Goal: Complete application form: Complete application form

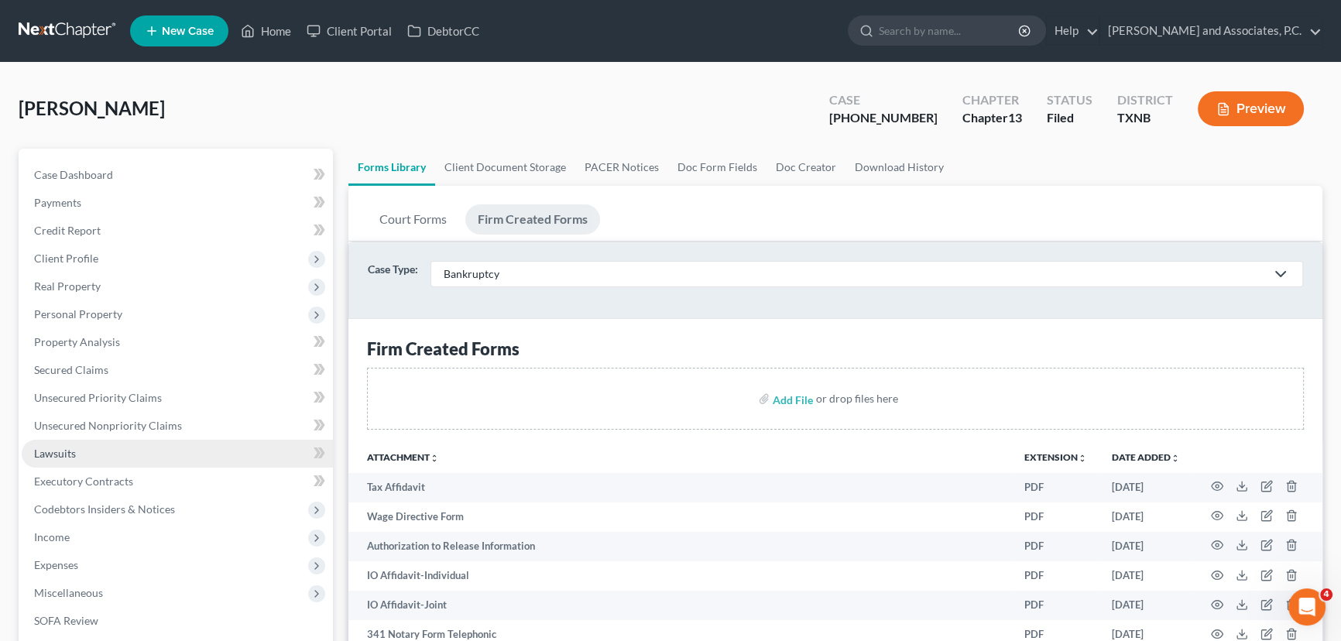
scroll to position [70, 0]
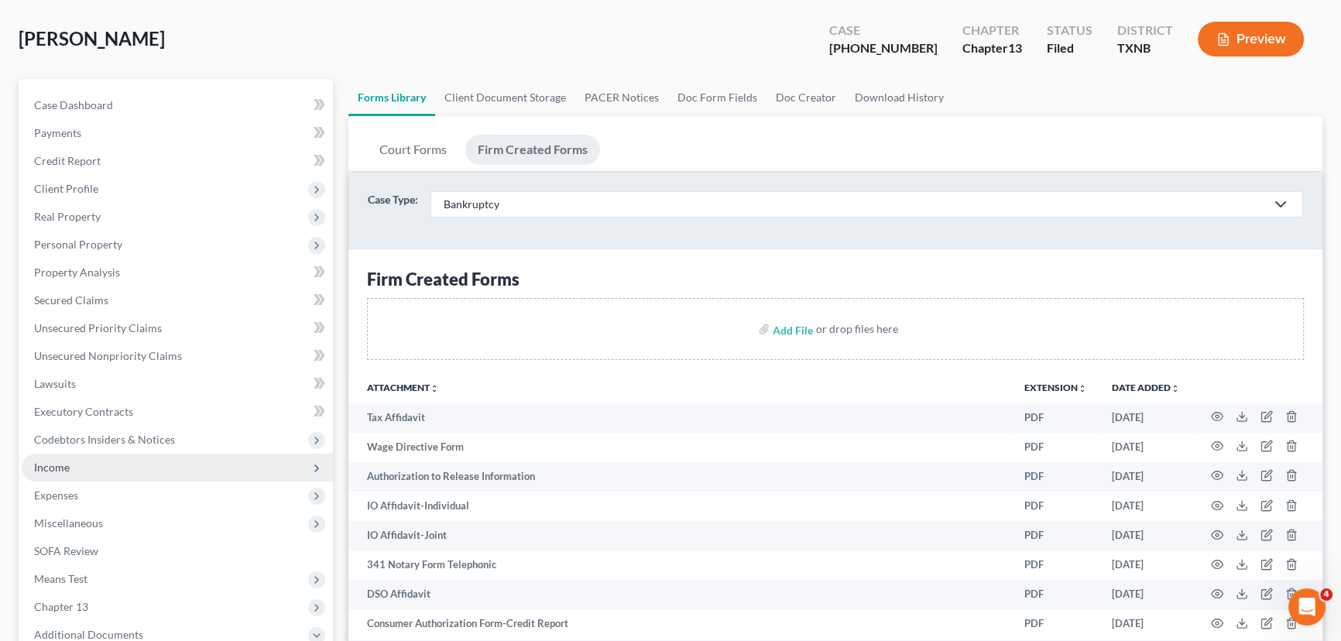
click at [50, 469] on span "Income" at bounding box center [52, 467] width 36 height 13
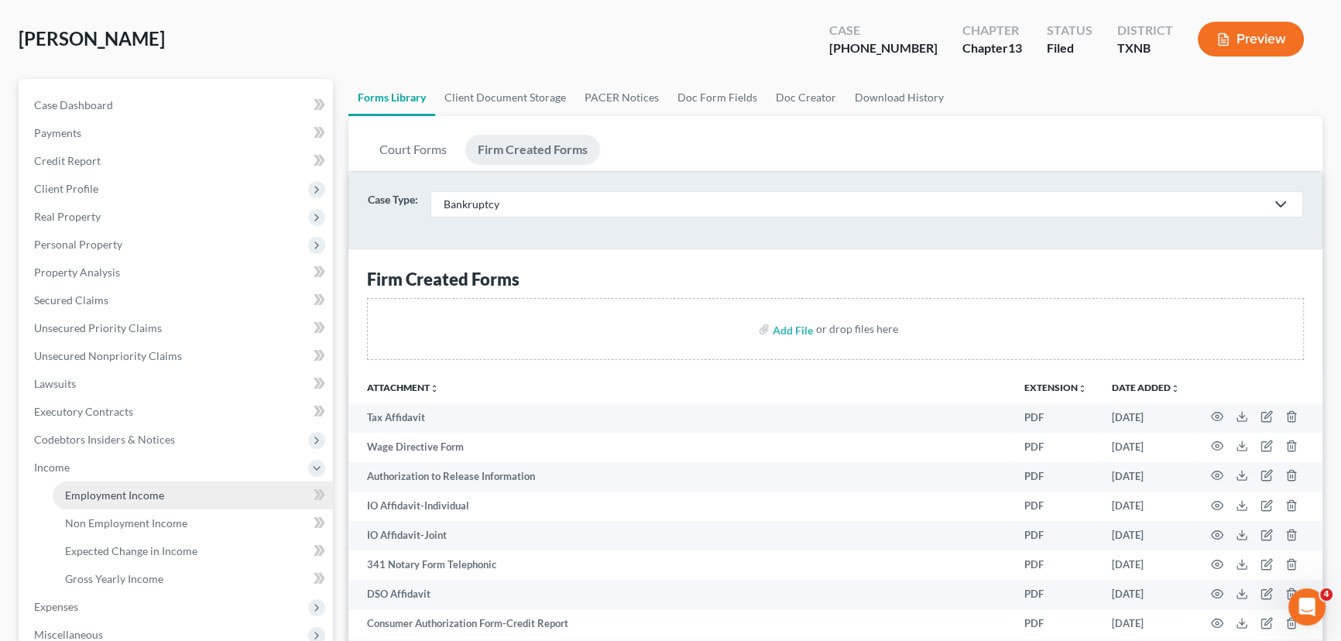
click at [77, 498] on span "Employment Income" at bounding box center [114, 495] width 99 height 13
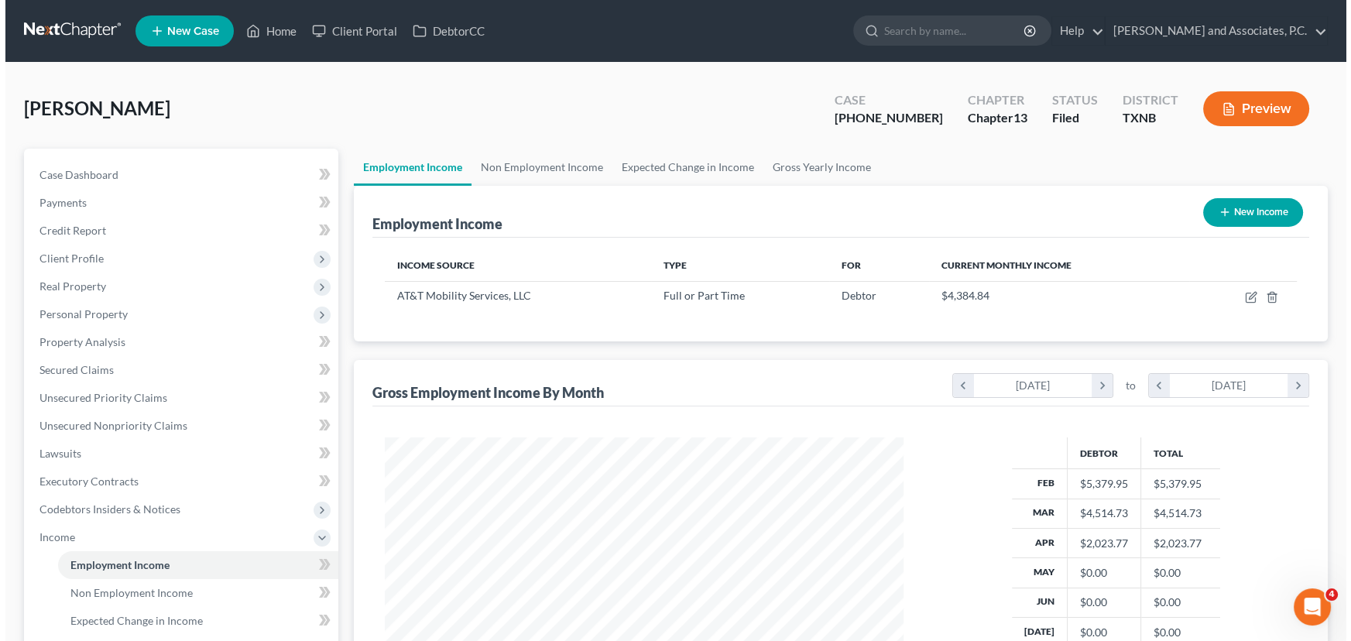
scroll to position [277, 550]
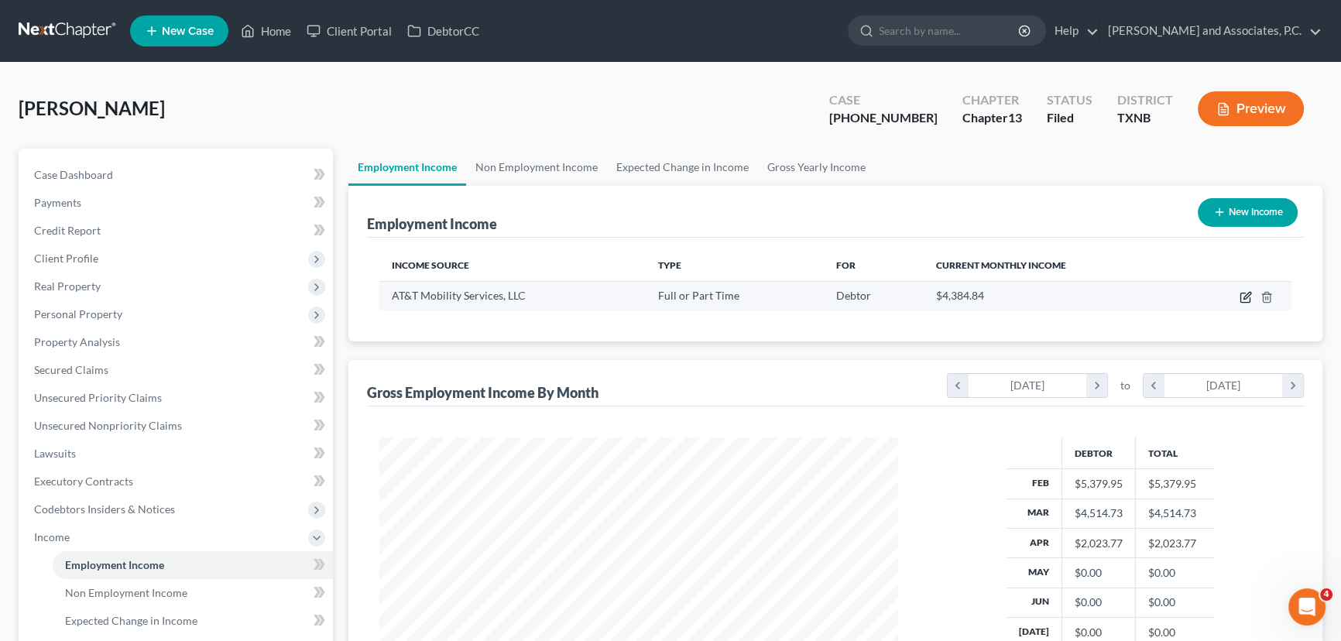
click at [1250, 297] on icon "button" at bounding box center [1244, 297] width 9 height 9
select select "0"
select select "26"
select select "2"
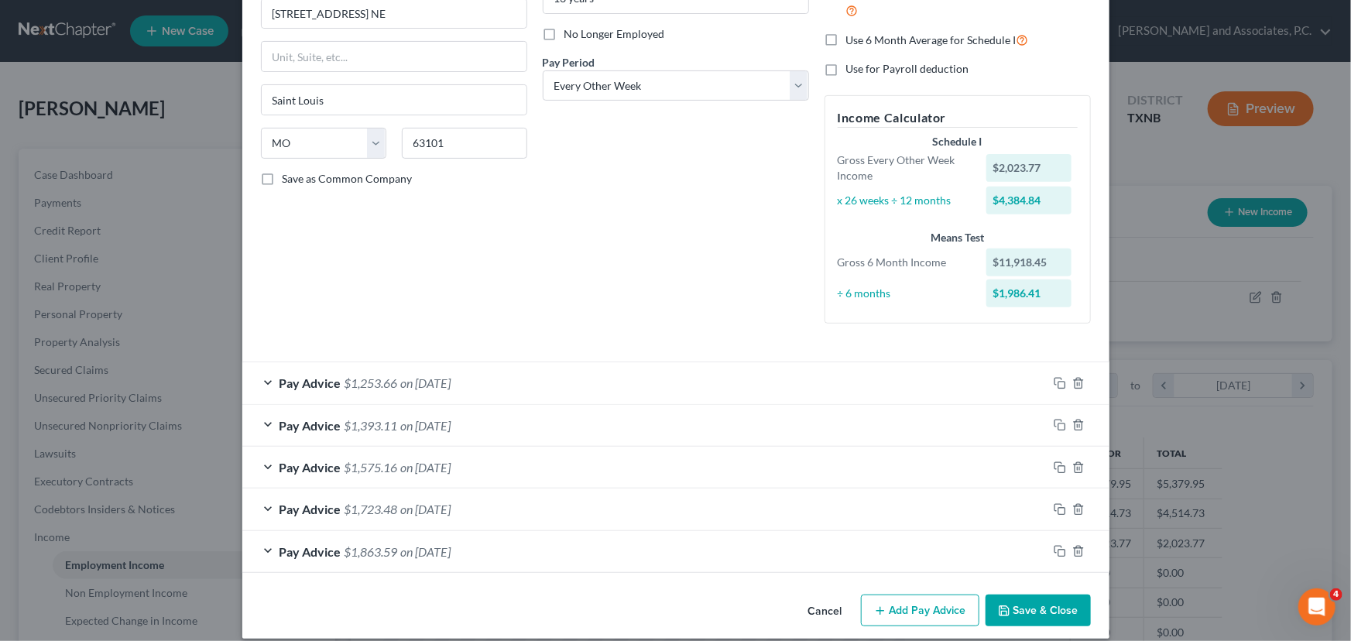
scroll to position [208, 0]
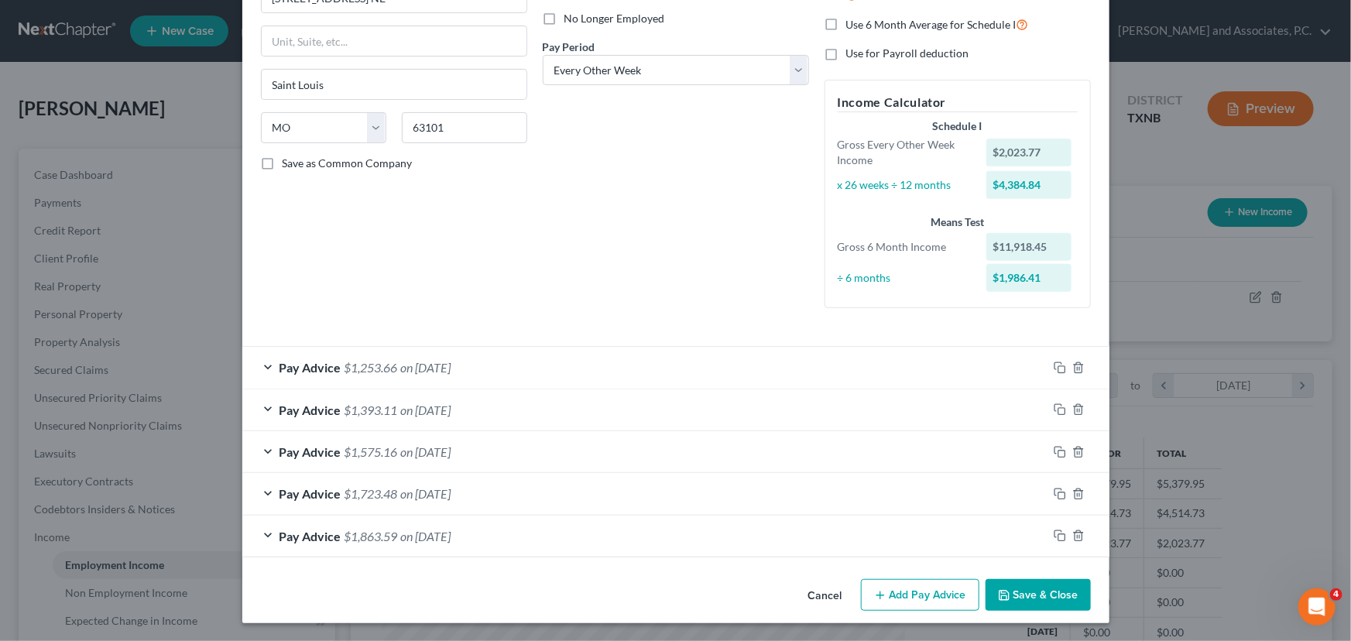
click at [890, 588] on button "Add Pay Advice" at bounding box center [920, 595] width 118 height 33
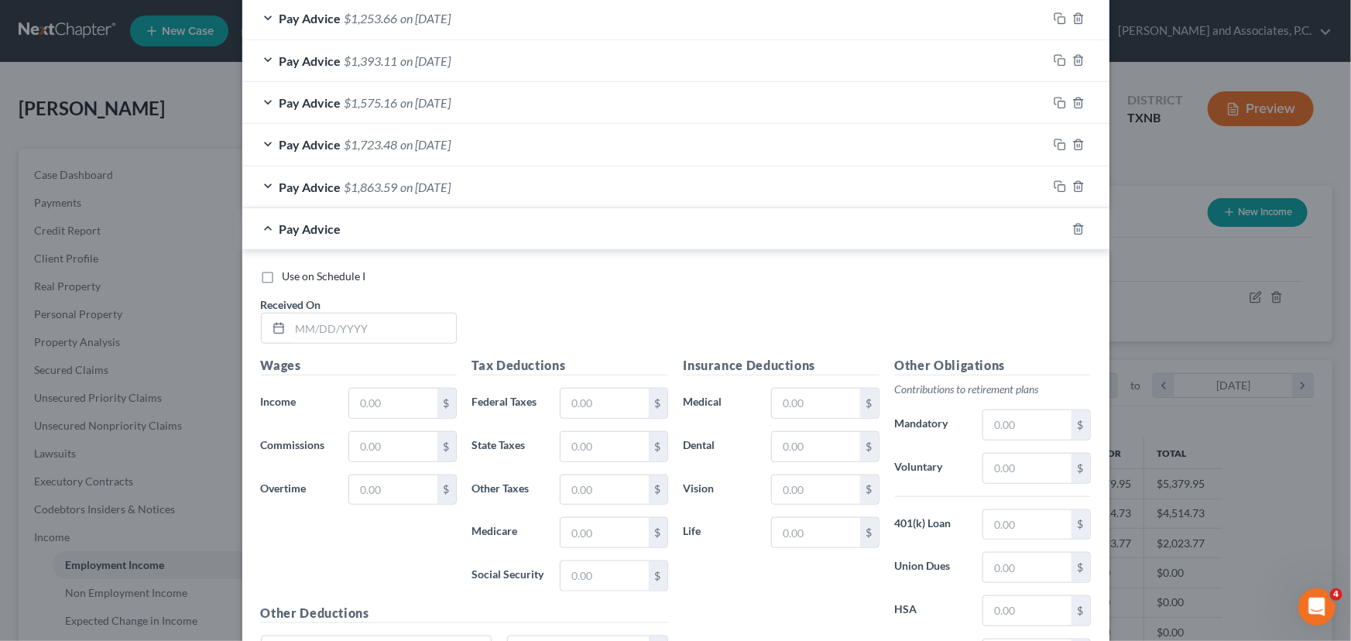
scroll to position [559, 0]
click at [381, 321] on input "text" at bounding box center [373, 325] width 166 height 29
type input "[DATE]"
click at [376, 406] on input "text" at bounding box center [392, 400] width 87 height 29
type input "2,019.01"
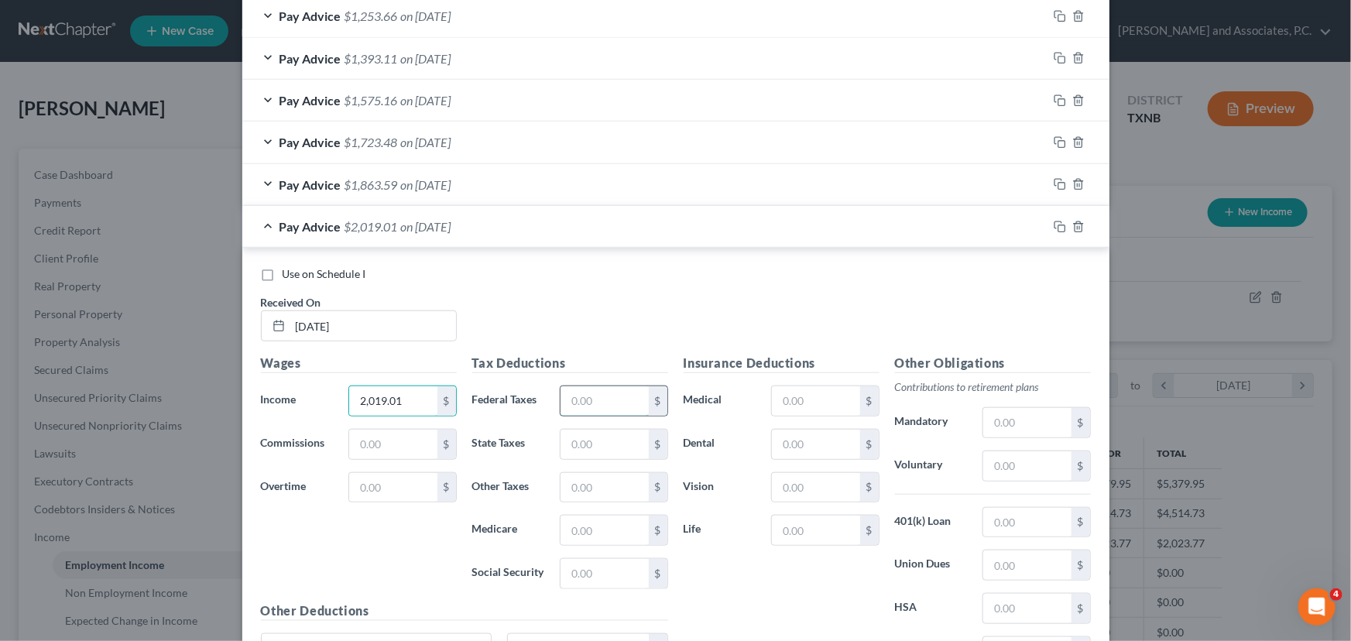
click at [578, 397] on input "text" at bounding box center [604, 400] width 87 height 29
type input "173.55"
click at [605, 525] on input "text" at bounding box center [604, 530] width 87 height 29
type input "27.41"
click at [565, 568] on input "text" at bounding box center [604, 573] width 87 height 29
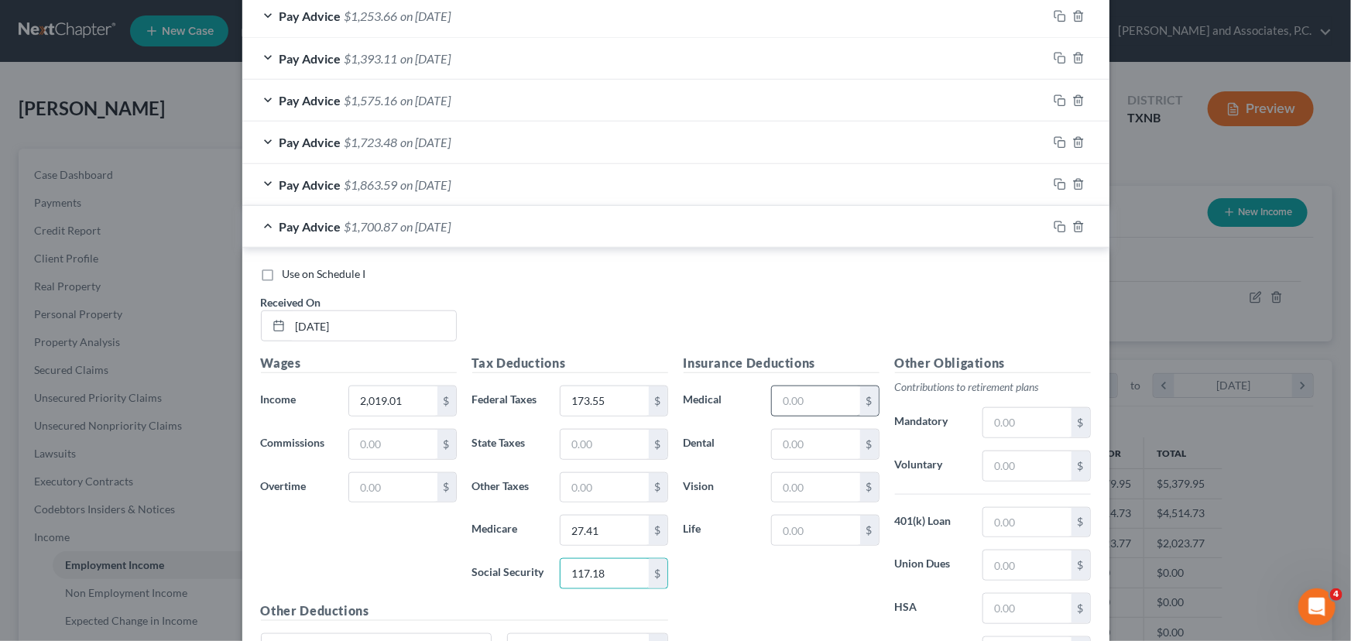
type input "117.18"
click at [787, 394] on input "text" at bounding box center [815, 400] width 87 height 29
click at [1009, 469] on input "text" at bounding box center [1026, 465] width 87 height 29
type input "121.15"
click at [1003, 519] on input "text" at bounding box center [1026, 522] width 87 height 29
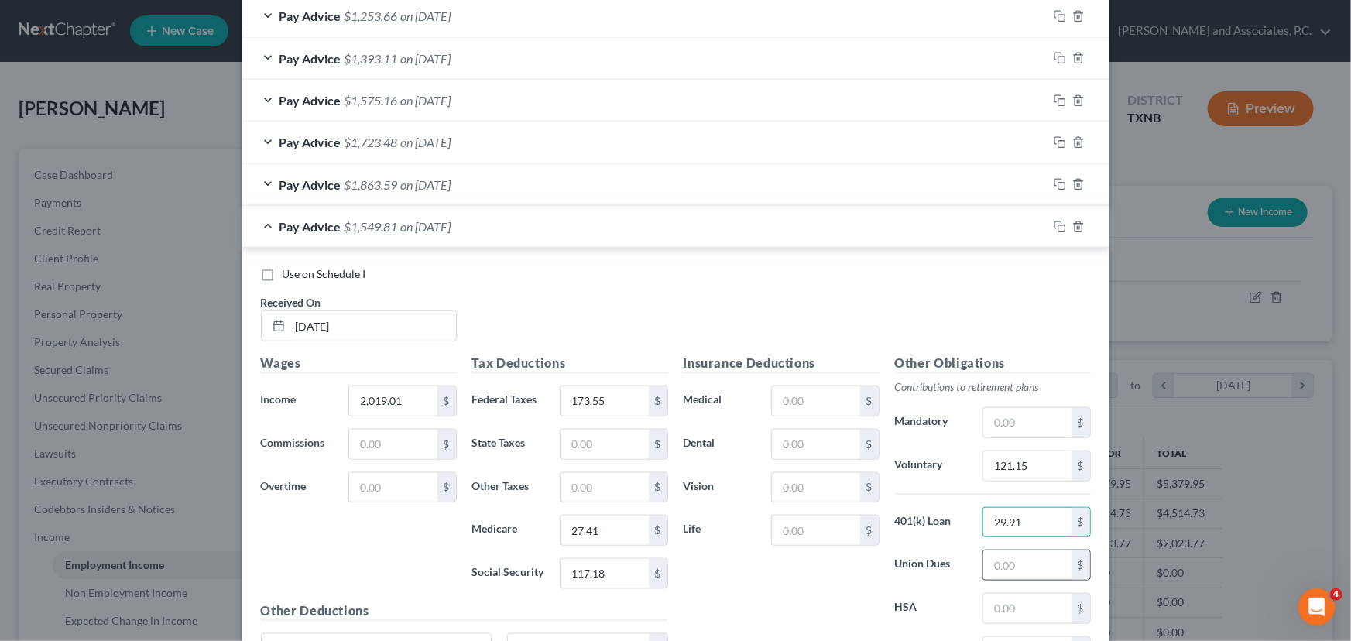
type input "29.91"
click at [1007, 561] on input "text" at bounding box center [1026, 565] width 87 height 29
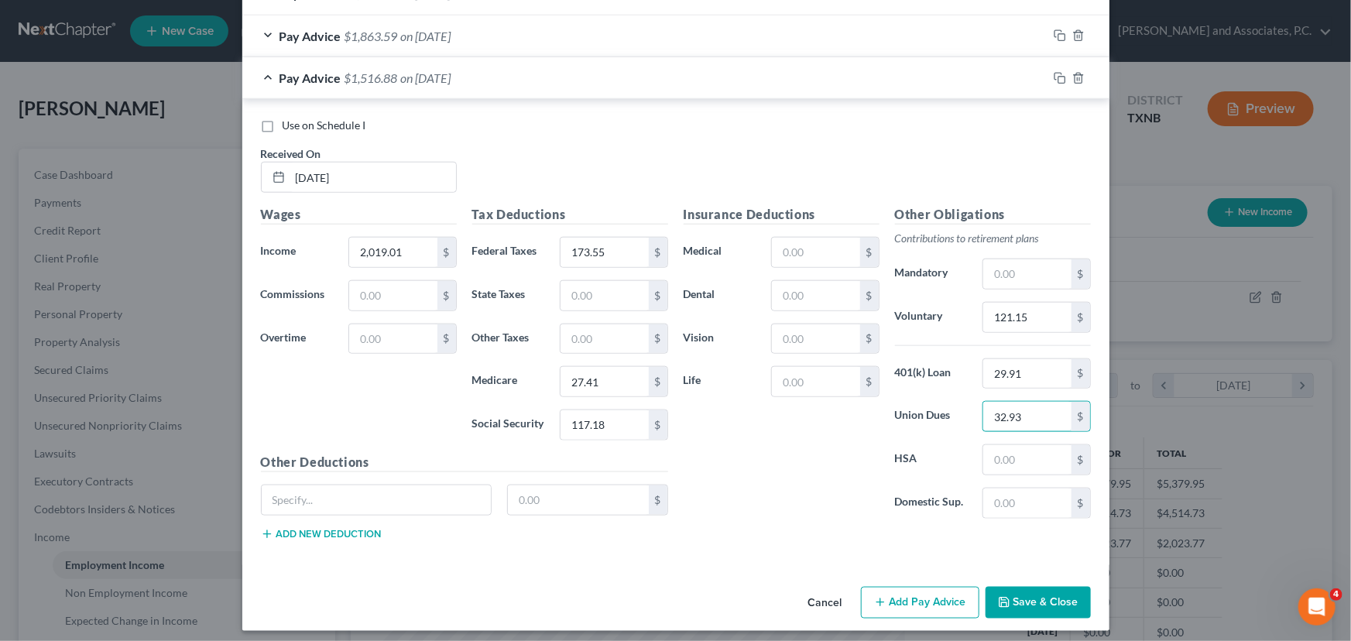
scroll to position [713, 0]
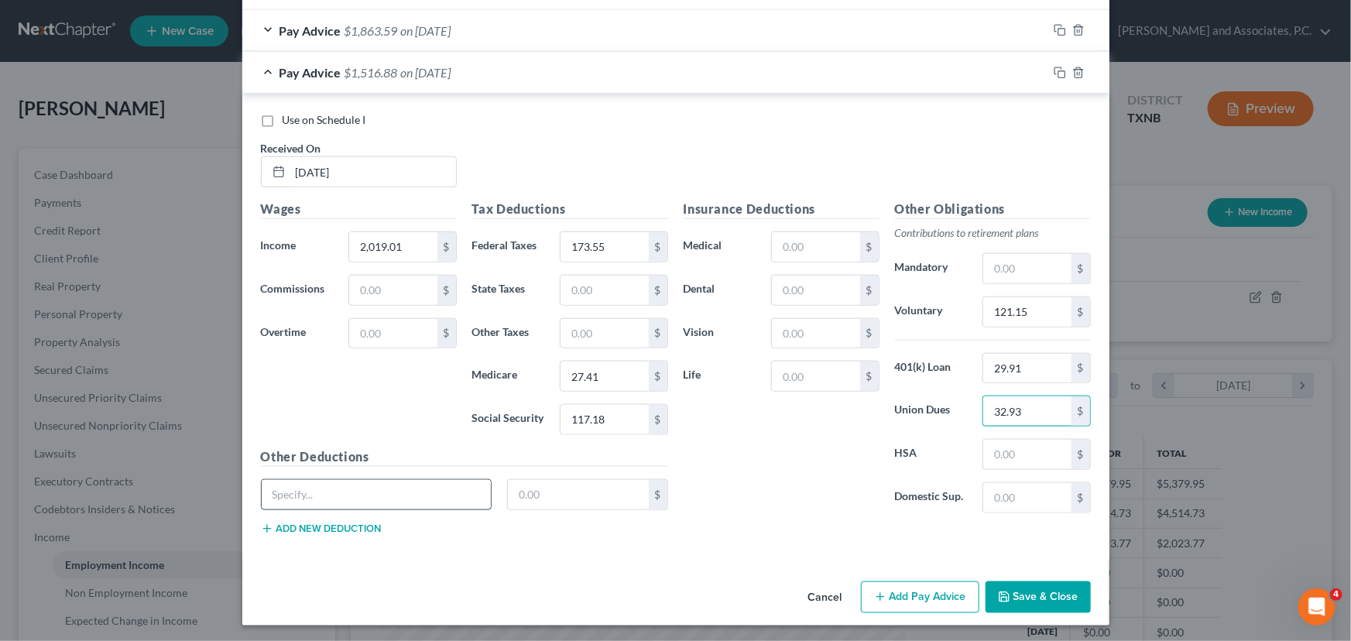
type input "32.93"
click at [274, 490] on input "text" at bounding box center [377, 494] width 230 height 29
type input "Employee Giving (gives to hospice and meals on wheels)"
click at [556, 496] on input "text" at bounding box center [578, 494] width 141 height 29
type input "15.00"
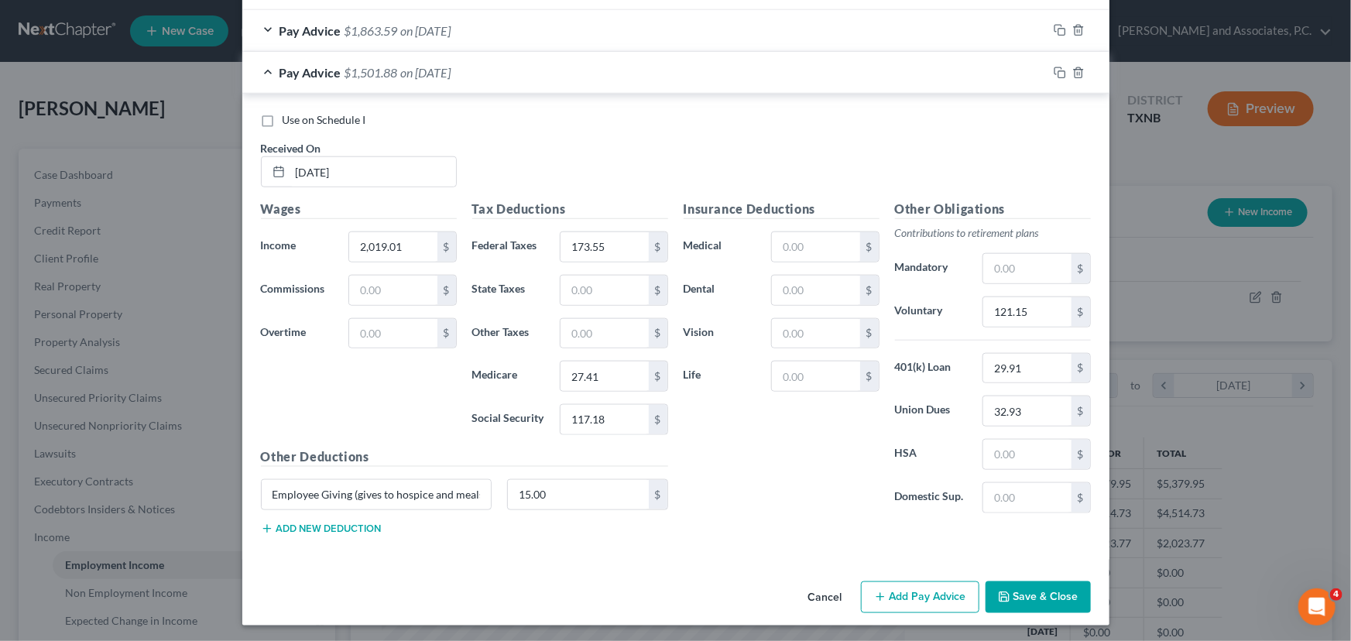
click at [817, 478] on div "Insurance Deductions Medical $ Dental $ Vision $ Life $" at bounding box center [781, 363] width 211 height 326
click at [798, 333] on input "text" at bounding box center [815, 333] width 87 height 29
type input "4.00"
click at [292, 523] on button "Add new deduction" at bounding box center [321, 529] width 121 height 12
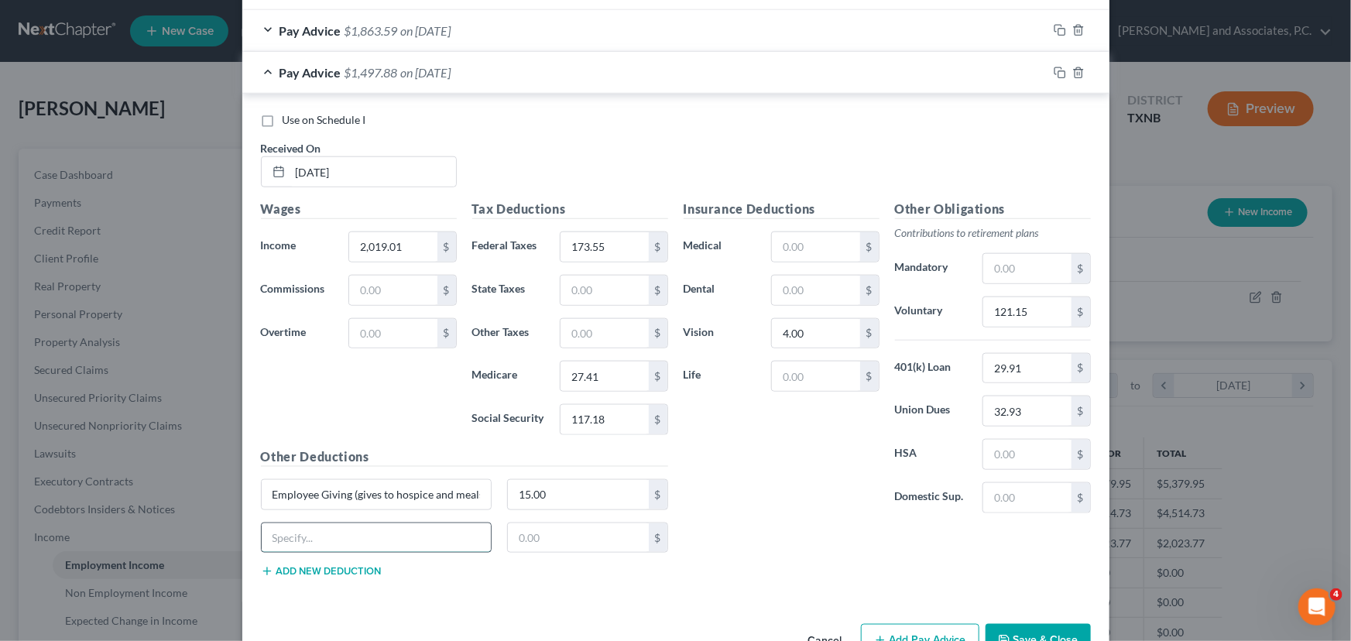
click at [288, 532] on input "text" at bounding box center [377, 537] width 230 height 29
type input "Tabacco Surcharge"
click at [519, 534] on input "text" at bounding box center [578, 537] width 141 height 29
type input "37.50"
click at [815, 242] on input "text" at bounding box center [815, 246] width 87 height 29
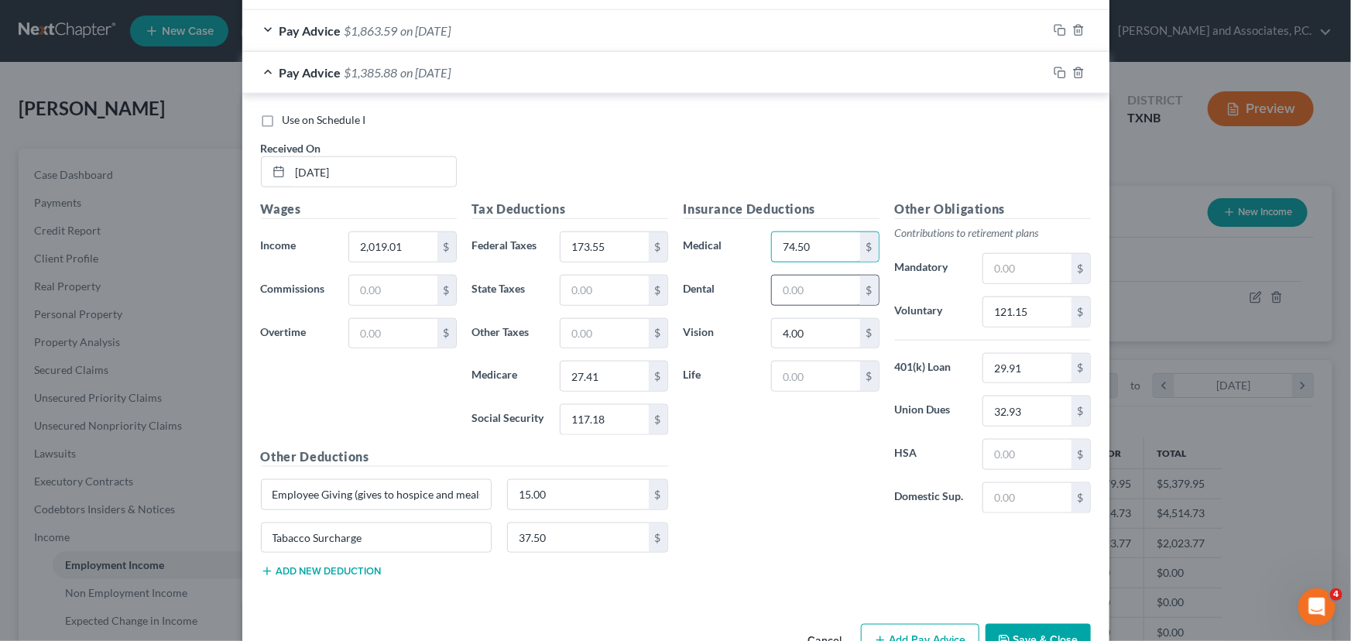
type input "74.50"
click at [795, 293] on input "text" at bounding box center [815, 290] width 87 height 29
type input "12.00"
click at [828, 245] on input "74.50" at bounding box center [815, 246] width 87 height 29
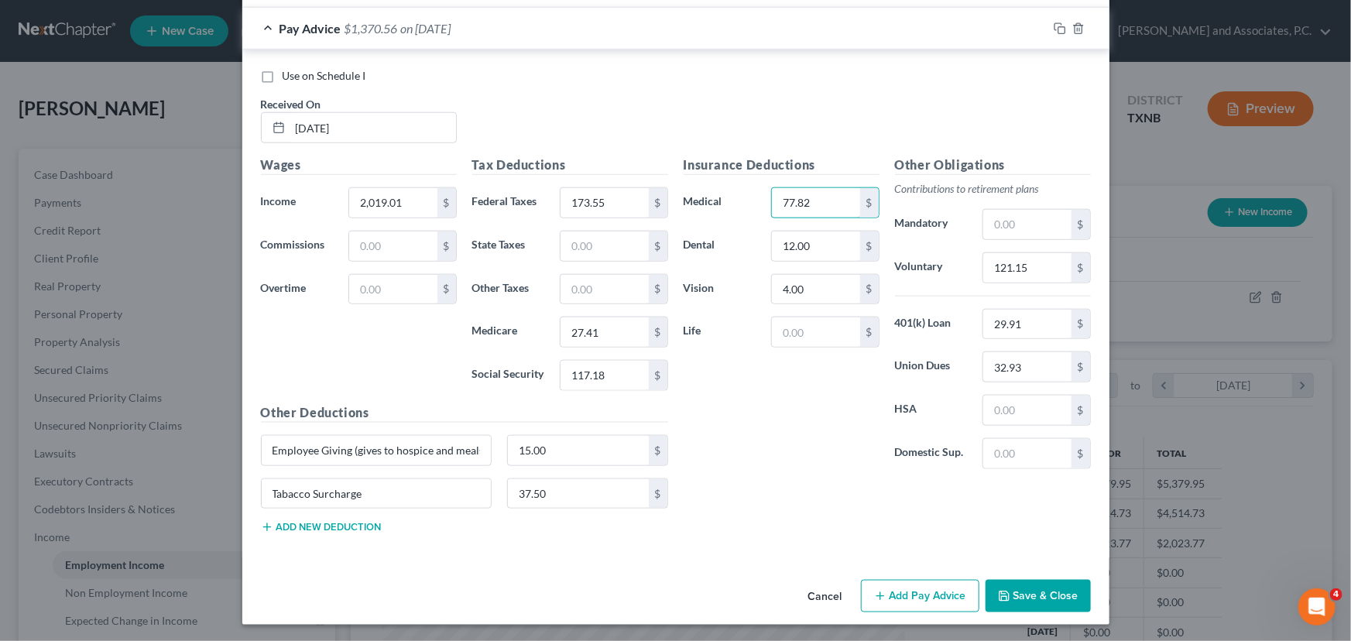
type input "77.82"
click at [929, 608] on button "Add Pay Advice" at bounding box center [920, 596] width 118 height 33
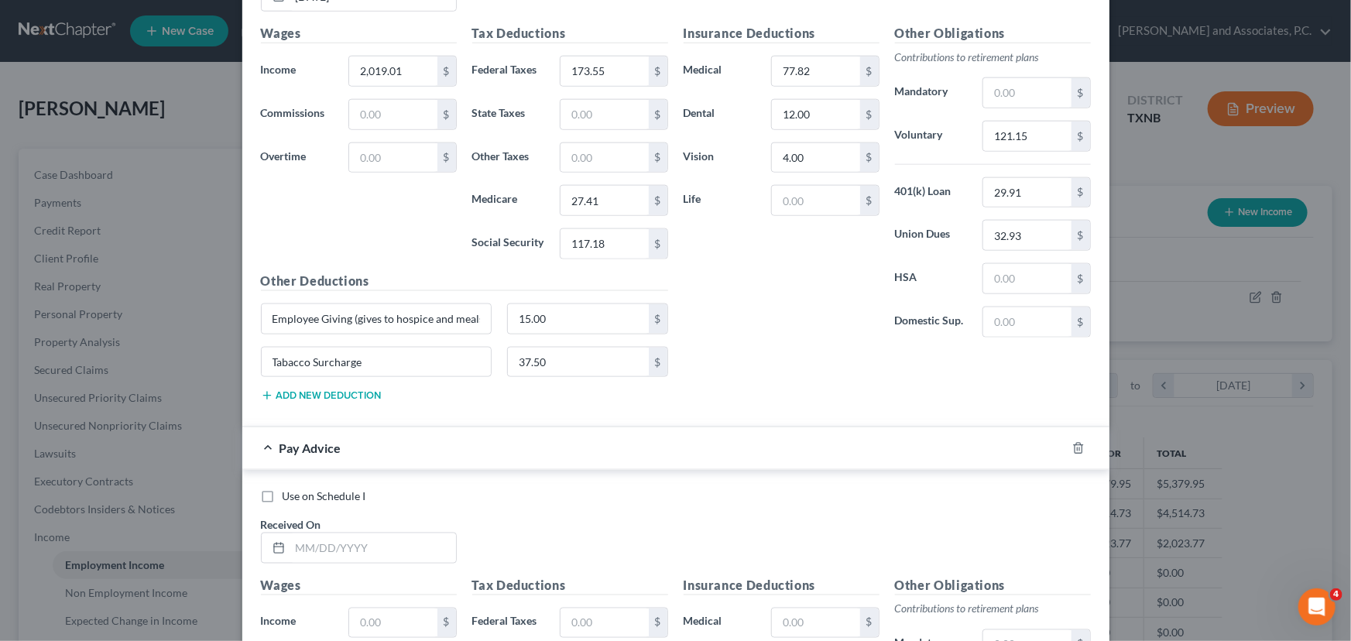
scroll to position [898, 0]
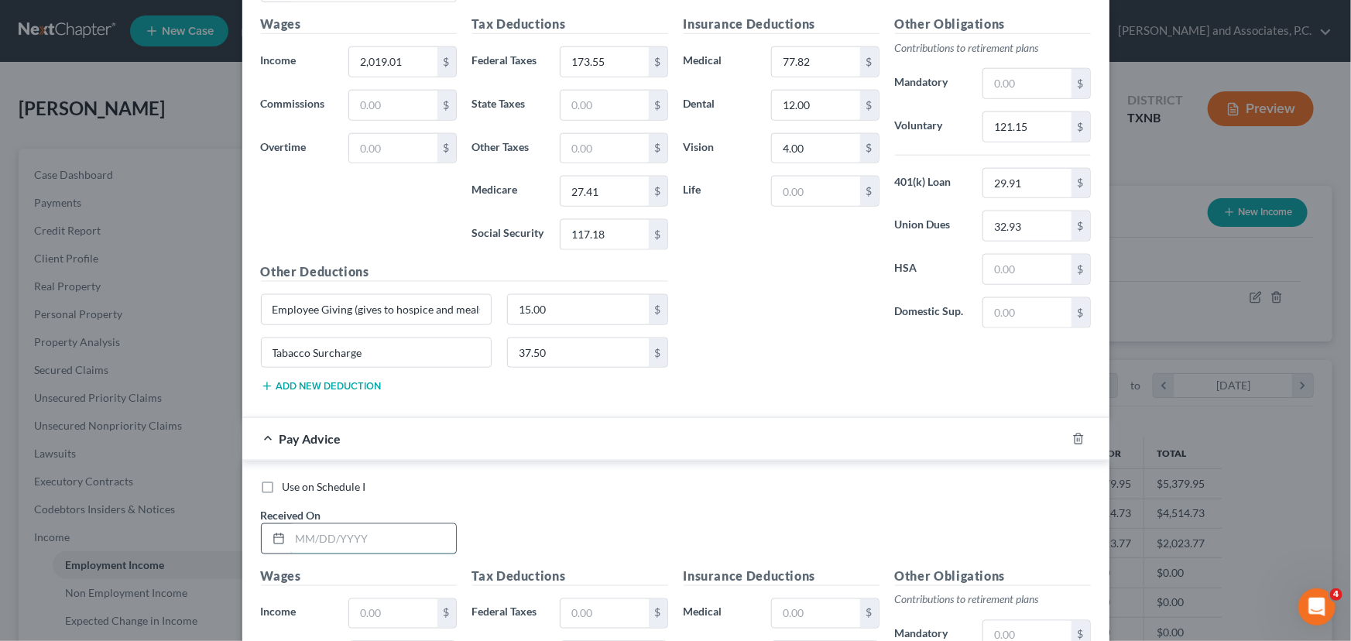
click at [353, 534] on input "text" at bounding box center [373, 538] width 166 height 29
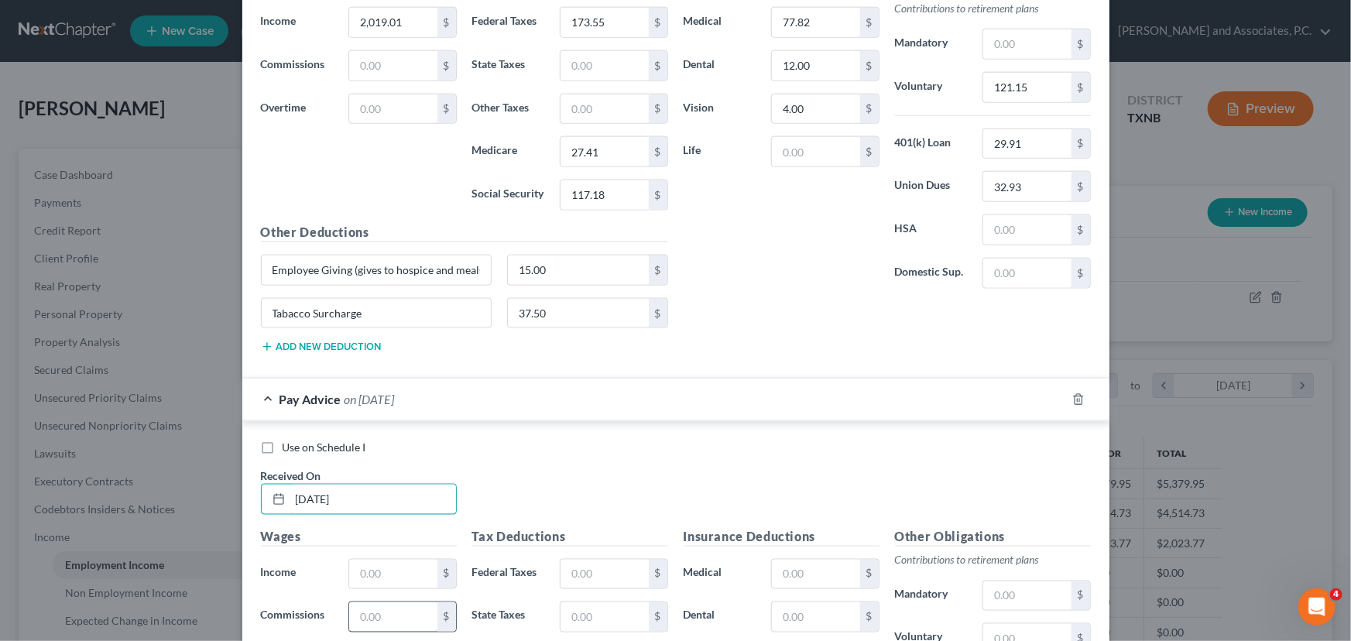
scroll to position [1109, 0]
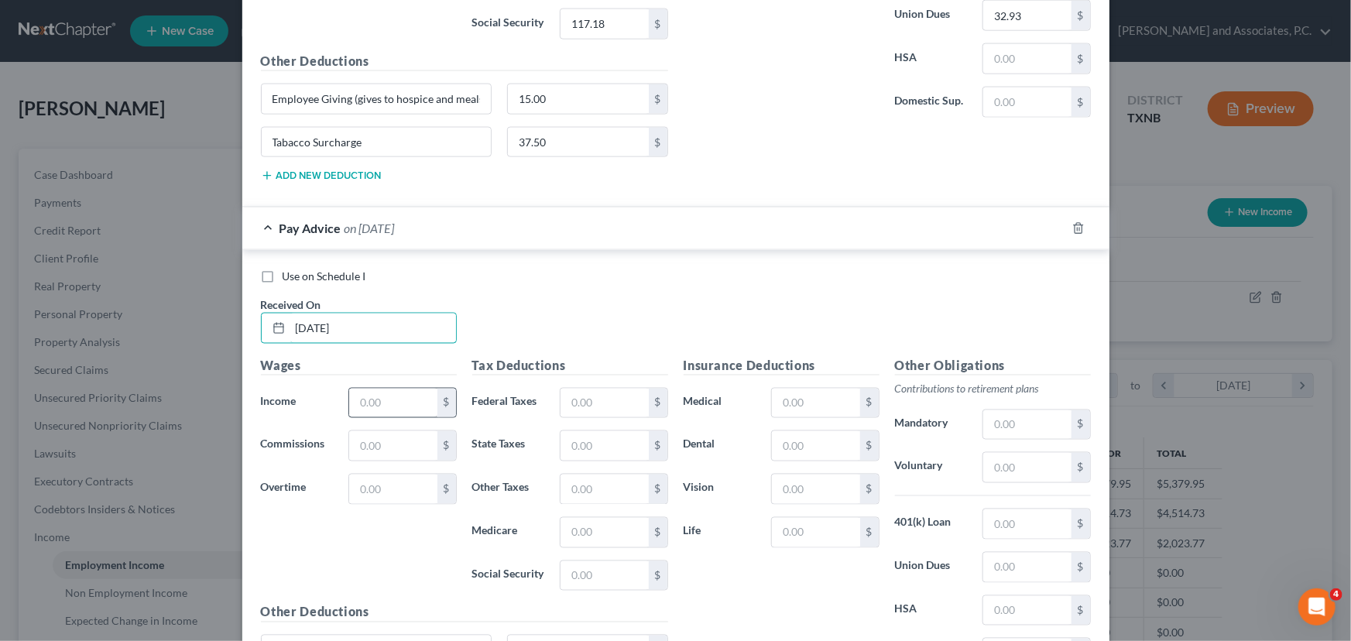
type input "[DATE]"
click at [387, 410] on input "text" at bounding box center [392, 403] width 87 height 29
type input "2,274.16"
click at [575, 403] on input "text" at bounding box center [604, 403] width 87 height 29
type input "205.06"
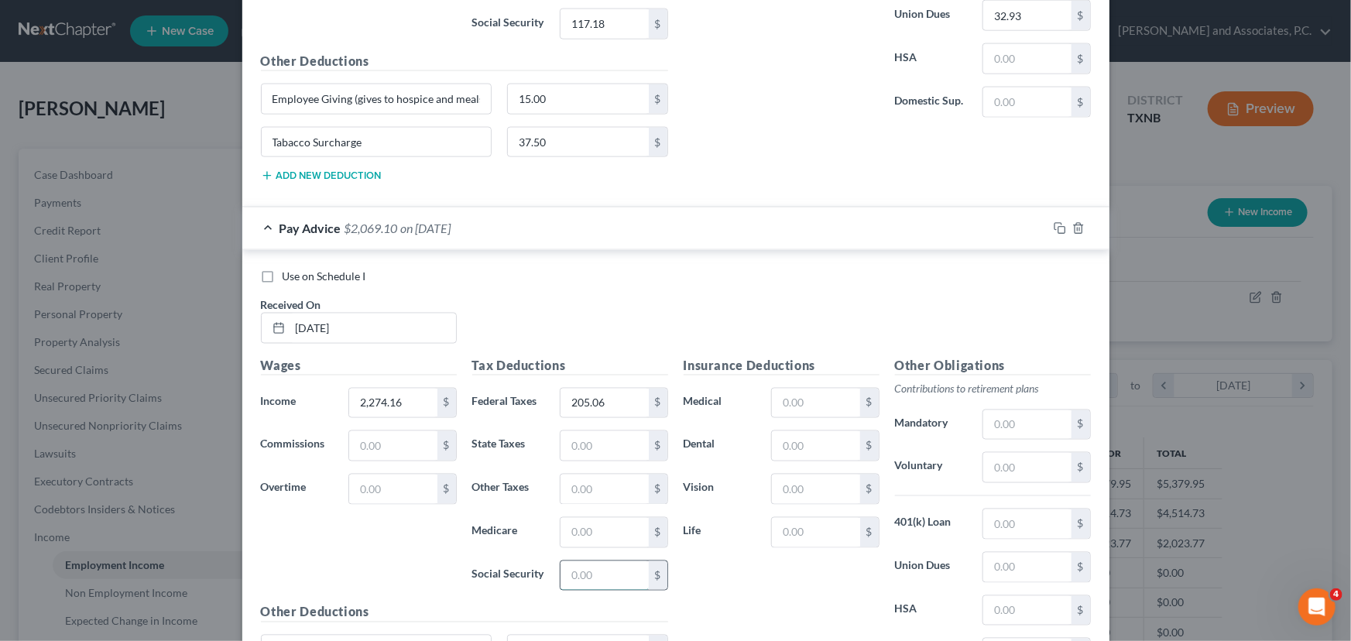
click at [613, 569] on input "text" at bounding box center [604, 575] width 87 height 29
type input "143.69"
click at [597, 530] on input "text" at bounding box center [604, 532] width 87 height 29
type input "31.43"
click at [615, 565] on input "143.69" at bounding box center [604, 575] width 87 height 29
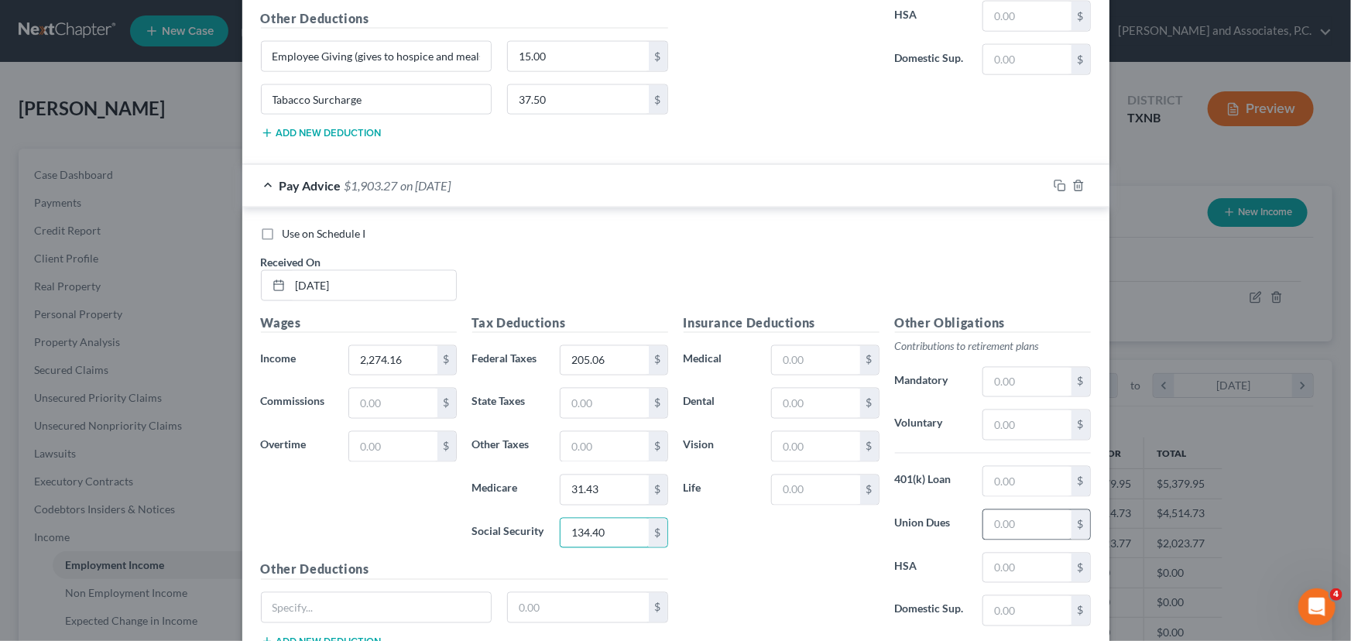
scroll to position [1264, 0]
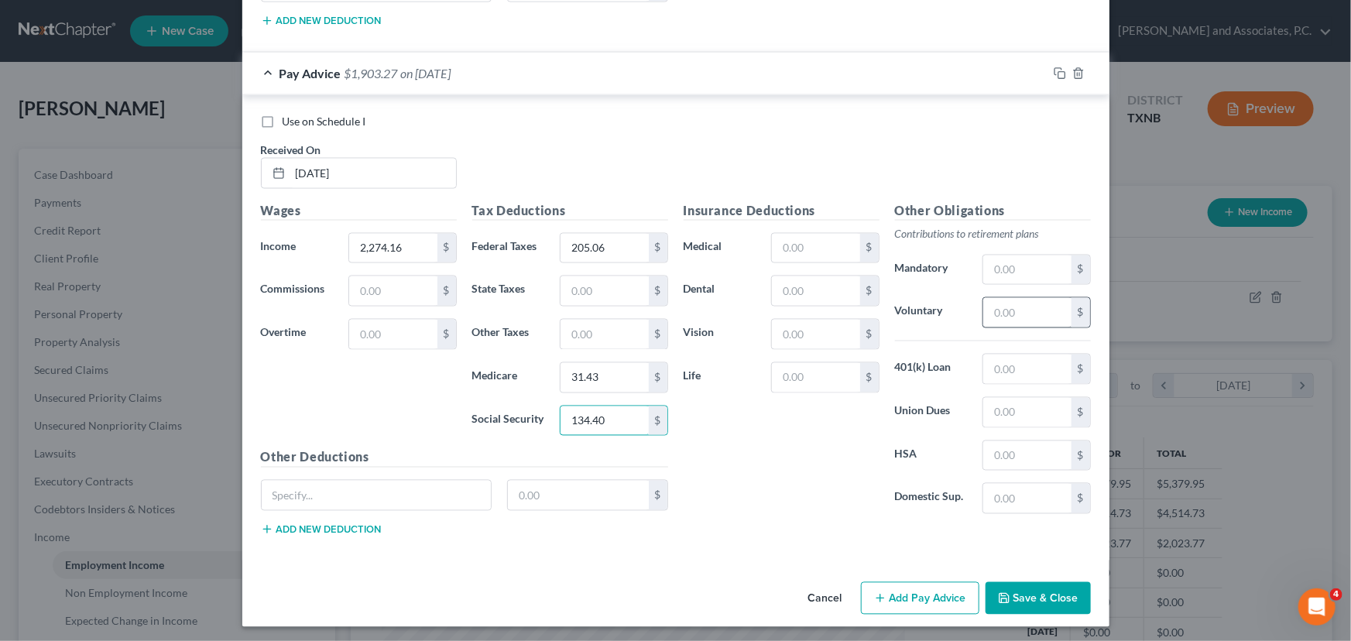
type input "134.40"
click at [1010, 306] on input "text" at bounding box center [1026, 312] width 87 height 29
type input "136.41"
click at [1010, 363] on input "text" at bounding box center [1026, 369] width 87 height 29
type input "29.91"
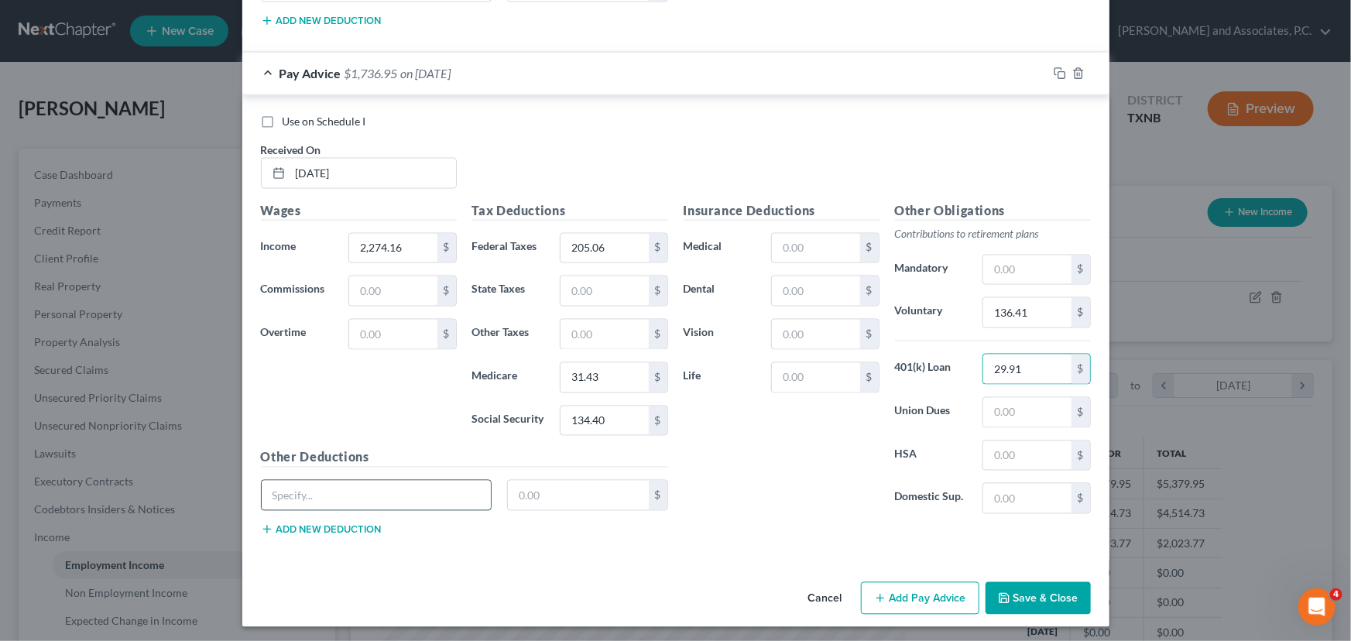
click at [352, 497] on input "text" at bounding box center [377, 495] width 230 height 29
type input "Tobacco Surcharge"
click at [575, 488] on input "text" at bounding box center [578, 495] width 141 height 29
type input "37.50"
click at [808, 363] on input "text" at bounding box center [815, 377] width 87 height 29
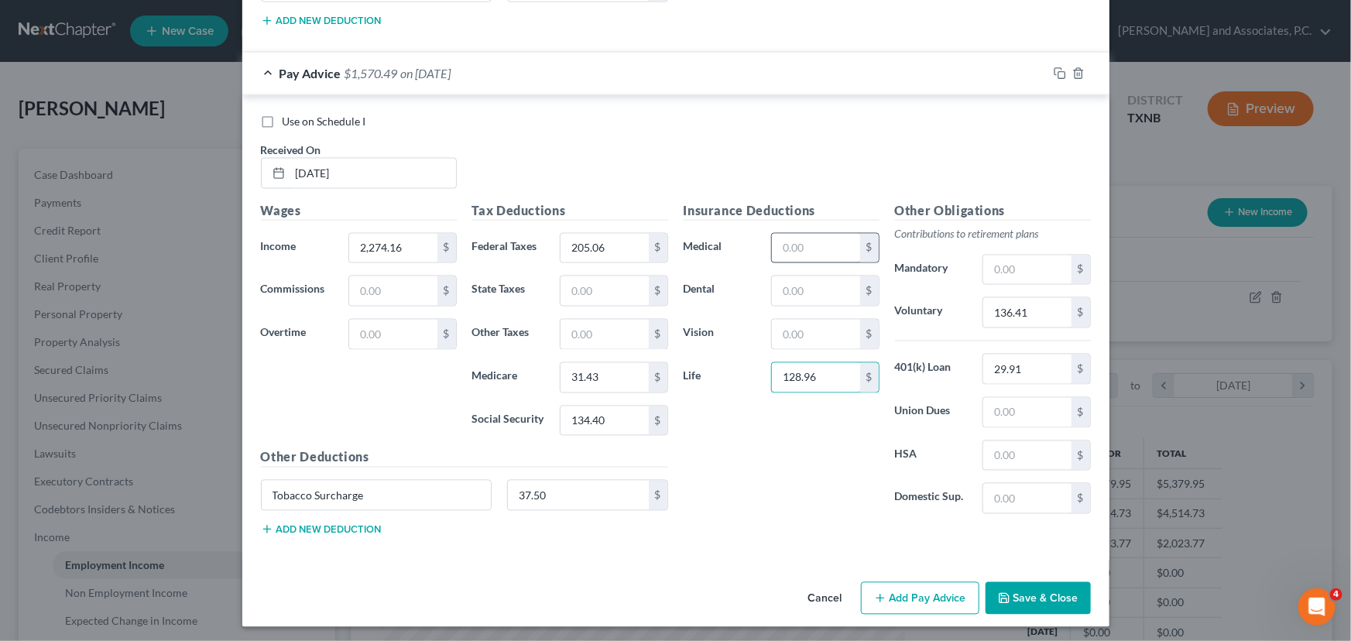
type input "128.96"
click at [817, 242] on input "text" at bounding box center [815, 248] width 87 height 29
type input "7"
type input "81.05"
click at [999, 413] on input "text" at bounding box center [1026, 412] width 87 height 29
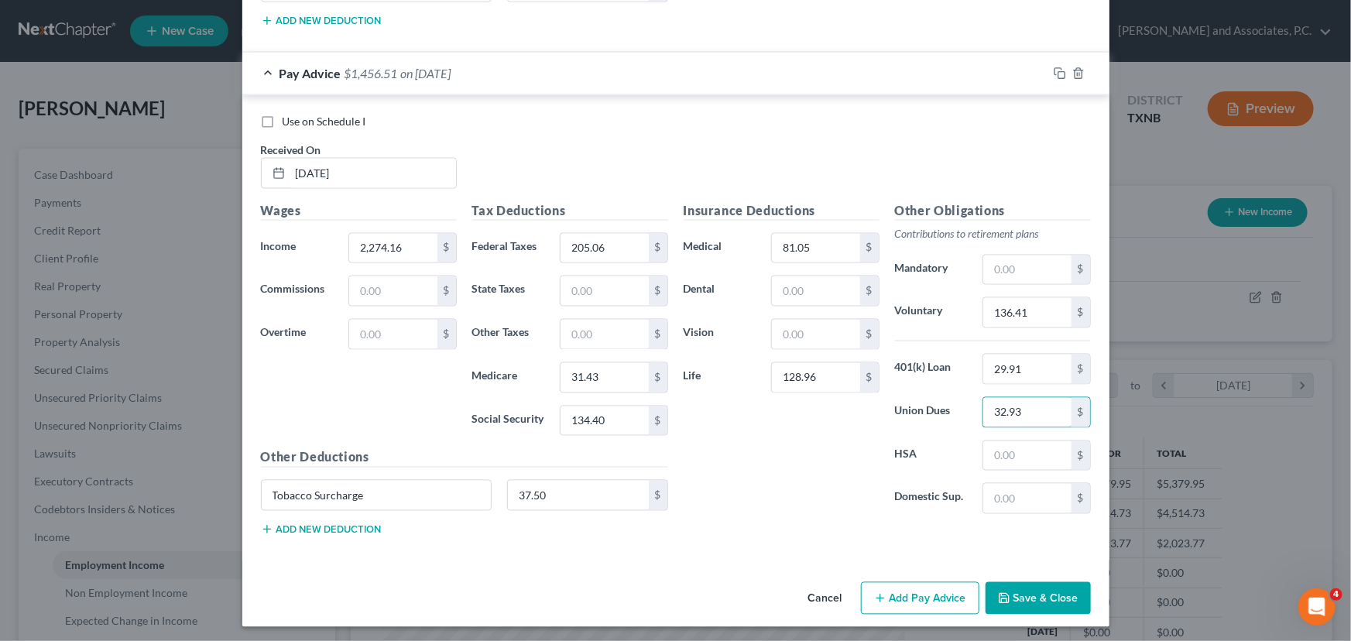
type input "32.93"
click at [334, 525] on button "Add new deduction" at bounding box center [321, 529] width 121 height 12
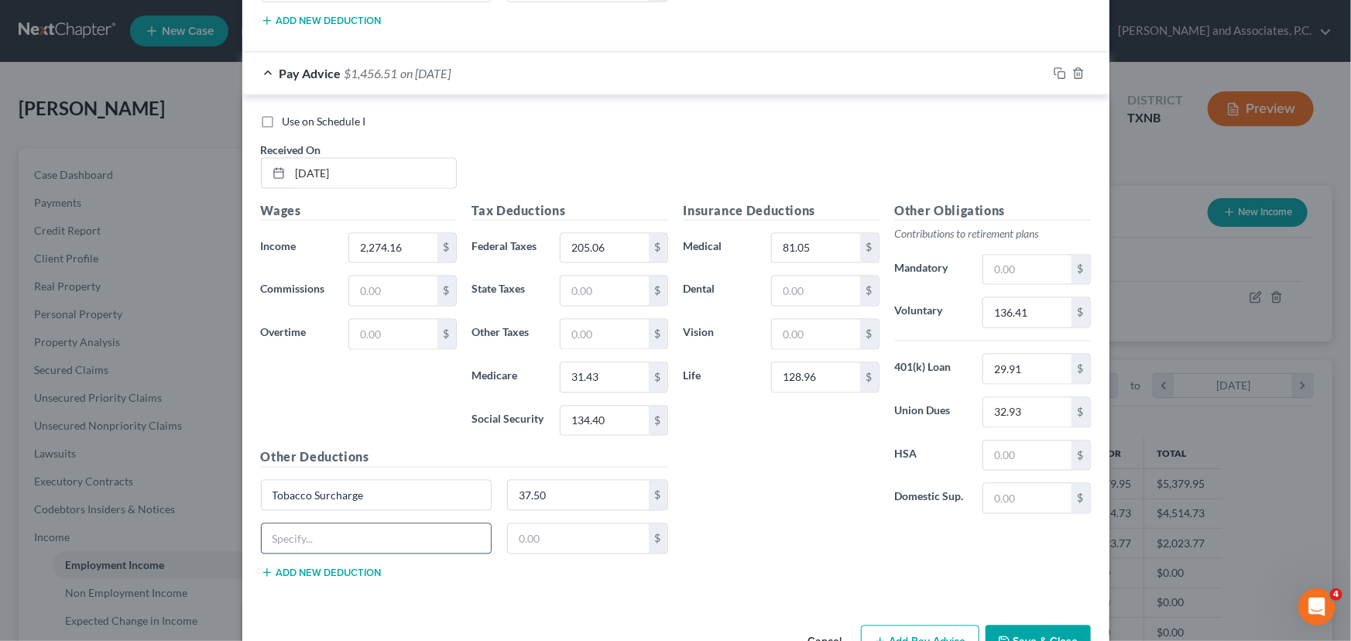
click at [297, 530] on input "text" at bounding box center [377, 538] width 230 height 29
type input "Employee Giving"
click at [522, 533] on input "text" at bounding box center [578, 538] width 141 height 29
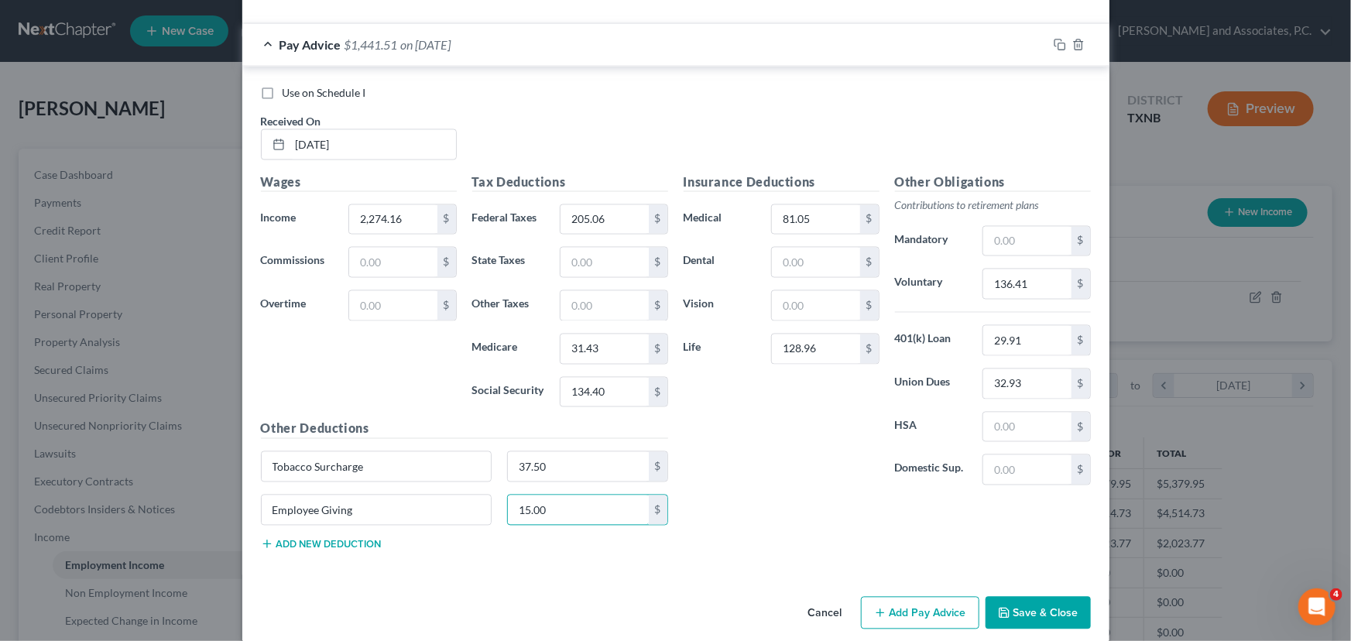
scroll to position [1307, 0]
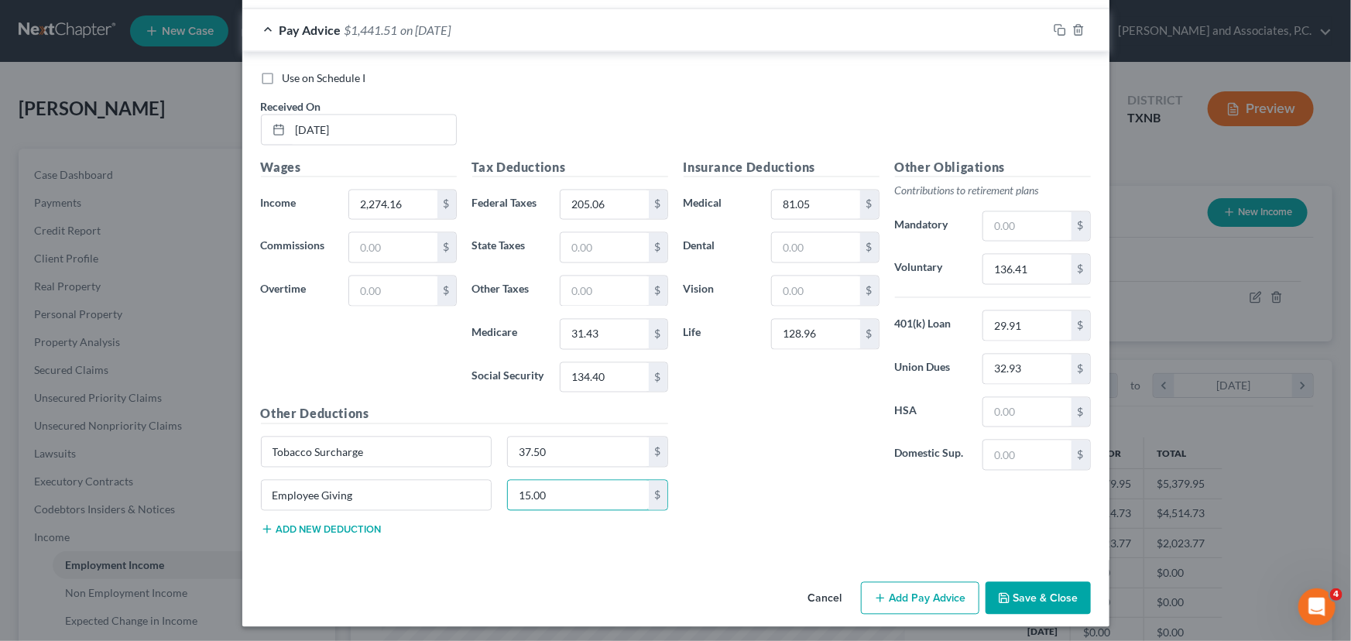
type input "15.00"
click at [875, 592] on icon "button" at bounding box center [880, 598] width 12 height 12
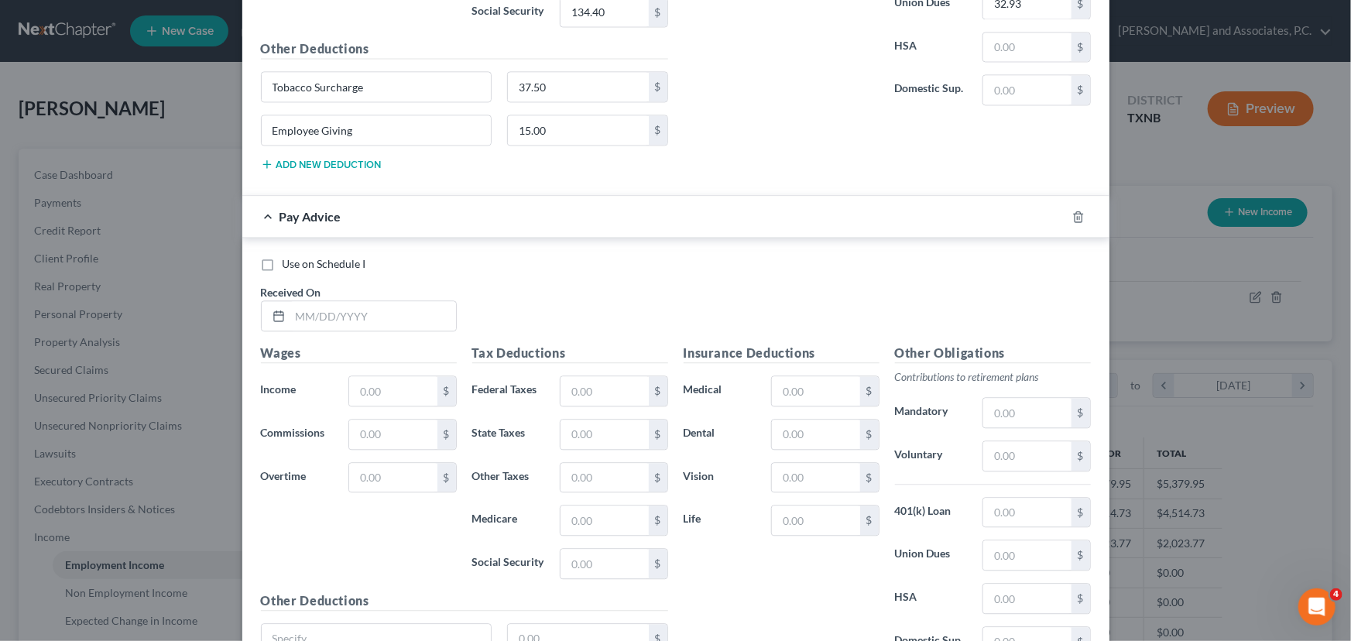
scroll to position [1799, 0]
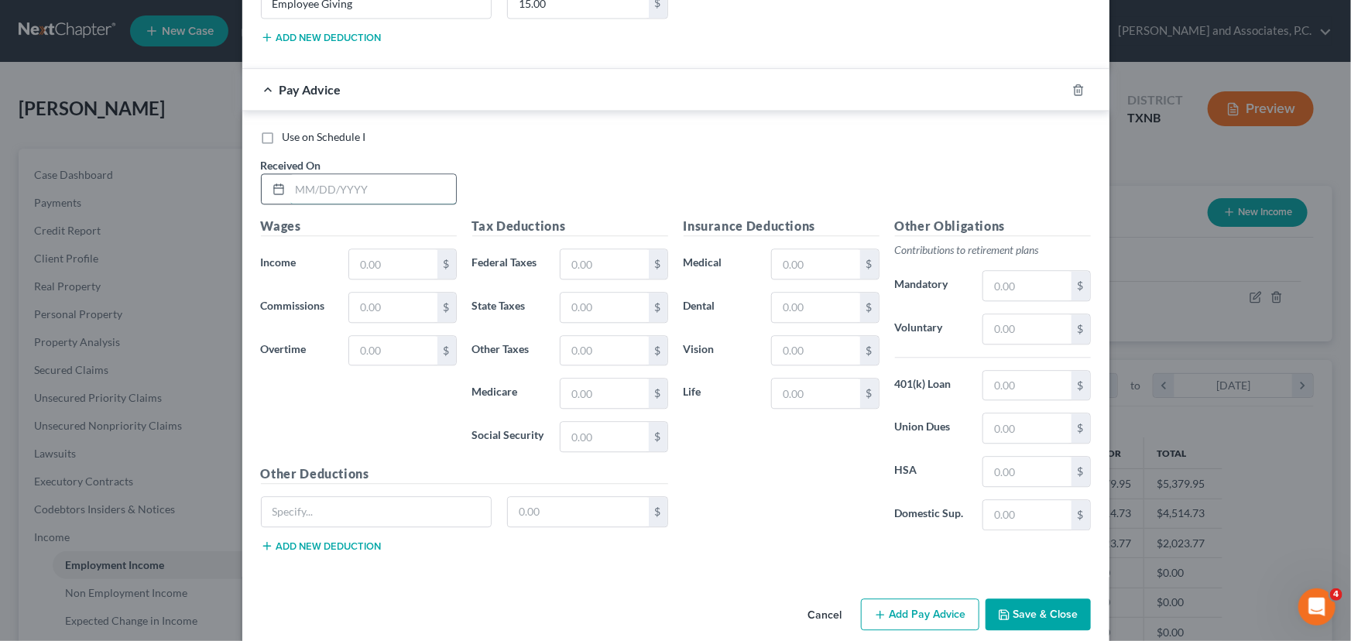
click at [290, 181] on input "text" at bounding box center [373, 188] width 166 height 29
type input "[DATE]"
click at [379, 256] on input "text" at bounding box center [392, 263] width 87 height 29
type input "1,771.25"
click at [562, 265] on input "text" at bounding box center [604, 263] width 87 height 29
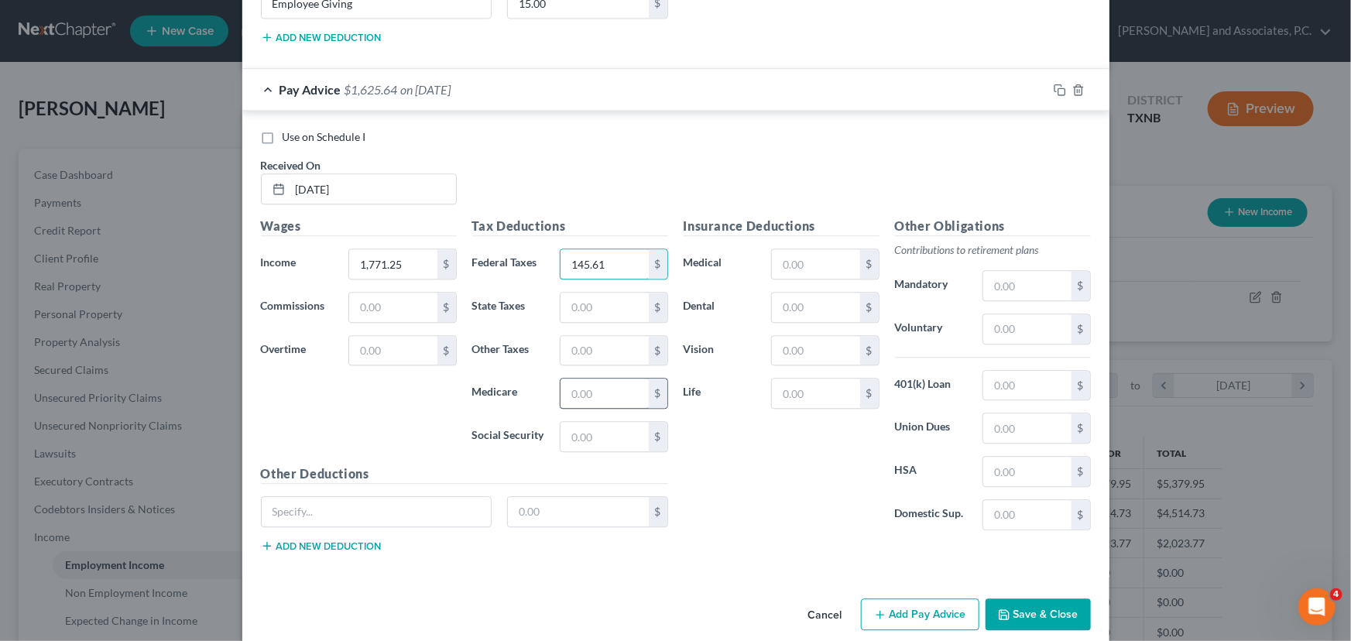
type input "145.61"
click at [588, 385] on input "text" at bounding box center [604, 393] width 87 height 29
type input "23.81"
click at [582, 437] on input "text" at bounding box center [604, 436] width 87 height 29
type input "101.82"
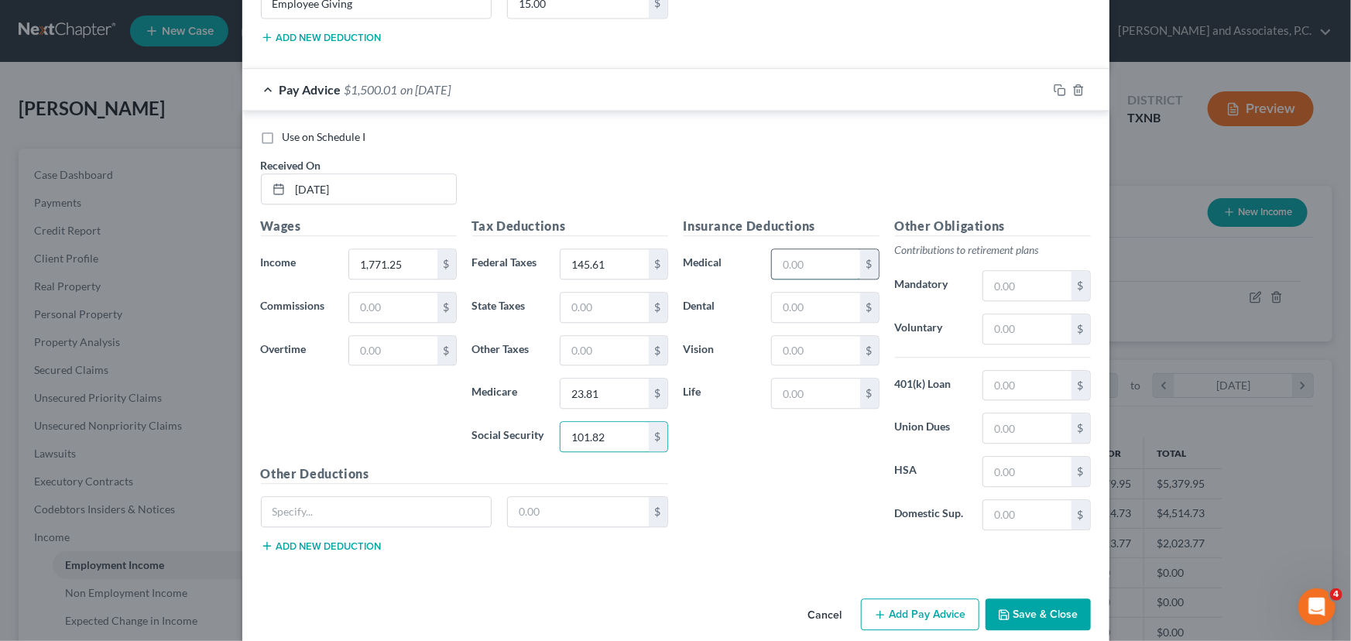
click at [795, 256] on input "text" at bounding box center [815, 263] width 87 height 29
click at [1003, 322] on input "text" at bounding box center [1026, 328] width 87 height 29
type input "106.23"
click at [997, 374] on input "text" at bounding box center [1026, 385] width 87 height 29
type input "29.91"
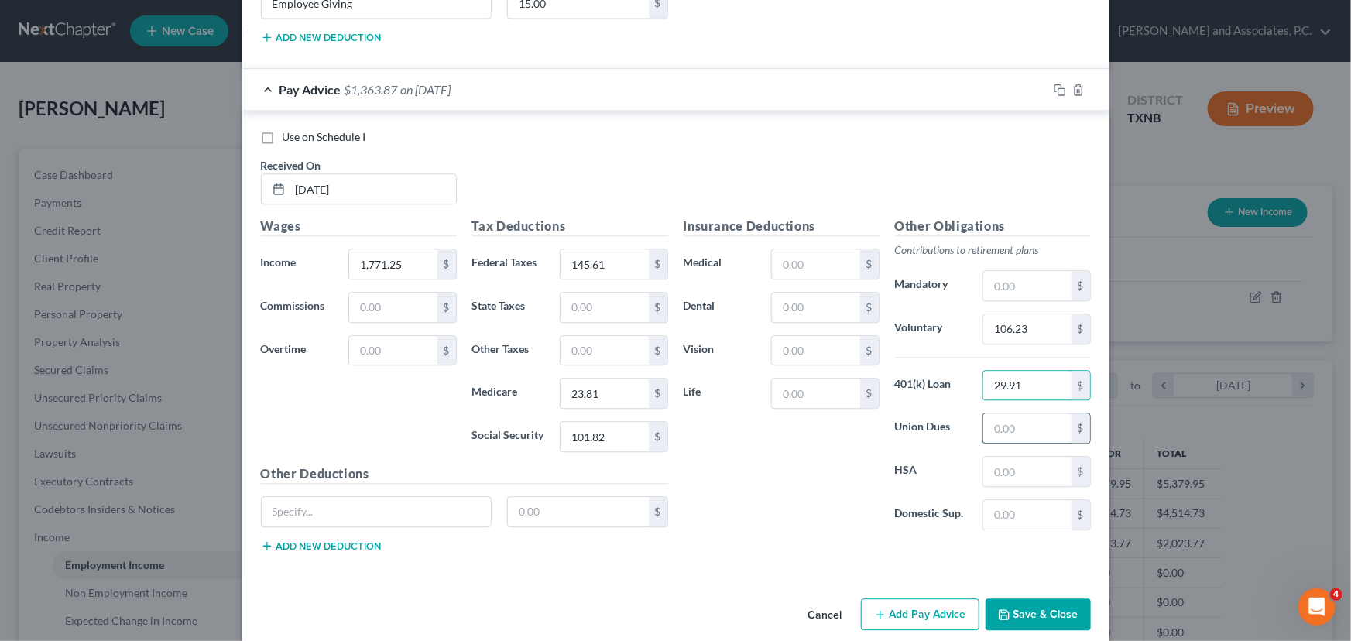
click at [990, 417] on input "text" at bounding box center [1026, 427] width 87 height 29
type input "32.93"
click at [804, 269] on input "text" at bounding box center [815, 263] width 87 height 29
click at [775, 343] on input "text" at bounding box center [815, 350] width 87 height 29
type input "4.00"
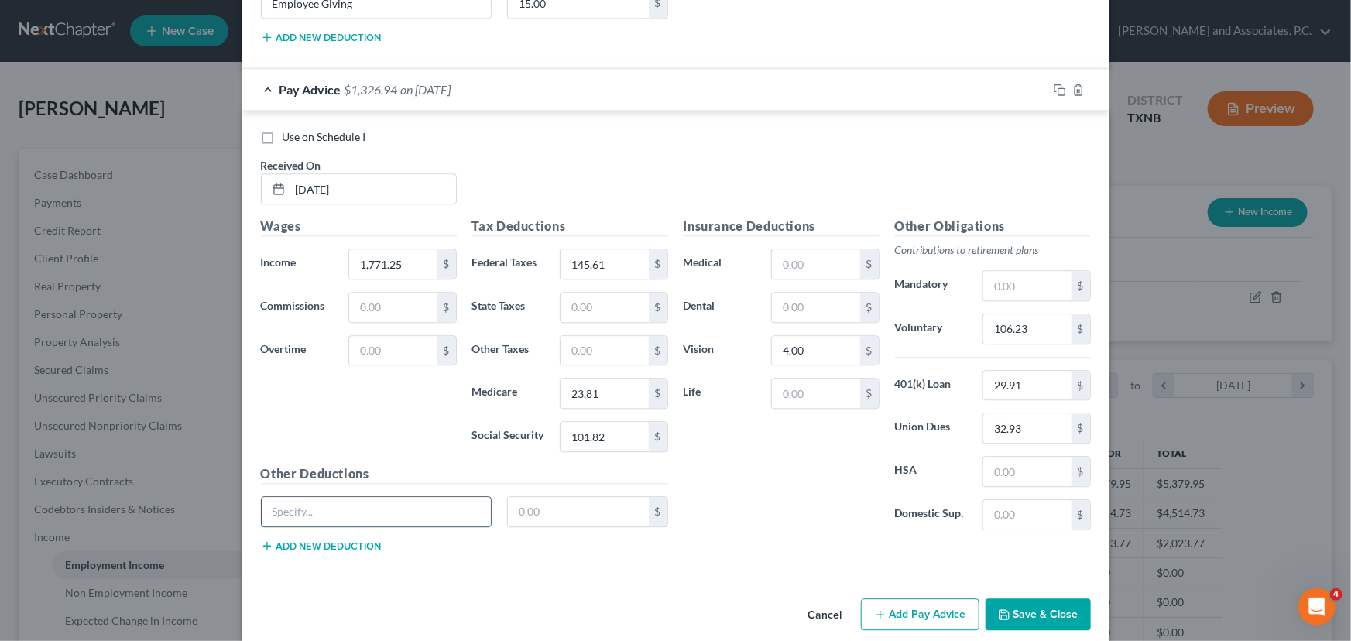
click at [348, 507] on input "text" at bounding box center [377, 511] width 230 height 29
type input "Tobacco Surcharge"
click at [530, 513] on input "text" at bounding box center [578, 511] width 141 height 29
type input "37.50"
click at [804, 256] on input "text" at bounding box center [815, 263] width 87 height 29
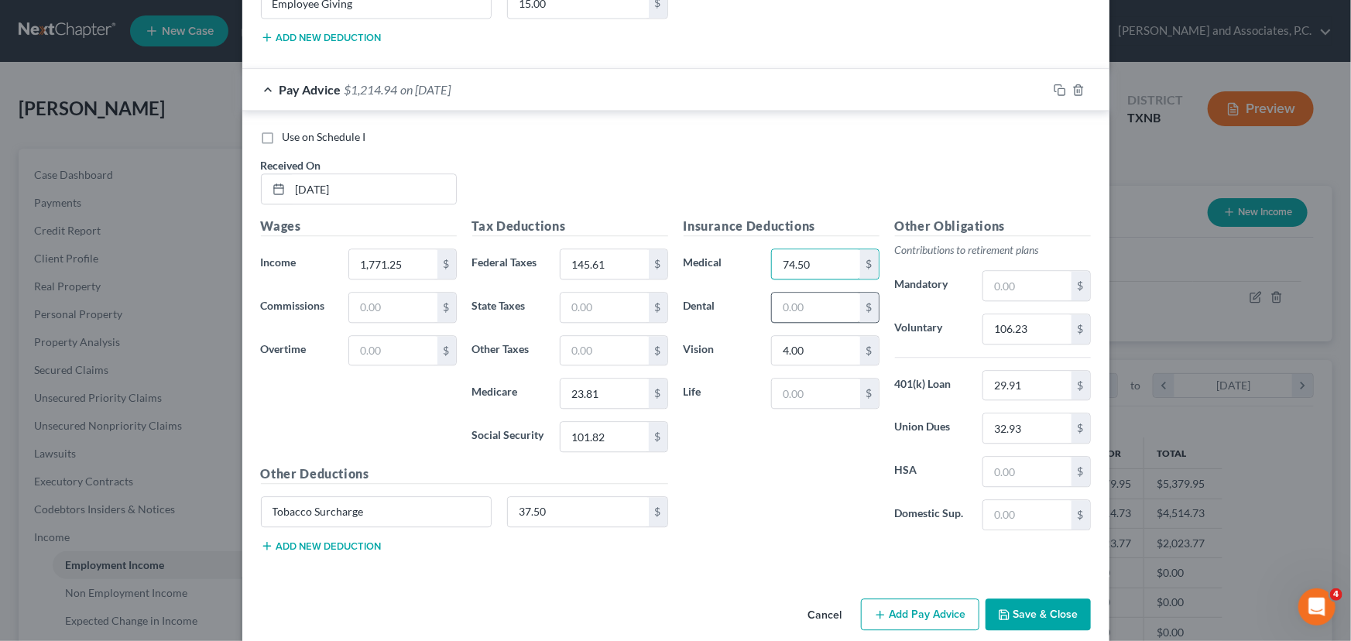
type input "74.50"
click at [792, 294] on input "text" at bounding box center [815, 307] width 87 height 29
type input "12.00"
click at [820, 257] on input "74.50" at bounding box center [815, 263] width 87 height 29
type input "7"
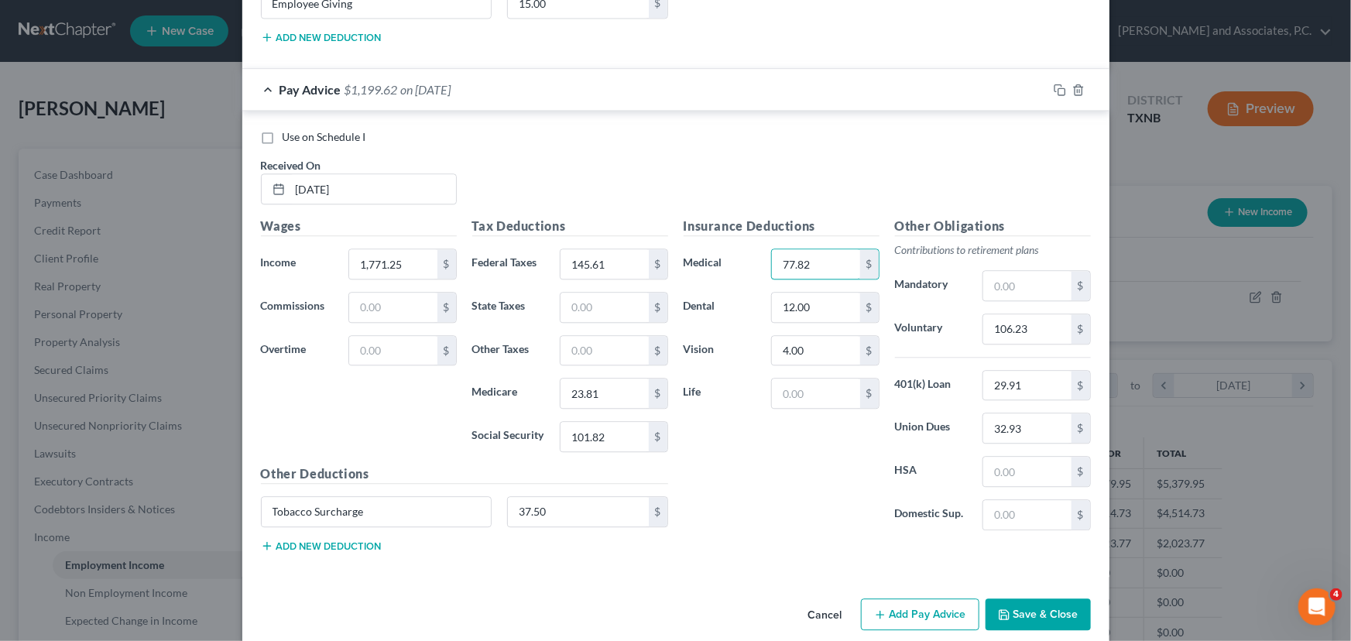
type input "77.82"
click at [317, 542] on button "Add new deduction" at bounding box center [321, 546] width 121 height 12
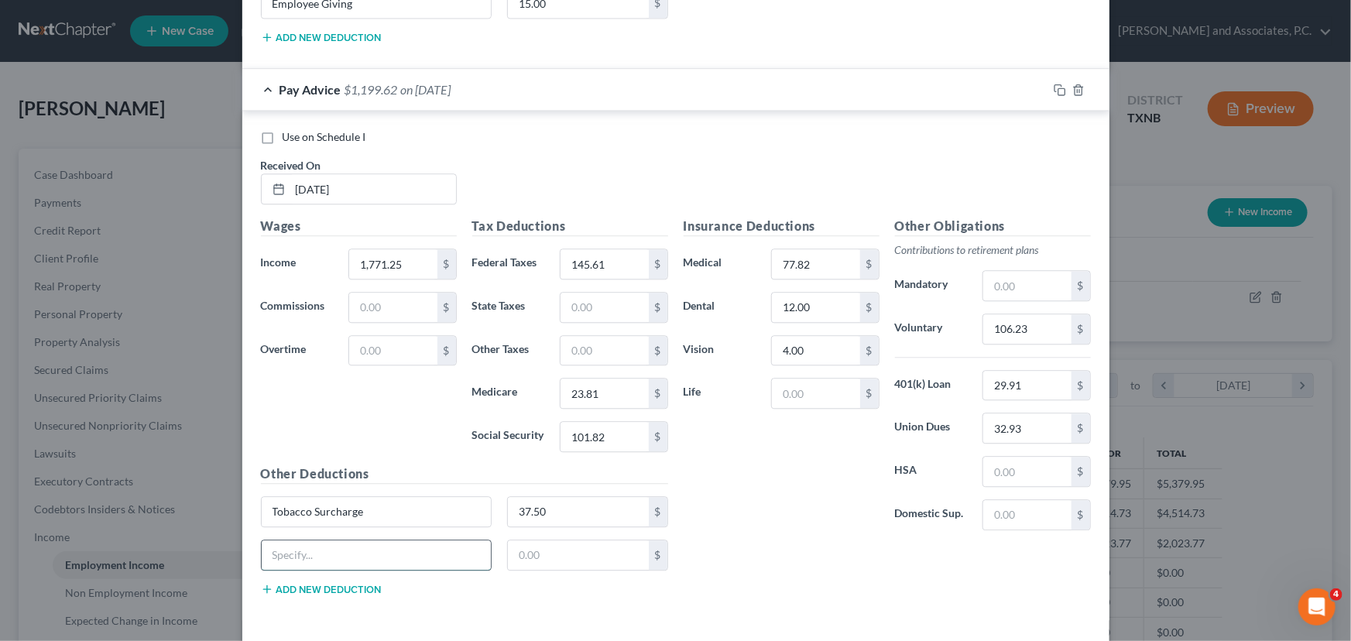
click at [290, 545] on input "text" at bounding box center [377, 554] width 230 height 29
type input "Employee Giving"
click at [520, 550] on input "text" at bounding box center [578, 554] width 141 height 29
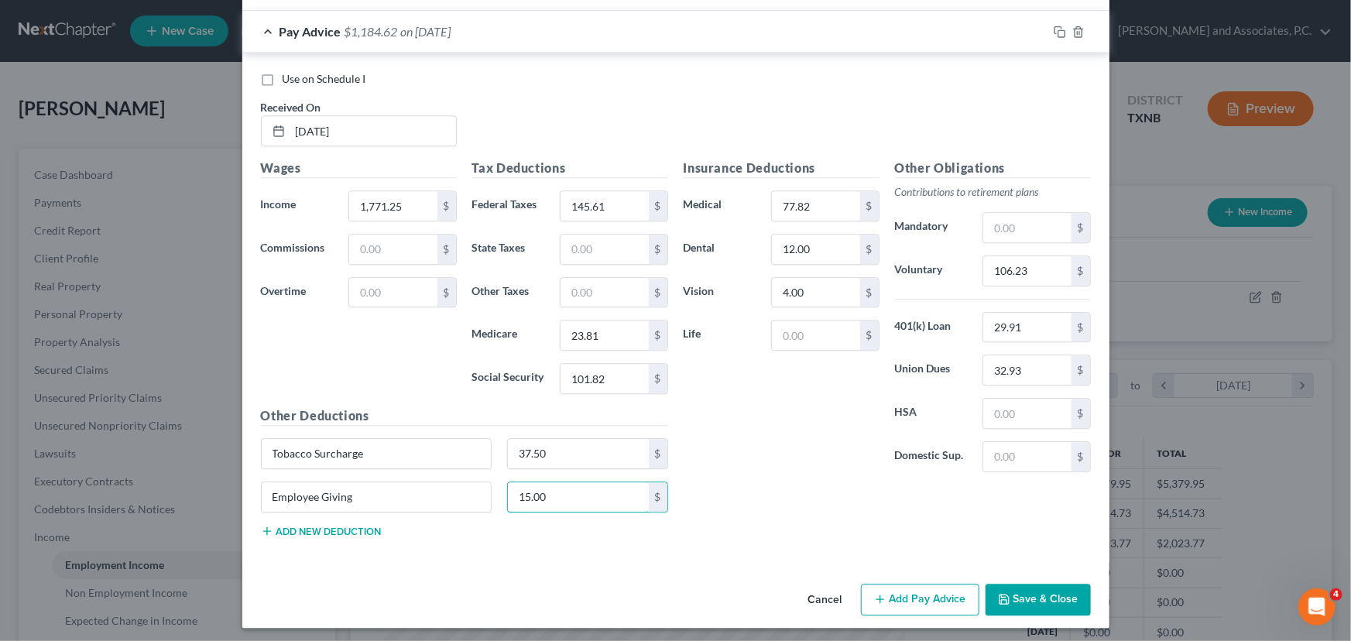
type input "15.00"
click at [910, 592] on button "Add Pay Advice" at bounding box center [920, 600] width 118 height 33
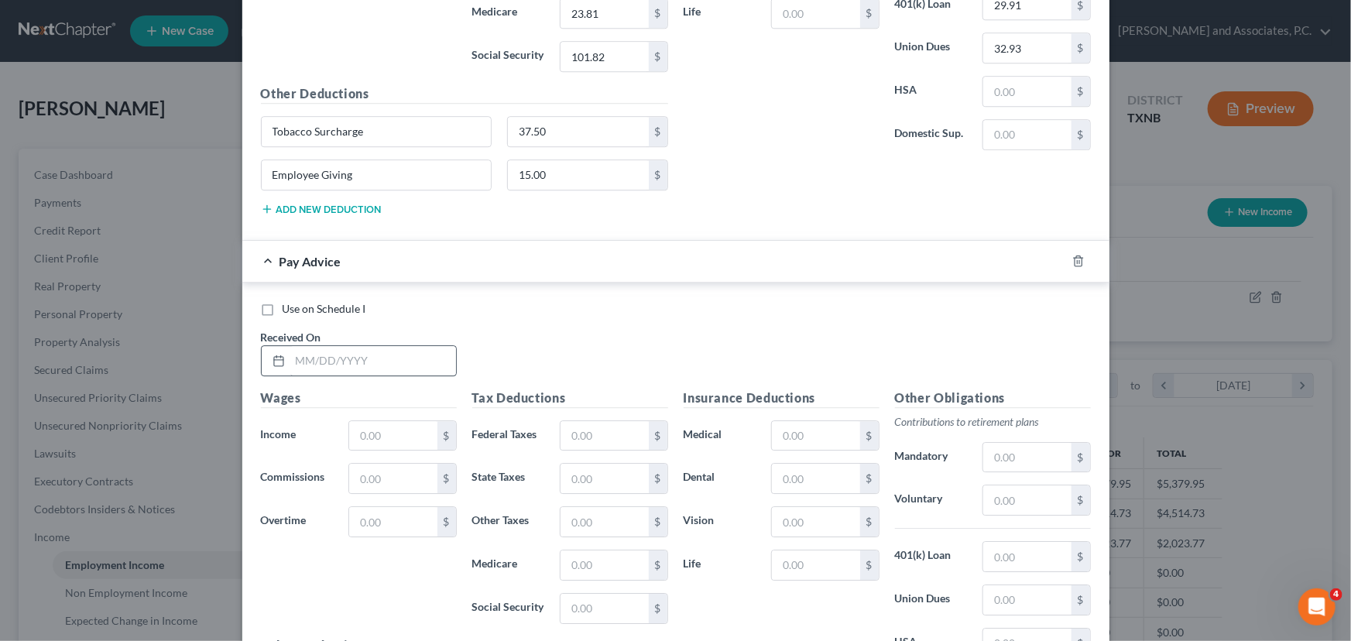
scroll to position [2209, 0]
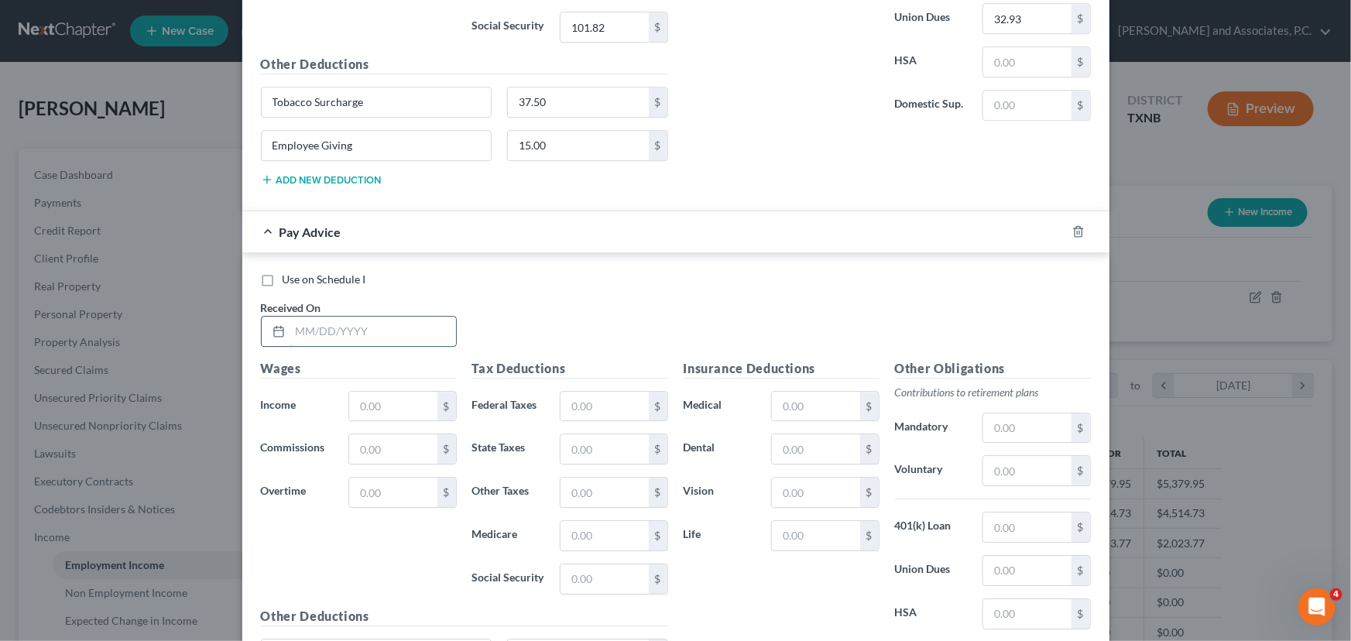
click at [338, 328] on input "text" at bounding box center [373, 331] width 166 height 29
type input "[DATE]"
click at [357, 403] on input "text" at bounding box center [392, 406] width 87 height 29
type input "2,126.13"
click at [582, 400] on input "text" at bounding box center [604, 406] width 87 height 29
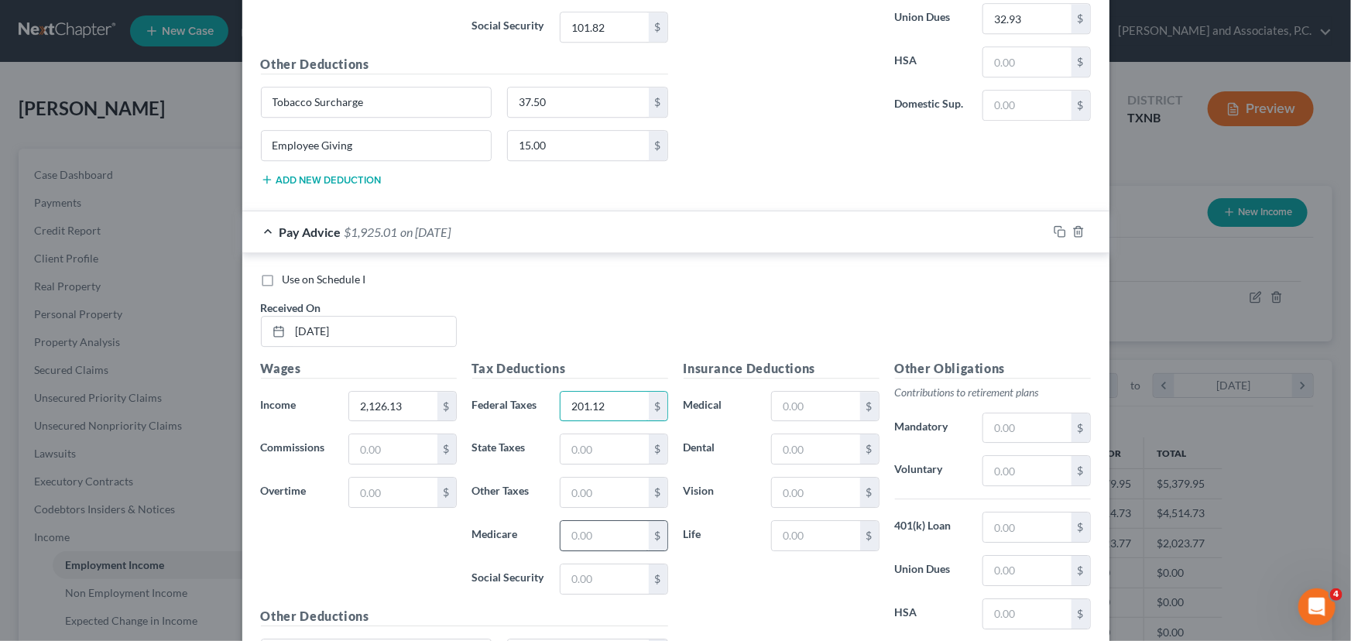
type input "201.12"
click at [575, 534] on input "text" at bounding box center [604, 535] width 87 height 29
type input "30.83"
click at [585, 571] on input "text" at bounding box center [604, 578] width 87 height 29
type input "131.82"
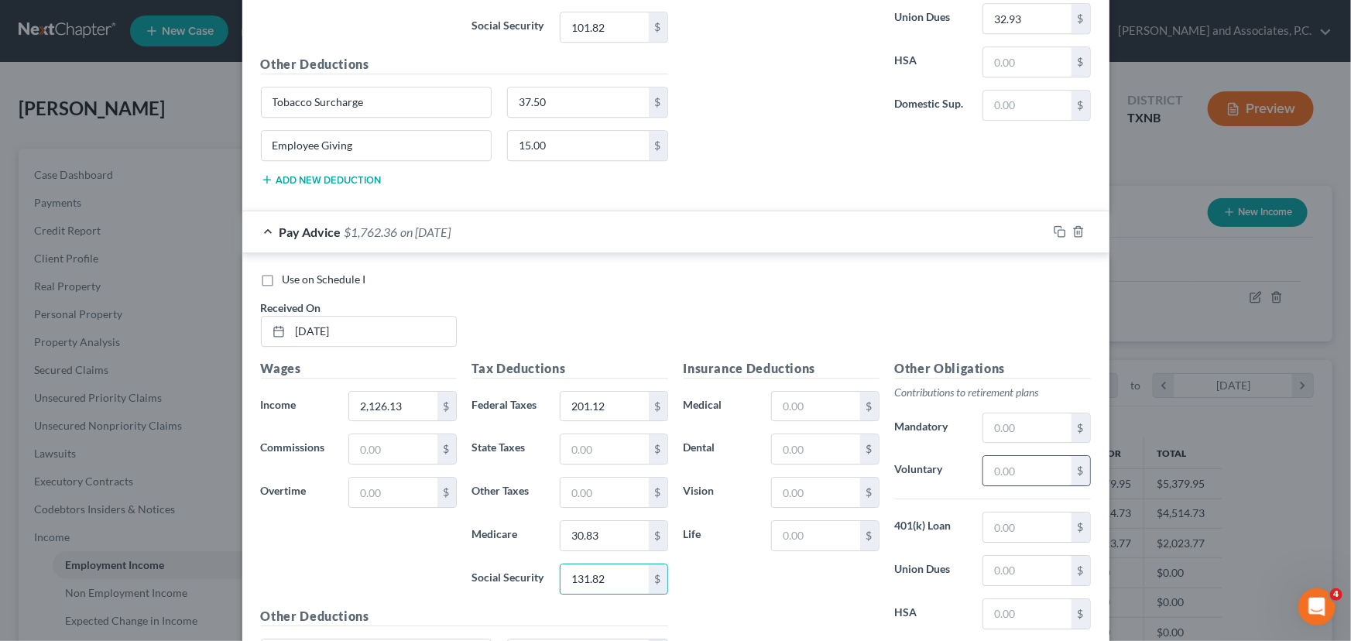
click at [1030, 461] on input "text" at bounding box center [1026, 470] width 87 height 29
type input "127.57"
click at [1014, 516] on input "text" at bounding box center [1026, 527] width 87 height 29
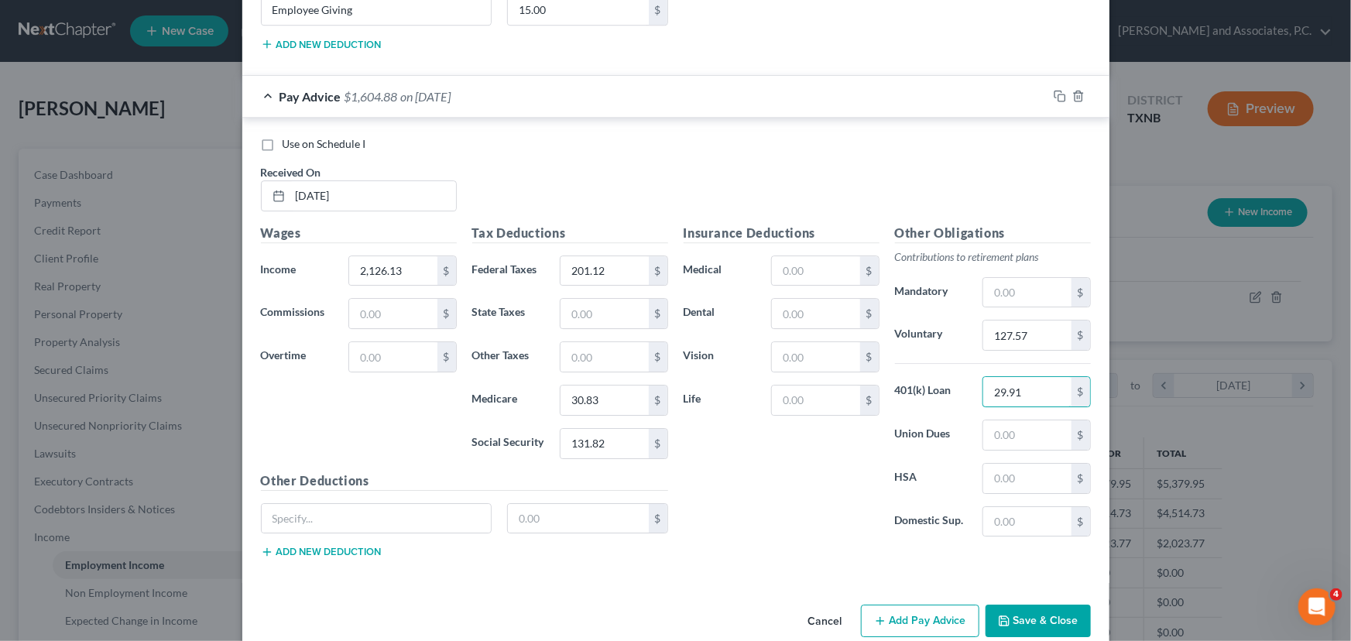
scroll to position [2350, 0]
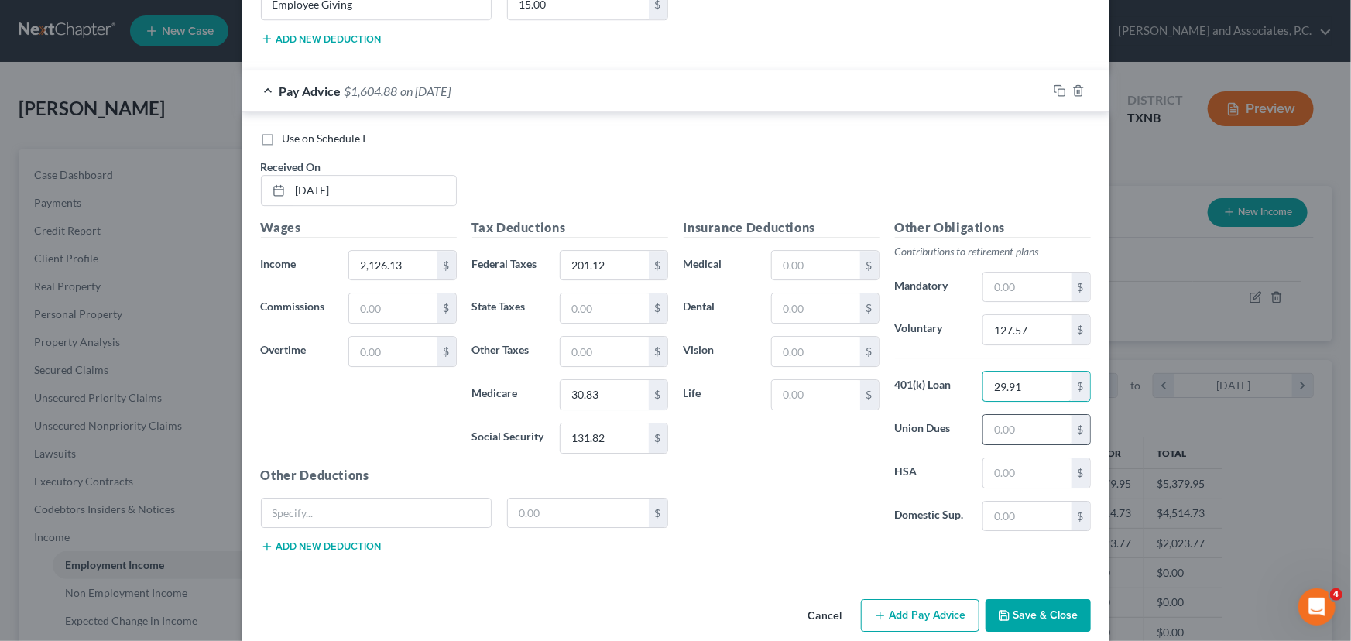
type input "29.91"
click at [1005, 417] on input "text" at bounding box center [1026, 429] width 87 height 29
type input "32.93"
click at [343, 509] on input "text" at bounding box center [377, 513] width 230 height 29
type input "Employee Giving (gives to hospice and meals on wheels)"
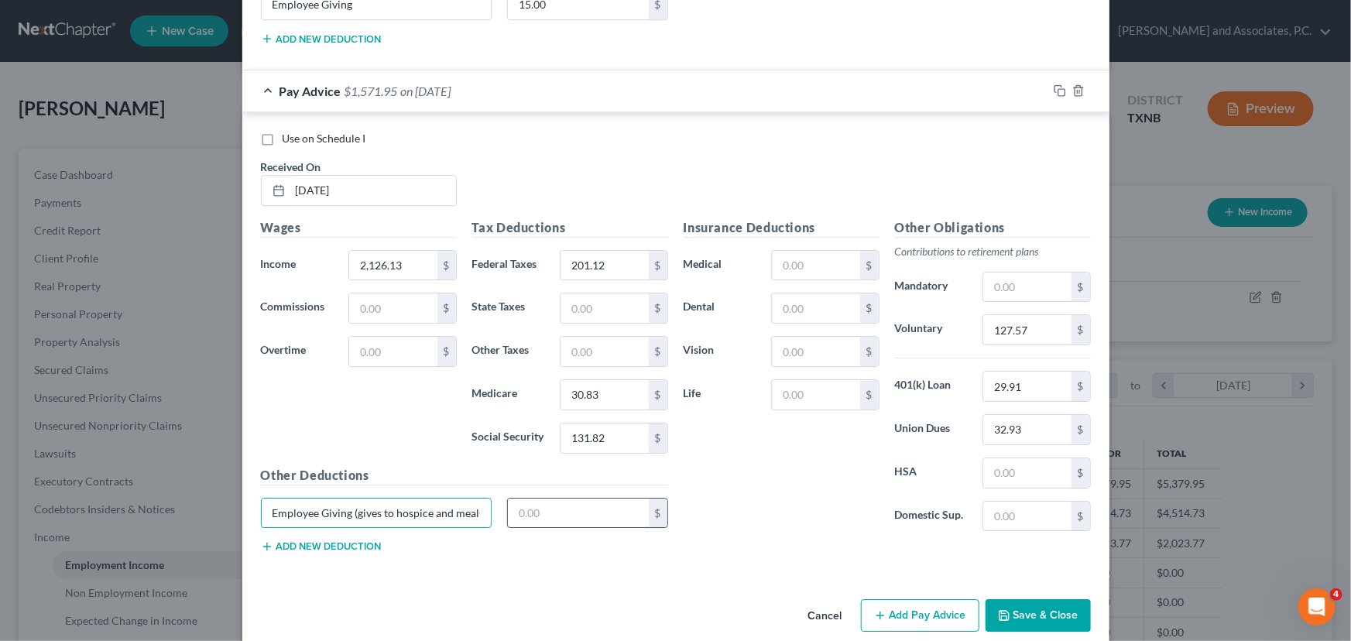
click at [537, 510] on input "text" at bounding box center [578, 513] width 141 height 29
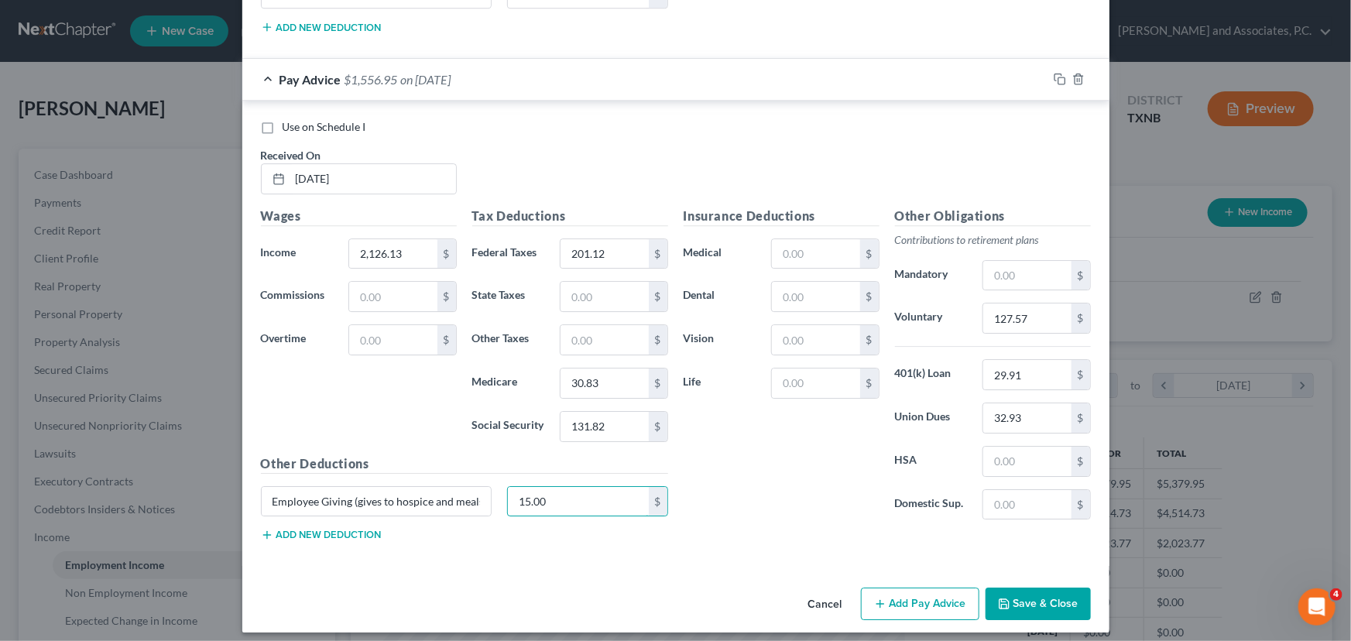
scroll to position [2364, 0]
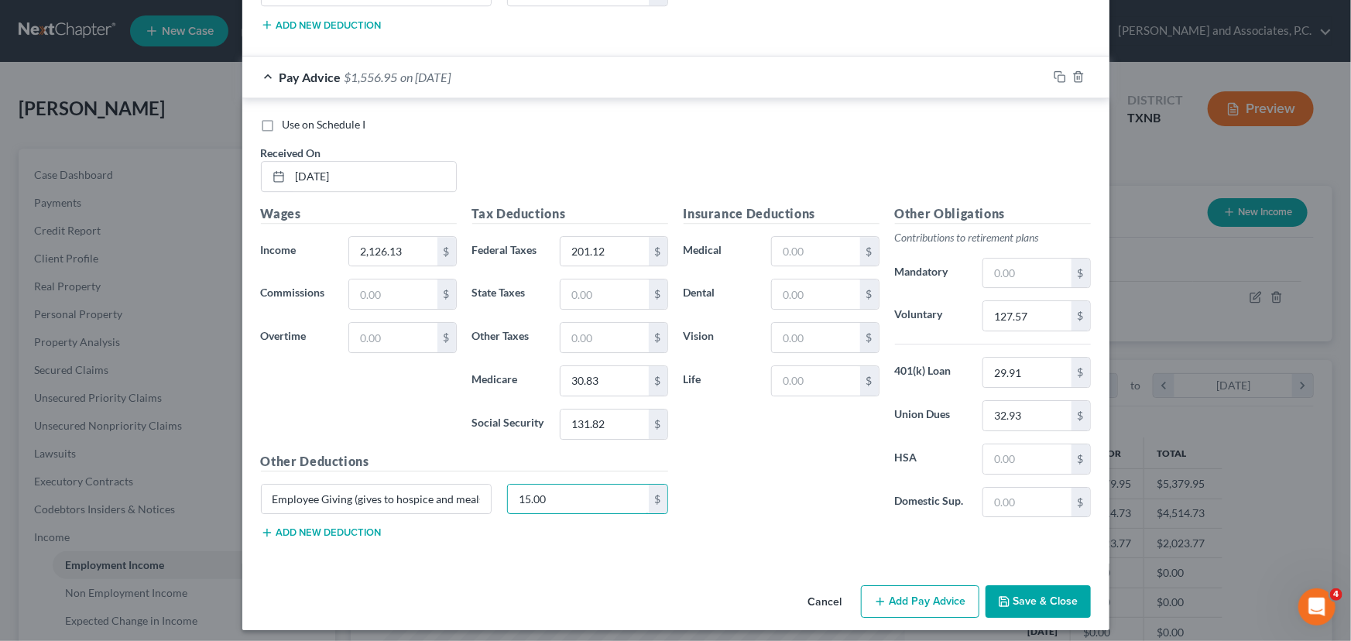
type input "15.00"
click at [894, 589] on button "Add Pay Advice" at bounding box center [920, 601] width 118 height 33
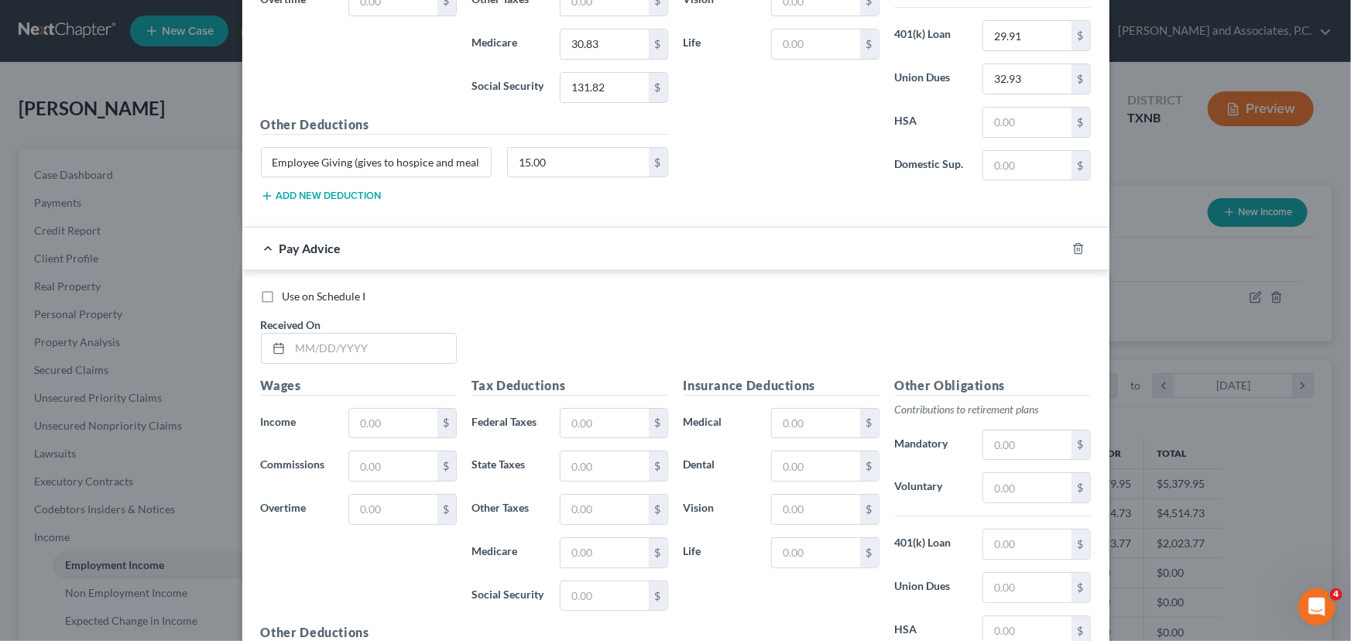
scroll to position [2716, 0]
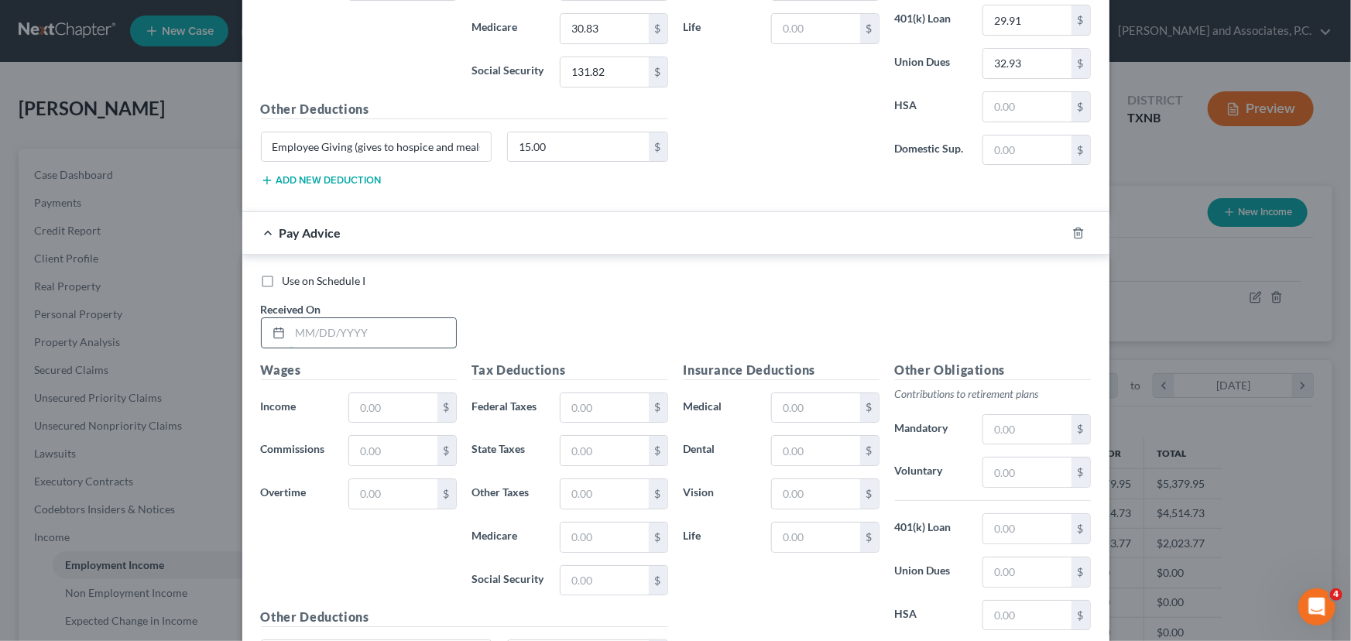
click at [294, 330] on input "text" at bounding box center [373, 332] width 166 height 29
type input "[DATE]"
click at [365, 398] on input "text" at bounding box center [392, 407] width 87 height 29
type input "2,265.98"
click at [577, 401] on input "text" at bounding box center [604, 407] width 87 height 29
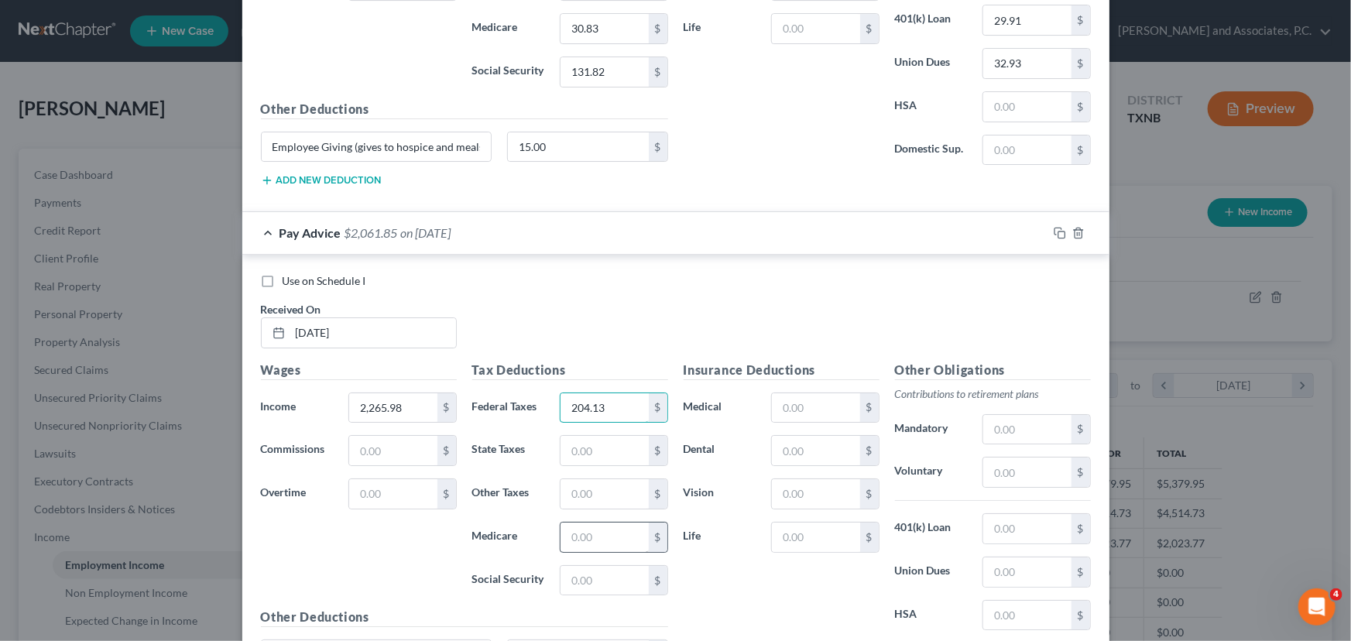
type input "204.13"
click at [584, 529] on input "text" at bounding box center [604, 537] width 87 height 29
type input "31.32"
click at [605, 580] on input "text" at bounding box center [604, 580] width 87 height 29
type input "133.90"
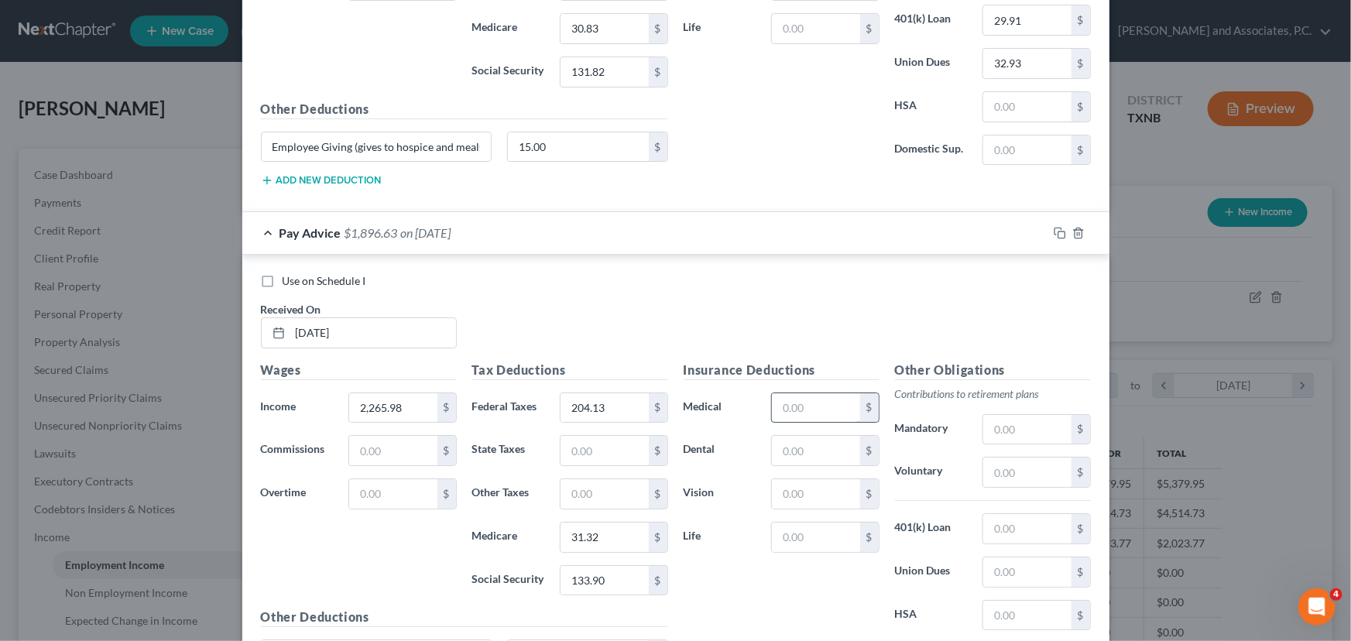
click at [800, 403] on input "text" at bounding box center [815, 407] width 87 height 29
click at [1014, 468] on input "text" at bounding box center [1026, 472] width 87 height 29
type input "135.96"
click at [983, 520] on input "text" at bounding box center [1026, 528] width 87 height 29
type input "29.91"
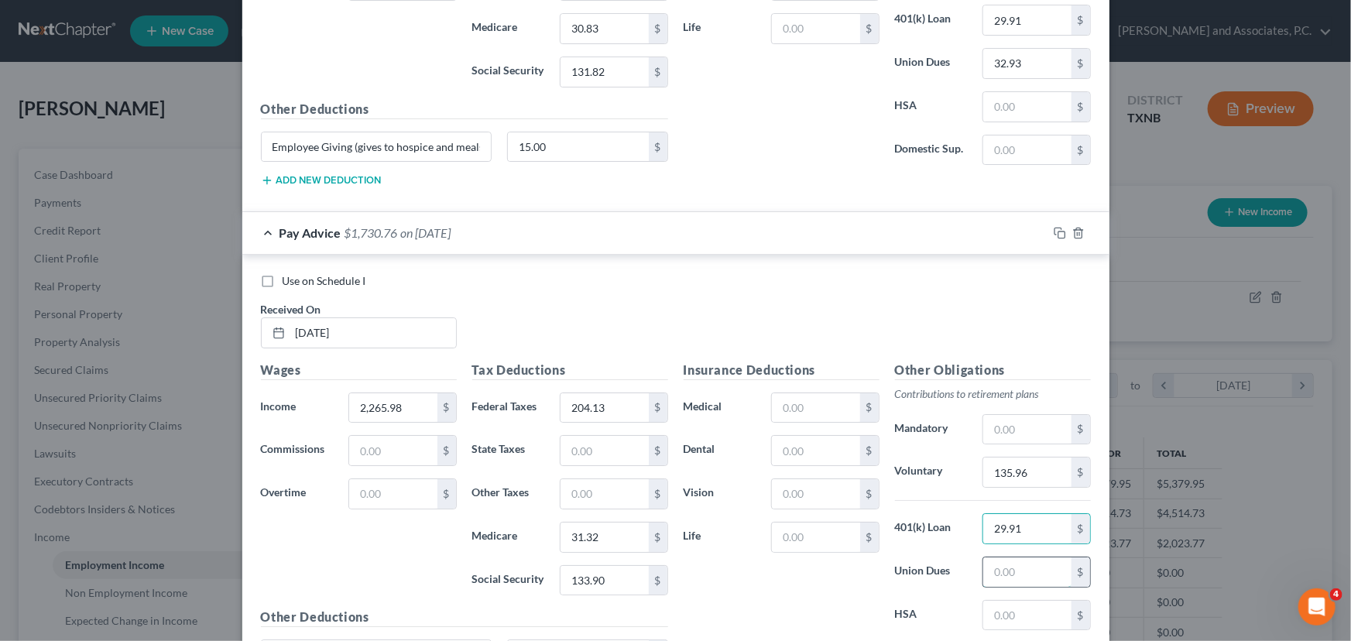
click at [998, 565] on input "text" at bounding box center [1026, 571] width 87 height 29
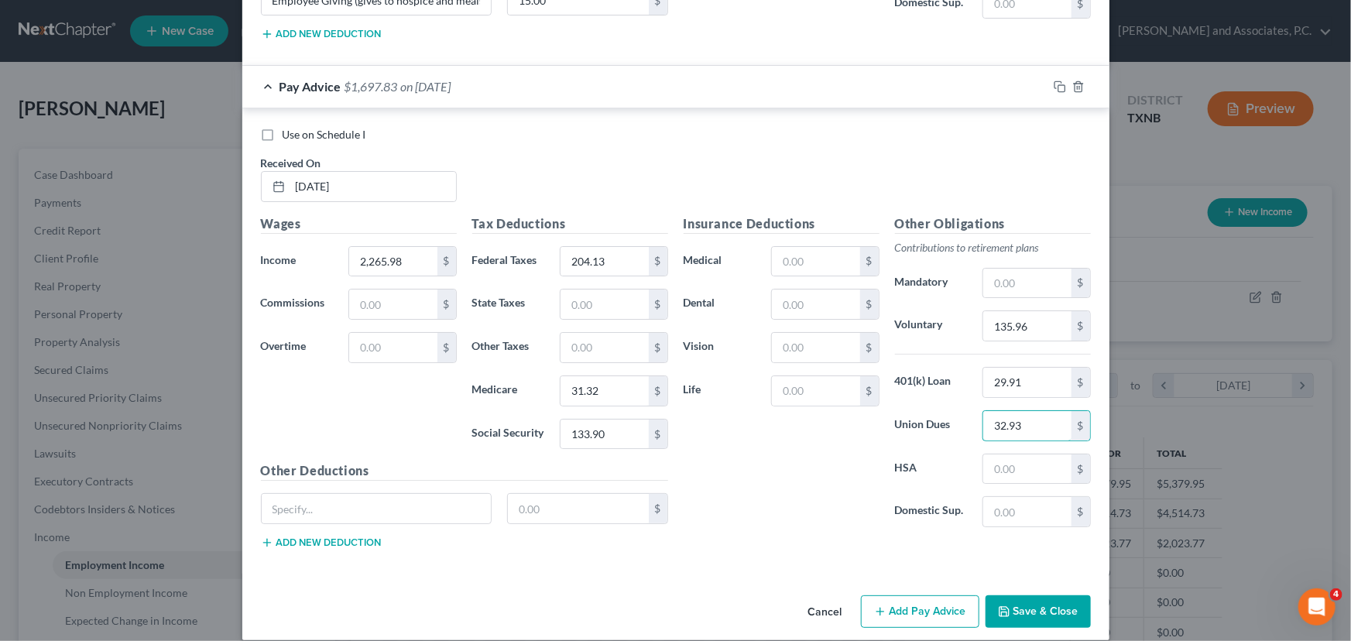
scroll to position [2872, 0]
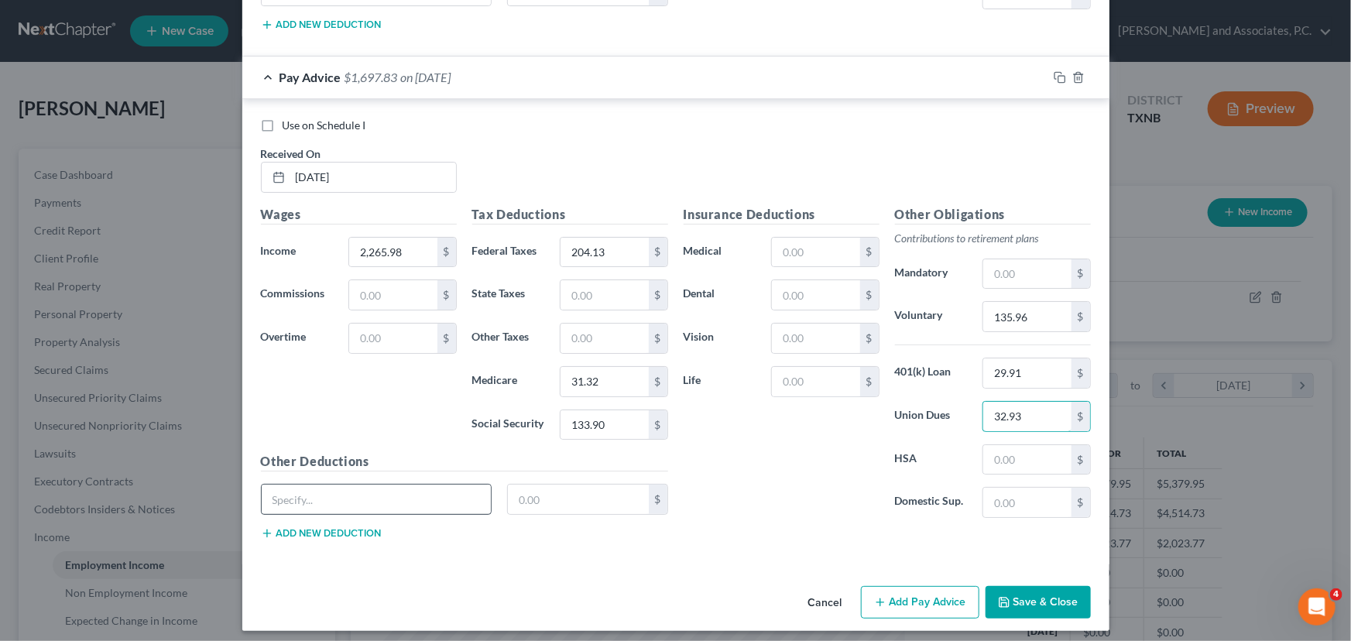
type input "32.93"
click at [336, 488] on input "text" at bounding box center [377, 499] width 230 height 29
type input "Employee Giving (gives to hospice and meals on wheels)"
click at [550, 494] on input "text" at bounding box center [578, 499] width 141 height 29
type input "15.00"
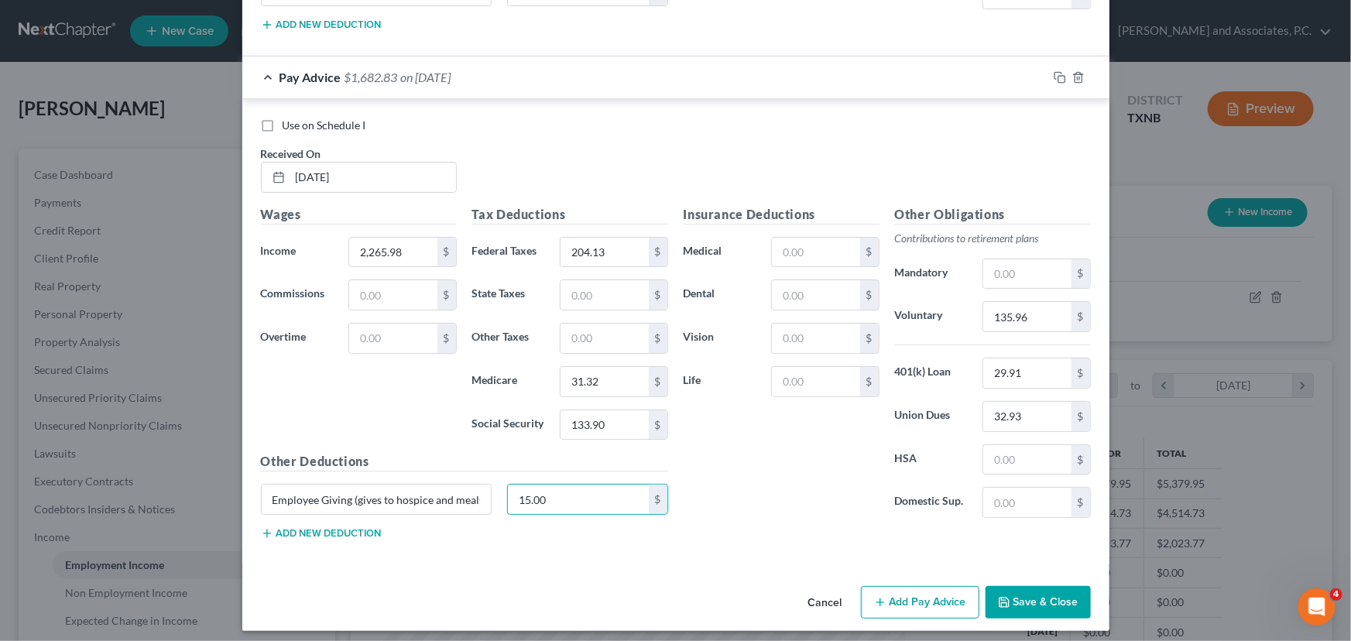
click at [325, 518] on div "Employee Giving (gives to hospice and meals on wheels) 15.00 $" at bounding box center [464, 505] width 423 height 43
click at [317, 527] on button "Add new deduction" at bounding box center [321, 533] width 121 height 12
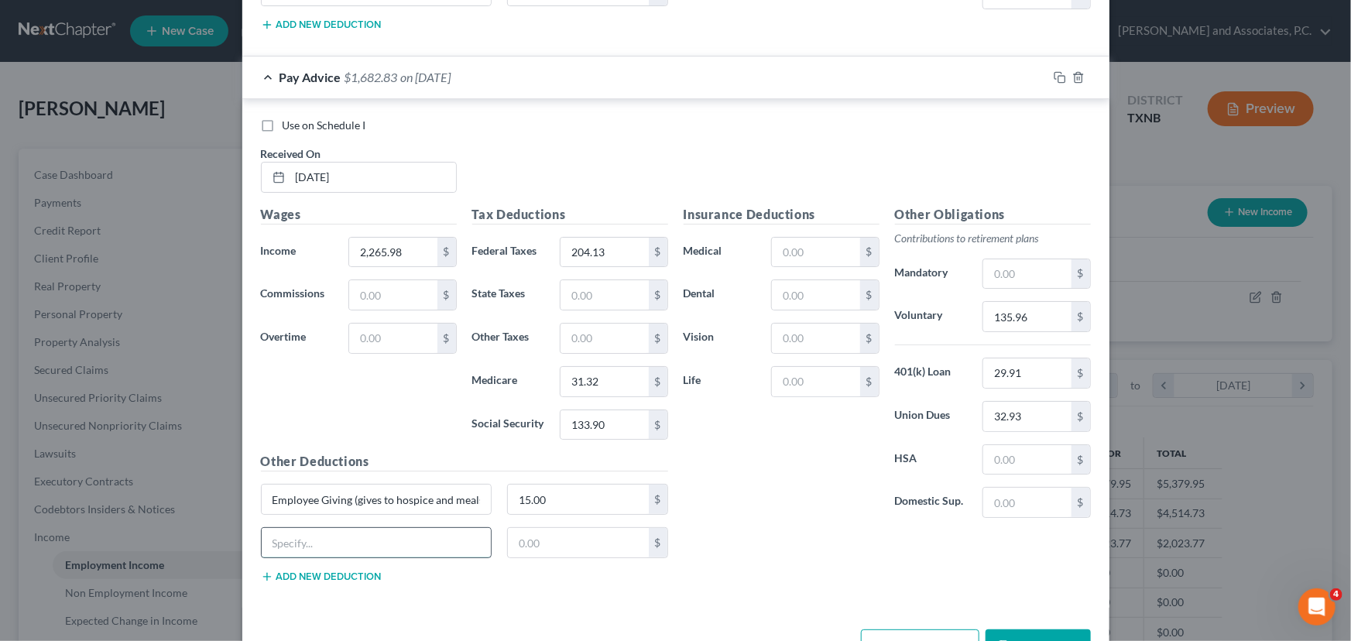
click at [309, 533] on input "text" at bounding box center [377, 542] width 230 height 29
type input "Tabacco Surcharge"
click at [520, 528] on input "text" at bounding box center [578, 542] width 141 height 29
type input "37.50"
click at [773, 376] on input "text" at bounding box center [815, 381] width 87 height 29
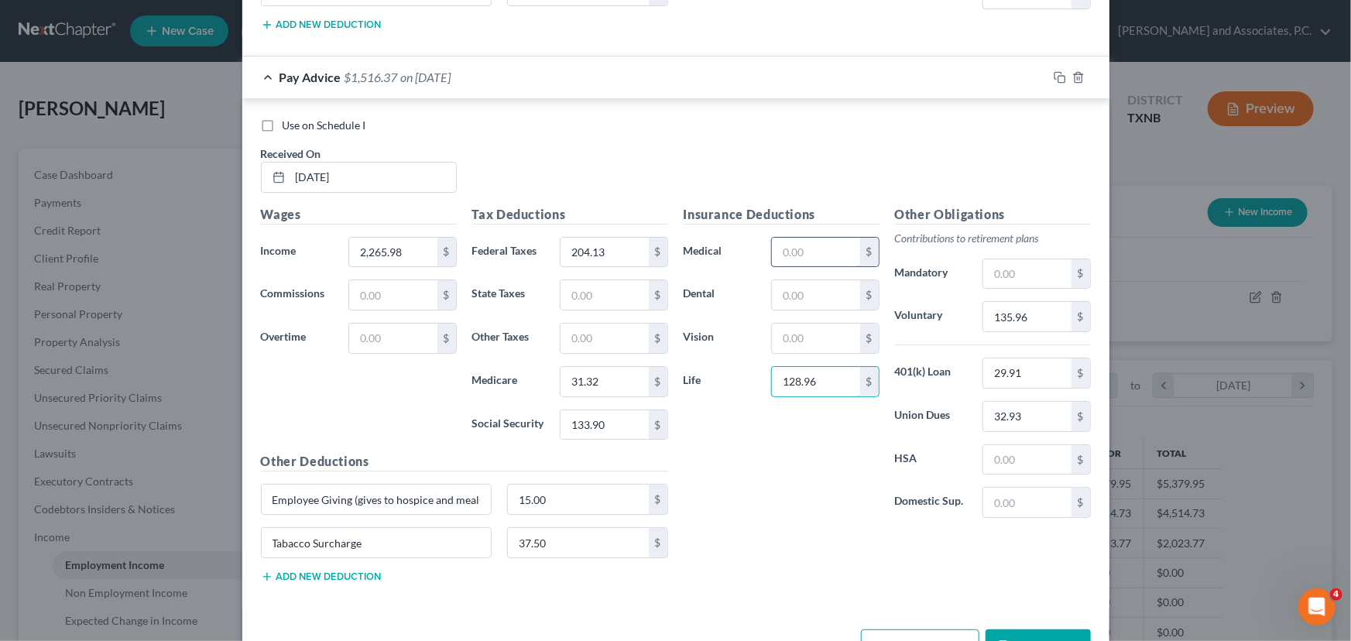
type input "128.96"
click at [794, 242] on input "text" at bounding box center [815, 252] width 87 height 29
type input "81.05"
click at [797, 288] on input "text" at bounding box center [815, 294] width 87 height 29
click at [766, 530] on div "Insurance Deductions Medical 81.05 $ Dental $ Vision $ Life 128.96 $ Other Obli…" at bounding box center [887, 400] width 423 height 390
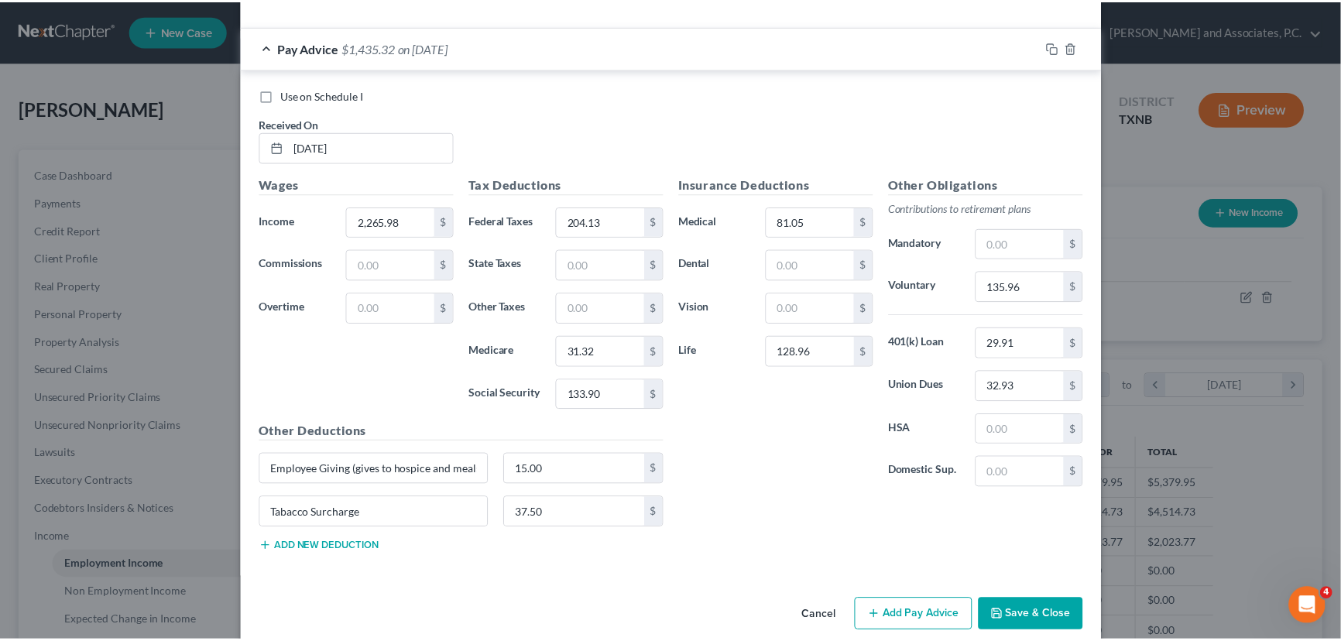
scroll to position [2914, 0]
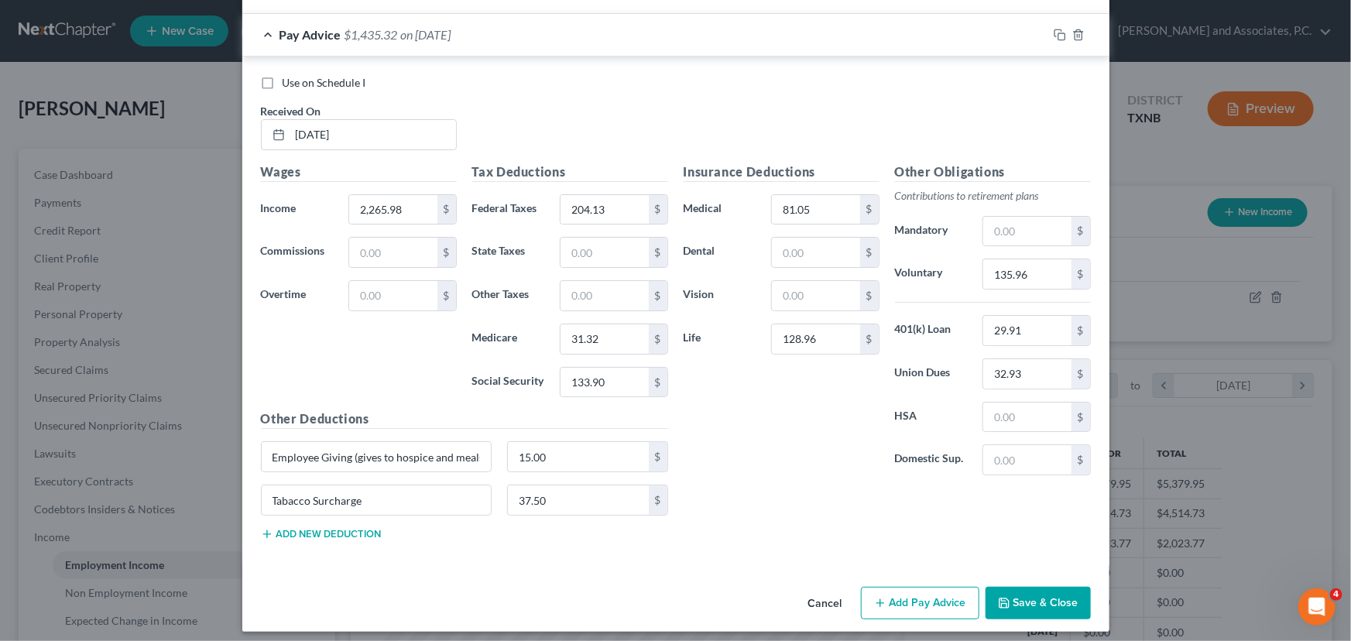
click at [1017, 588] on button "Save & Close" at bounding box center [1038, 603] width 105 height 33
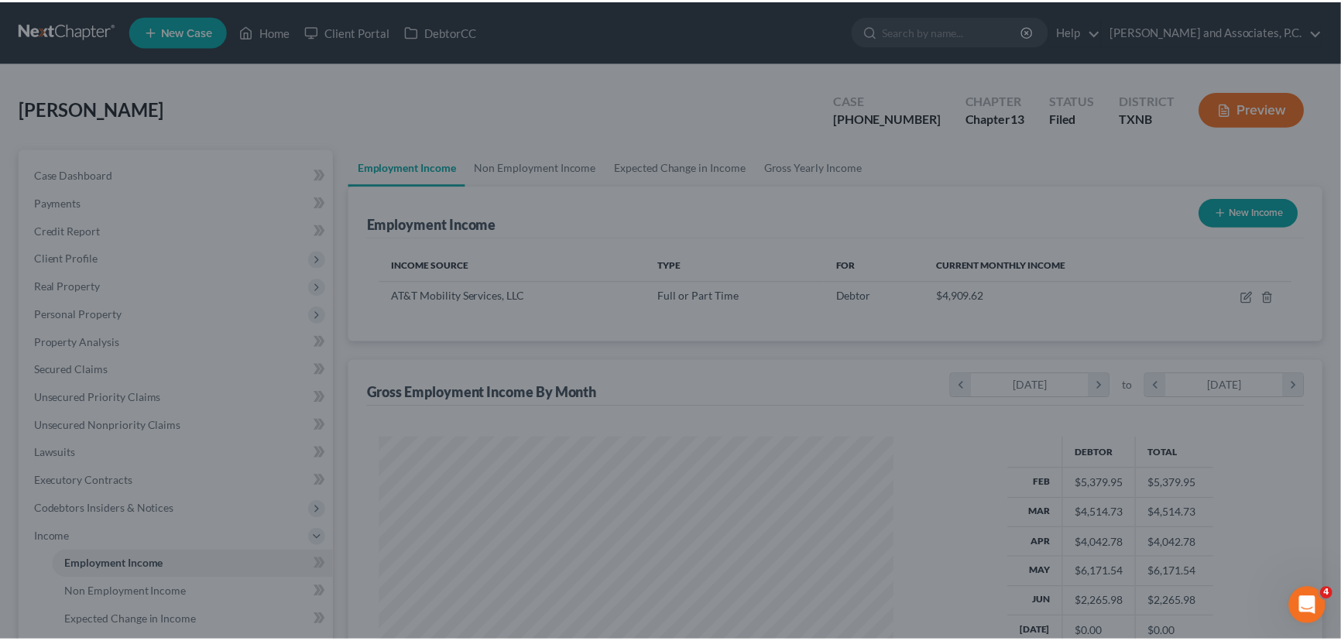
scroll to position [773992, 773719]
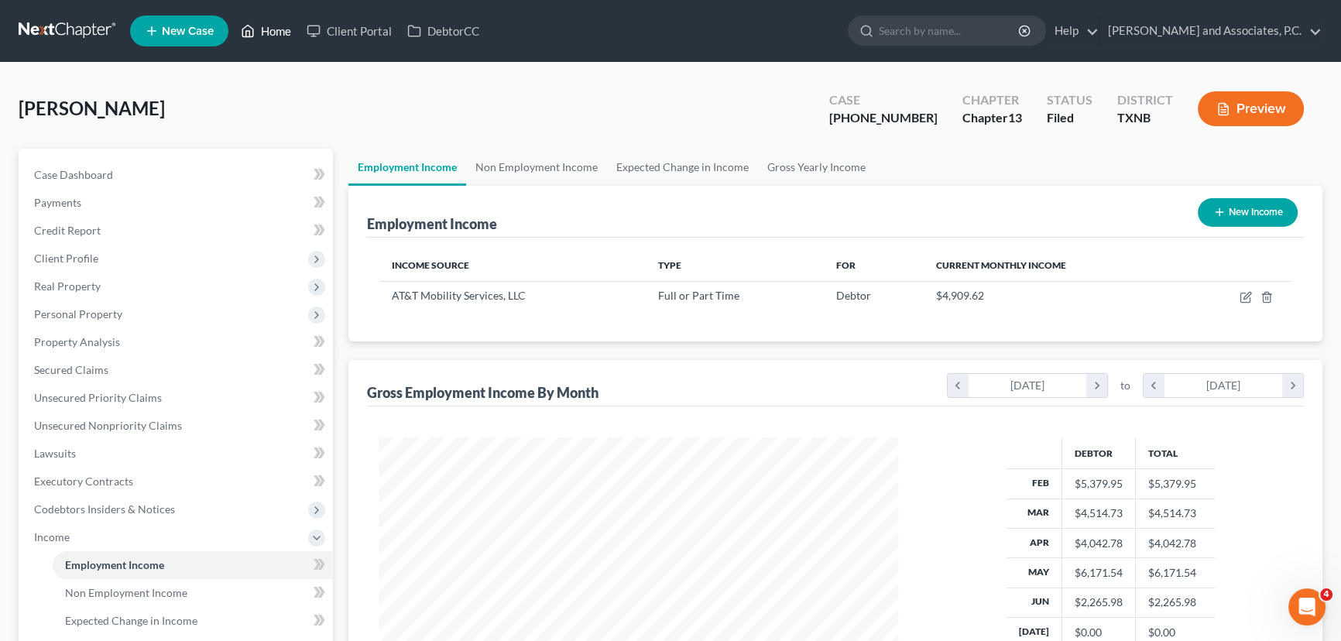
click at [265, 30] on link "Home" at bounding box center [266, 31] width 66 height 28
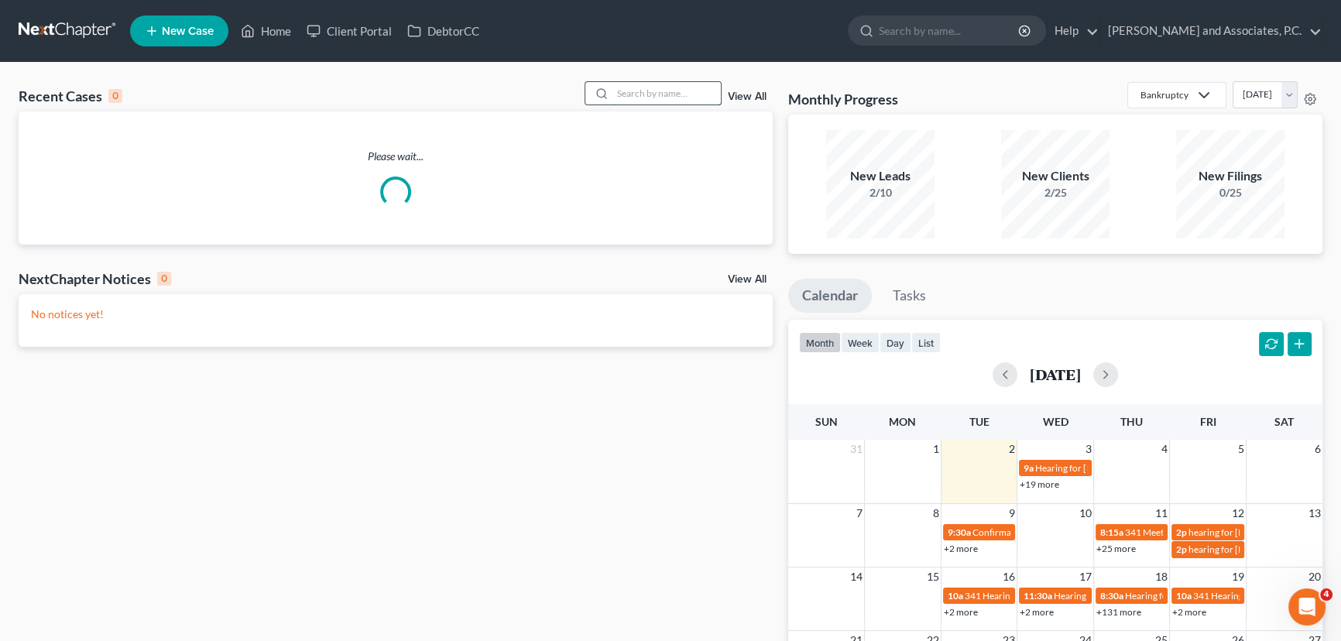
click at [650, 91] on input "search" at bounding box center [666, 93] width 108 height 22
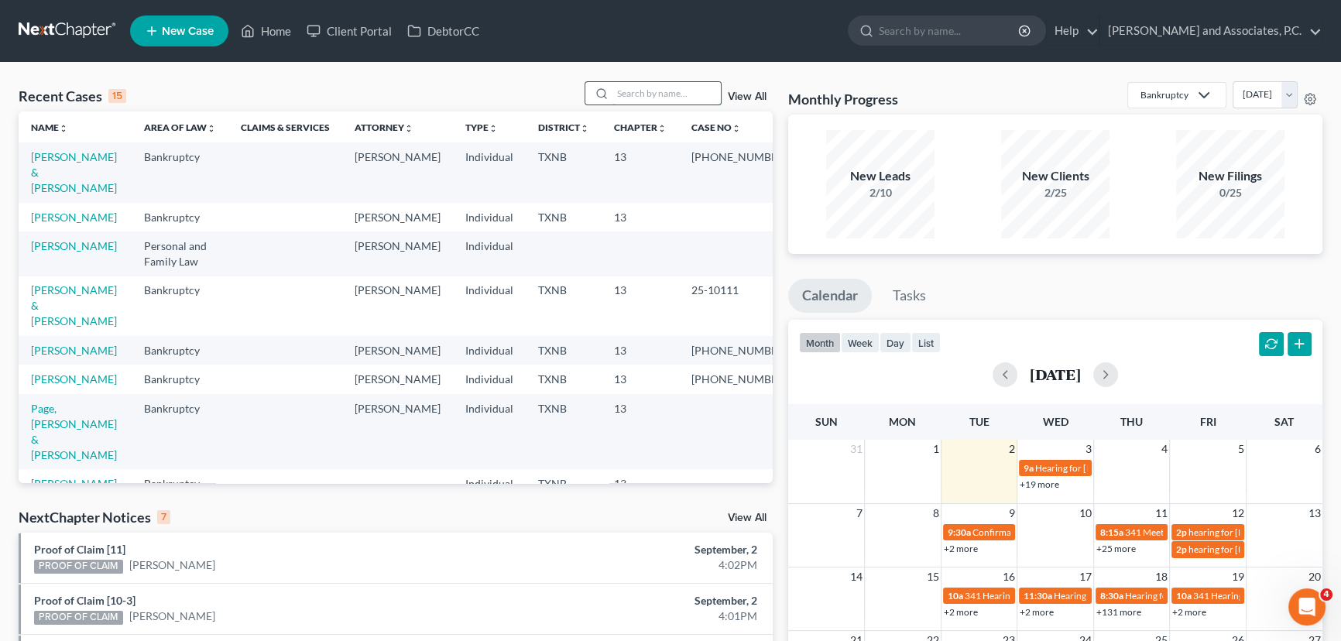
click at [650, 91] on input "search" at bounding box center [666, 93] width 108 height 22
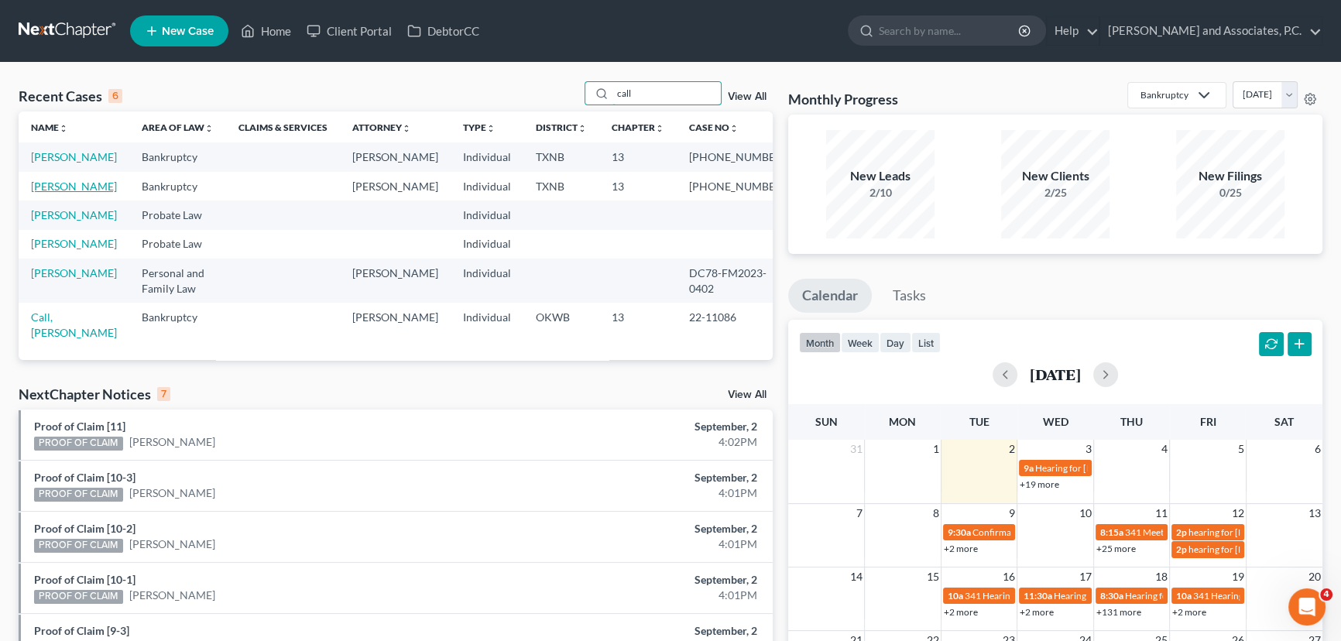
type input "call"
click at [81, 193] on link "[PERSON_NAME]" at bounding box center [74, 186] width 86 height 13
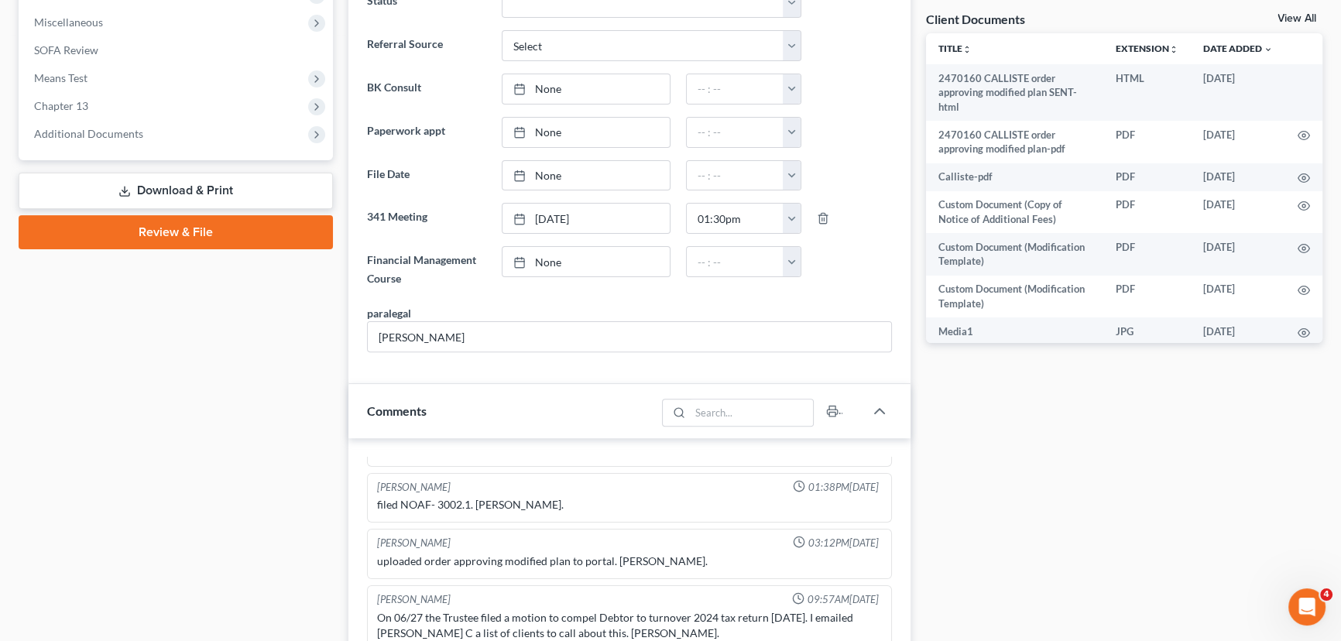
scroll to position [472, 0]
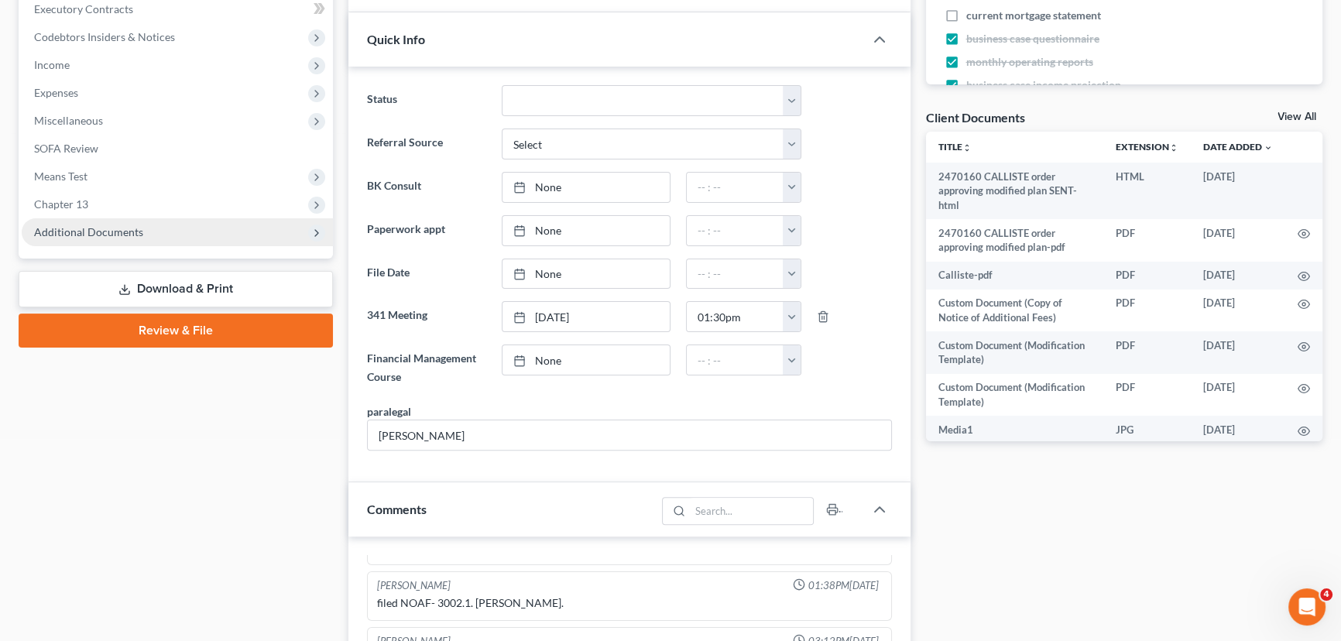
click at [178, 238] on span "Additional Documents" at bounding box center [177, 232] width 311 height 28
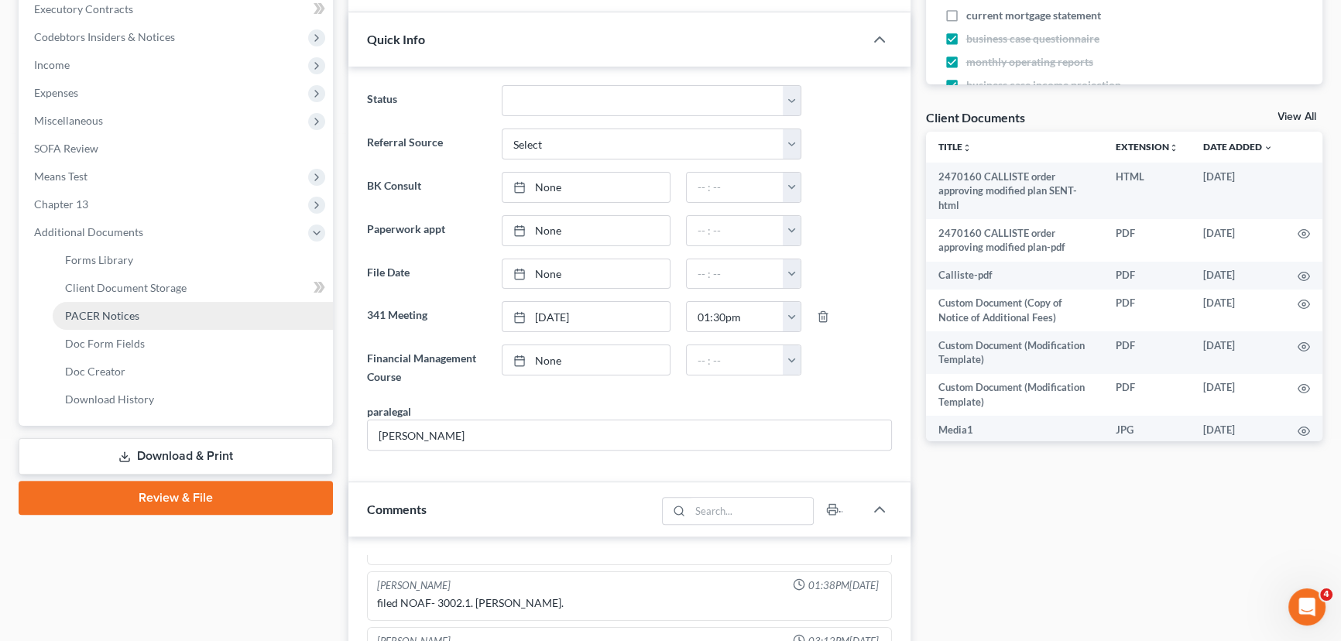
click at [116, 316] on span "PACER Notices" at bounding box center [102, 315] width 74 height 13
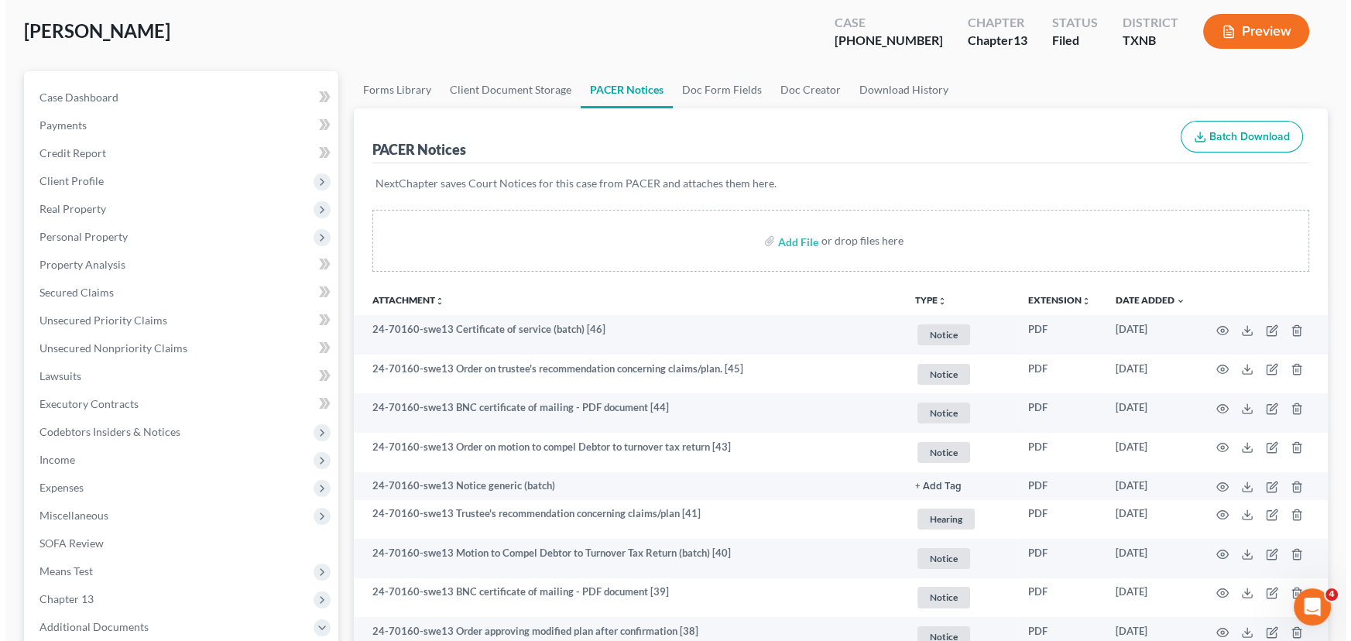
scroll to position [70, 0]
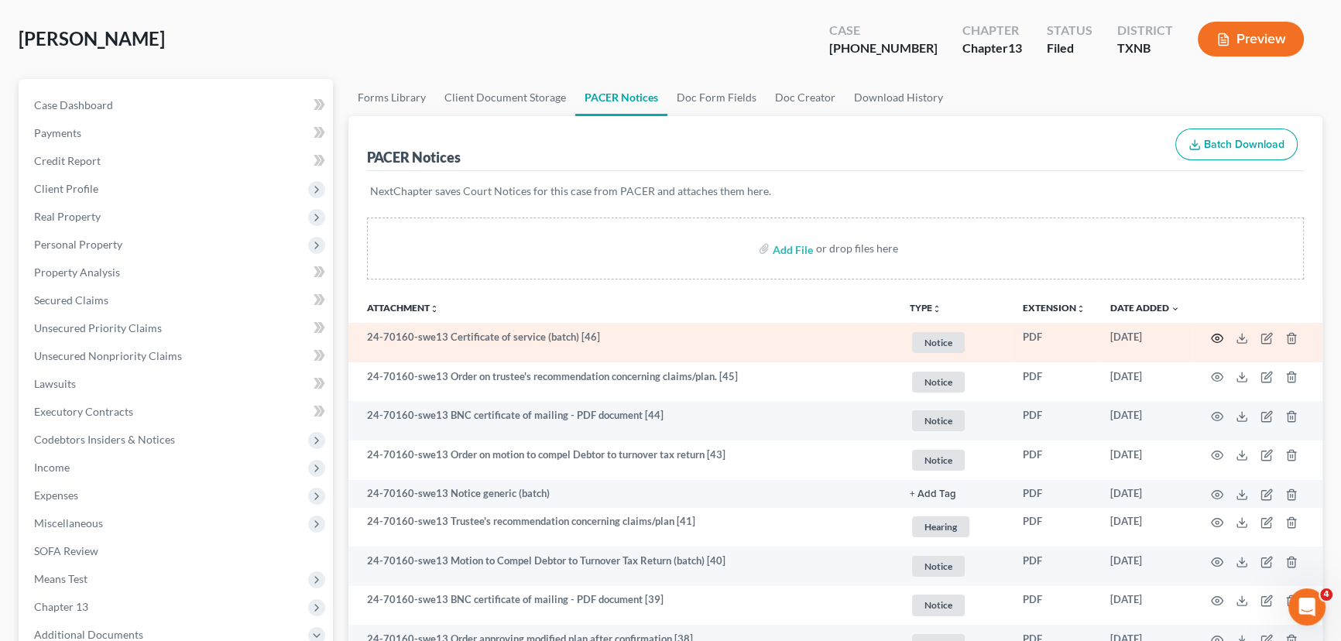
click at [1216, 334] on icon "button" at bounding box center [1217, 338] width 12 height 12
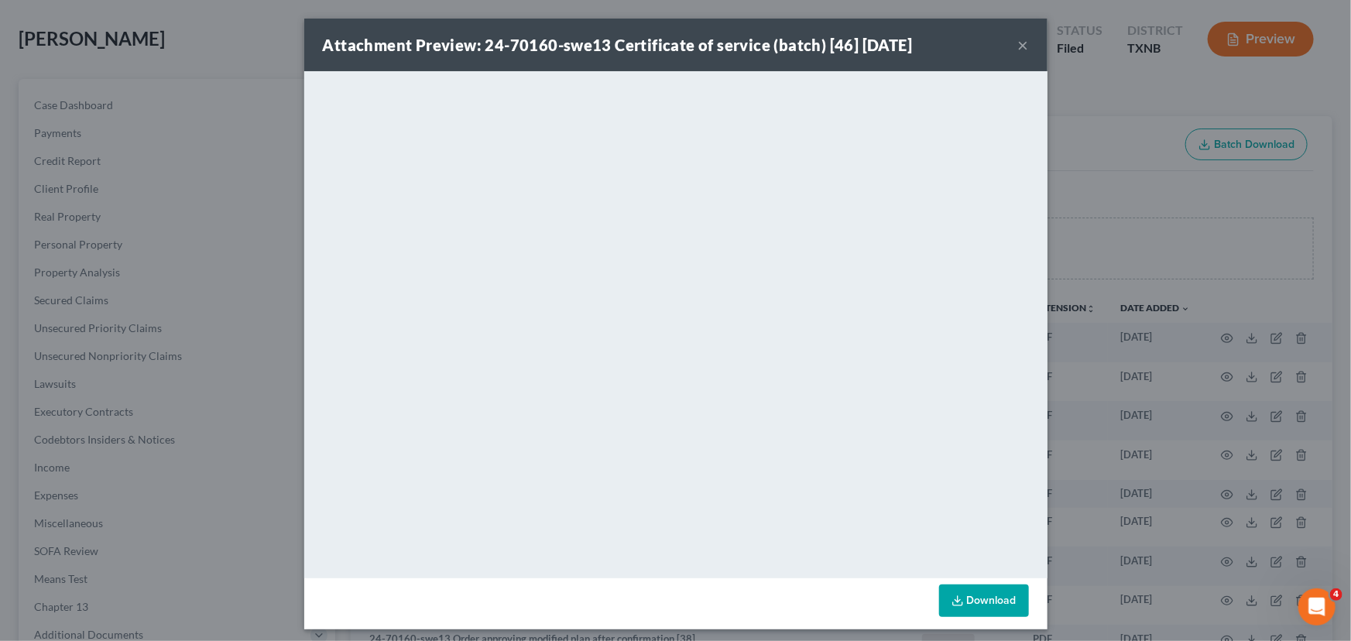
click at [1018, 41] on button "×" at bounding box center [1023, 45] width 11 height 19
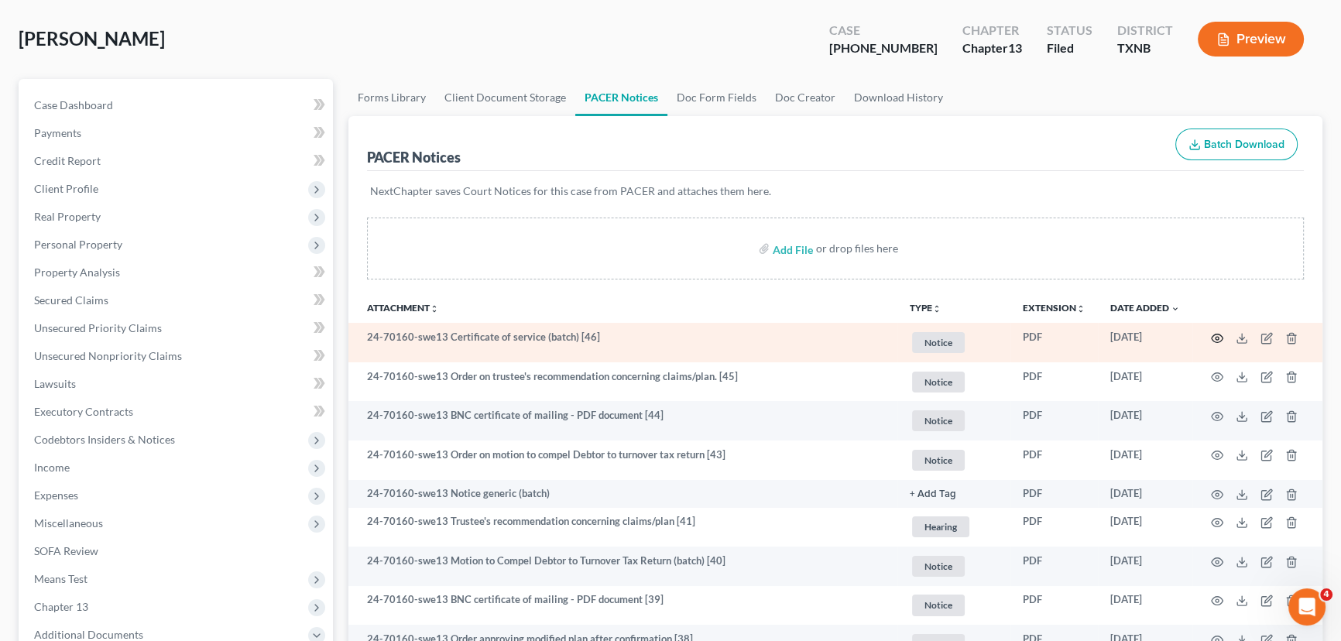
click at [1216, 337] on circle "button" at bounding box center [1217, 338] width 3 height 3
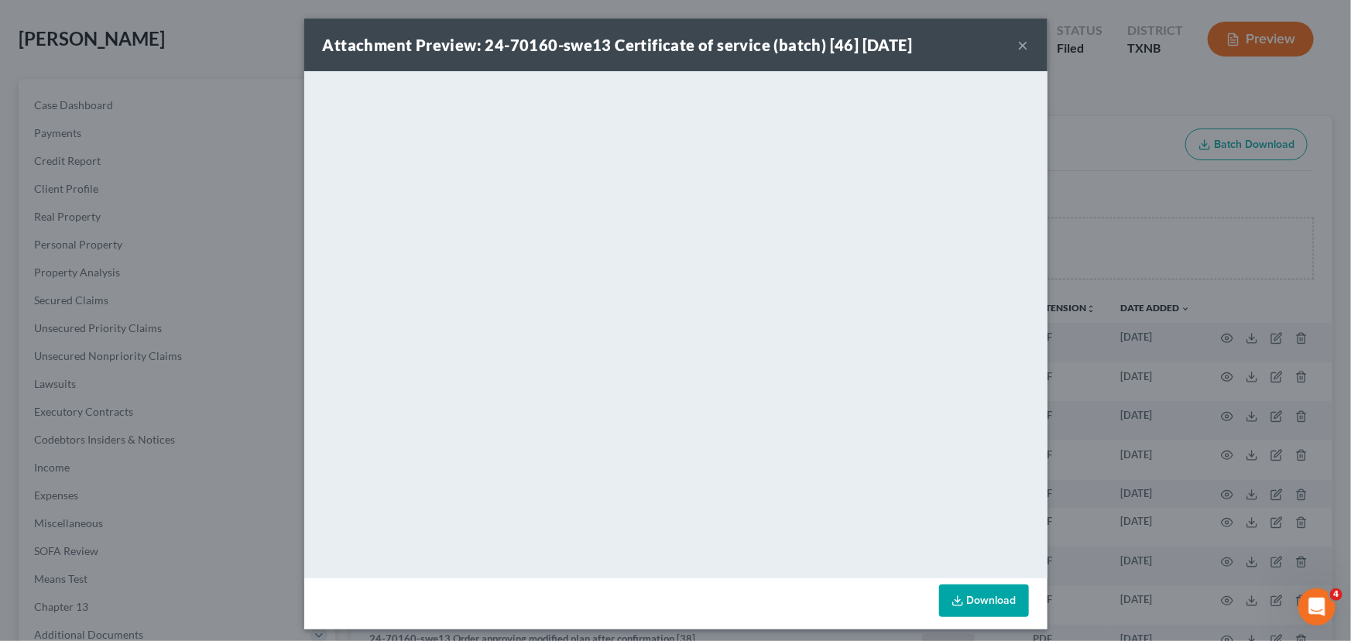
click at [1018, 45] on button "×" at bounding box center [1023, 45] width 11 height 19
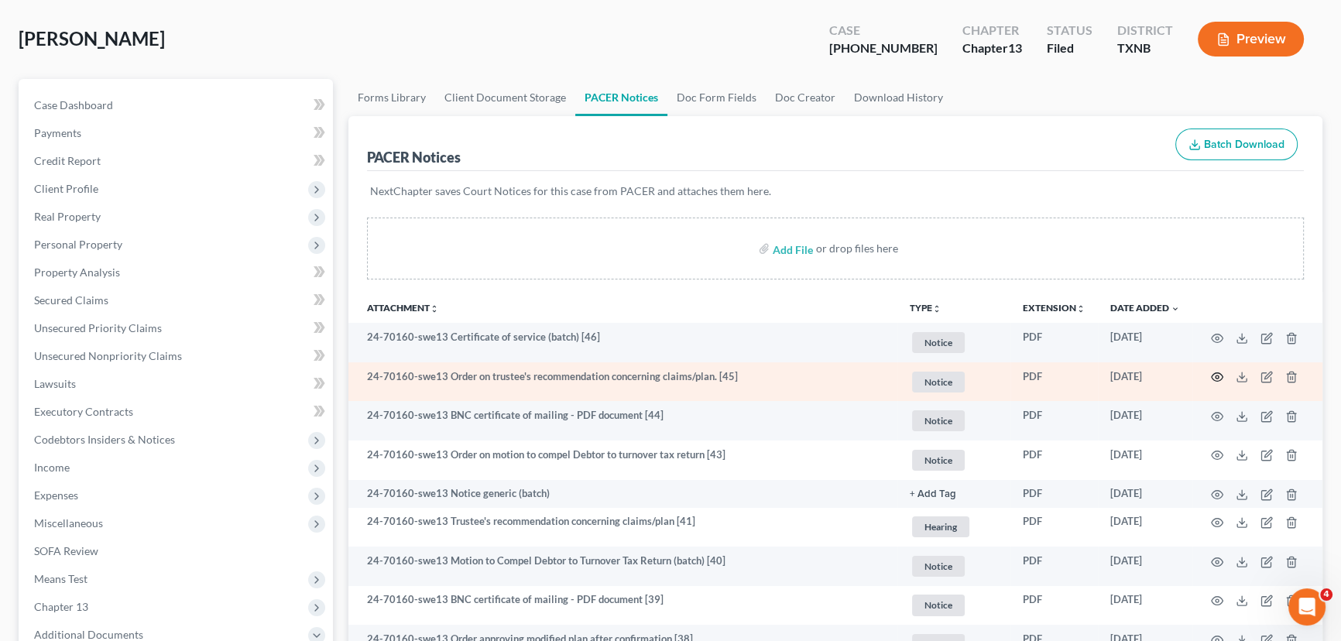
click at [1216, 377] on icon "button" at bounding box center [1217, 377] width 12 height 12
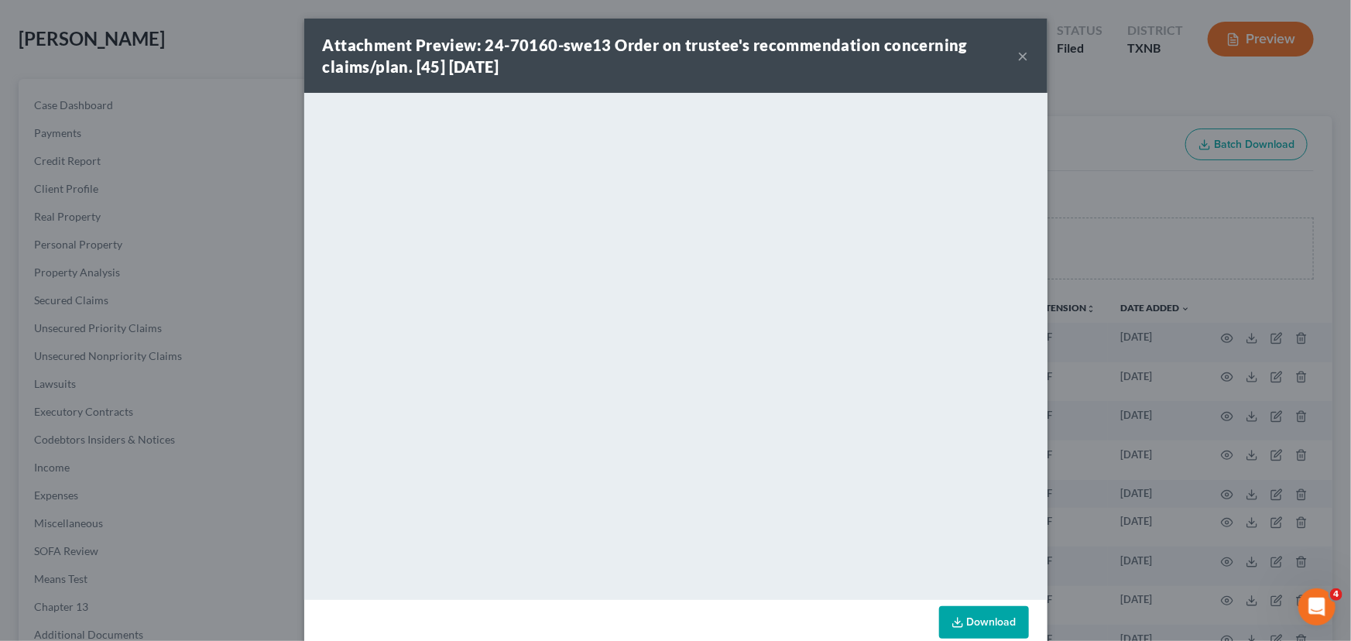
click at [1021, 54] on button "×" at bounding box center [1023, 55] width 11 height 19
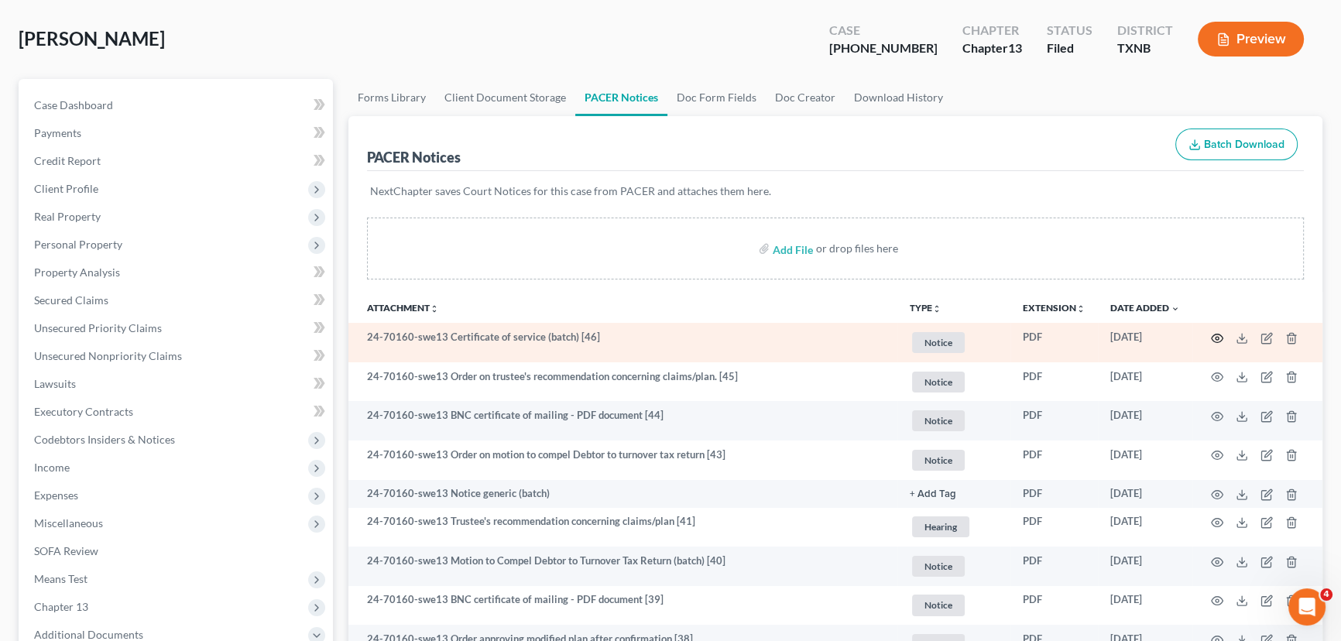
click at [1217, 335] on icon "button" at bounding box center [1217, 338] width 12 height 12
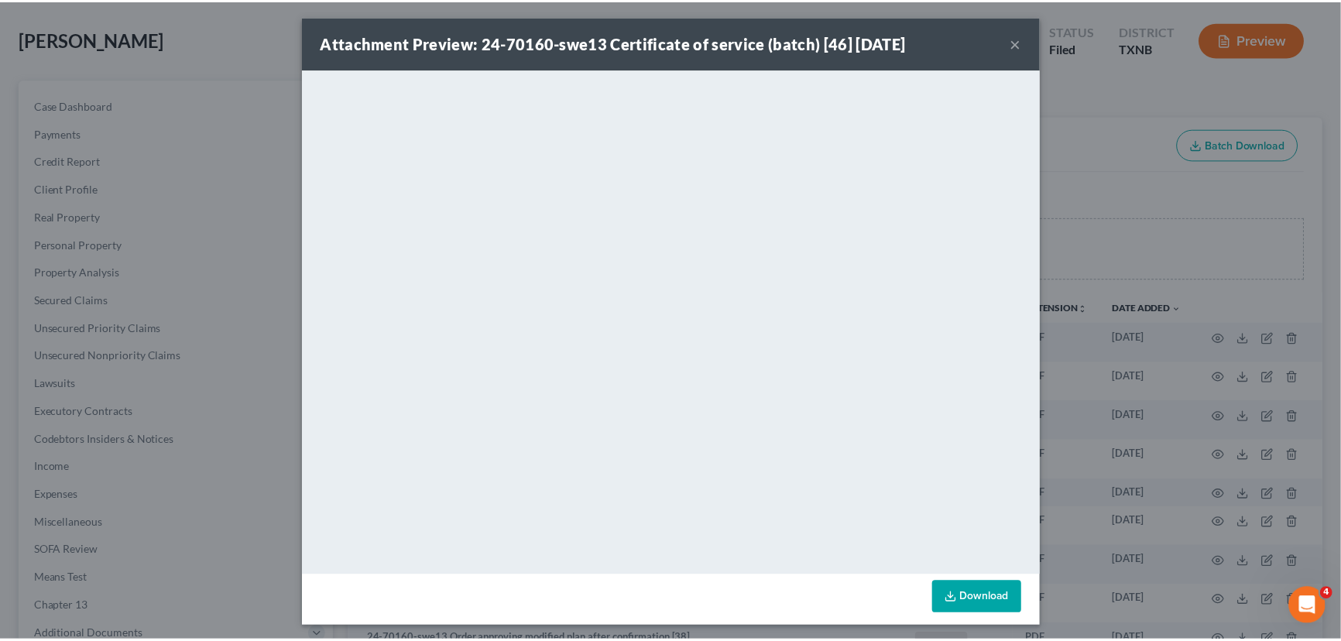
scroll to position [0, 0]
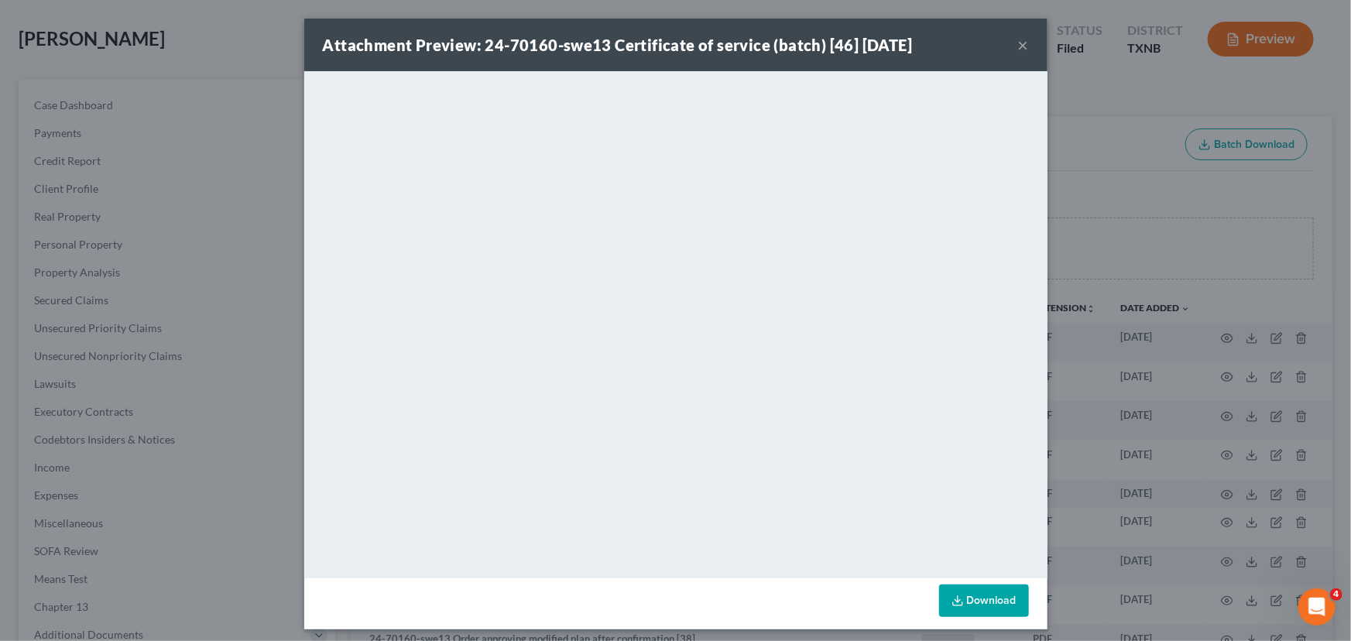
click at [1020, 48] on button "×" at bounding box center [1023, 45] width 11 height 19
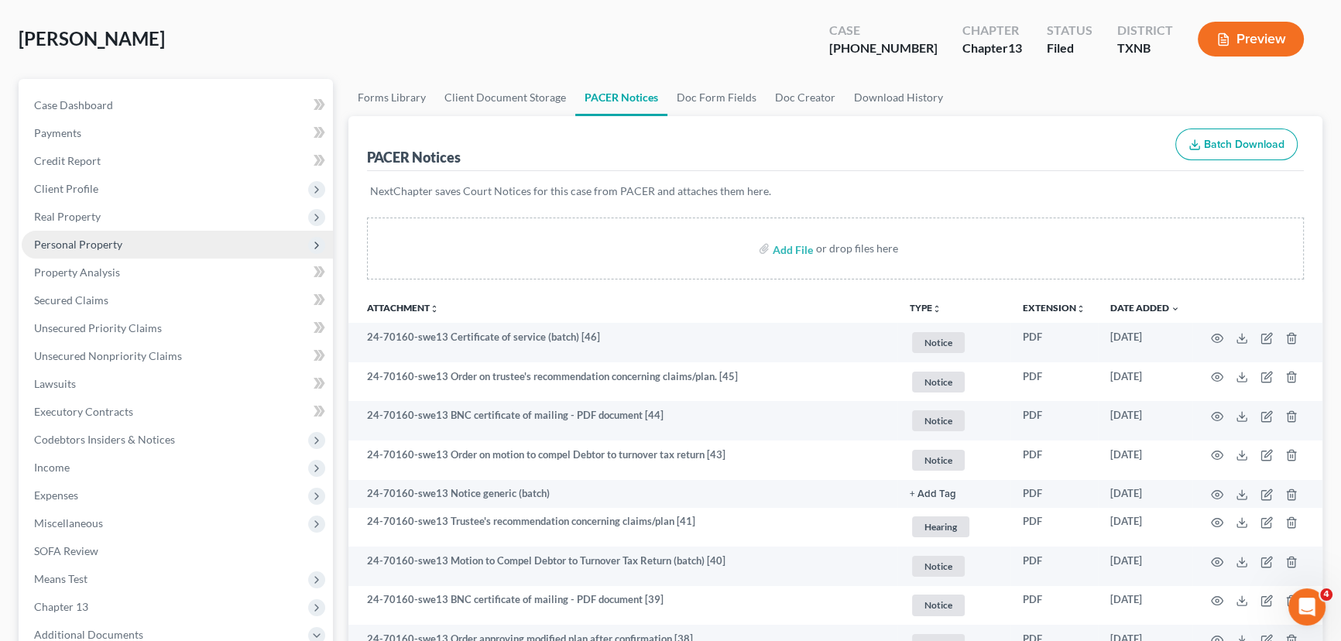
click at [107, 240] on span "Personal Property" at bounding box center [78, 244] width 88 height 13
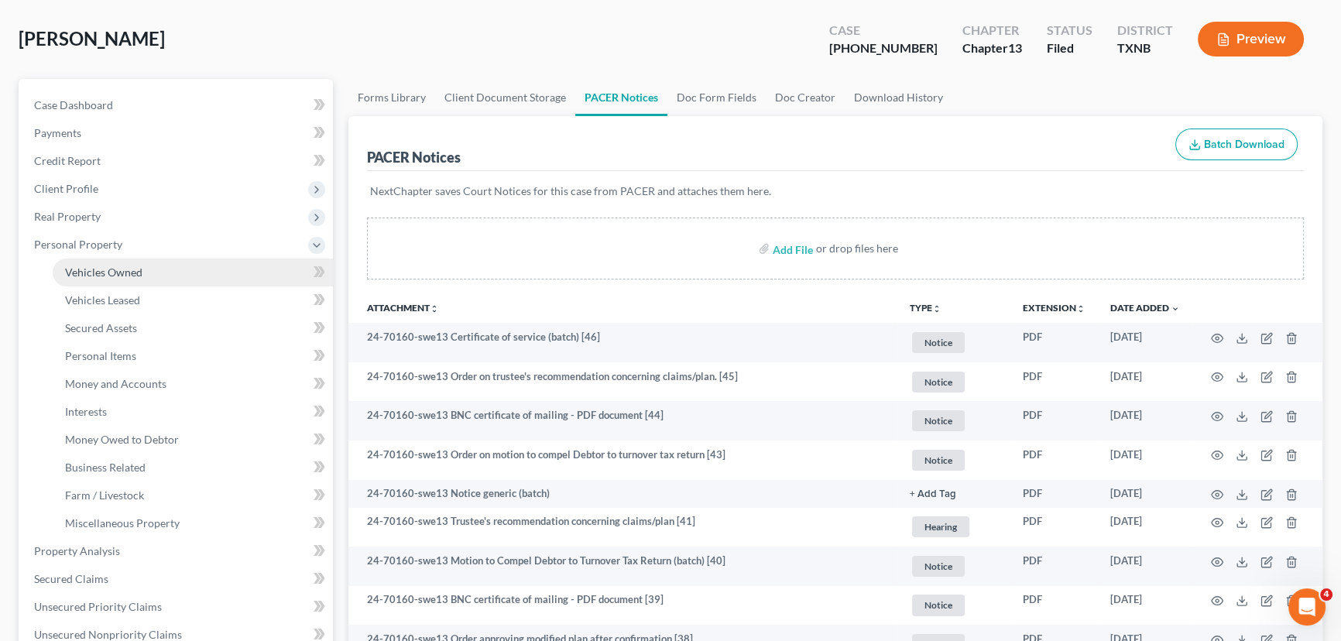
click at [108, 263] on link "Vehicles Owned" at bounding box center [193, 273] width 280 height 28
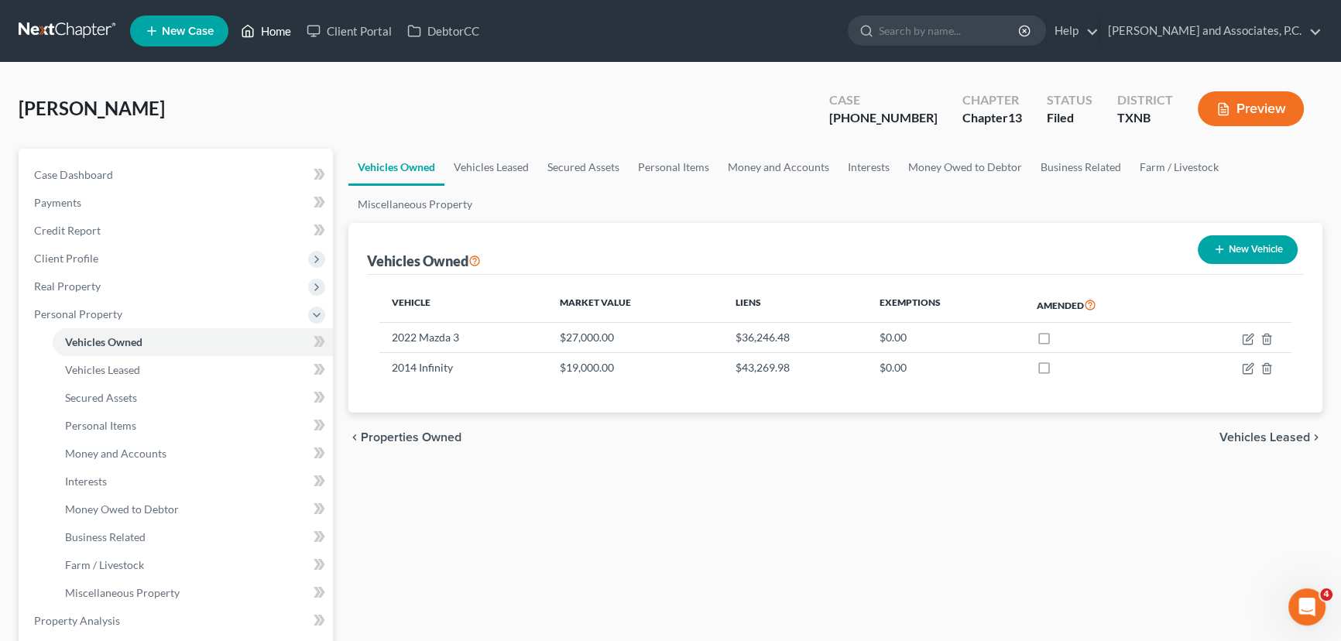
click at [266, 22] on link "Home" at bounding box center [266, 31] width 66 height 28
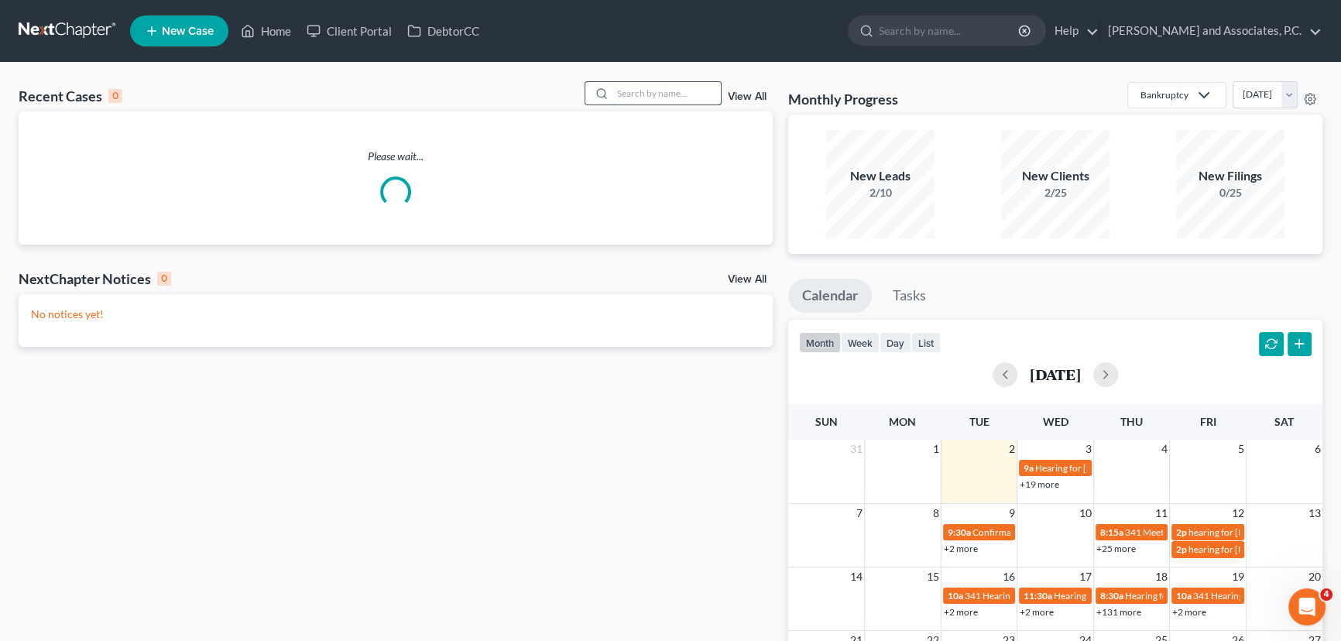
click at [655, 98] on input "search" at bounding box center [666, 93] width 108 height 22
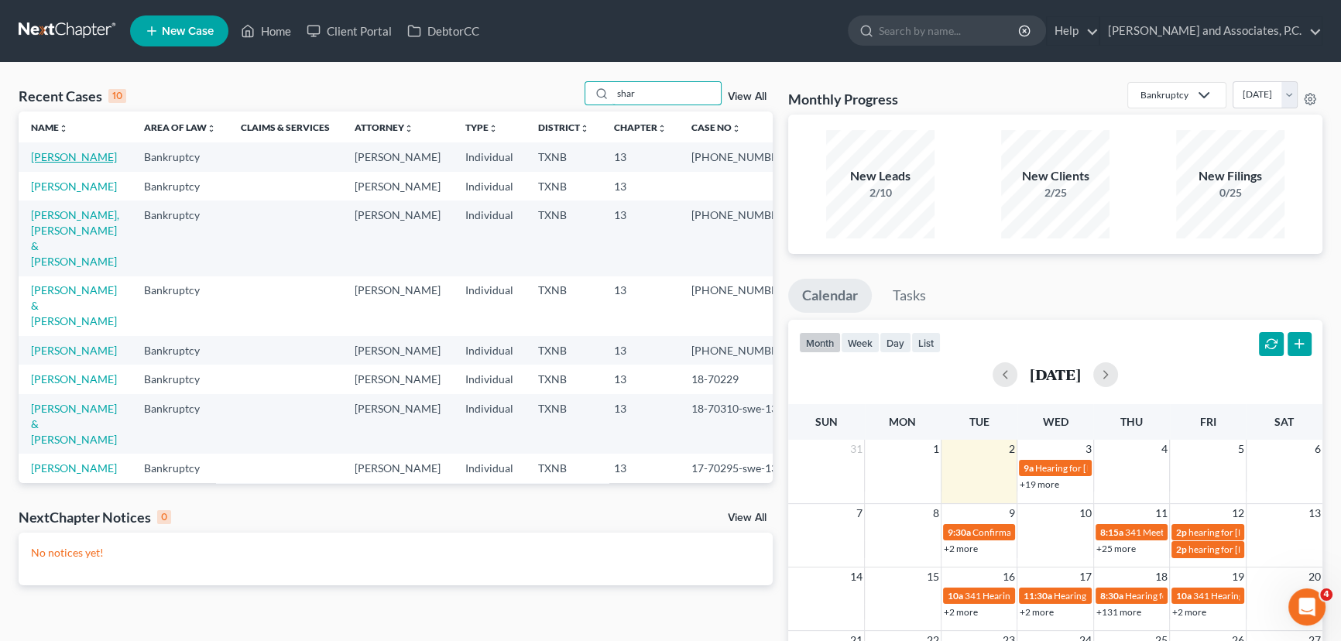
type input "shar"
click at [61, 156] on link "[PERSON_NAME]" at bounding box center [74, 156] width 86 height 13
select select "5"
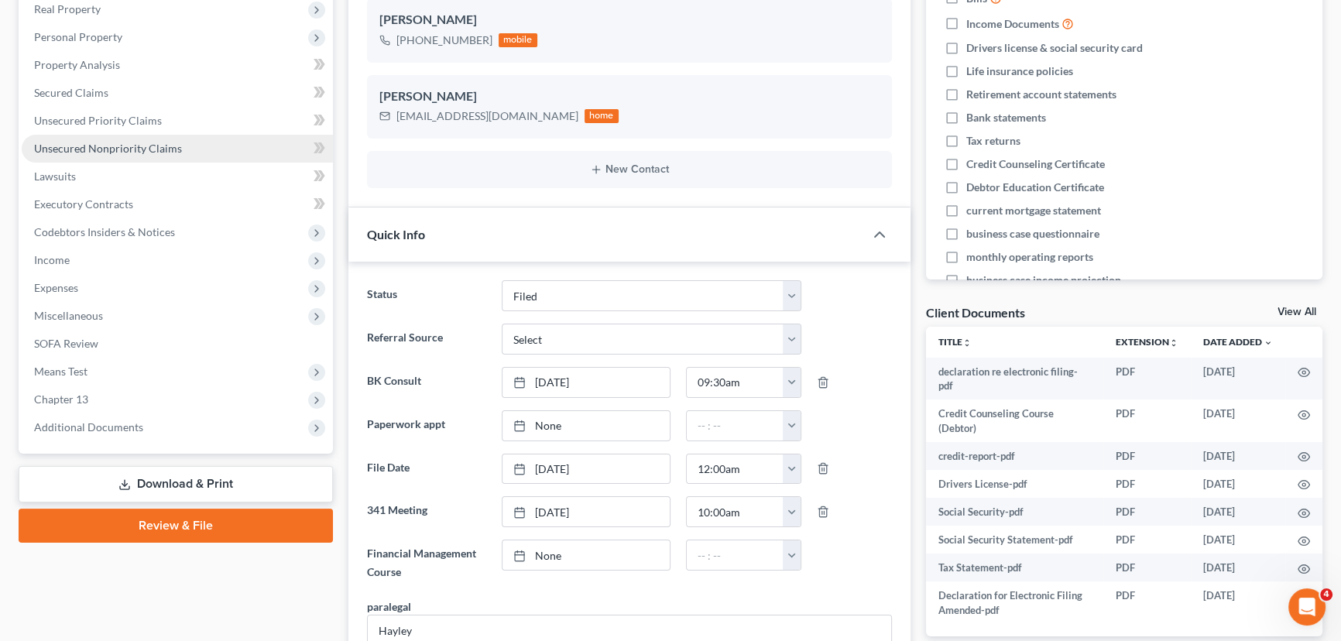
scroll to position [94, 0]
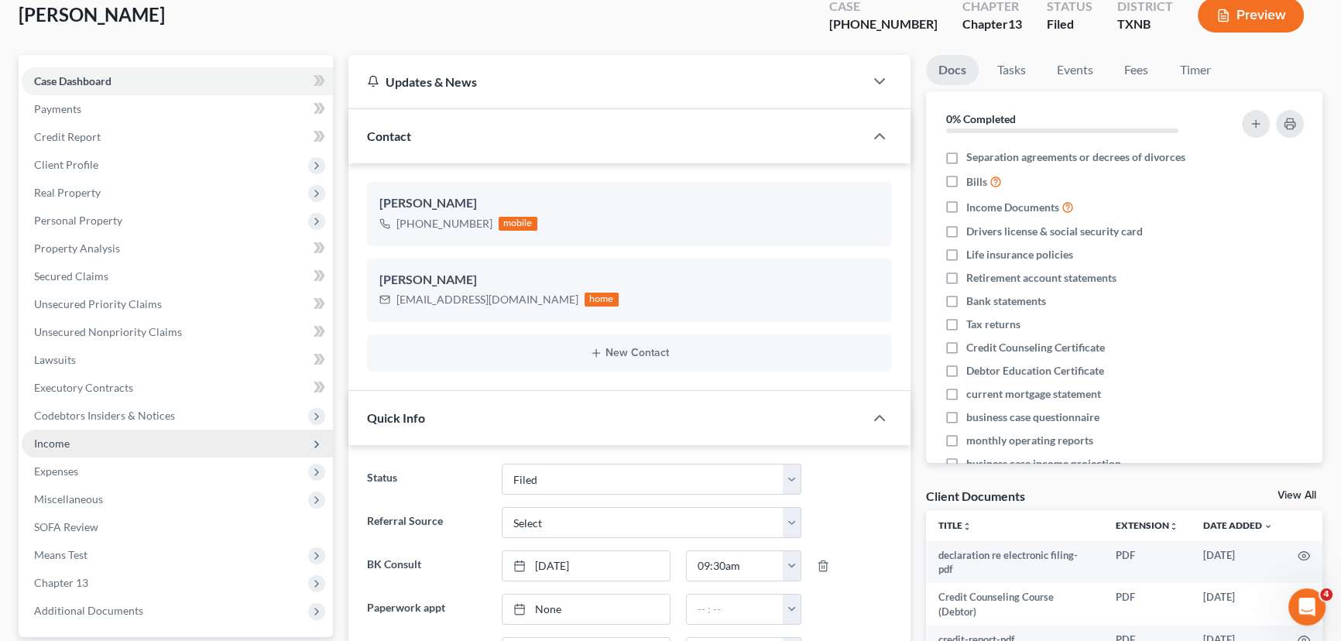
click at [48, 437] on span "Income" at bounding box center [52, 443] width 36 height 13
click at [123, 468] on span "Employment Income" at bounding box center [114, 471] width 99 height 13
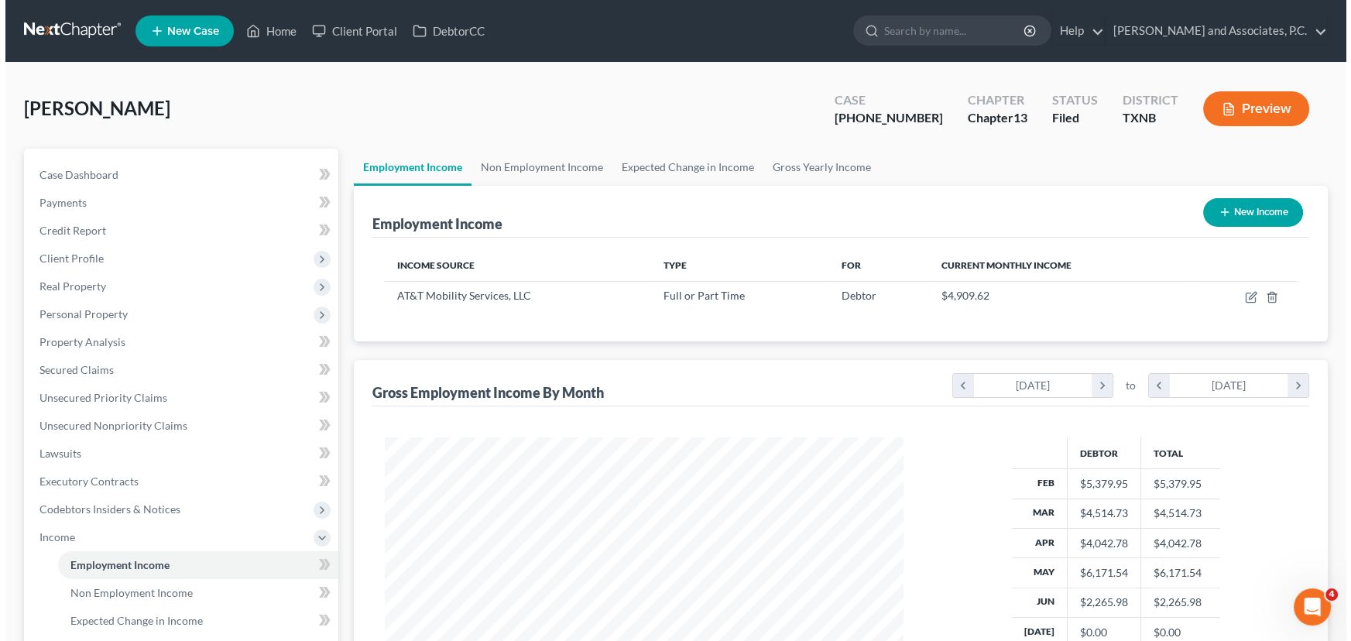
scroll to position [70, 0]
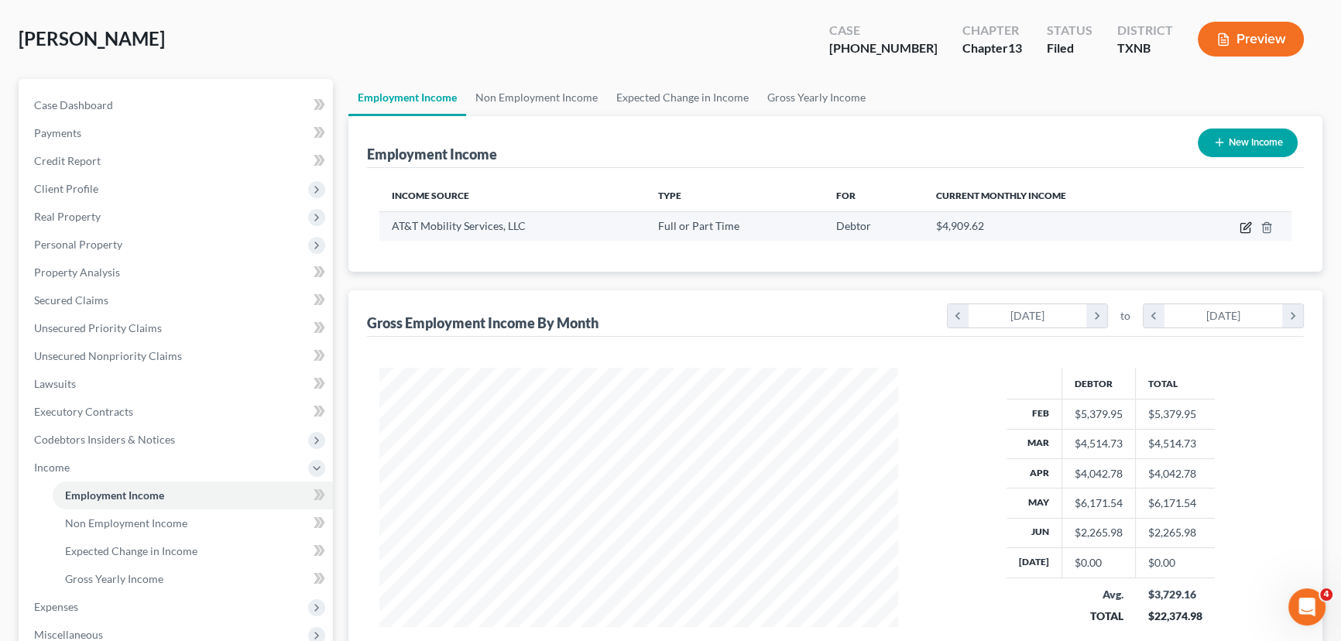
click at [1243, 224] on icon "button" at bounding box center [1246, 227] width 12 height 12
select select "0"
select select "26"
select select "2"
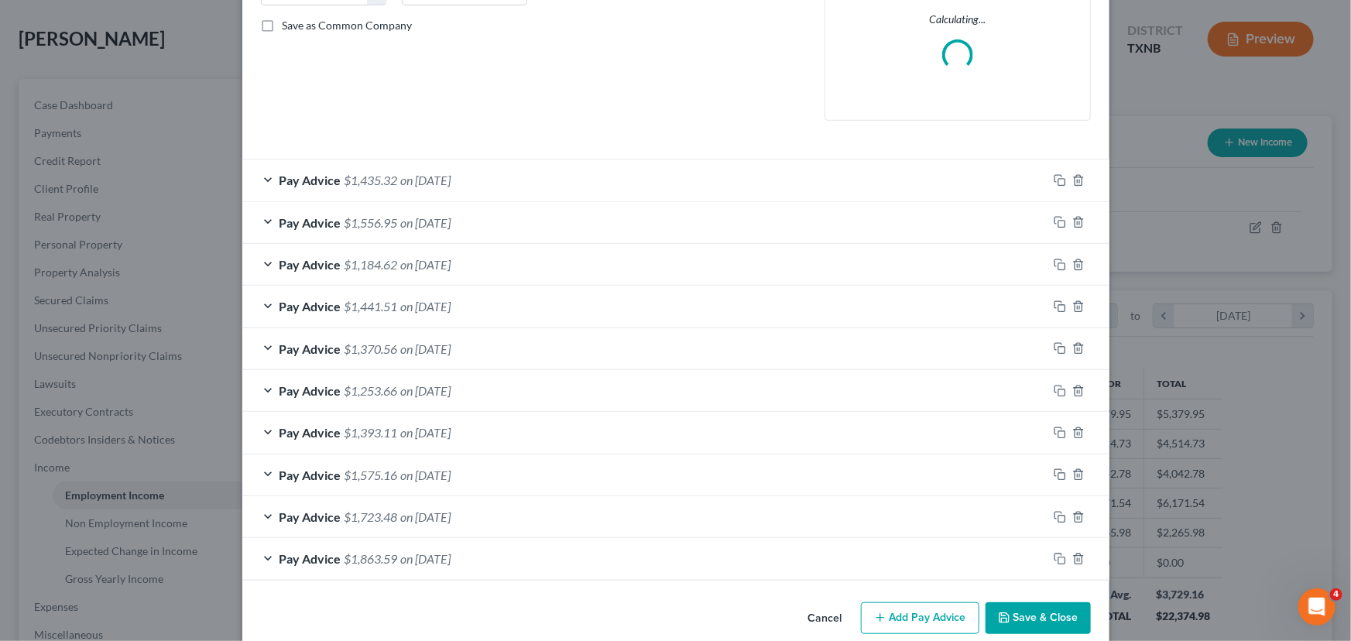
scroll to position [368, 0]
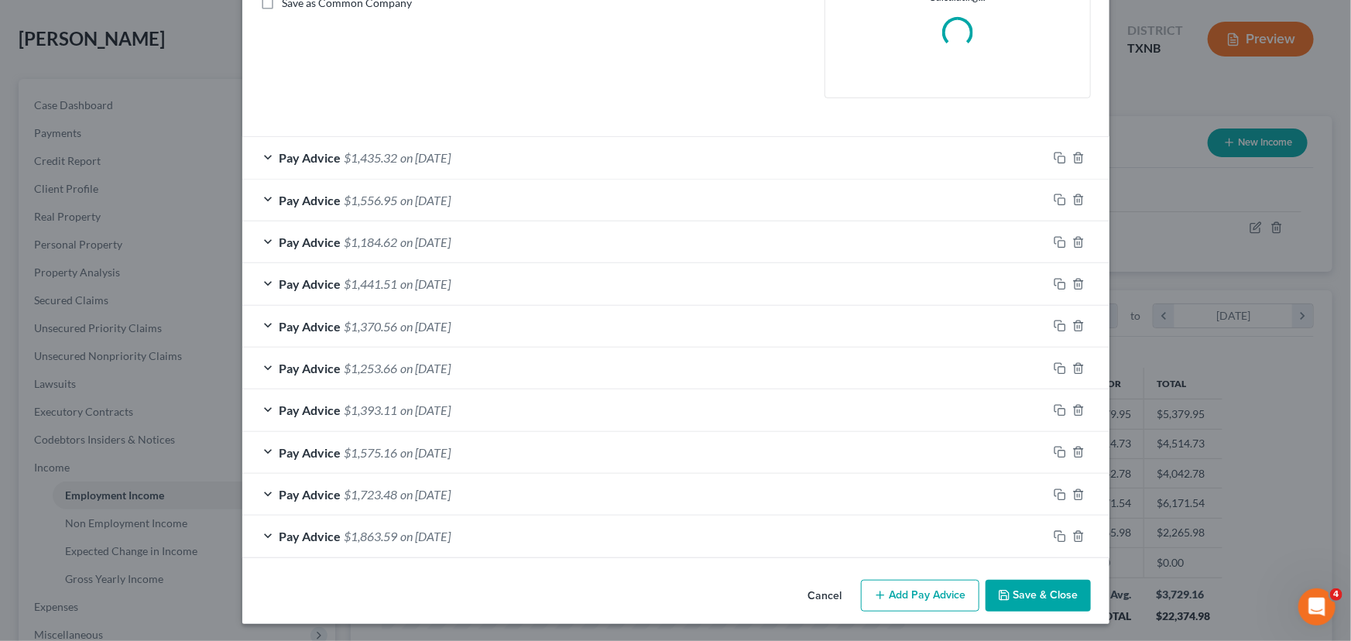
click at [909, 598] on button "Add Pay Advice" at bounding box center [920, 596] width 118 height 33
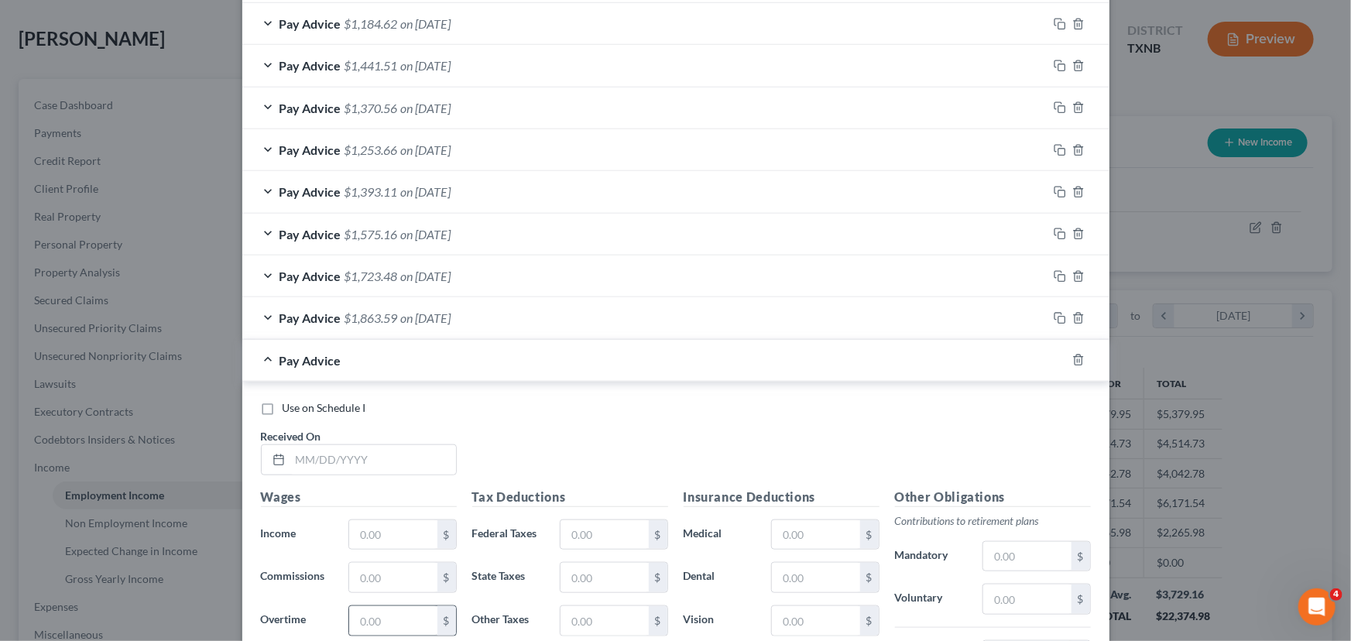
scroll to position [790, 0]
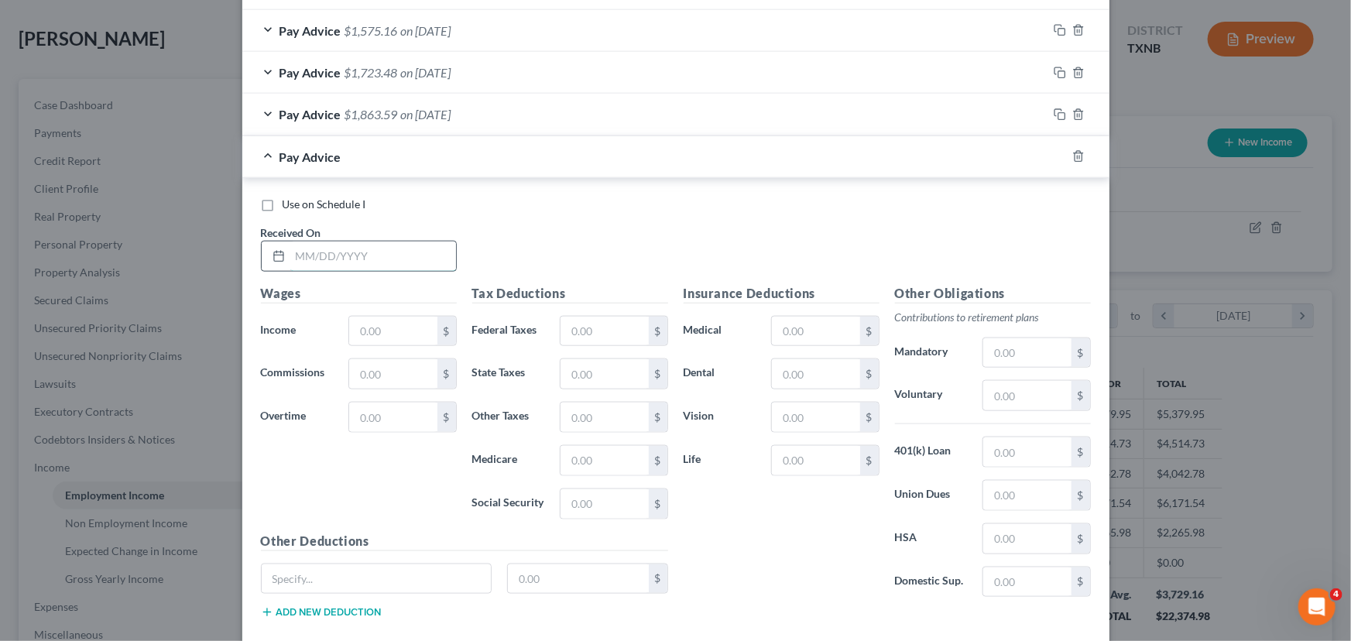
click at [309, 249] on input "text" at bounding box center [373, 256] width 166 height 29
type input "[DATE]"
click at [413, 340] on input "text" at bounding box center [392, 331] width 87 height 29
type input "2,029.58"
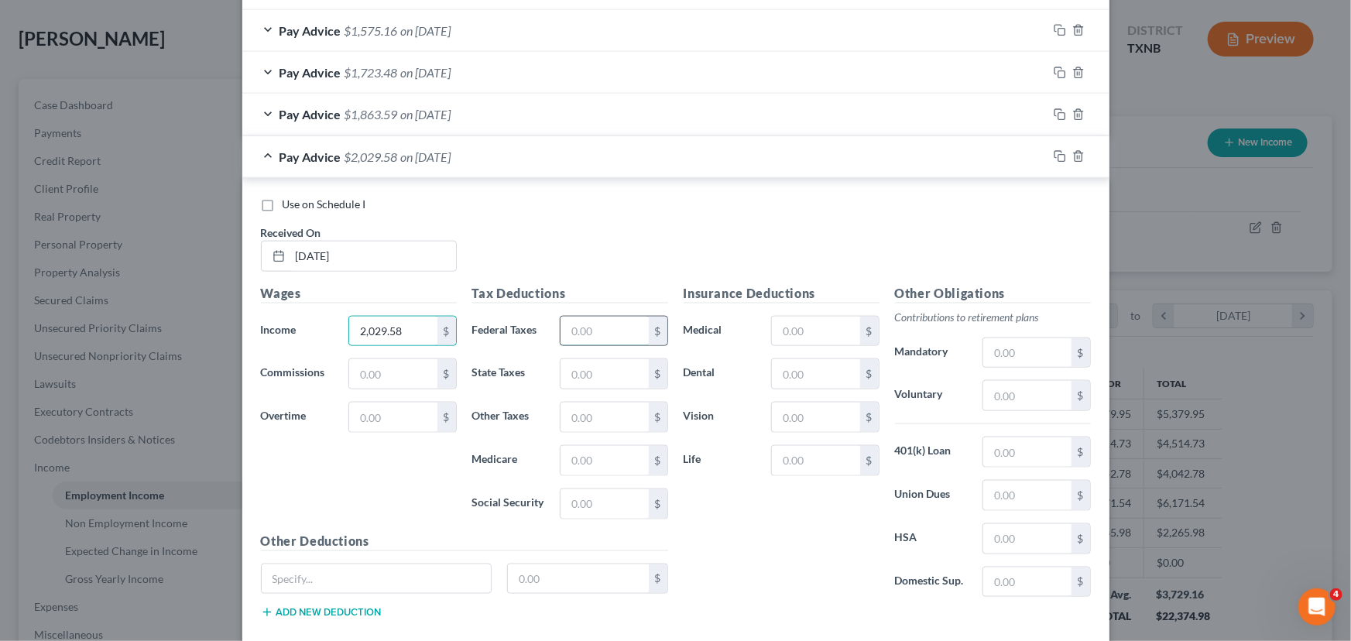
click at [609, 321] on input "text" at bounding box center [604, 331] width 87 height 29
type input "174.77"
click at [578, 451] on input "text" at bounding box center [604, 460] width 87 height 29
type input "27.56"
click at [585, 498] on input "text" at bounding box center [604, 503] width 87 height 29
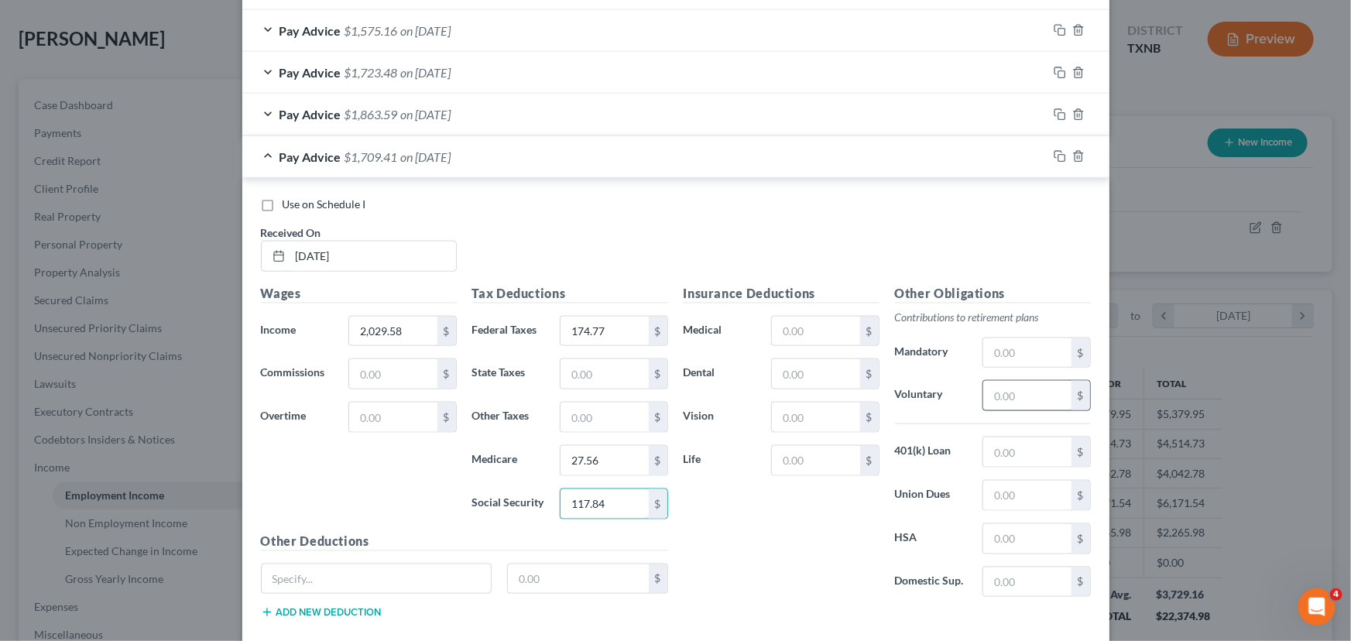
type input "117.84"
click at [1003, 394] on input "text" at bounding box center [1026, 395] width 87 height 29
type input "121.59"
click at [1032, 454] on input "text" at bounding box center [1026, 451] width 87 height 29
type input "29.91"
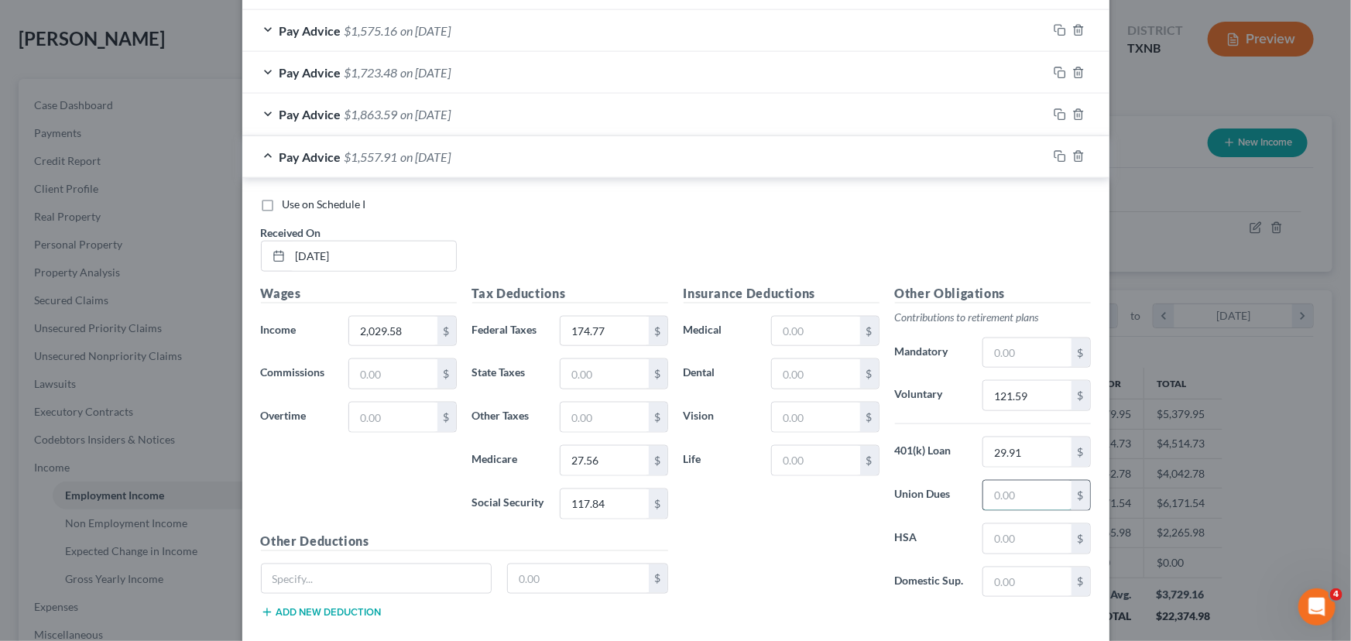
click at [1014, 492] on input "text" at bounding box center [1026, 495] width 87 height 29
type input "32.93"
click at [808, 452] on input "text" at bounding box center [815, 460] width 87 height 29
click at [780, 409] on input "text" at bounding box center [815, 417] width 87 height 29
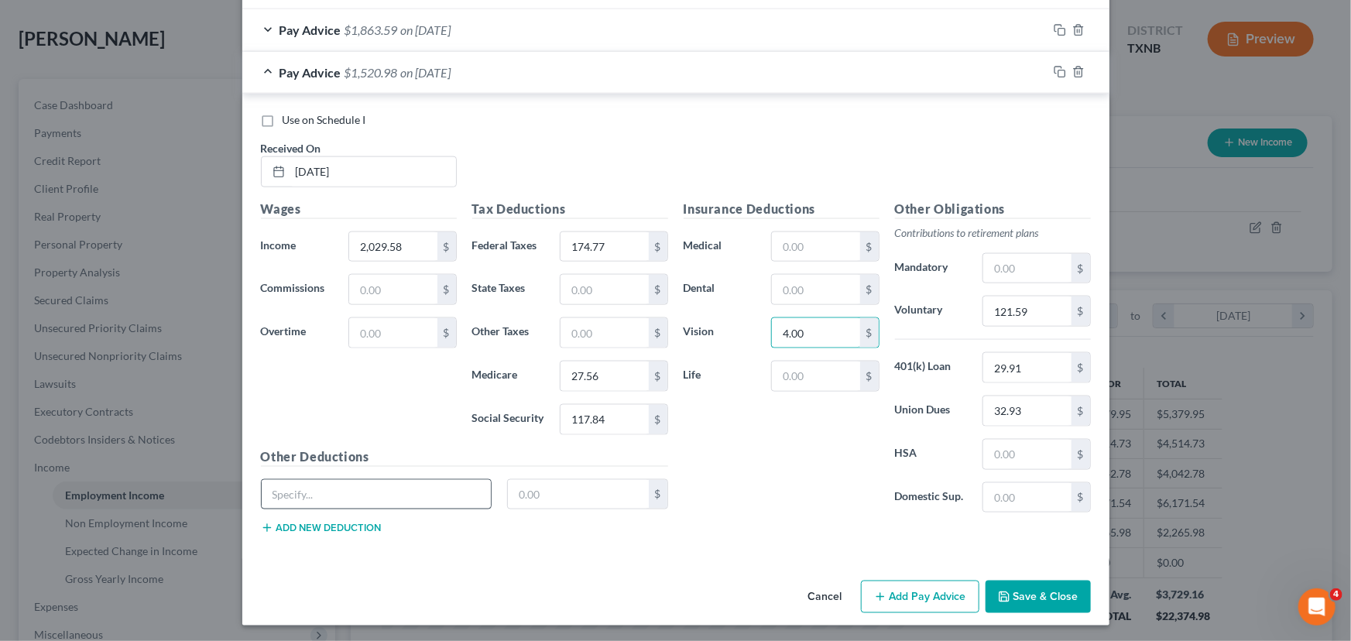
type input "4.00"
click at [322, 487] on input "text" at bounding box center [377, 494] width 230 height 29
type input "Tobacco Surcharge"
click at [569, 492] on input "text" at bounding box center [578, 494] width 141 height 29
type input "37.50"
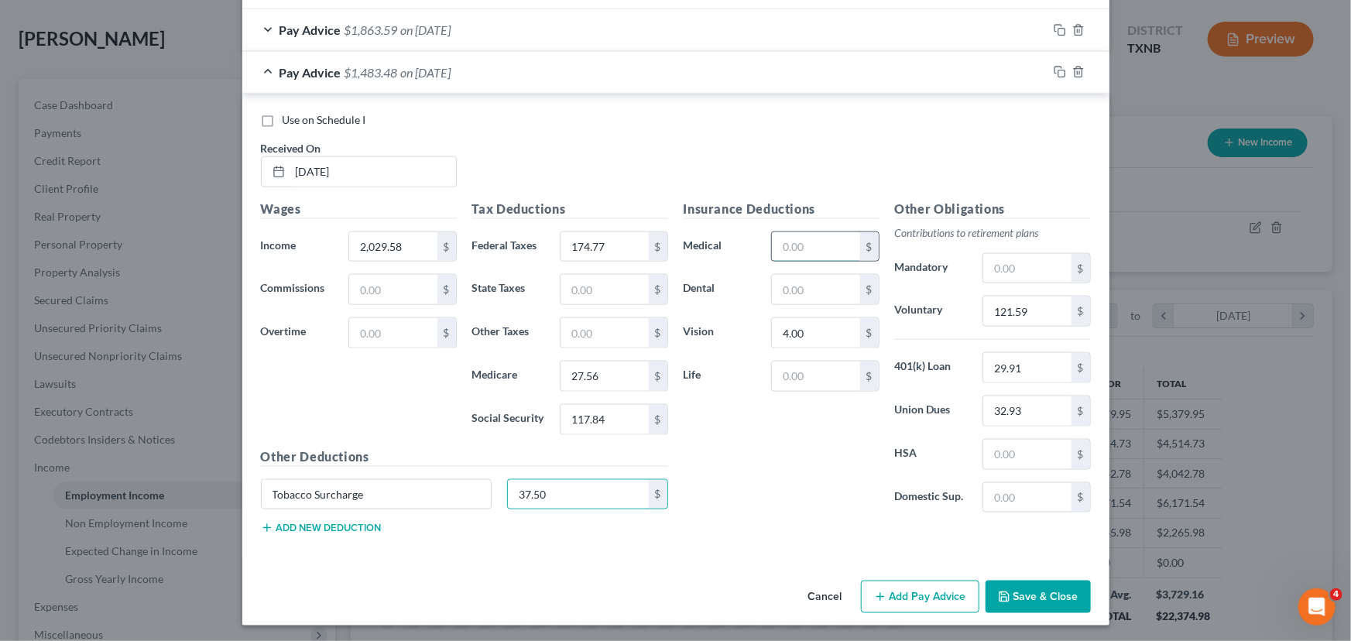
click at [818, 242] on input "text" at bounding box center [815, 246] width 87 height 29
drag, startPoint x: 822, startPoint y: 229, endPoint x: 753, endPoint y: 231, distance: 68.9
click at [753, 232] on div "Medical 74.50 $" at bounding box center [781, 247] width 211 height 31
type input "89.82"
click at [321, 527] on button "Add new deduction" at bounding box center [321, 528] width 121 height 12
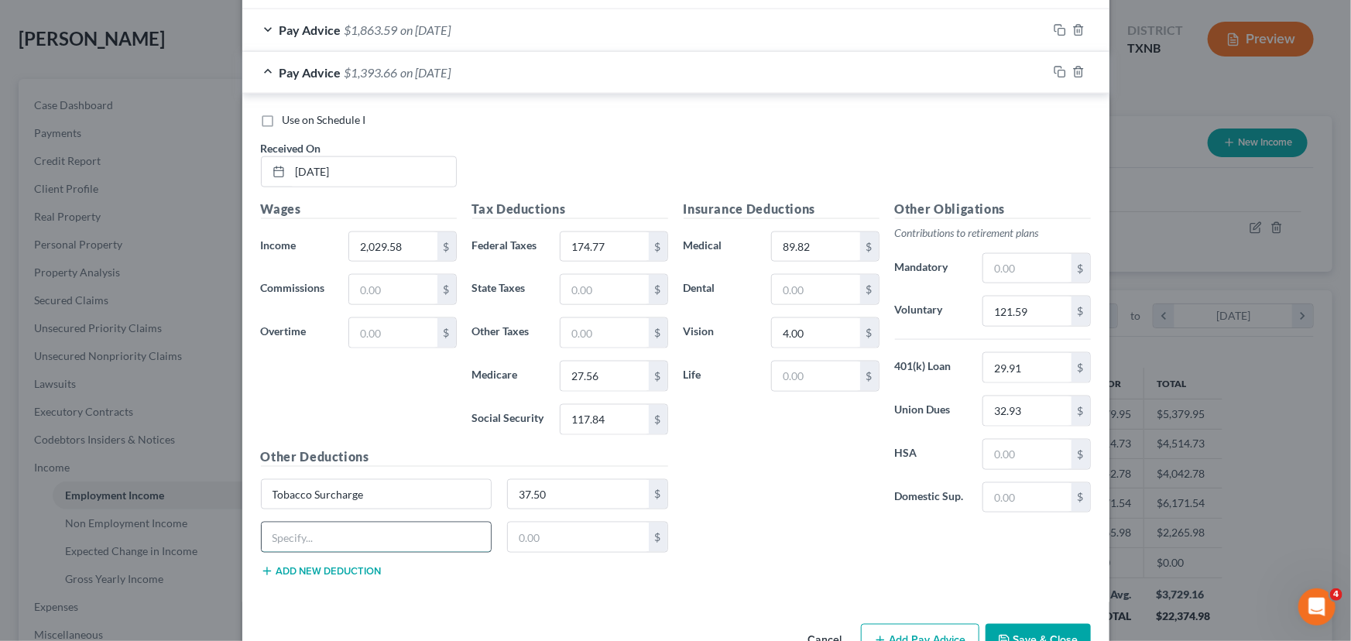
click at [304, 534] on input "text" at bounding box center [377, 537] width 230 height 29
type input "Employee Giving"
click at [536, 539] on input "text" at bounding box center [578, 537] width 141 height 29
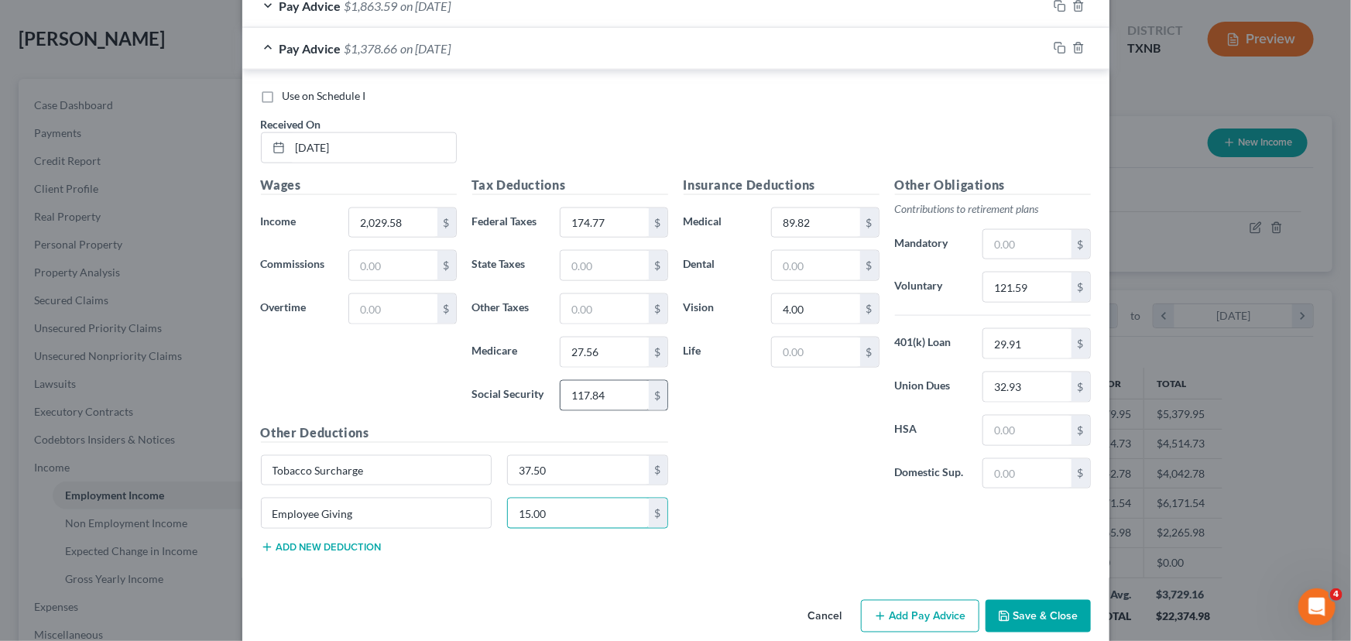
scroll to position [967, 0]
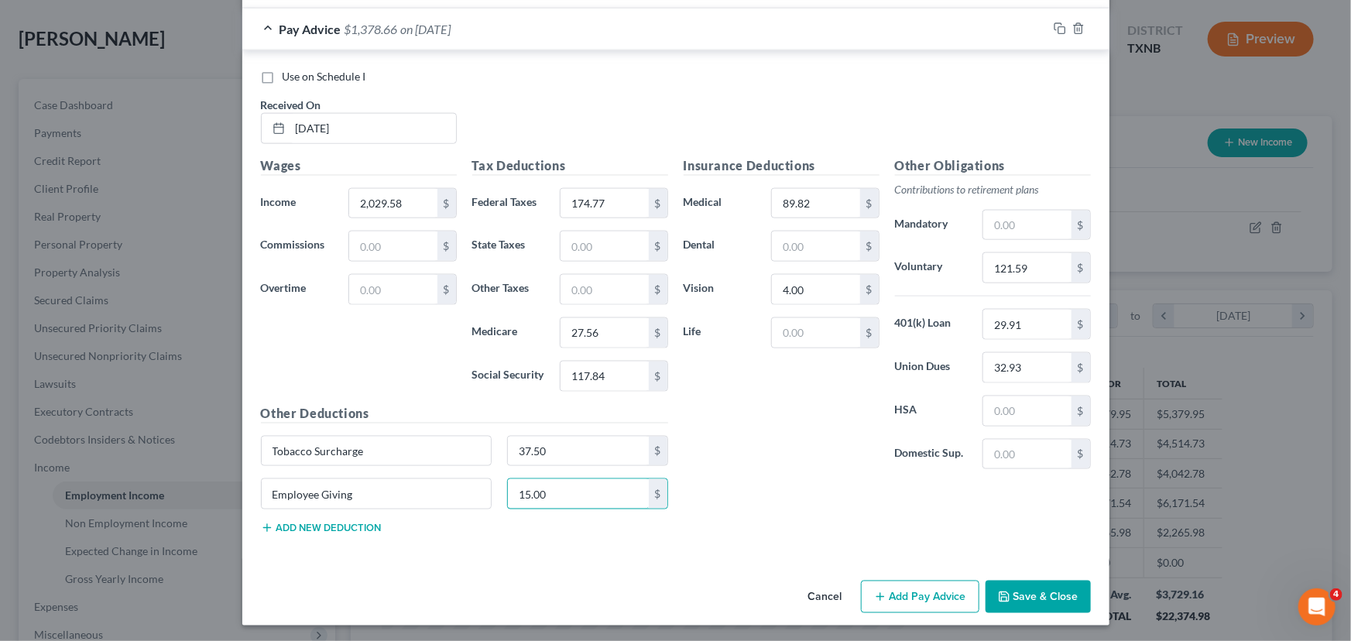
type input "15.00"
click at [903, 590] on button "Add Pay Advice" at bounding box center [920, 597] width 118 height 33
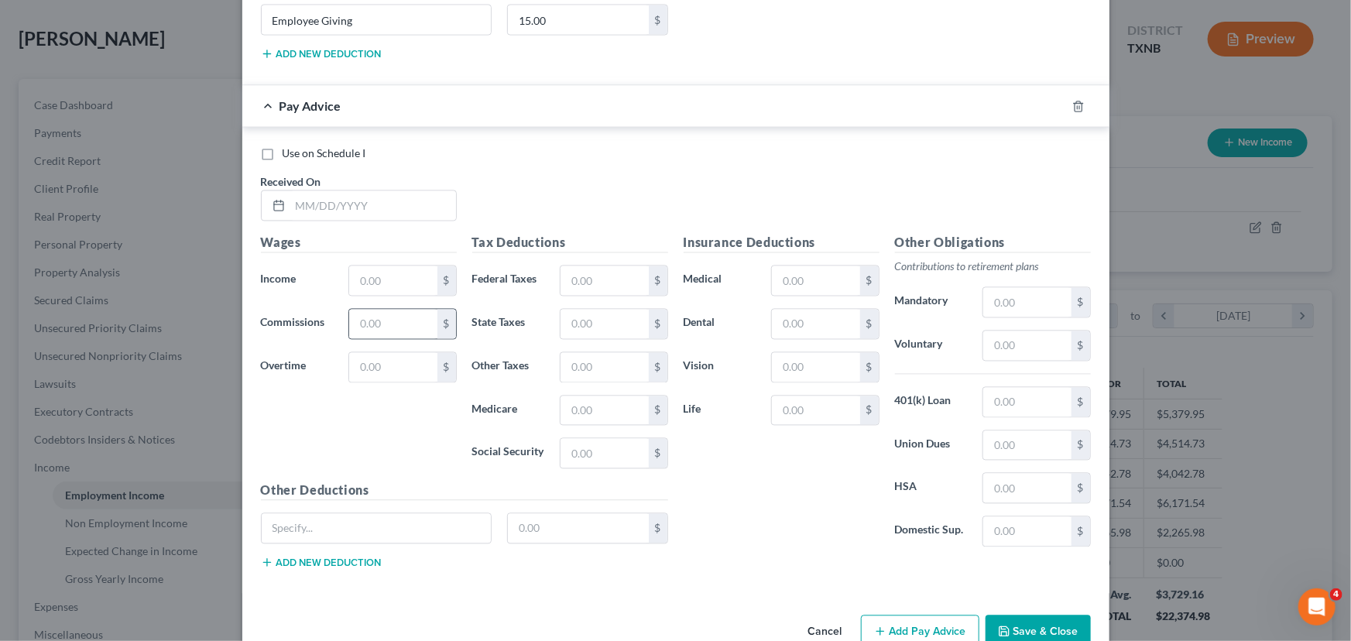
scroll to position [1459, 0]
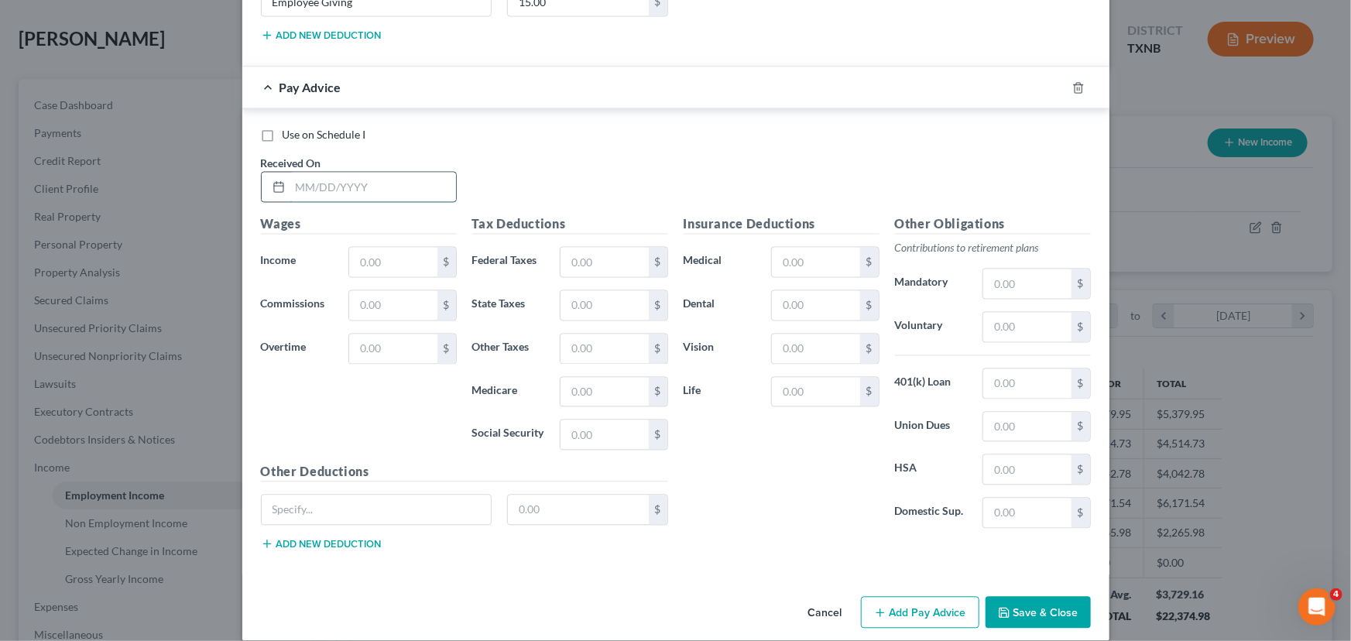
click at [310, 187] on input "text" at bounding box center [373, 187] width 166 height 29
type input "[DATE]"
click at [407, 259] on input "text" at bounding box center [392, 262] width 87 height 29
type input "2,404.76"
click at [588, 256] on input "text" at bounding box center [604, 262] width 87 height 29
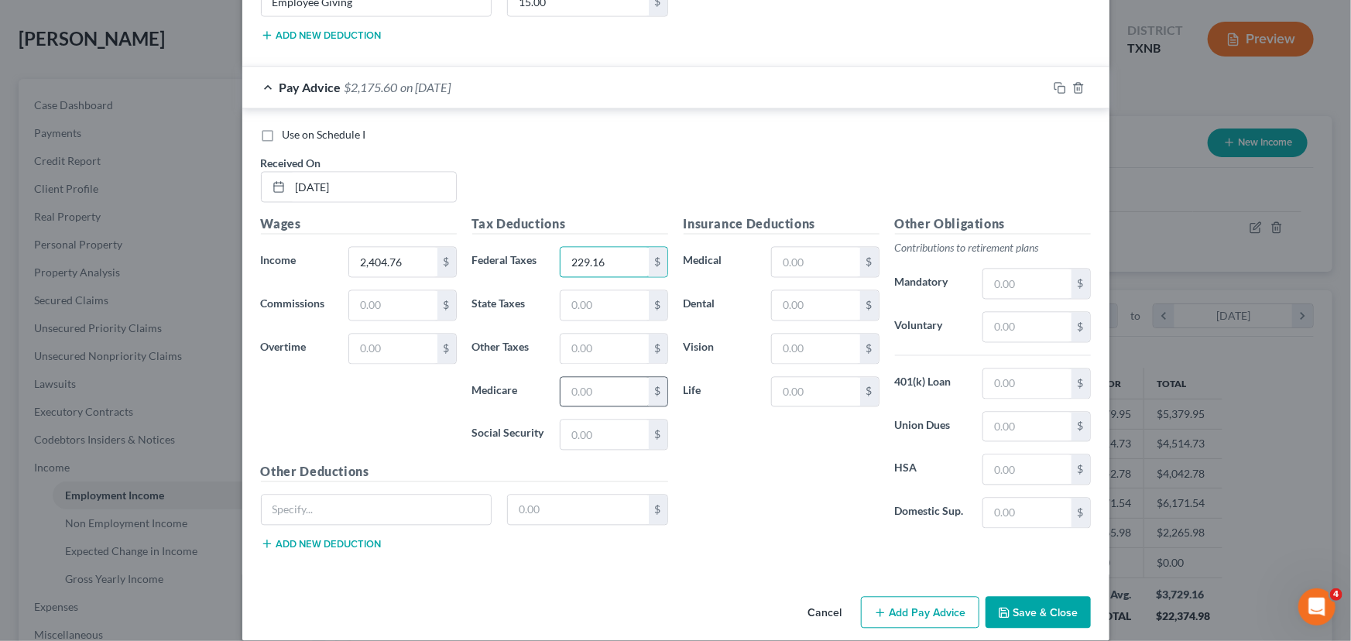
type input "229.16"
click at [568, 392] on input "text" at bounding box center [604, 392] width 87 height 29
type input "33.32"
click at [564, 439] on input "text" at bounding box center [604, 434] width 87 height 29
click at [566, 437] on input "text" at bounding box center [604, 434] width 87 height 29
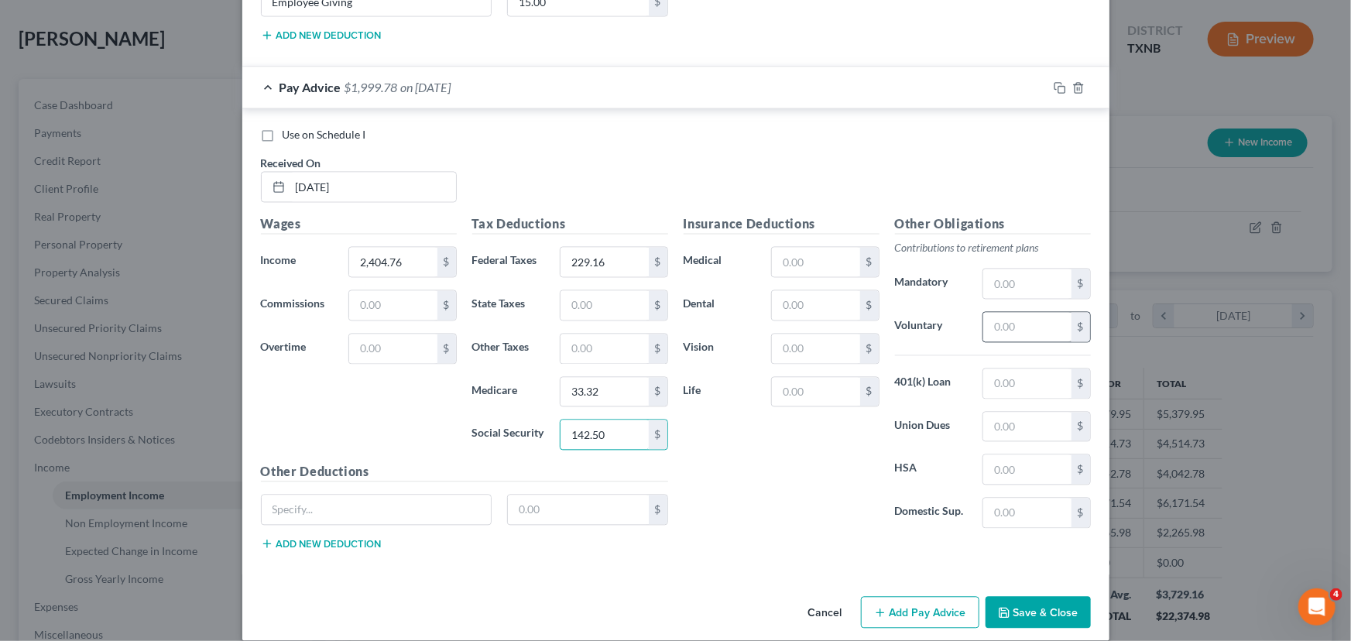
type input "142.50"
click at [1031, 329] on input "text" at bounding box center [1026, 327] width 87 height 29
type input "121.49"
click at [992, 385] on input "text" at bounding box center [1026, 383] width 87 height 29
type input "29.91"
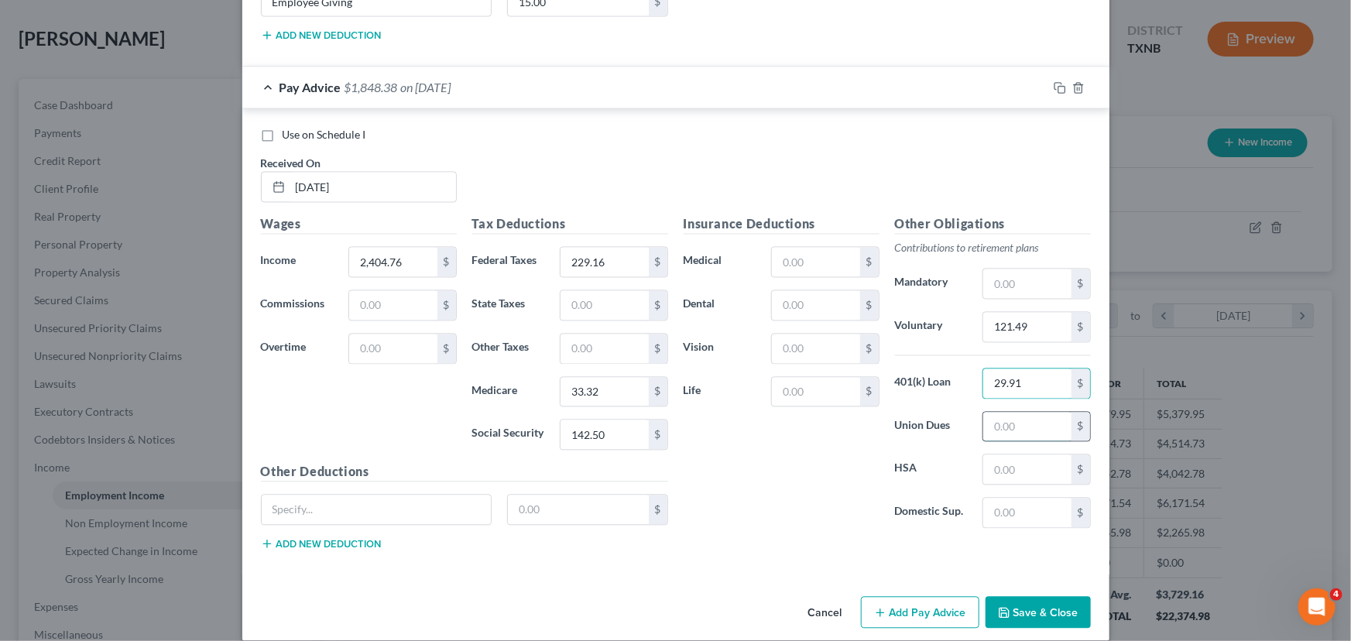
click at [1002, 421] on input "text" at bounding box center [1026, 427] width 87 height 29
type input "32.93"
click at [281, 507] on input "text" at bounding box center [377, 510] width 230 height 29
type input "Tobacco Surcharge"
click at [508, 511] on input "text" at bounding box center [578, 510] width 141 height 29
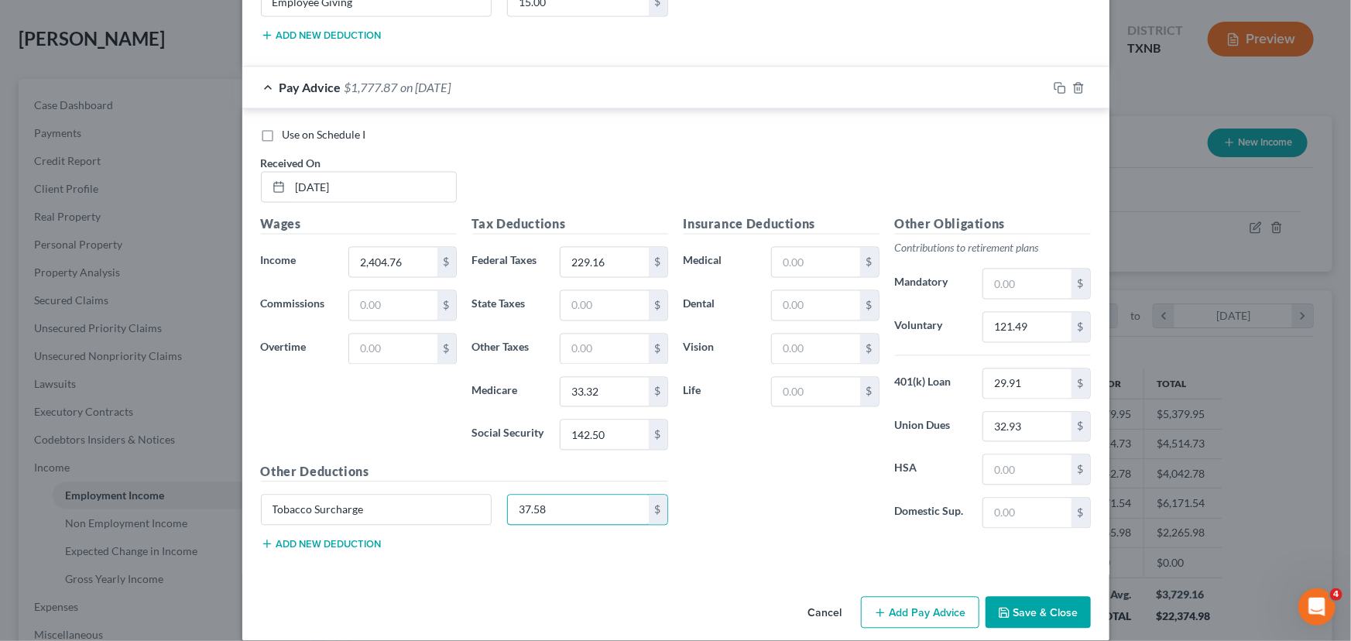
type input "37.58"
click at [361, 538] on button "Add new deduction" at bounding box center [321, 544] width 121 height 12
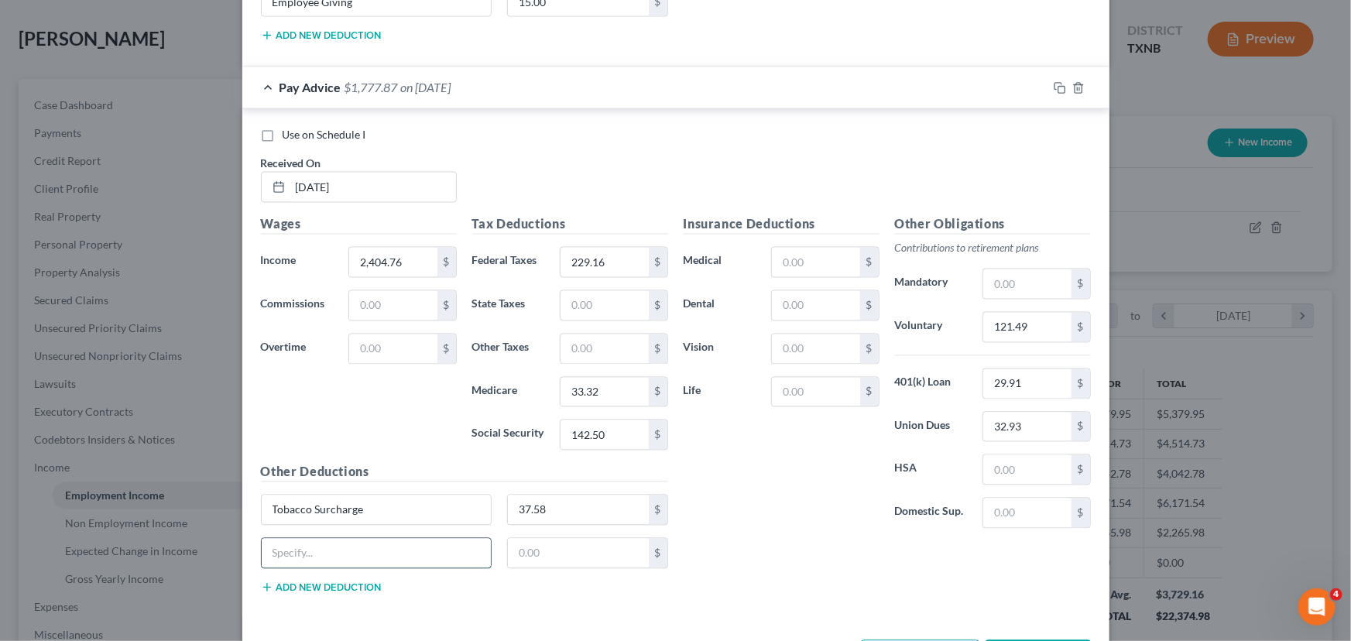
click at [275, 543] on input "text" at bounding box center [377, 553] width 230 height 29
type input "Employee Giving"
click at [527, 552] on input "text" at bounding box center [578, 553] width 141 height 29
type input "15.00"
click at [818, 389] on input "text" at bounding box center [815, 392] width 87 height 29
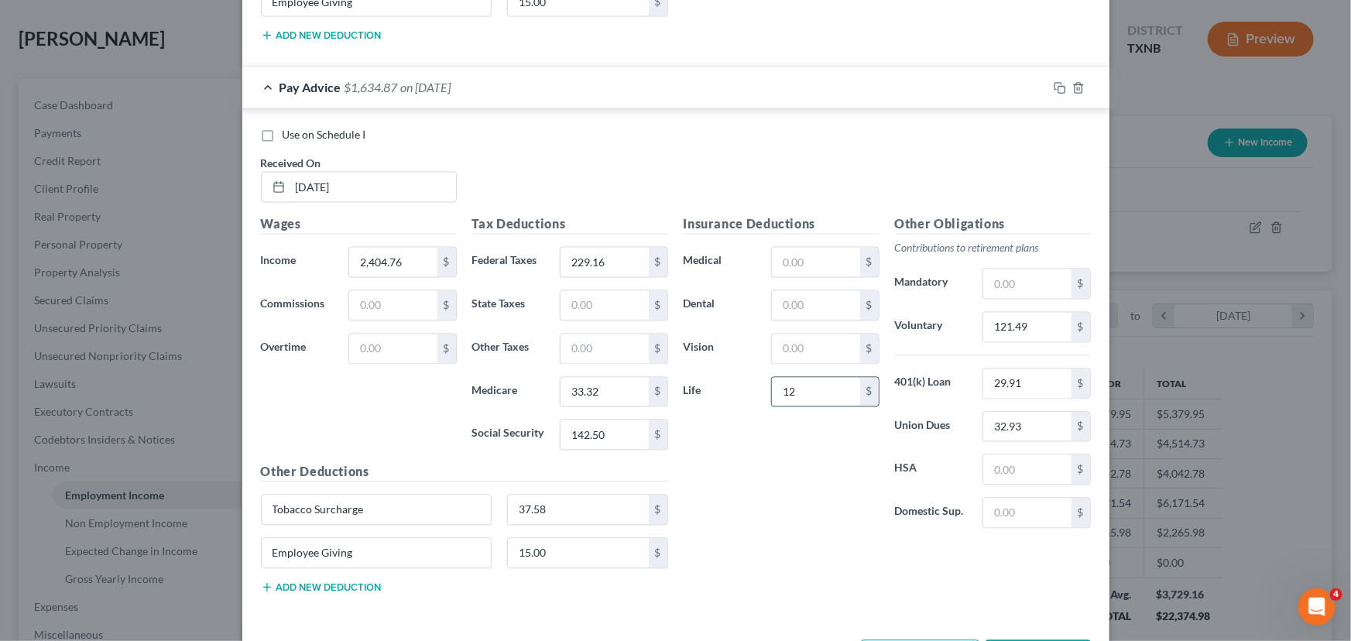
type input "1"
click at [807, 262] on input "text" at bounding box center [815, 262] width 87 height 29
type input "81.05"
click at [781, 382] on input "text" at bounding box center [815, 392] width 87 height 29
type input "128.96"
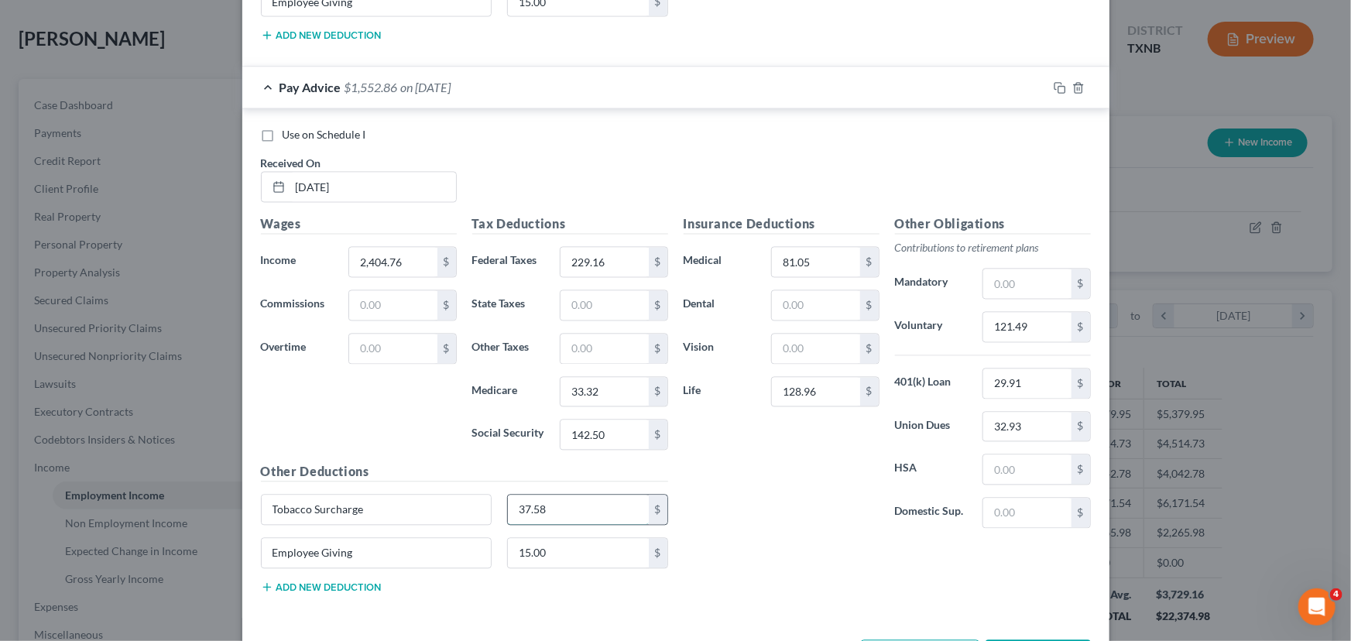
click at [585, 506] on input "37.58" at bounding box center [578, 510] width 141 height 29
type input "37.50"
click at [753, 513] on div "Insurance Deductions Medical 81.05 $ Dental $ Vision $ Life 128.96 $" at bounding box center [781, 378] width 211 height 326
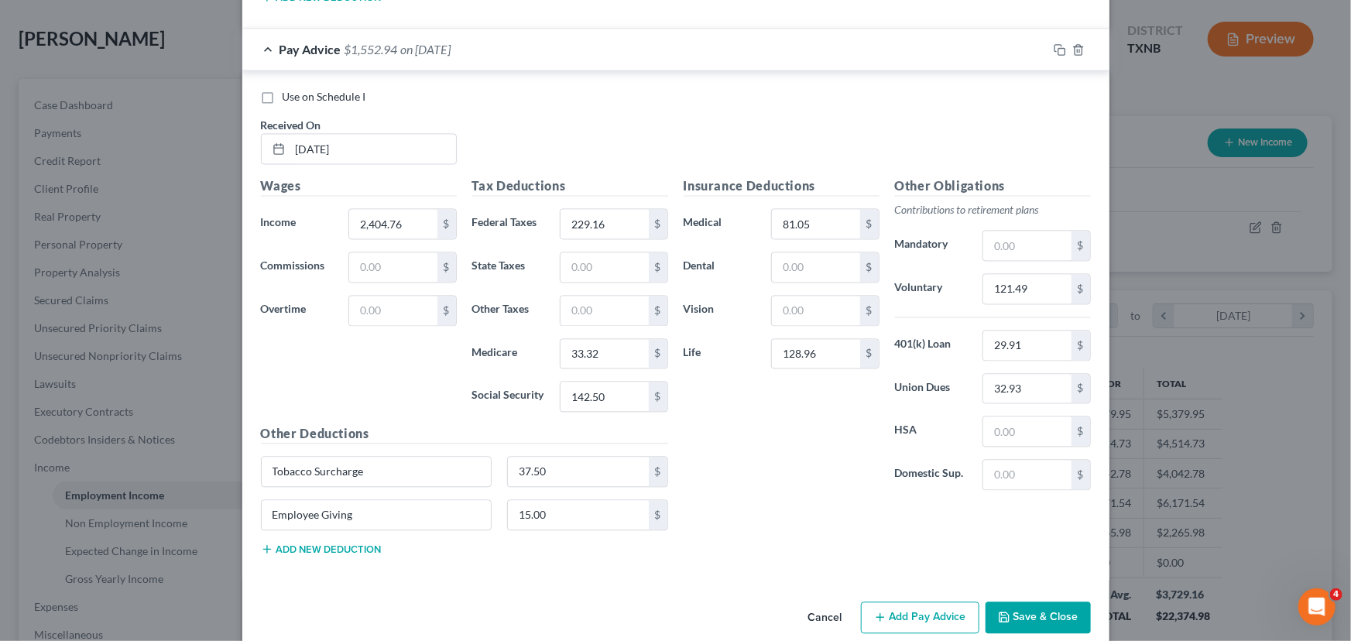
scroll to position [1517, 0]
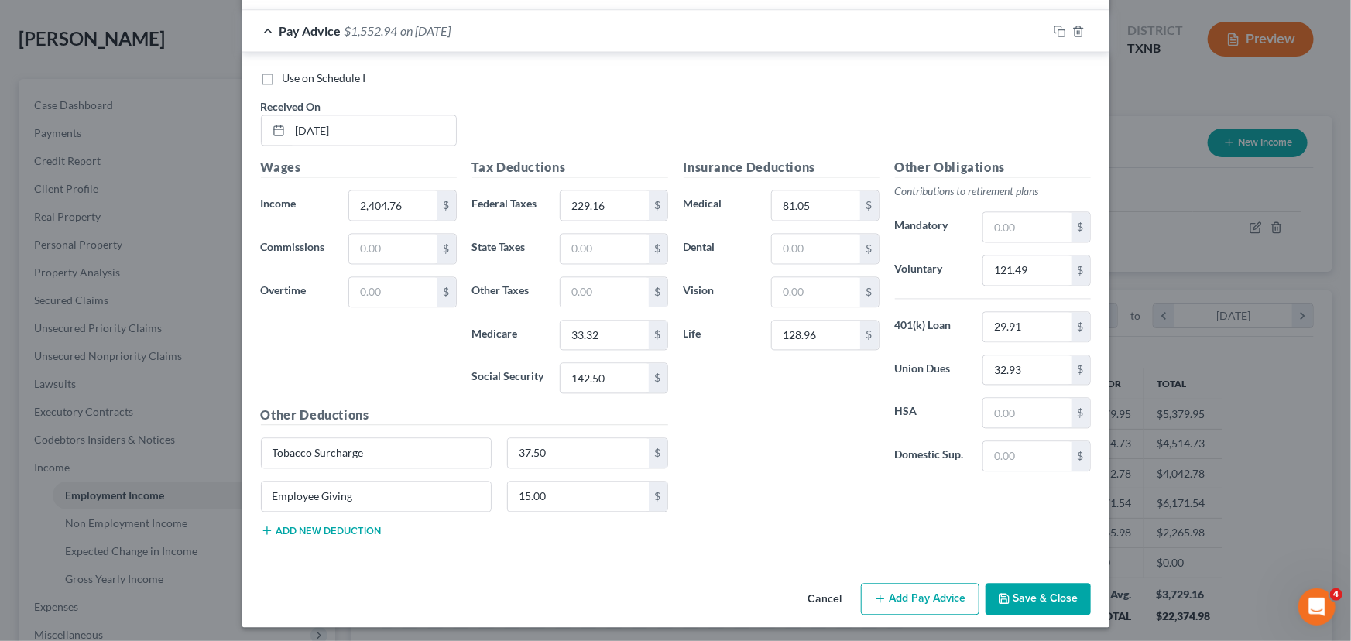
click at [893, 597] on button "Add Pay Advice" at bounding box center [920, 599] width 118 height 33
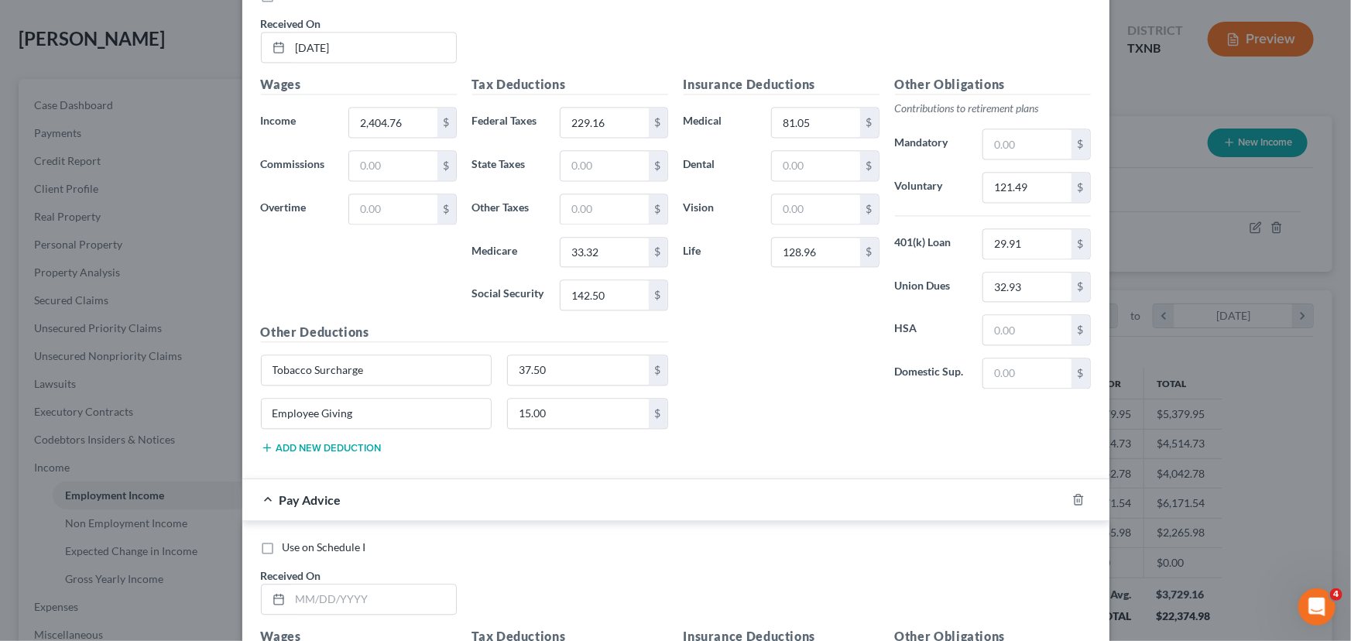
scroll to position [1798, 0]
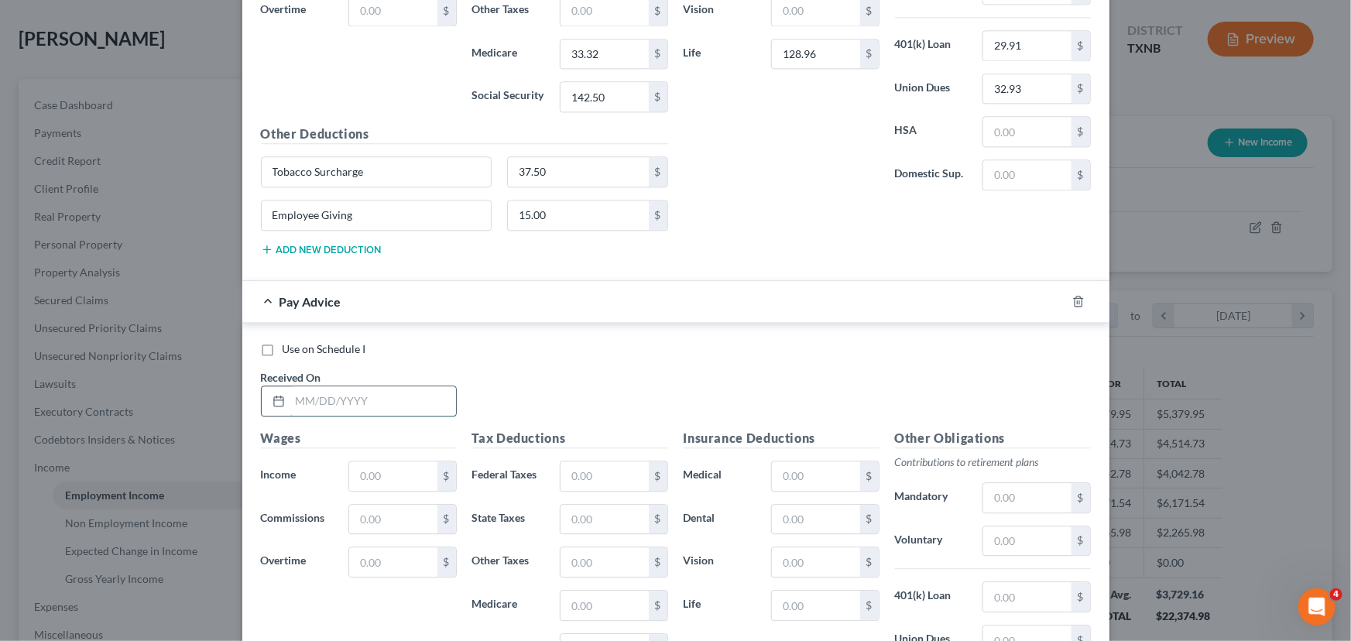
click at [377, 389] on input "text" at bounding box center [373, 400] width 166 height 29
type input "/"
type input "[DATE]"
click at [380, 472] on input "text" at bounding box center [392, 475] width 87 height 29
type input "2,025.08"
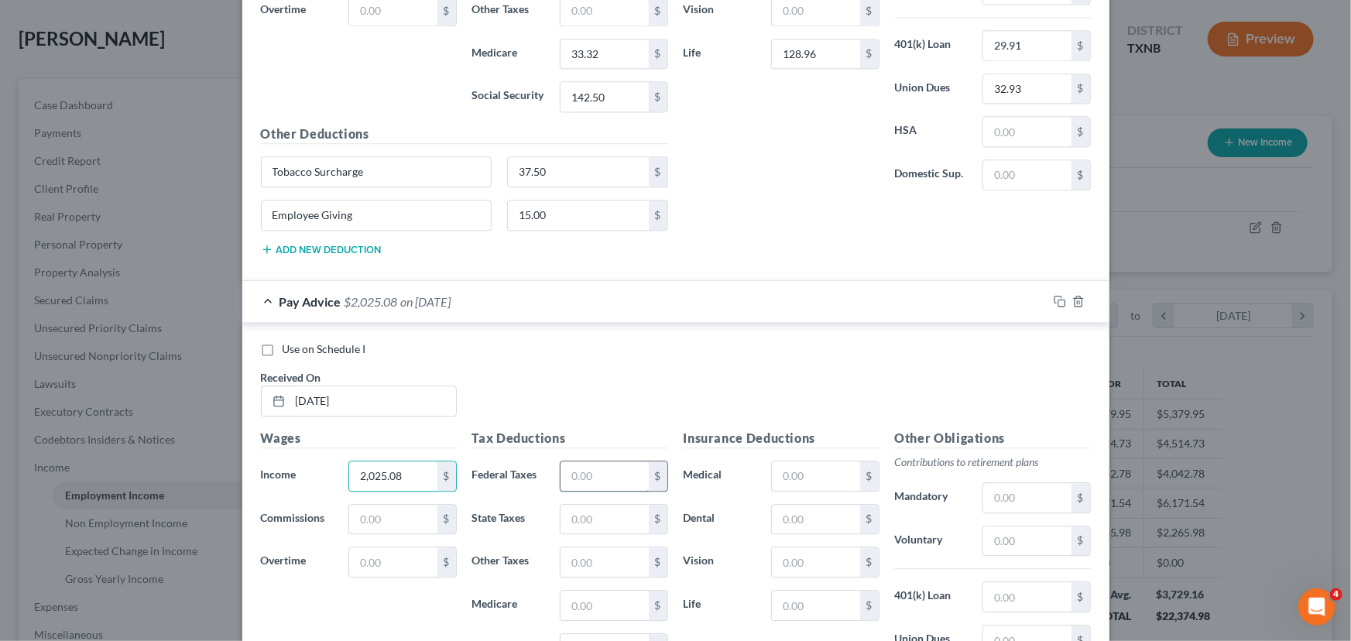
click at [594, 463] on input "text" at bounding box center [604, 475] width 87 height 29
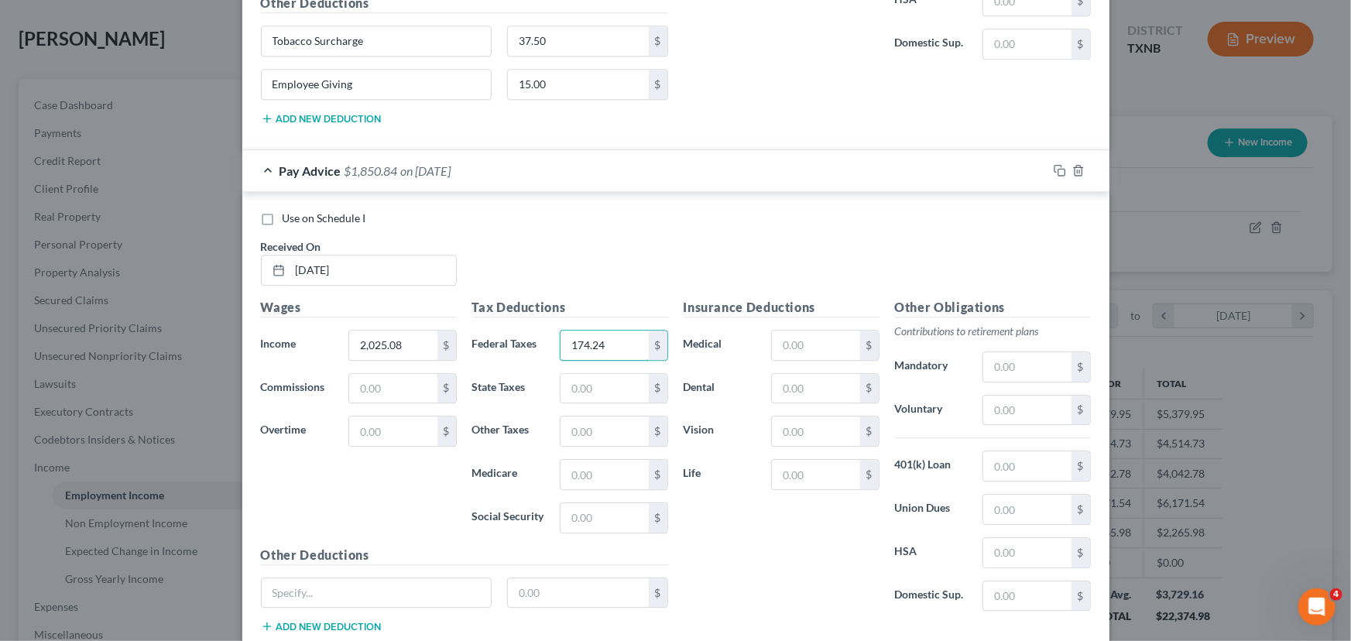
scroll to position [1939, 0]
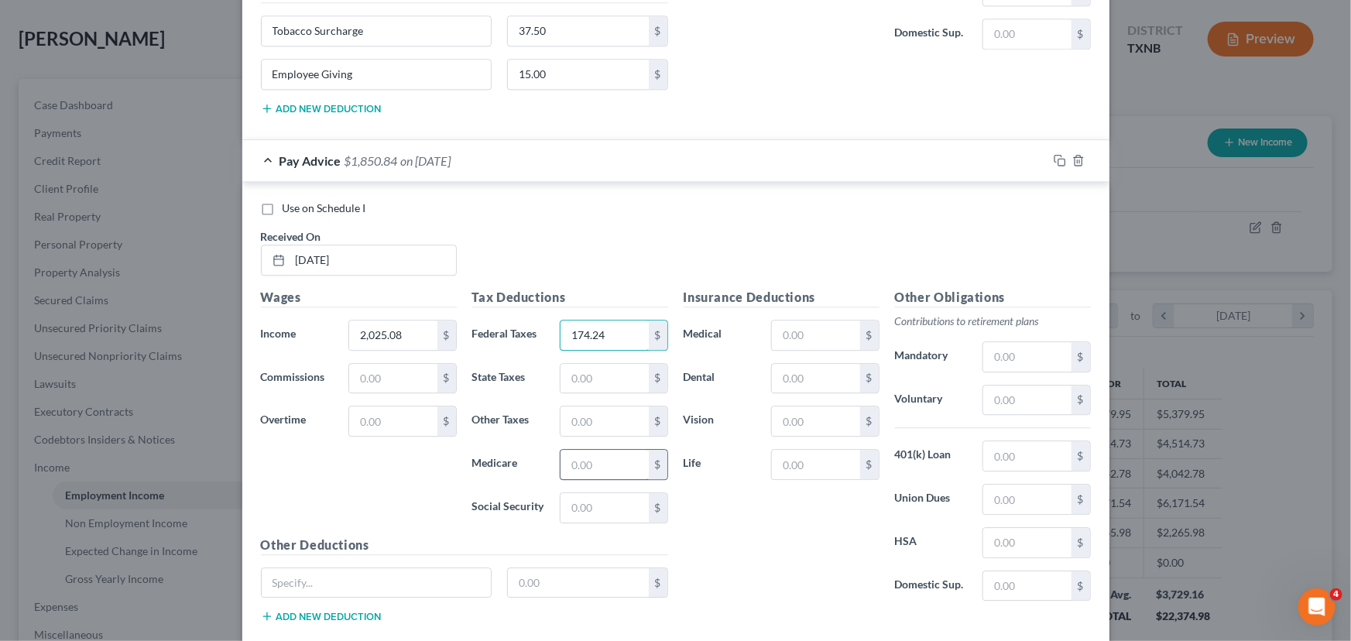
type input "174.24"
click at [581, 453] on input "text" at bounding box center [604, 464] width 87 height 29
type input "27.50"
click at [577, 503] on input "text" at bounding box center [604, 507] width 87 height 29
type input "117.56"
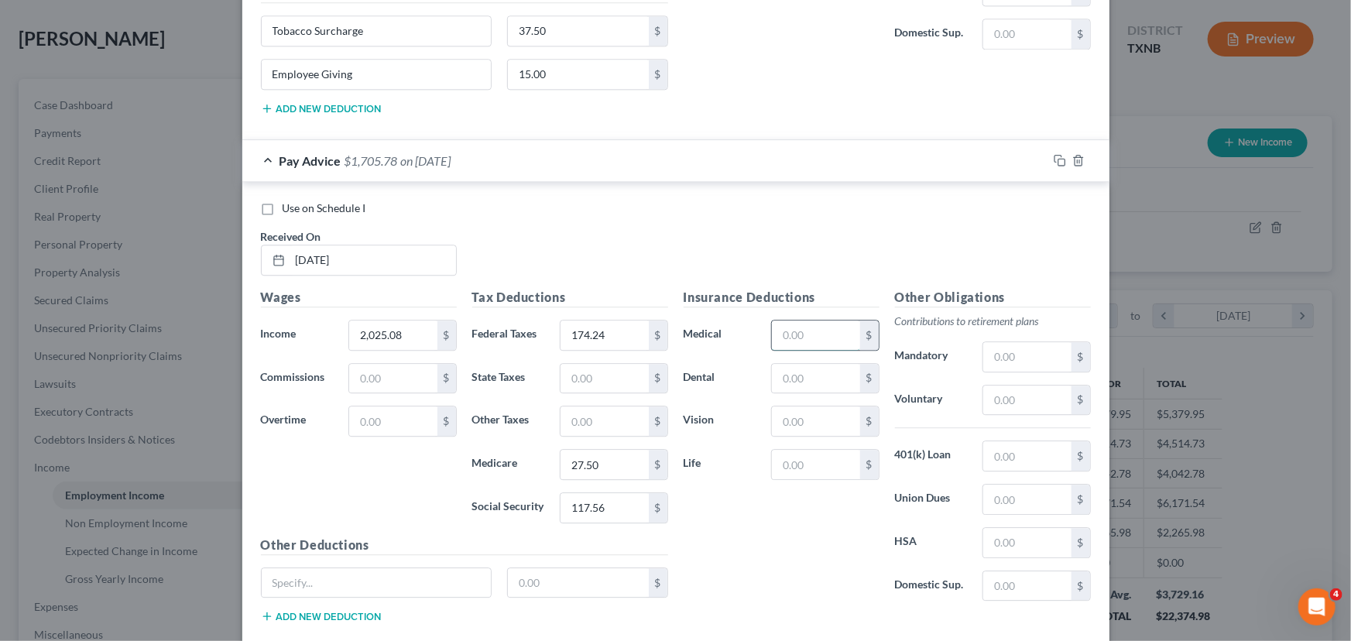
click at [784, 338] on input "text" at bounding box center [815, 335] width 87 height 29
drag, startPoint x: 1013, startPoint y: 402, endPoint x: 1017, endPoint y: 409, distance: 8.4
click at [1013, 402] on input "text" at bounding box center [1026, 400] width 87 height 29
type input "121.46"
click at [1030, 449] on input "text" at bounding box center [1026, 455] width 87 height 29
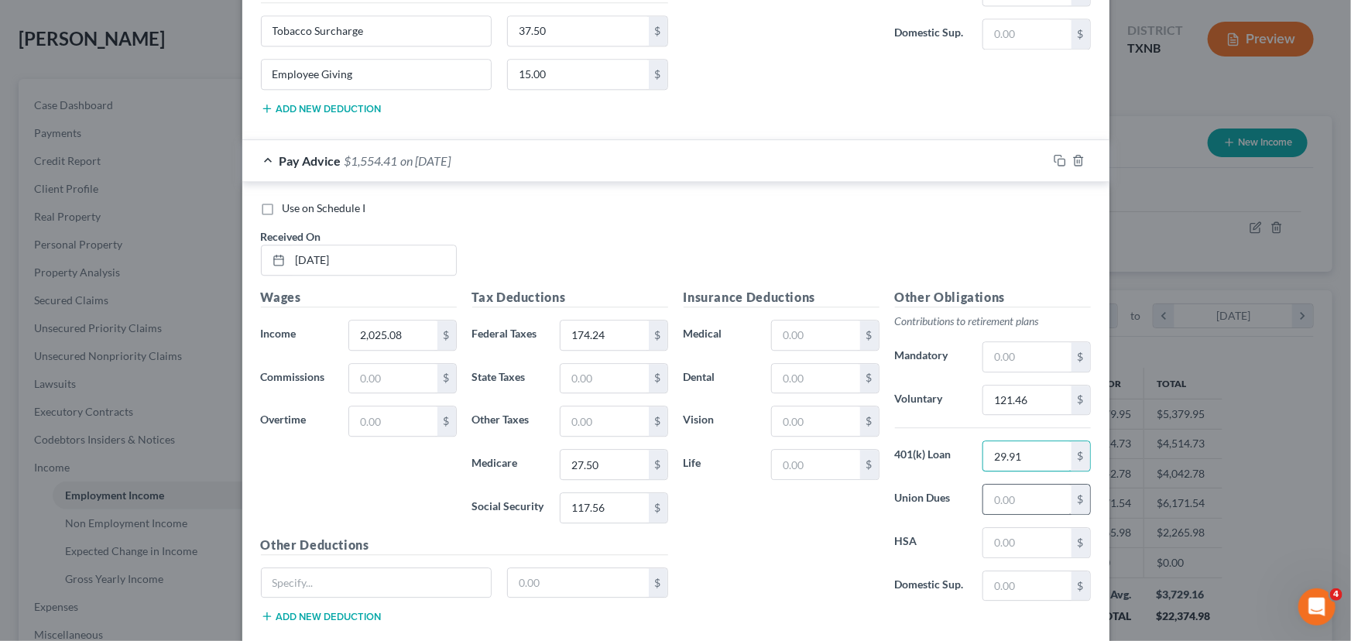
type input "29.91"
click at [1019, 488] on input "text" at bounding box center [1026, 499] width 87 height 29
type input "32.93"
drag, startPoint x: 793, startPoint y: 379, endPoint x: 783, endPoint y: 417, distance: 39.3
click at [793, 381] on input "text" at bounding box center [815, 378] width 87 height 29
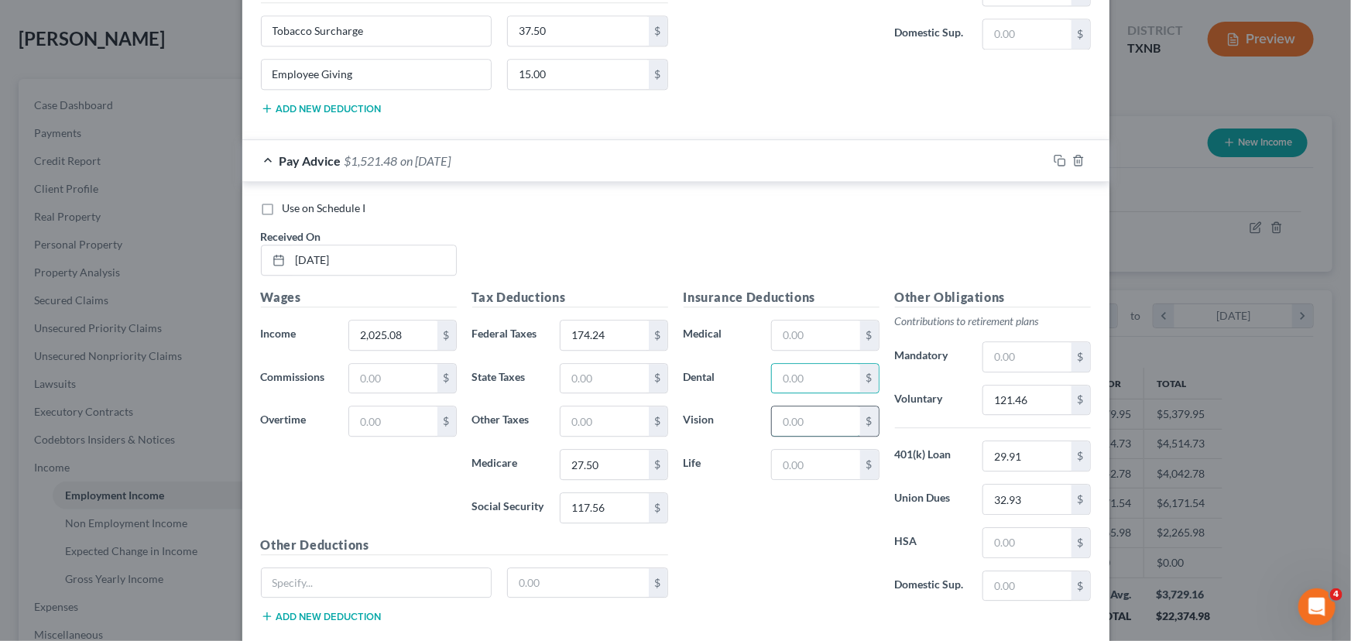
click at [784, 418] on input "text" at bounding box center [815, 420] width 87 height 29
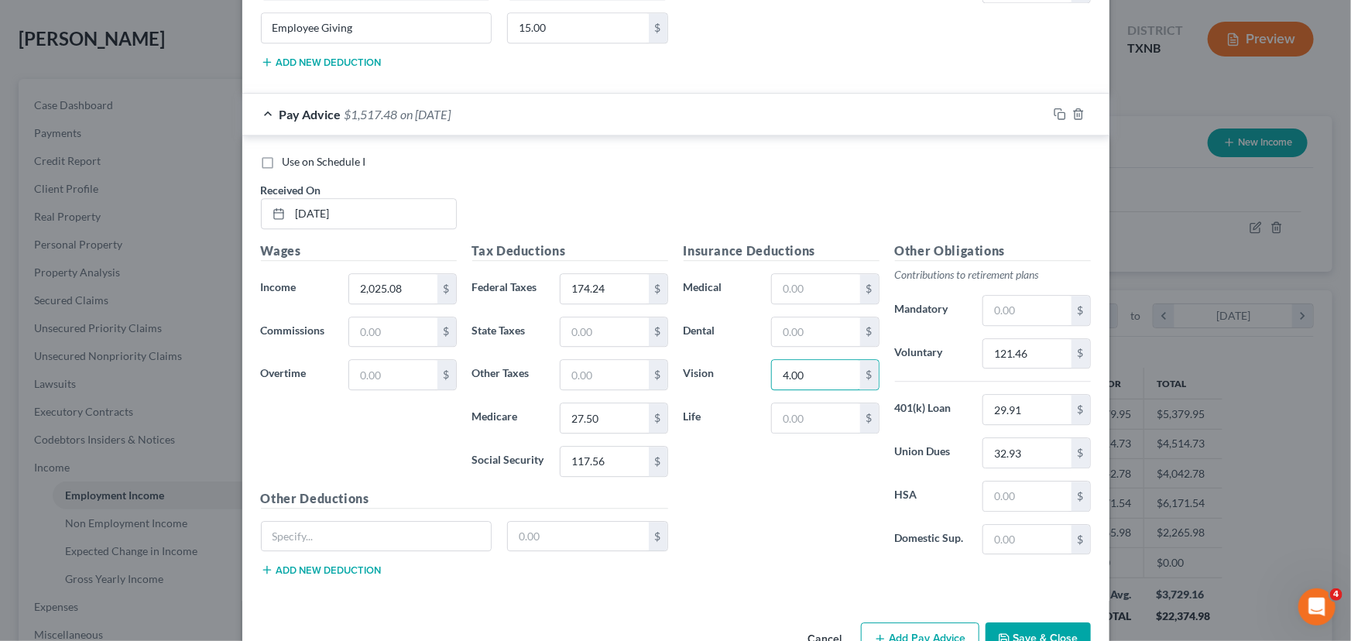
scroll to position [2009, 0]
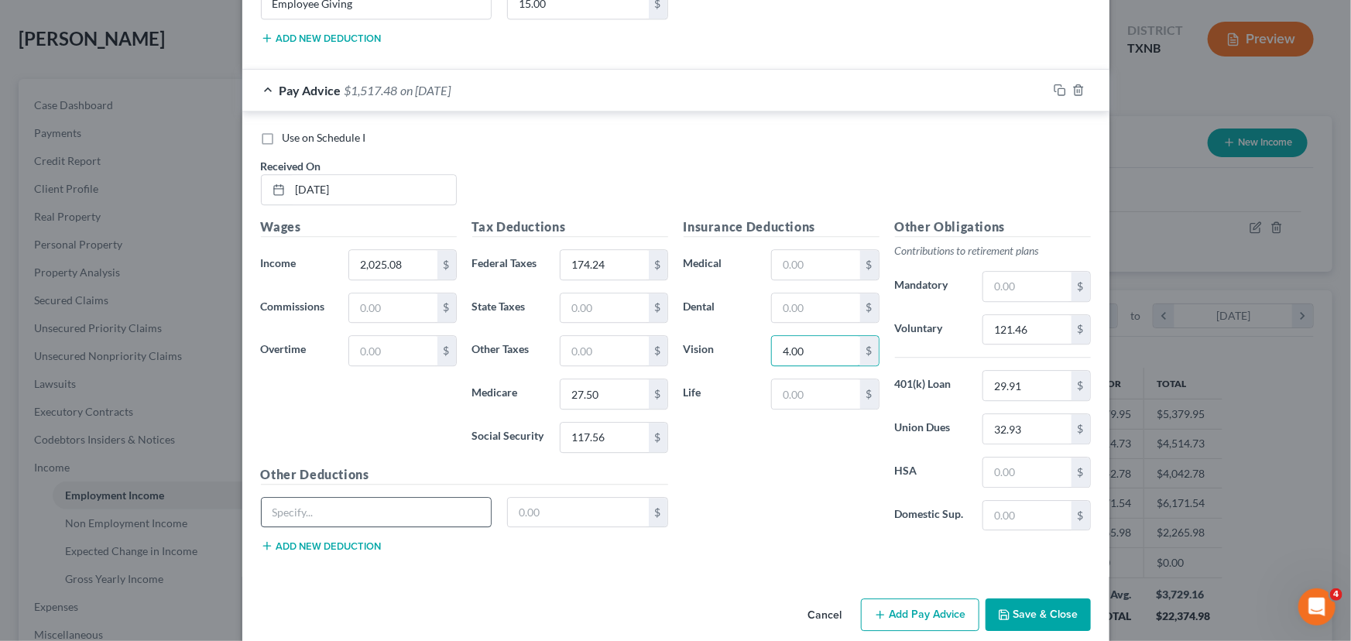
type input "4.00"
click at [304, 503] on input "text" at bounding box center [377, 512] width 230 height 29
type input "Tobacco Surcharge"
click at [522, 507] on input "text" at bounding box center [578, 512] width 141 height 29
type input "37.50"
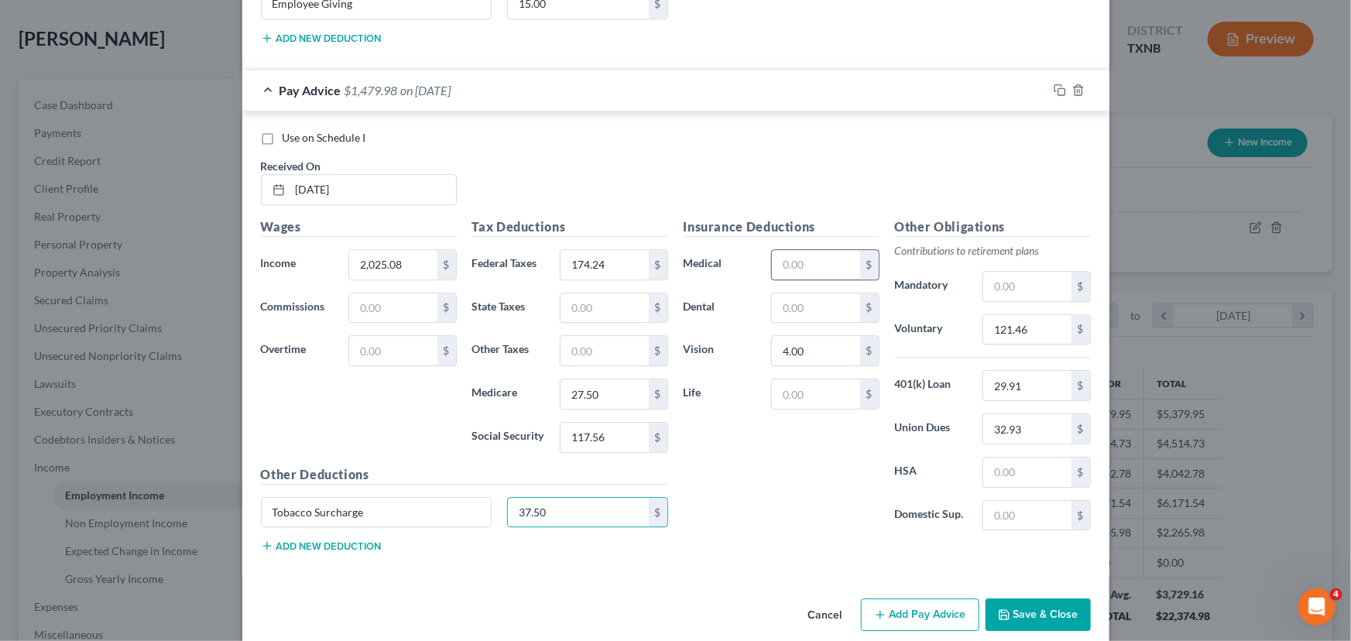
click at [801, 262] on input "text" at bounding box center [815, 264] width 87 height 29
type input "89.82"
click at [310, 542] on button "Add new deduction" at bounding box center [321, 546] width 121 height 12
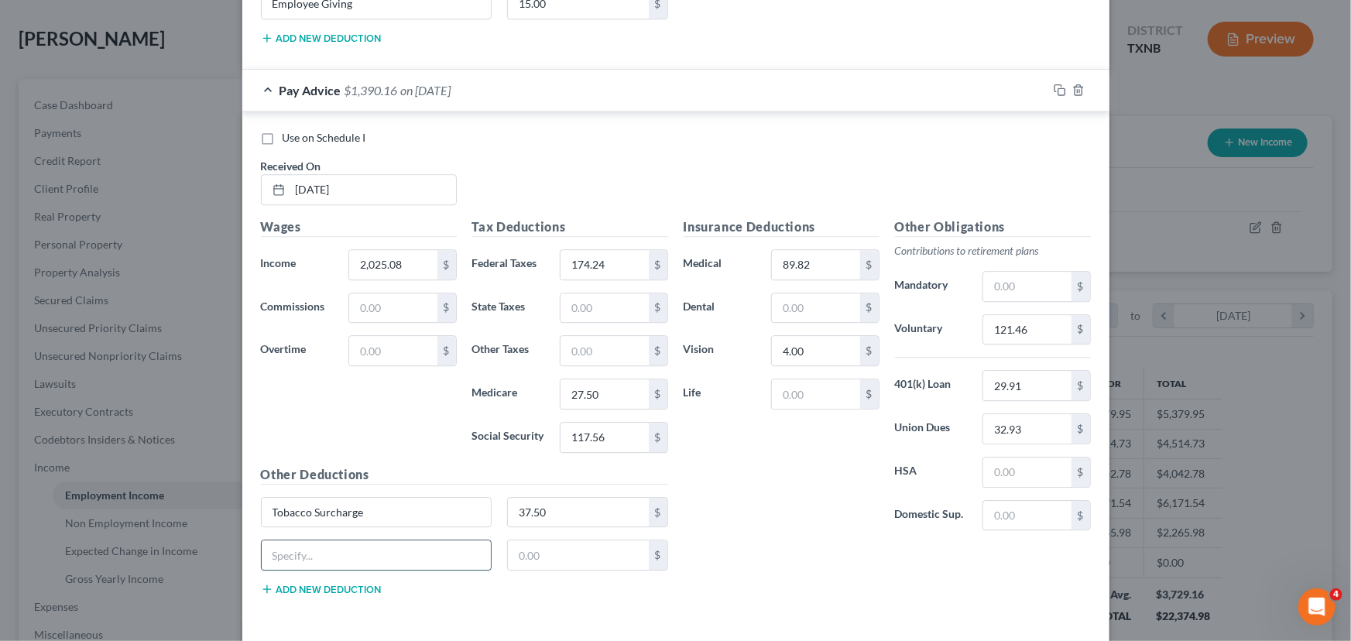
click at [284, 544] on input "text" at bounding box center [377, 554] width 230 height 29
type input "Employee Giving"
click at [525, 554] on input "text" at bounding box center [578, 554] width 141 height 29
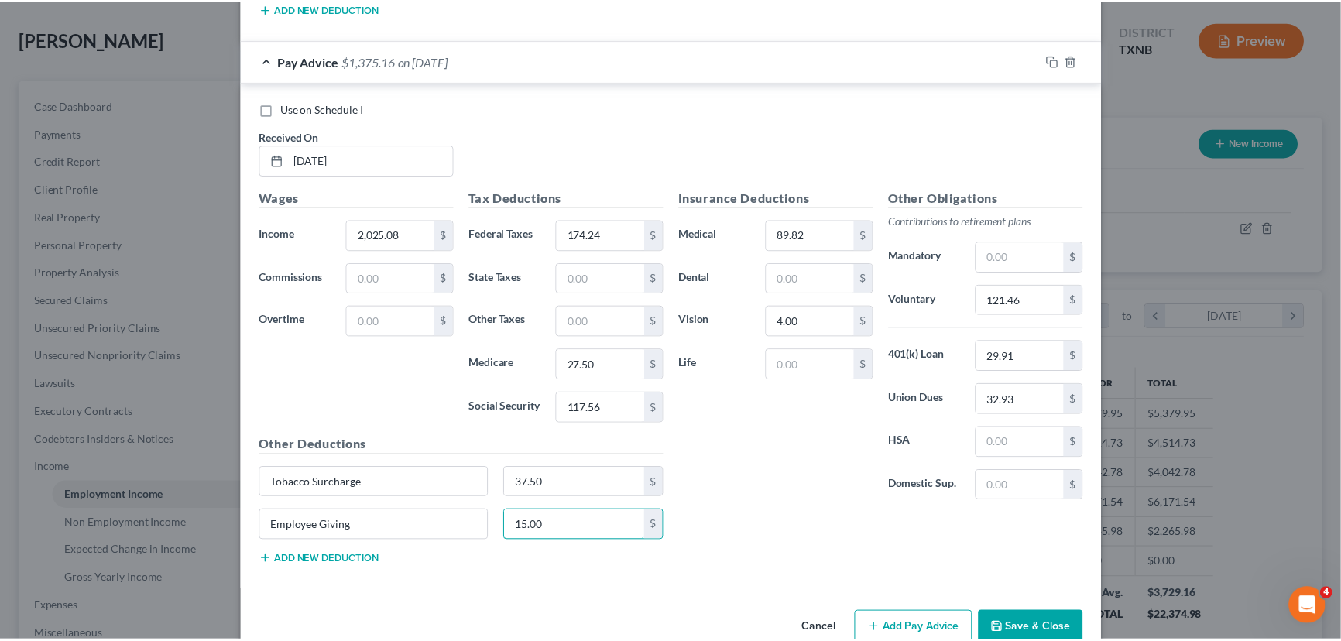
scroll to position [2067, 0]
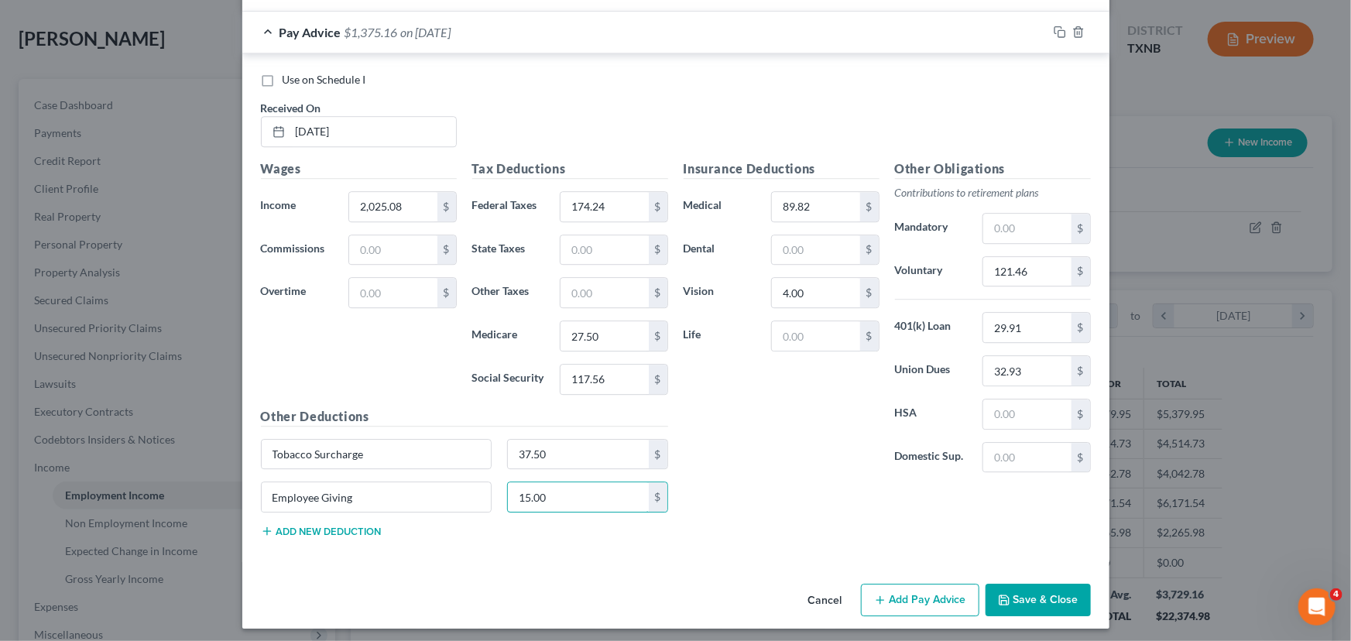
type input "15.00"
click at [1031, 596] on button "Save & Close" at bounding box center [1038, 600] width 105 height 33
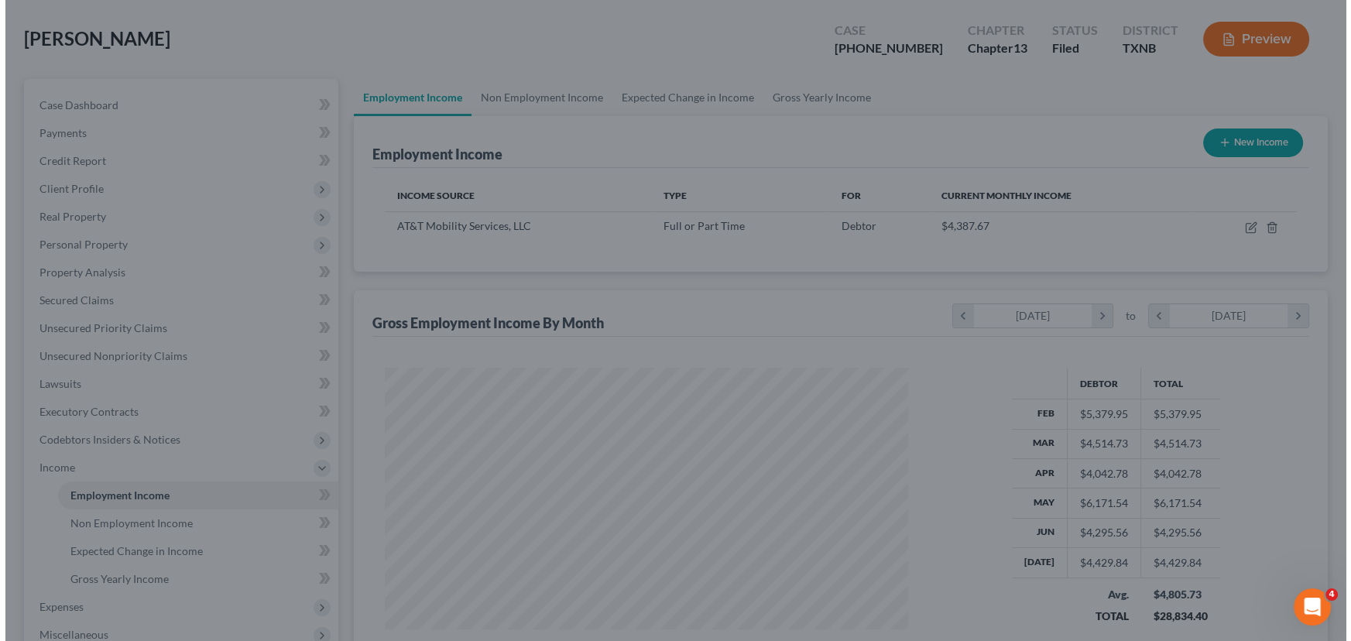
scroll to position [773992, 773719]
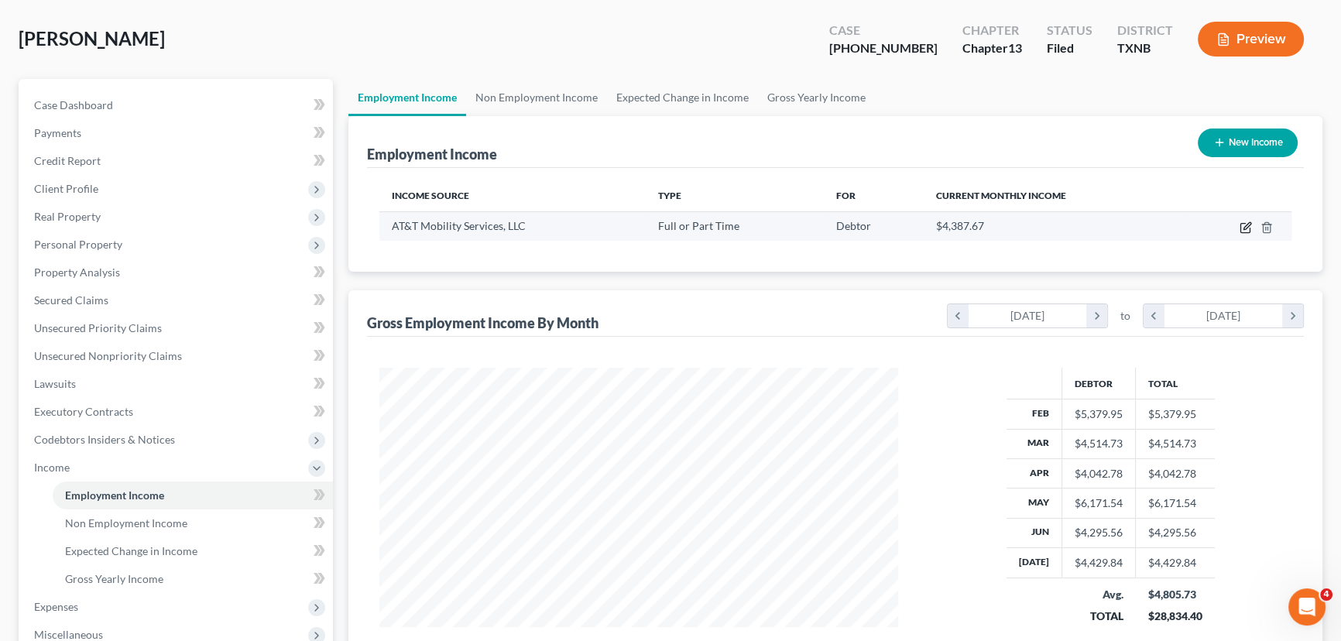
click at [1250, 225] on icon "button" at bounding box center [1246, 227] width 12 height 12
select select "0"
select select "26"
select select "2"
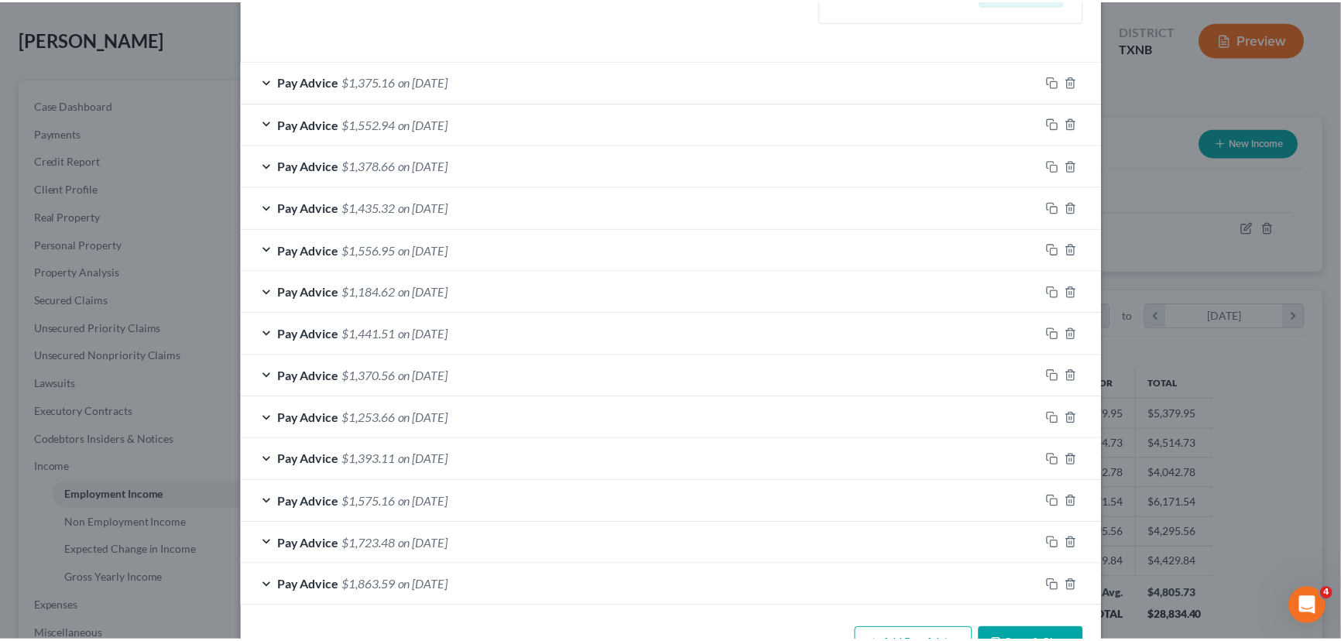
scroll to position [543, 0]
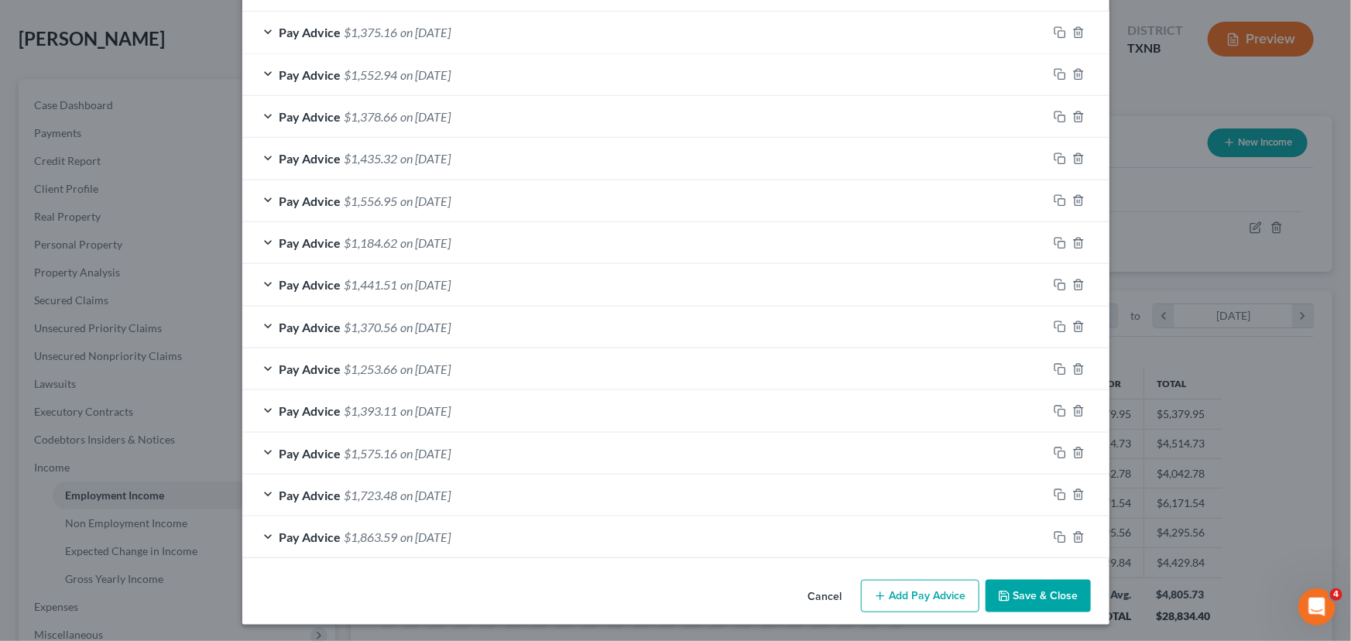
click at [1035, 588] on button "Save & Close" at bounding box center [1038, 596] width 105 height 33
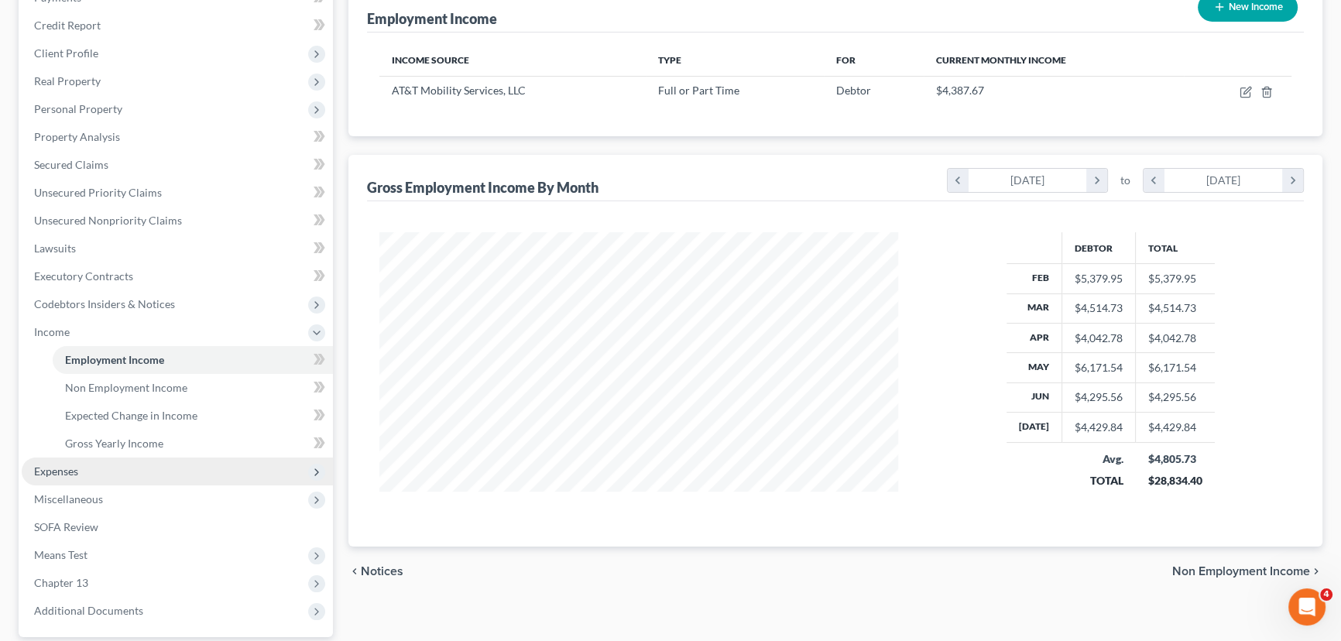
scroll to position [211, 0]
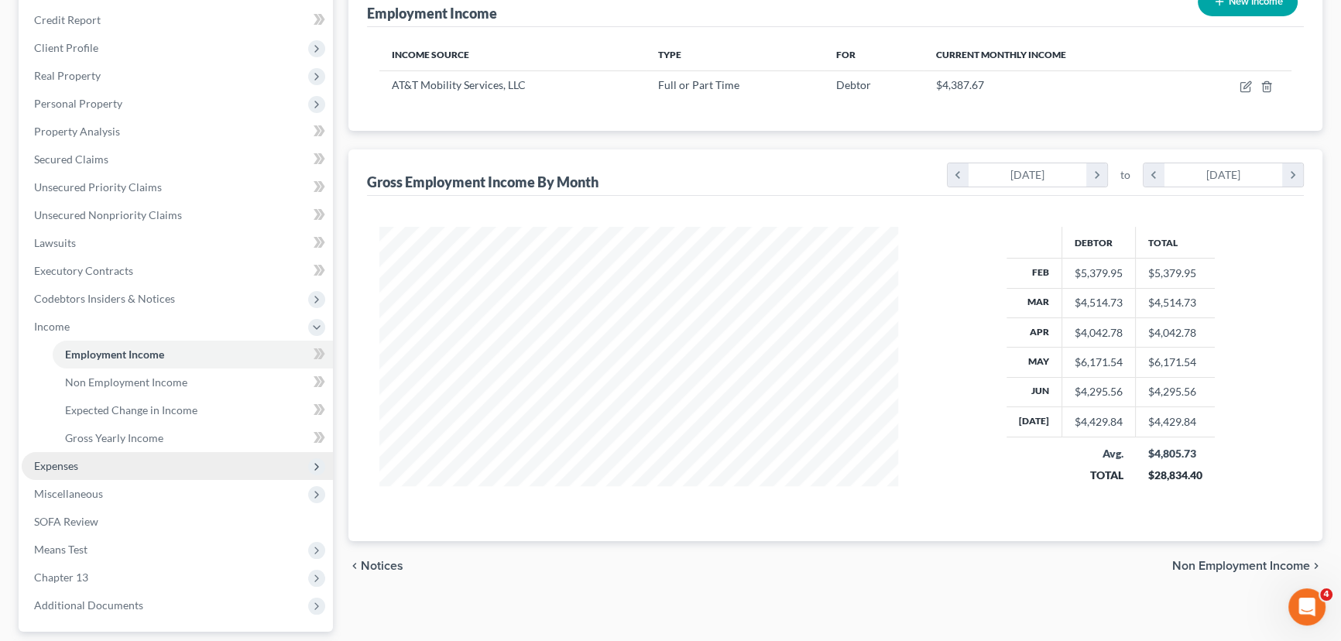
click at [46, 457] on span "Expenses" at bounding box center [177, 466] width 311 height 28
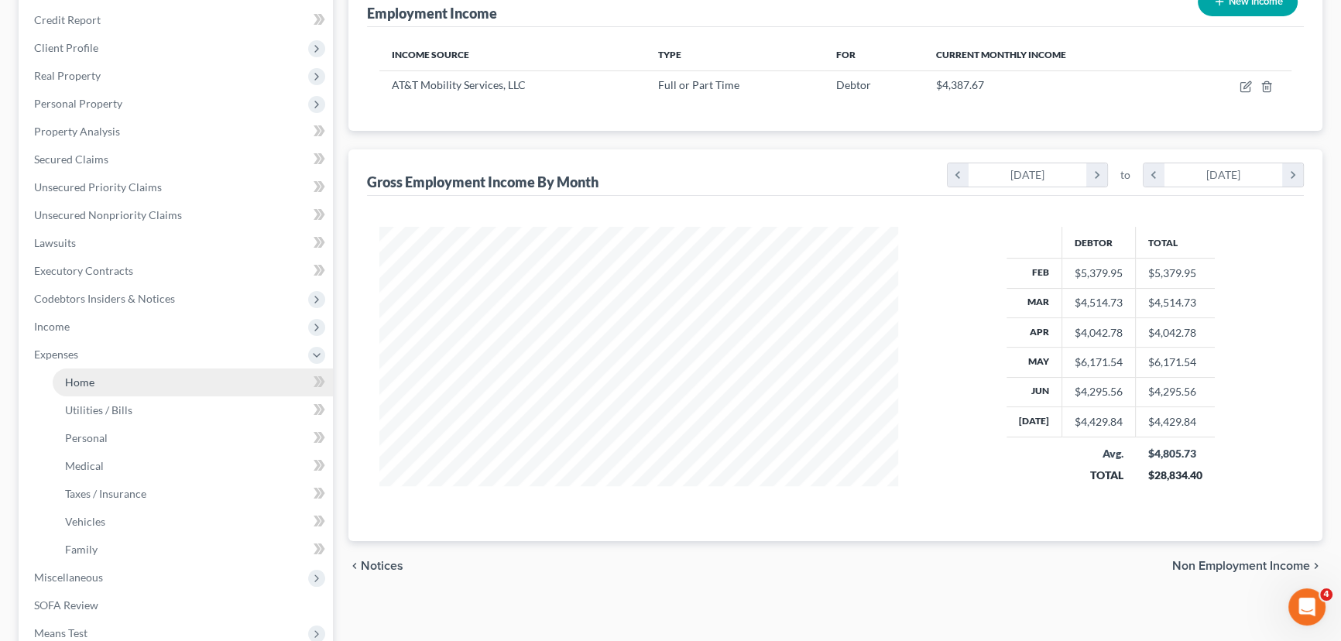
click at [69, 384] on span "Home" at bounding box center [79, 382] width 29 height 13
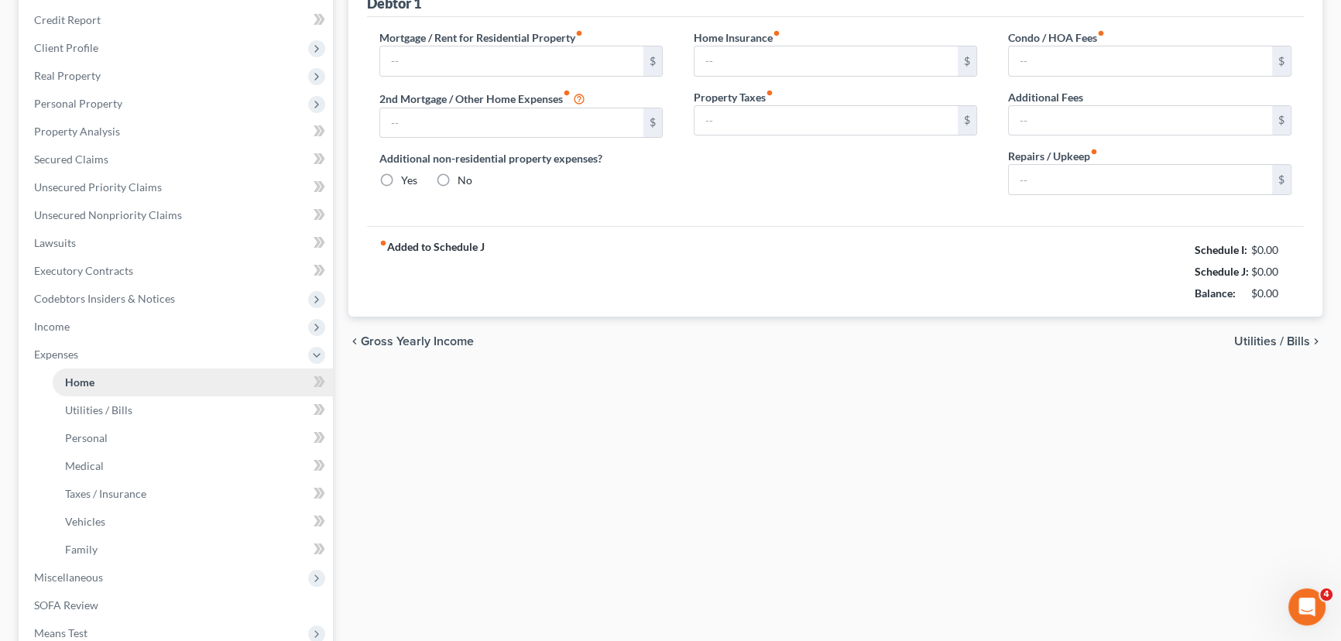
scroll to position [36, 0]
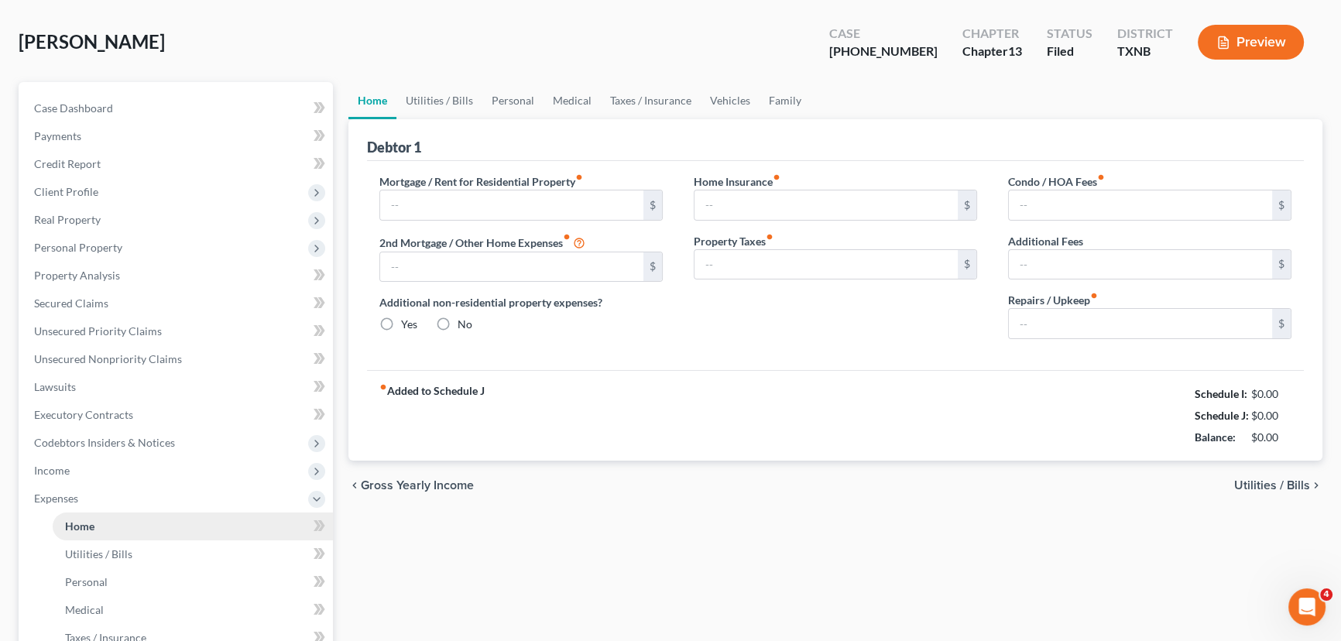
type input "750.00"
type input "0.00"
radio input "true"
type input "0.00"
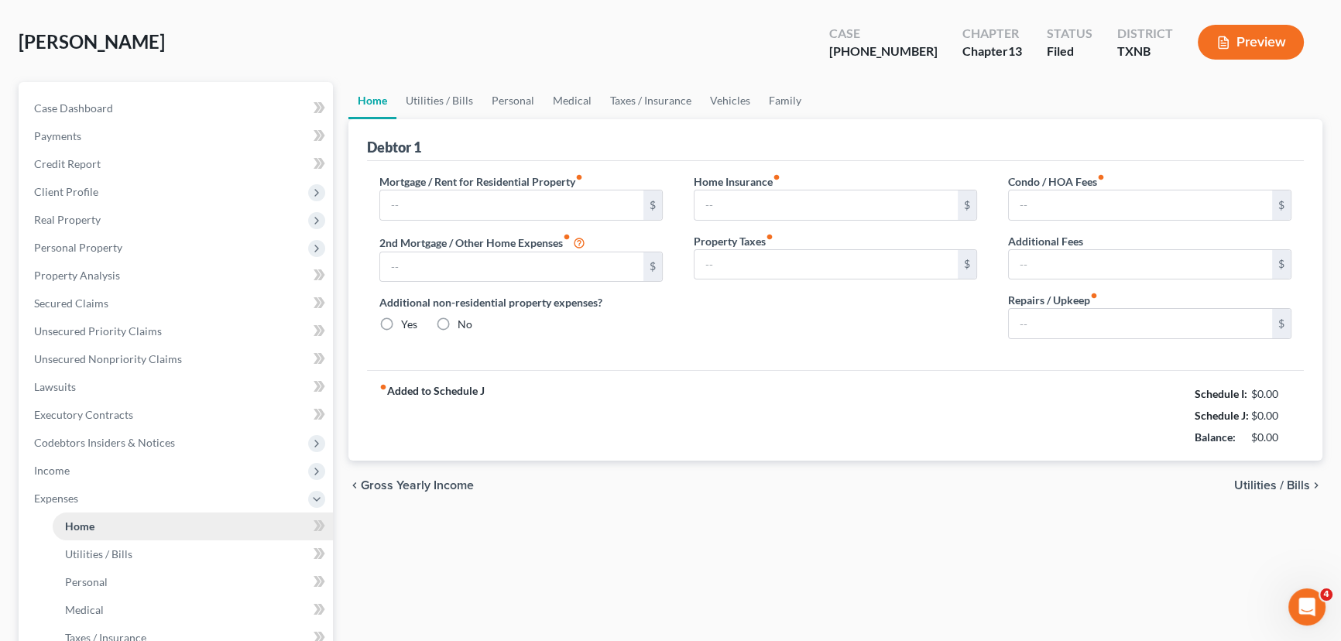
type input "0.00"
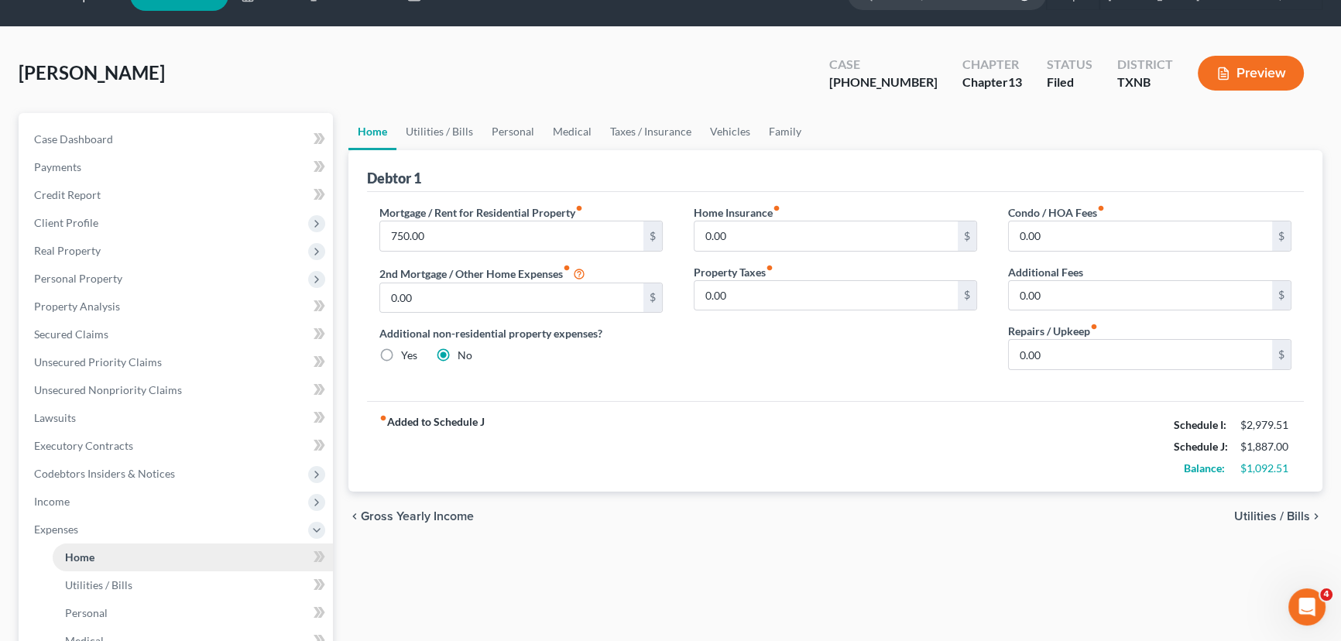
scroll to position [0, 0]
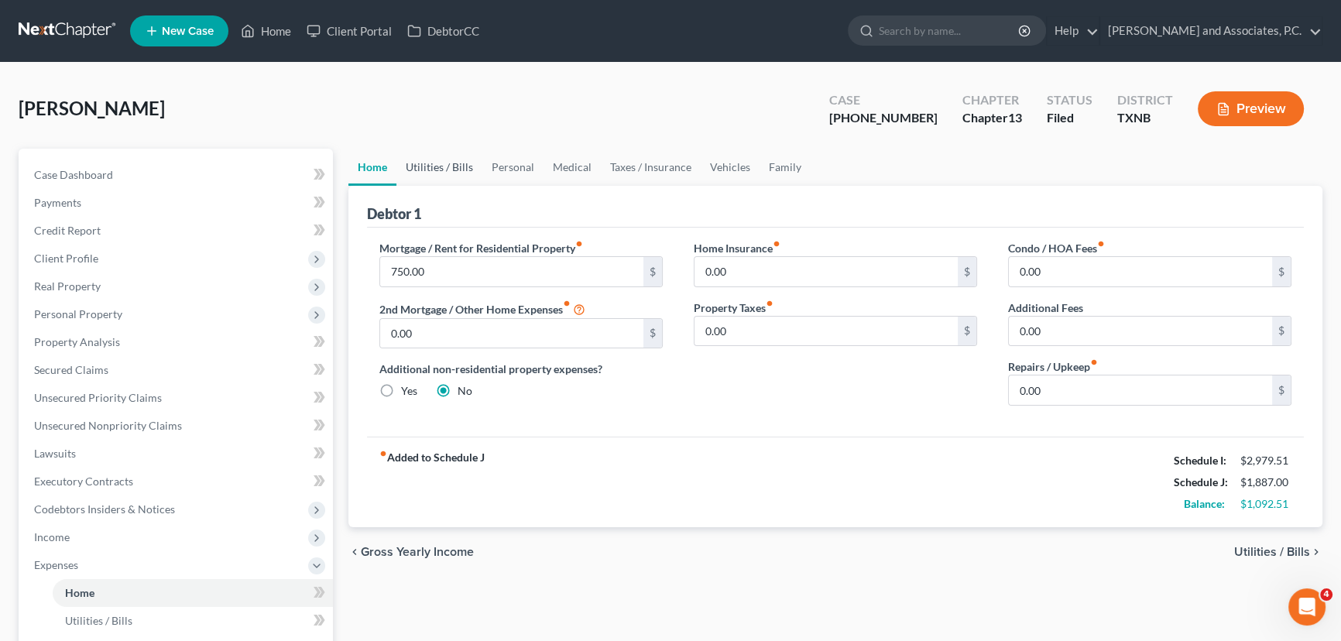
click at [420, 171] on link "Utilities / Bills" at bounding box center [439, 167] width 86 height 37
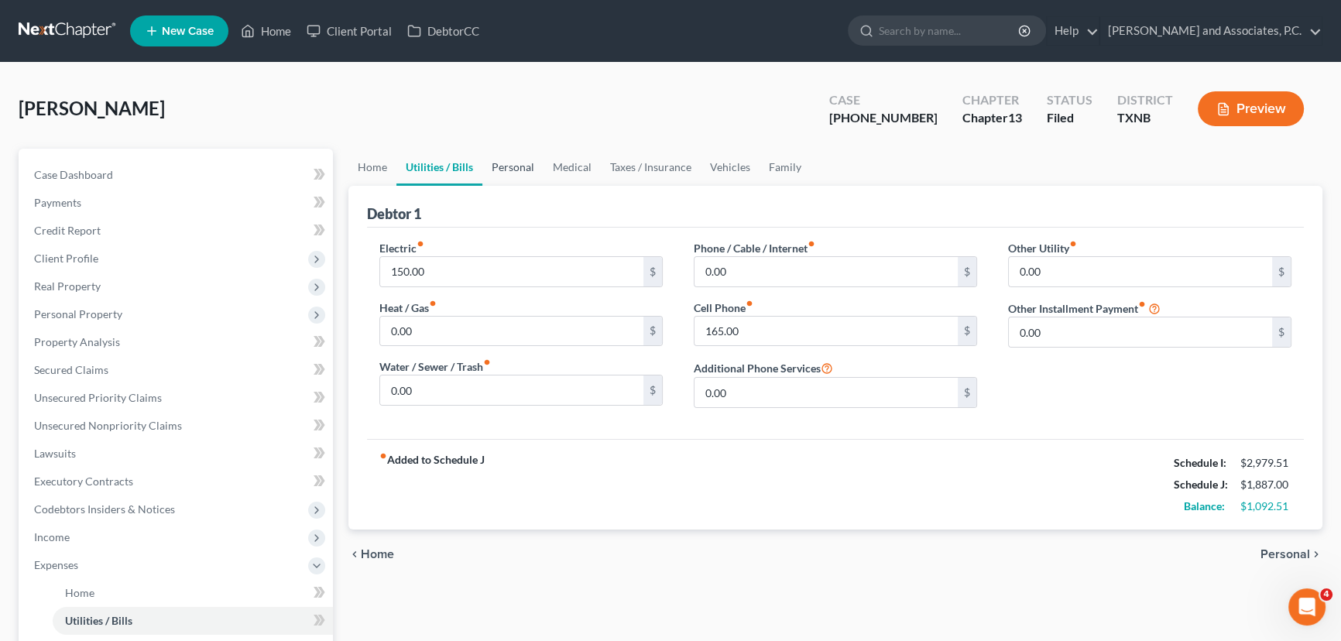
click at [520, 168] on link "Personal" at bounding box center [512, 167] width 61 height 37
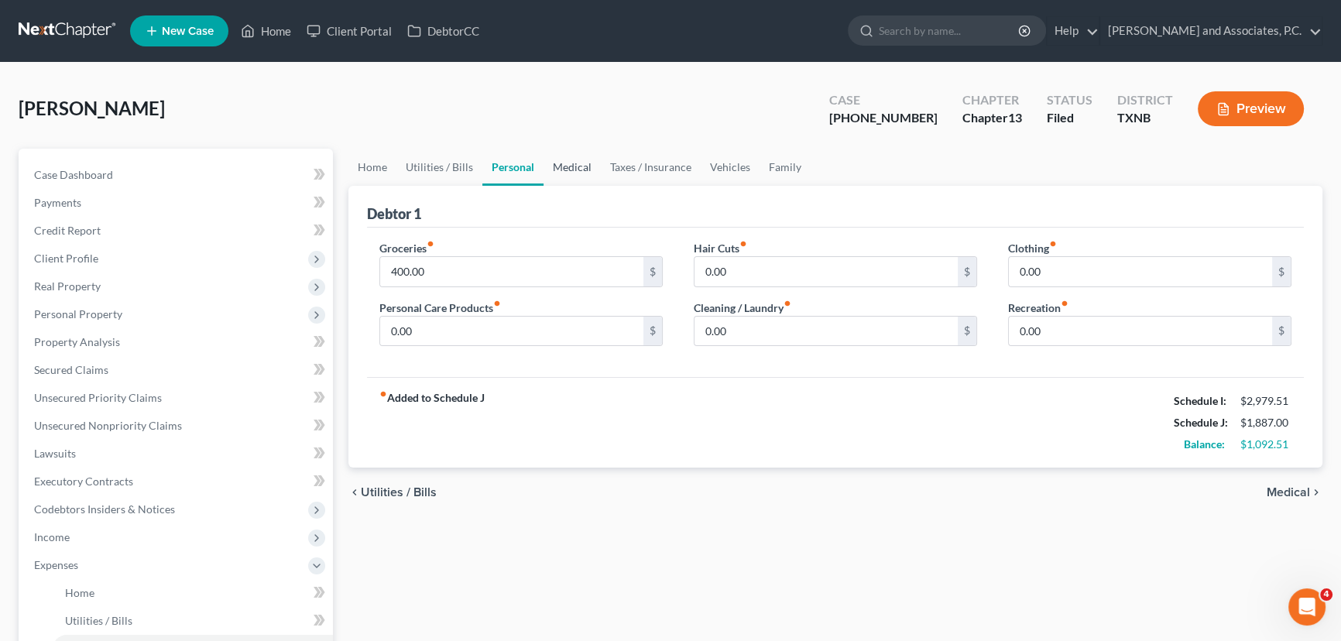
click at [575, 167] on link "Medical" at bounding box center [572, 167] width 57 height 37
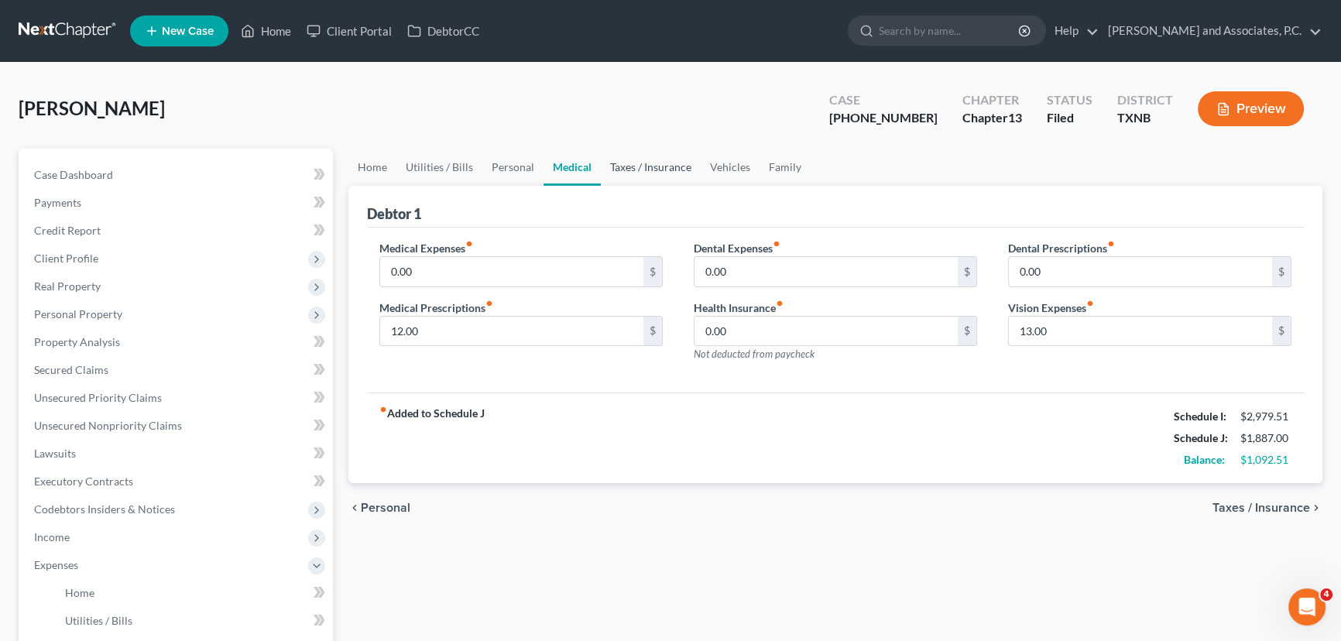
click at [638, 171] on link "Taxes / Insurance" at bounding box center [651, 167] width 100 height 37
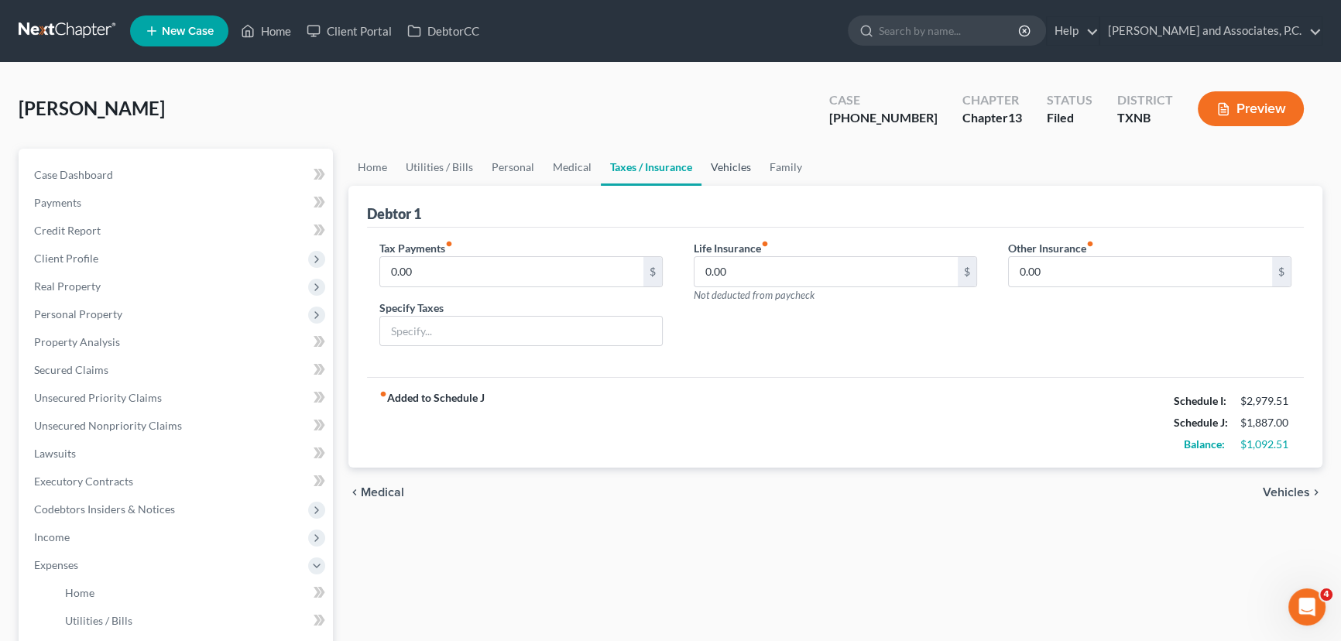
click at [719, 168] on link "Vehicles" at bounding box center [730, 167] width 59 height 37
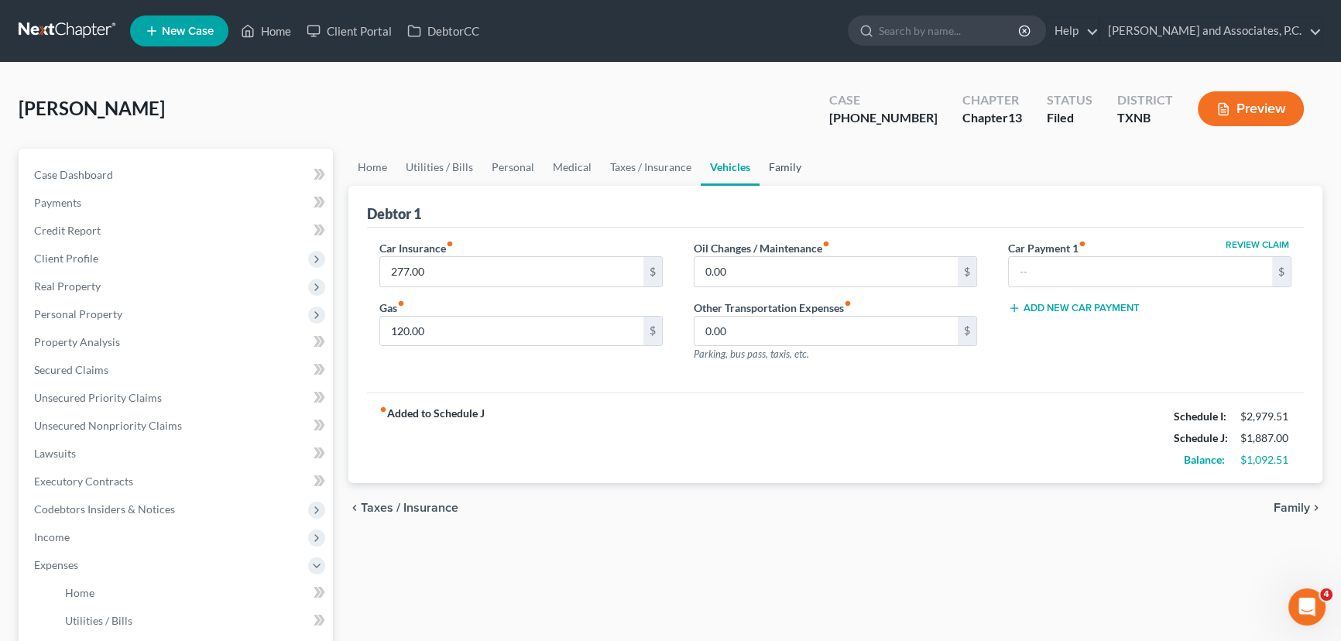
click at [785, 166] on link "Family" at bounding box center [785, 167] width 51 height 37
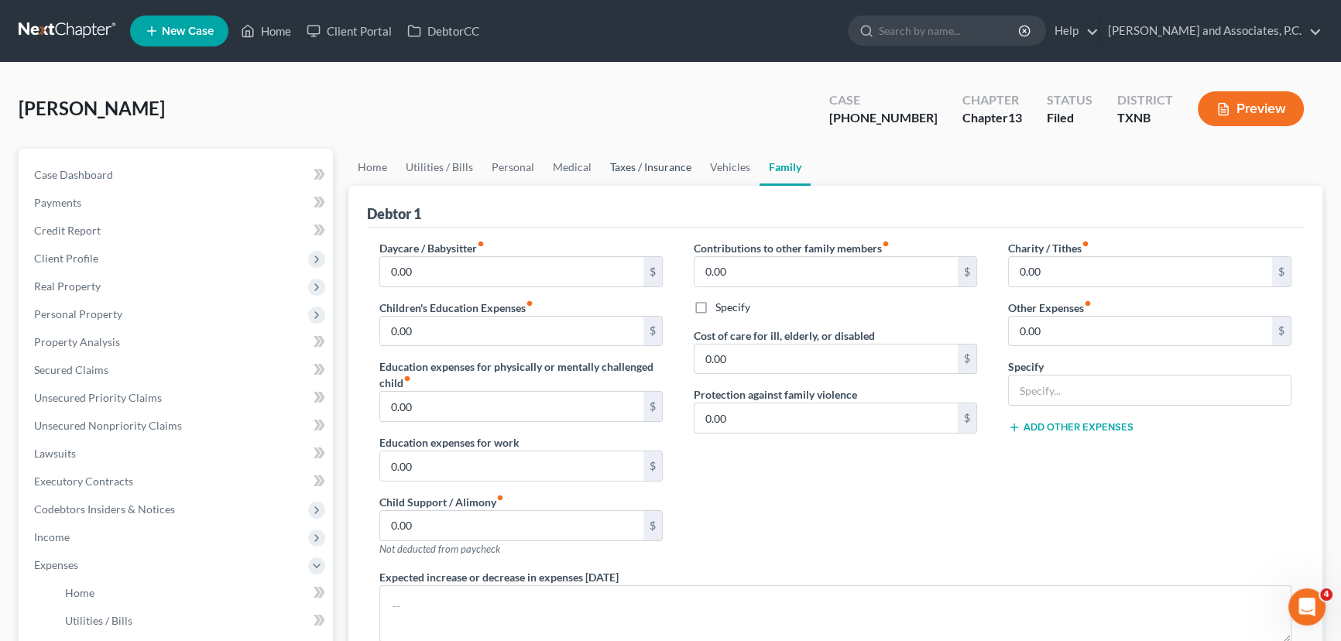
click at [653, 170] on link "Taxes / Insurance" at bounding box center [651, 167] width 100 height 37
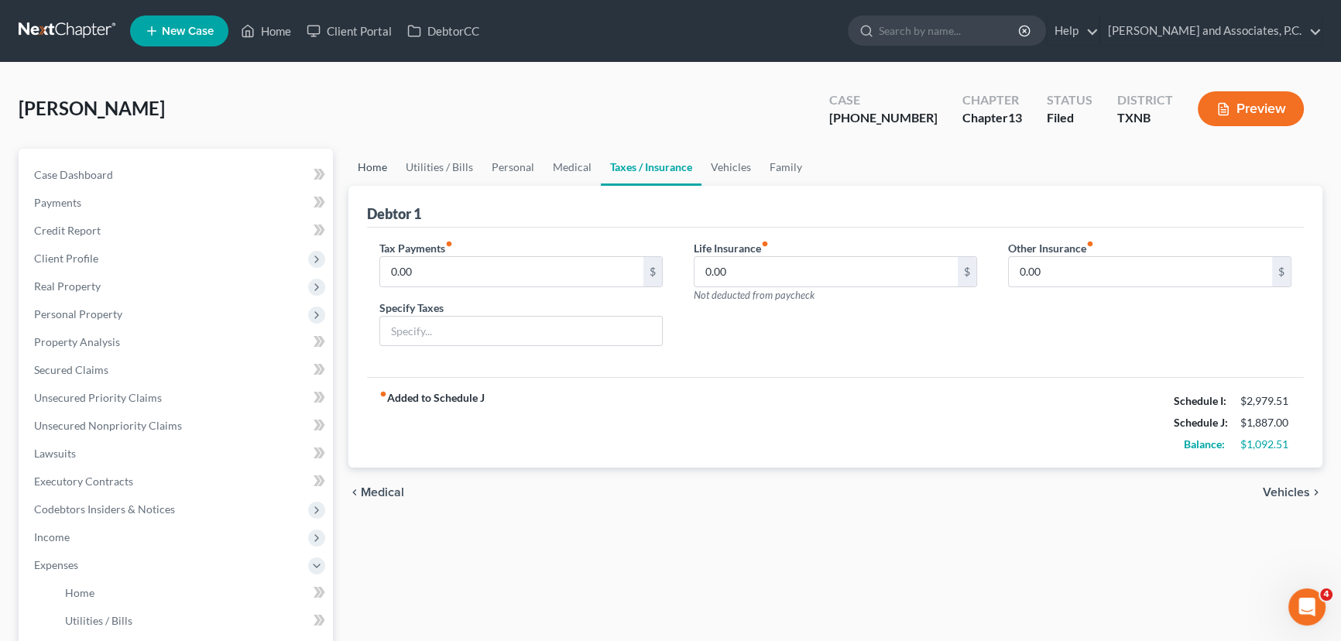
click at [373, 162] on link "Home" at bounding box center [372, 167] width 48 height 37
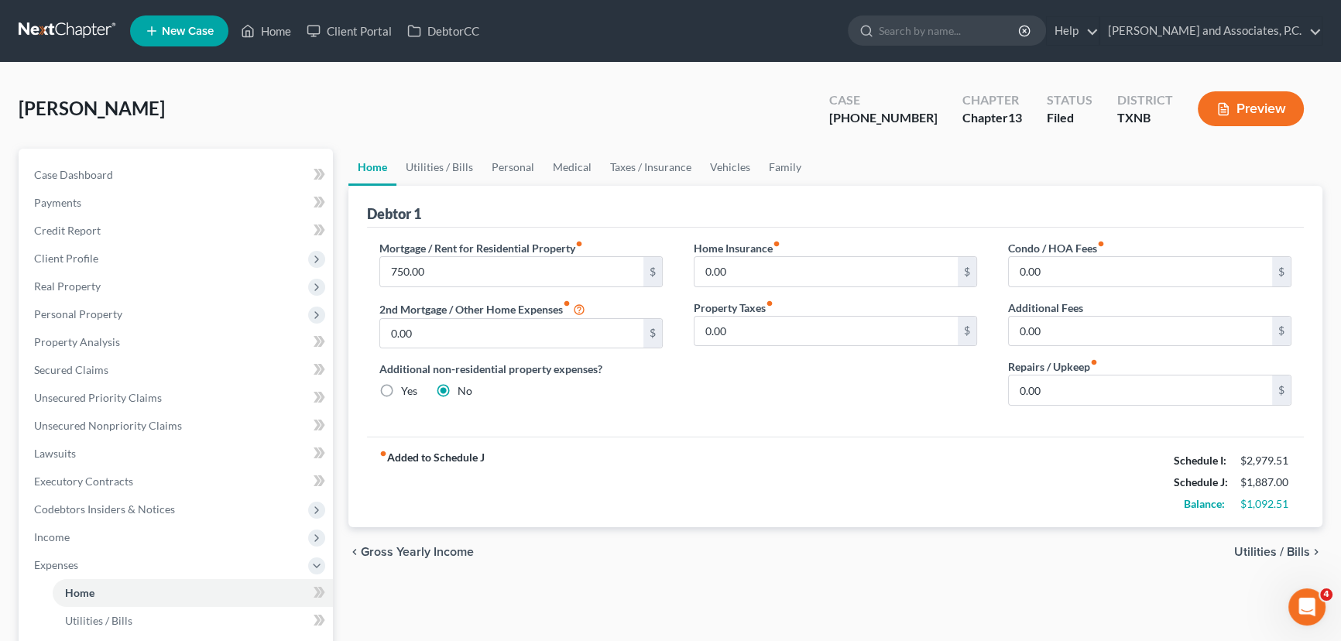
scroll to position [70, 0]
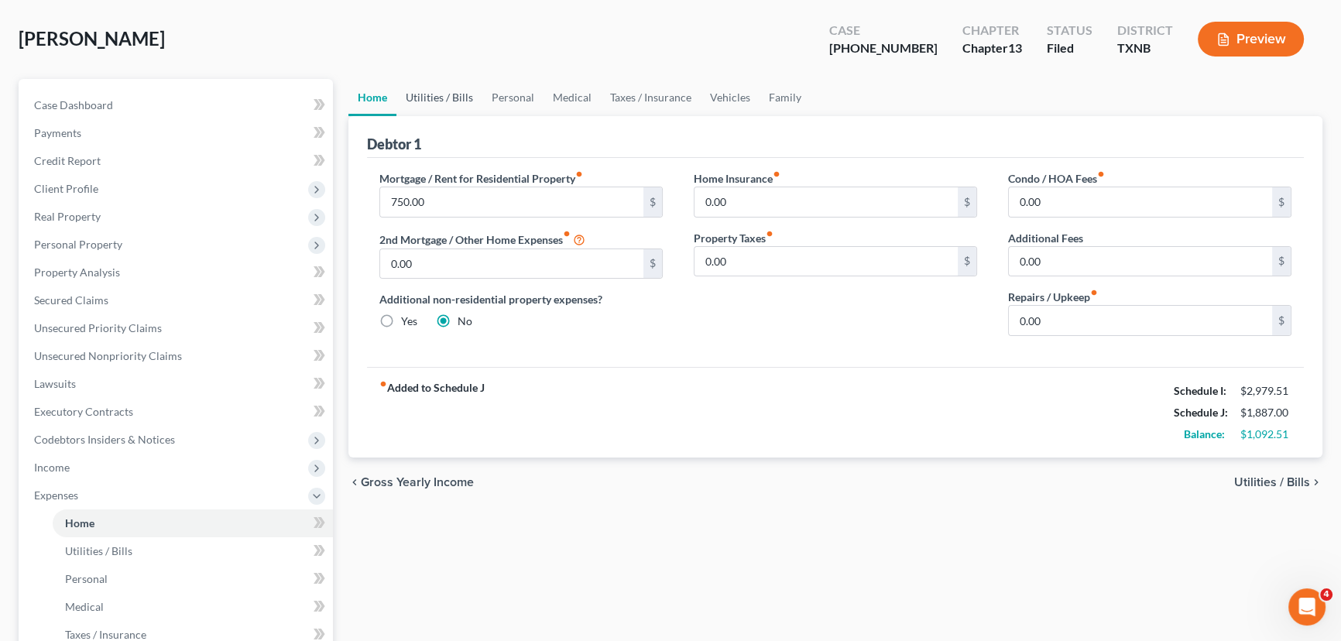
click at [441, 108] on link "Utilities / Bills" at bounding box center [439, 97] width 86 height 37
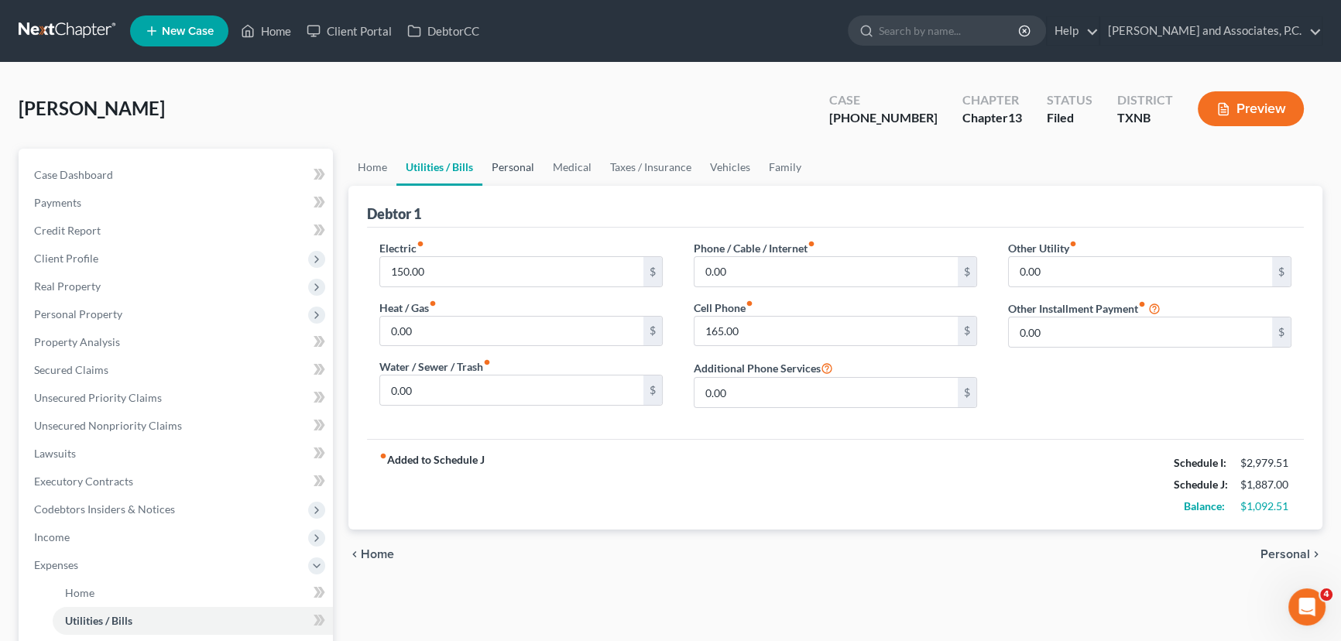
click at [514, 177] on link "Personal" at bounding box center [512, 167] width 61 height 37
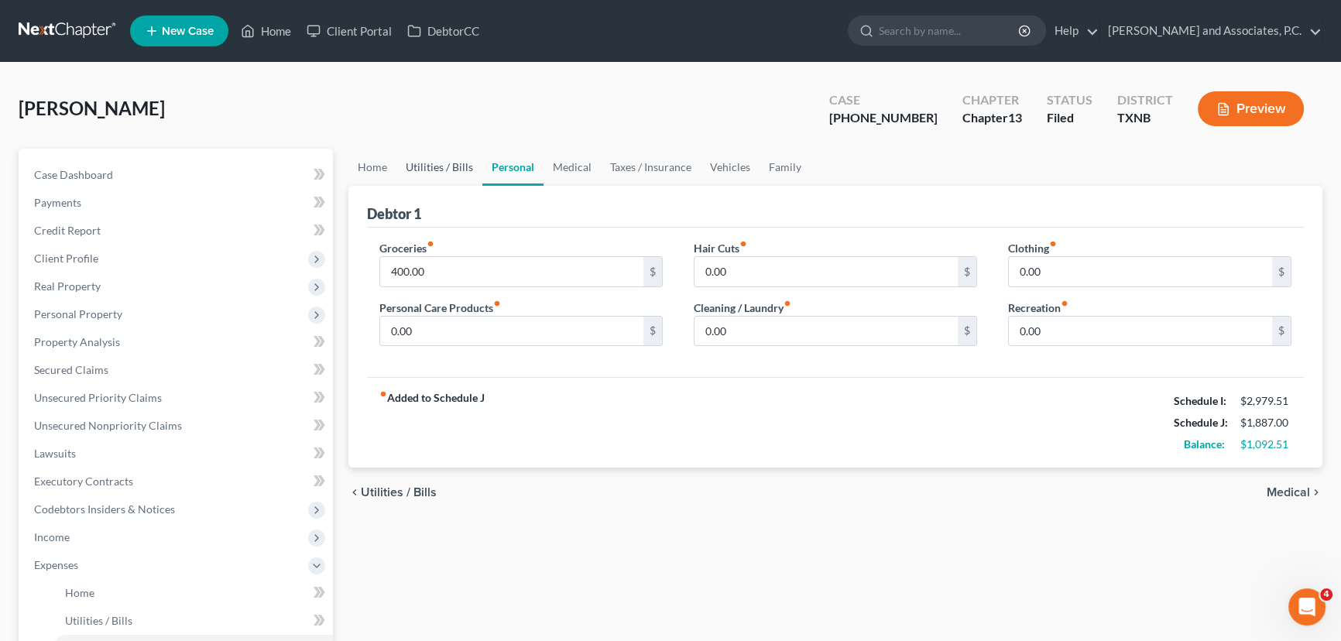
click at [461, 173] on link "Utilities / Bills" at bounding box center [439, 167] width 86 height 37
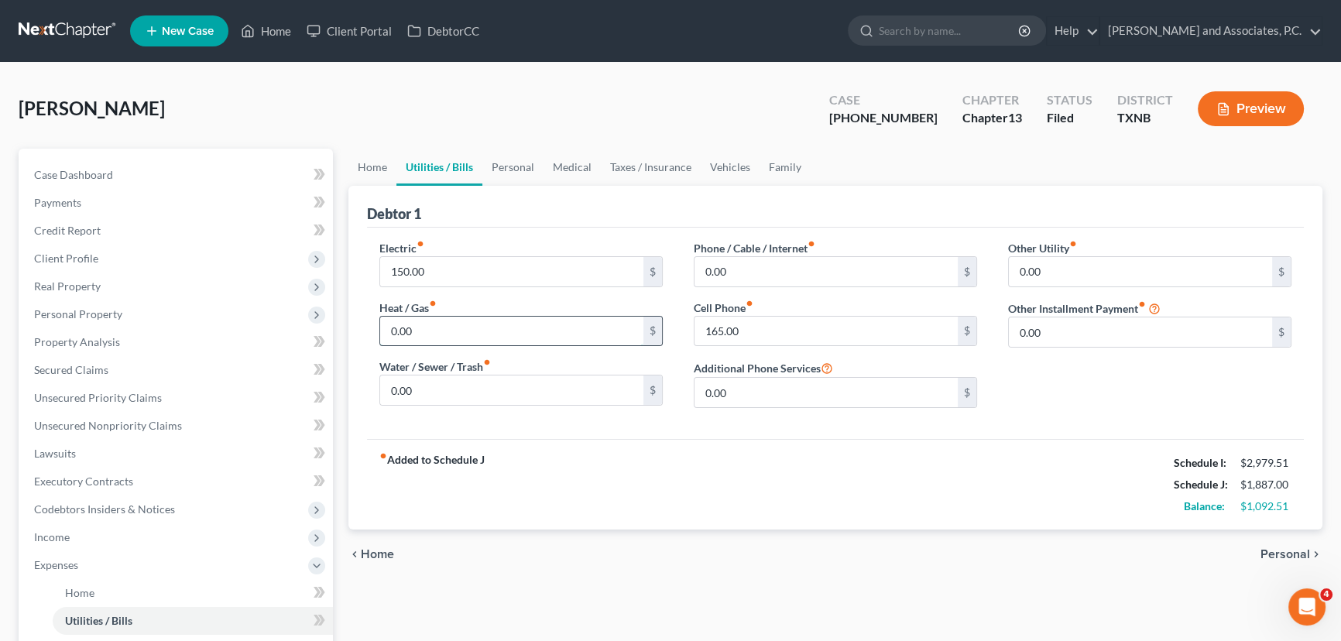
click at [427, 333] on input "0.00" at bounding box center [511, 331] width 263 height 29
type input "75.00"
click at [582, 172] on link "Medical" at bounding box center [572, 167] width 57 height 37
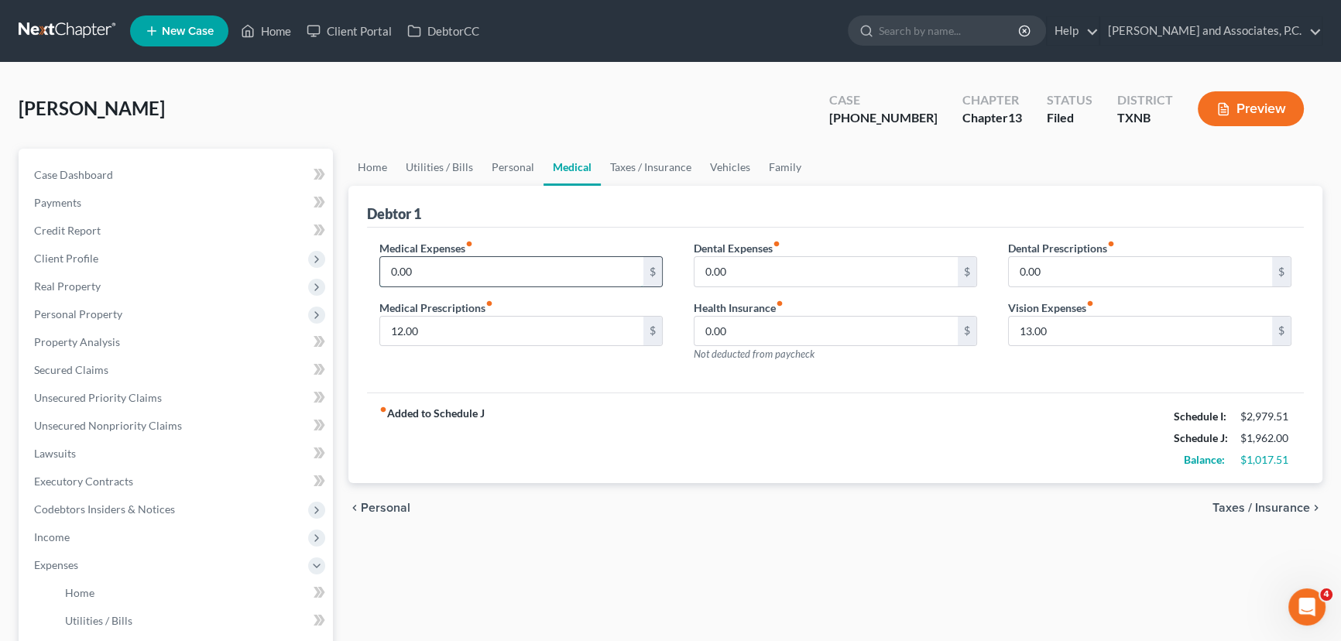
click at [478, 267] on input "0.00" at bounding box center [511, 271] width 263 height 29
type input "150.00"
click at [753, 266] on input "0.00" at bounding box center [826, 271] width 263 height 29
type input "50.00"
click at [496, 153] on link "Personal" at bounding box center [512, 167] width 61 height 37
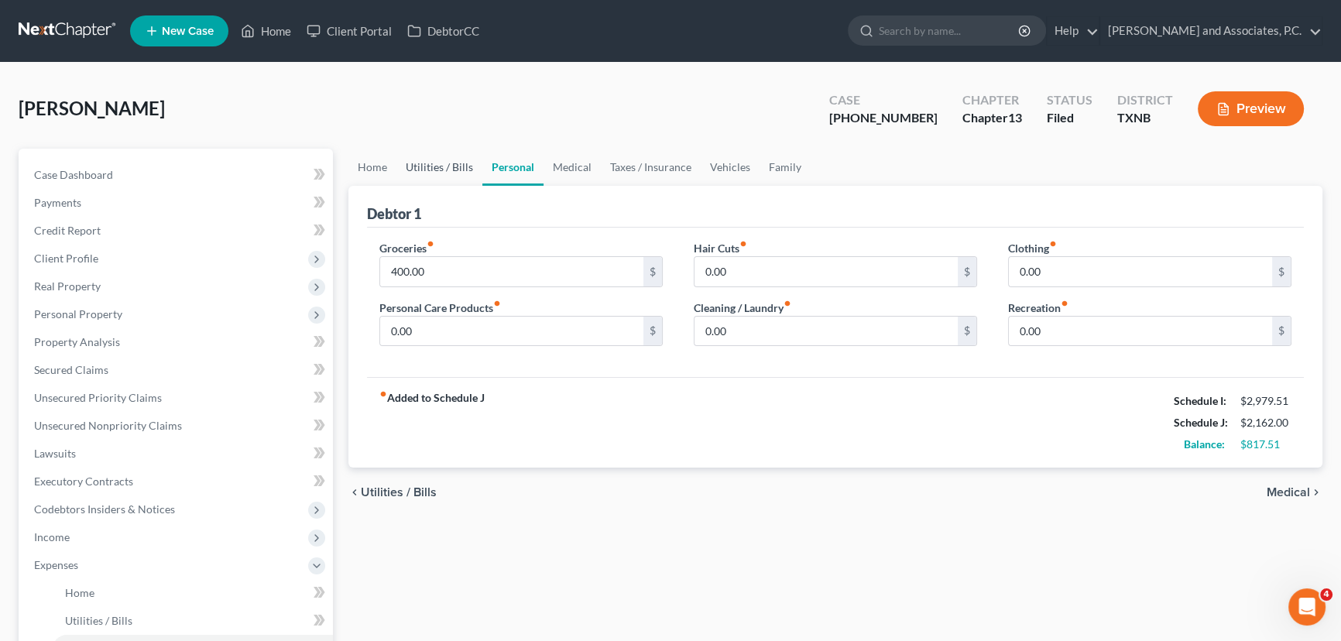
click at [441, 170] on link "Utilities / Bills" at bounding box center [439, 167] width 86 height 37
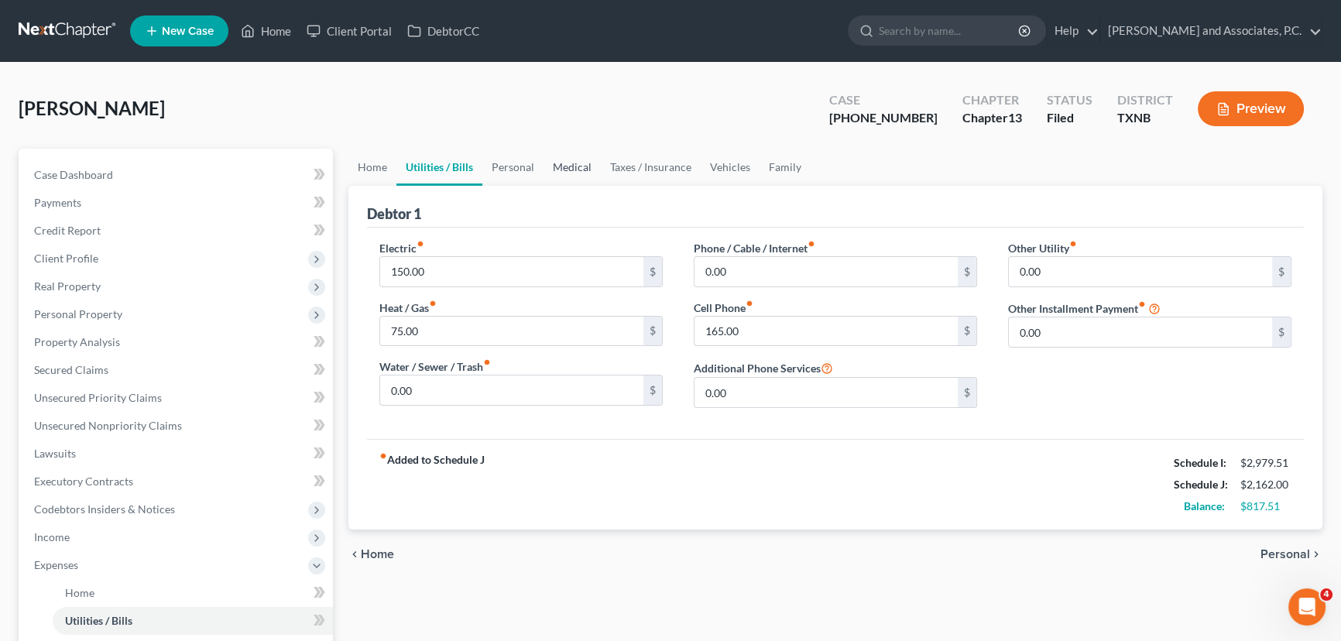
click at [581, 166] on link "Medical" at bounding box center [572, 167] width 57 height 37
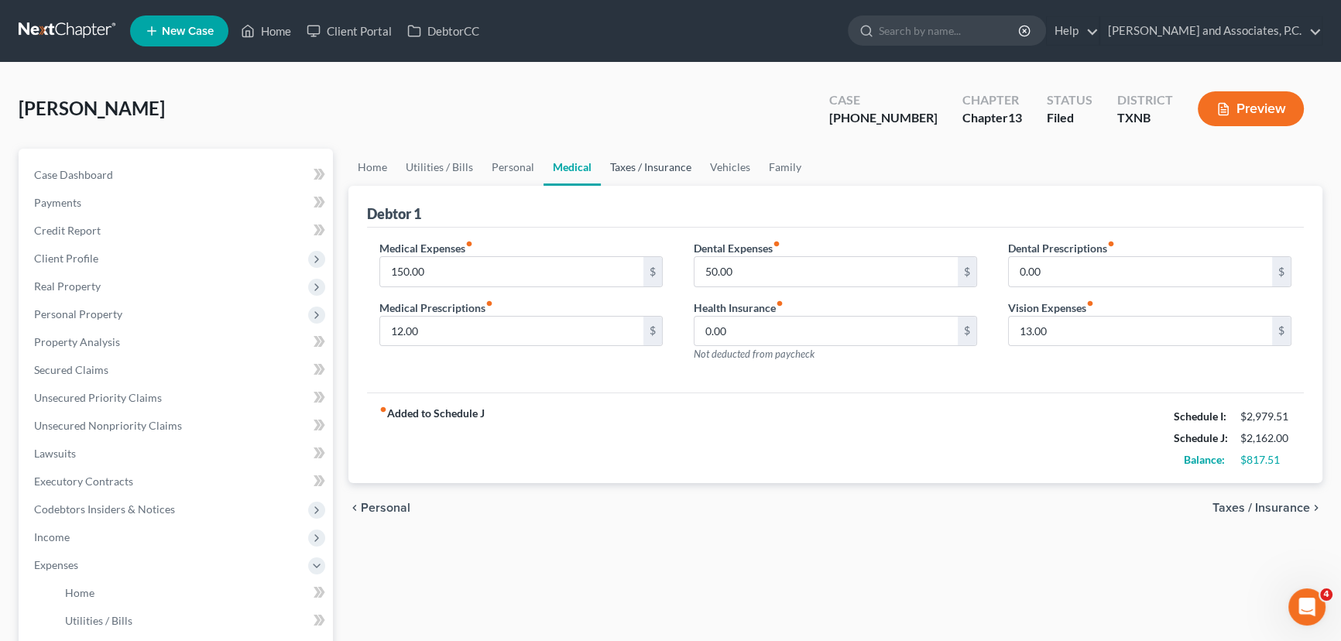
click at [628, 163] on link "Taxes / Insurance" at bounding box center [651, 167] width 100 height 37
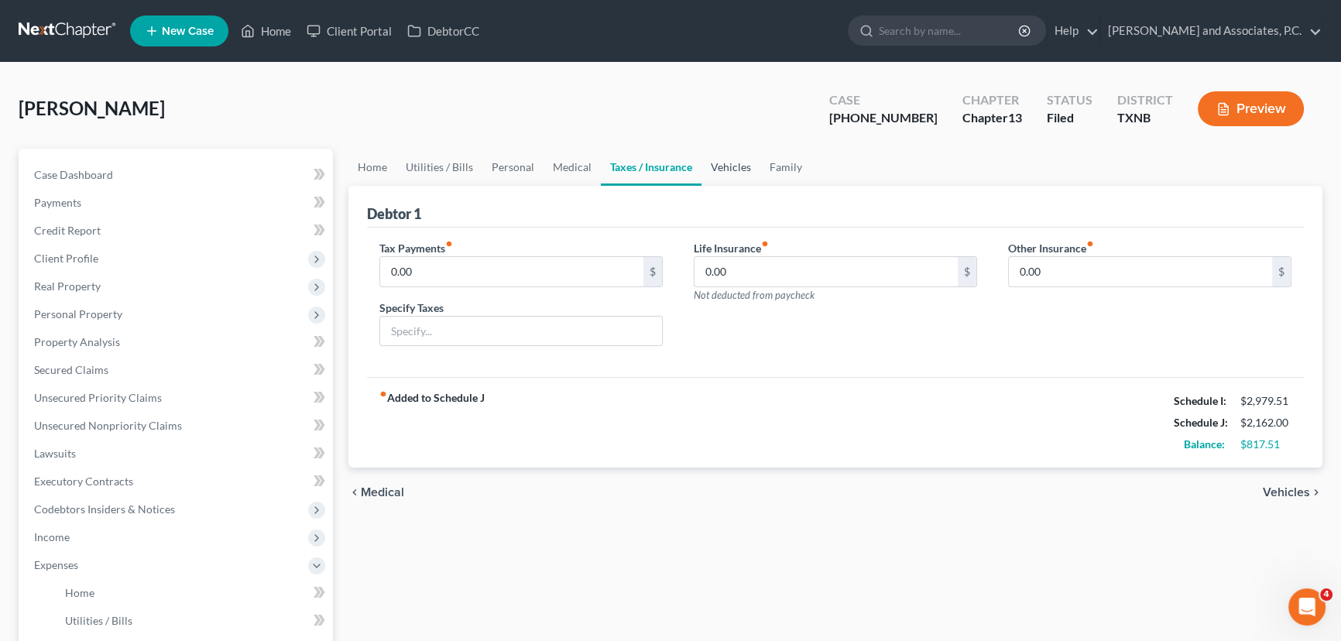
click at [719, 163] on link "Vehicles" at bounding box center [730, 167] width 59 height 37
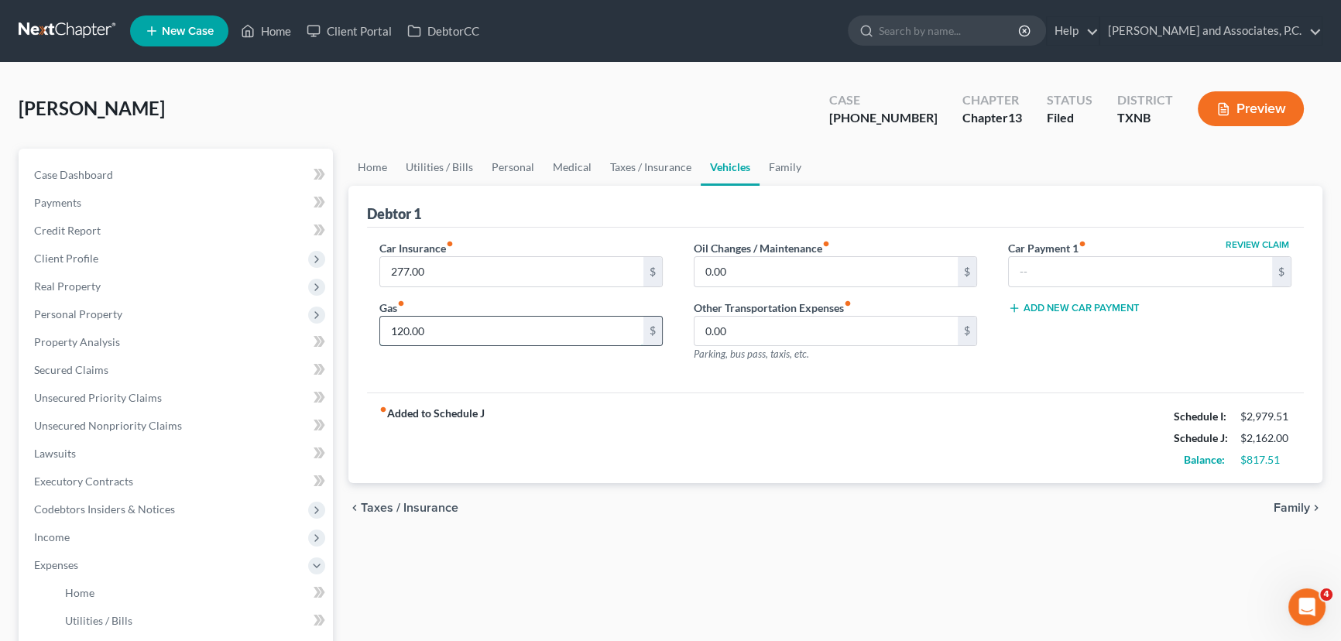
click at [461, 325] on input "120.00" at bounding box center [511, 331] width 263 height 29
type input "200.00"
click at [448, 283] on input "277.00" at bounding box center [511, 271] width 263 height 29
type input "287.00"
click at [427, 169] on link "Utilities / Bills" at bounding box center [439, 167] width 86 height 37
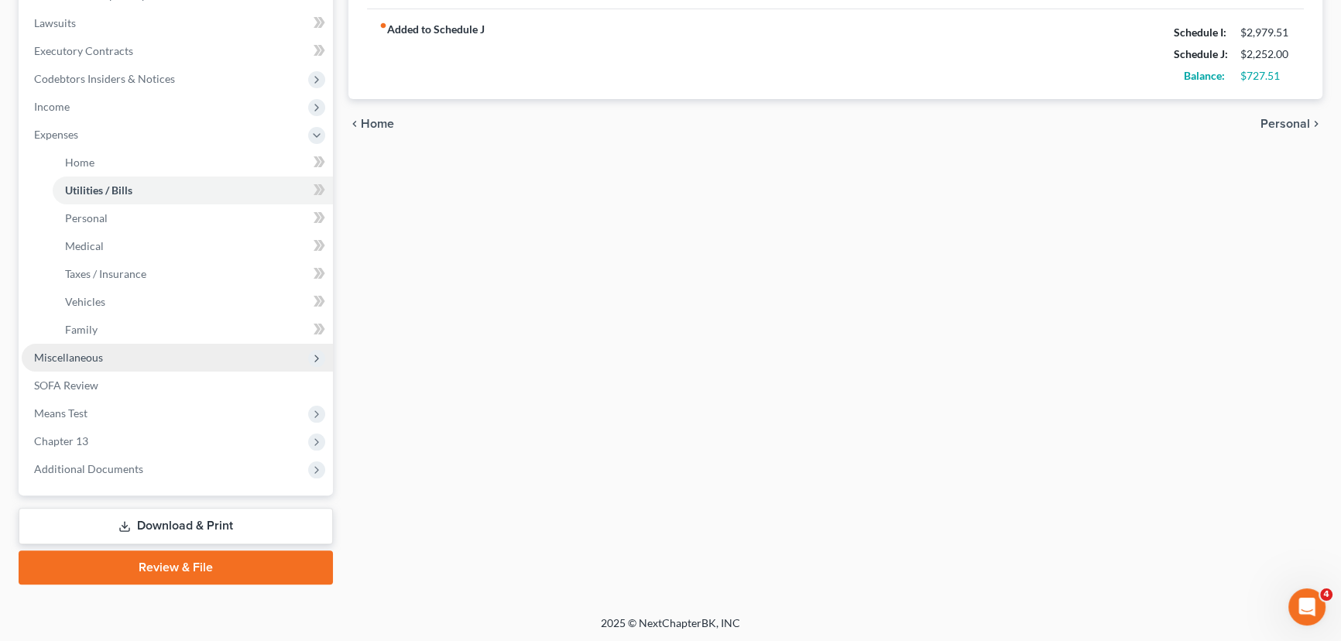
click at [107, 358] on span "Miscellaneous" at bounding box center [177, 358] width 311 height 28
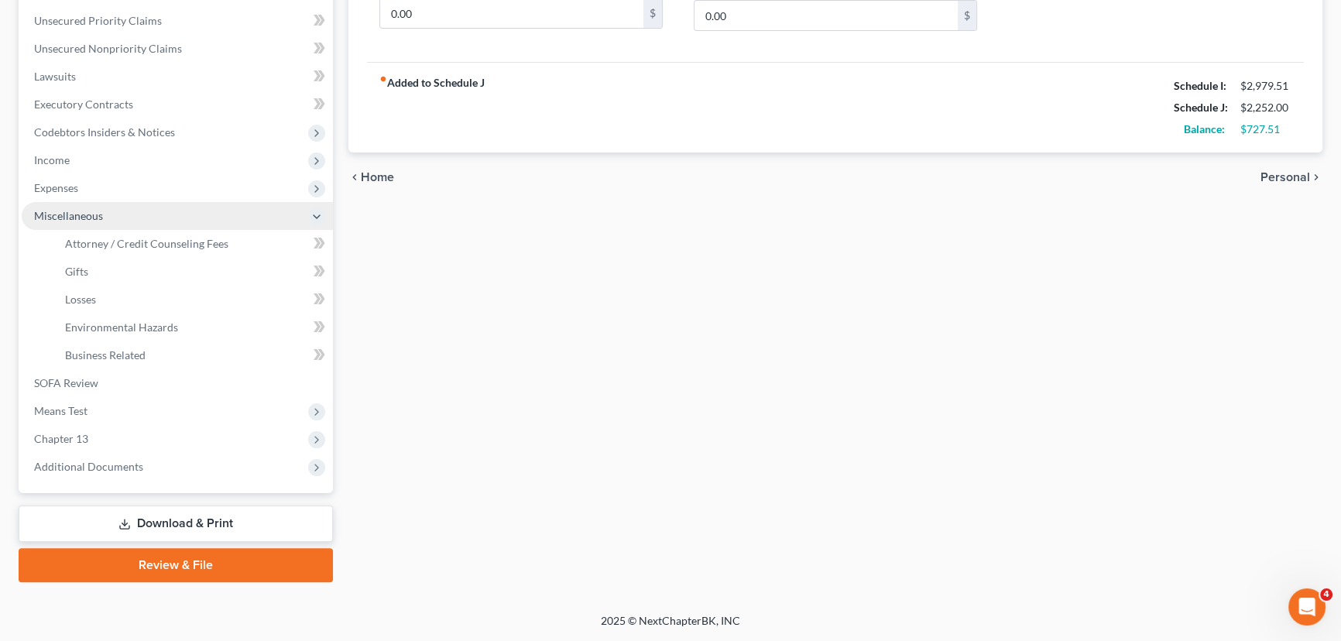
scroll to position [375, 0]
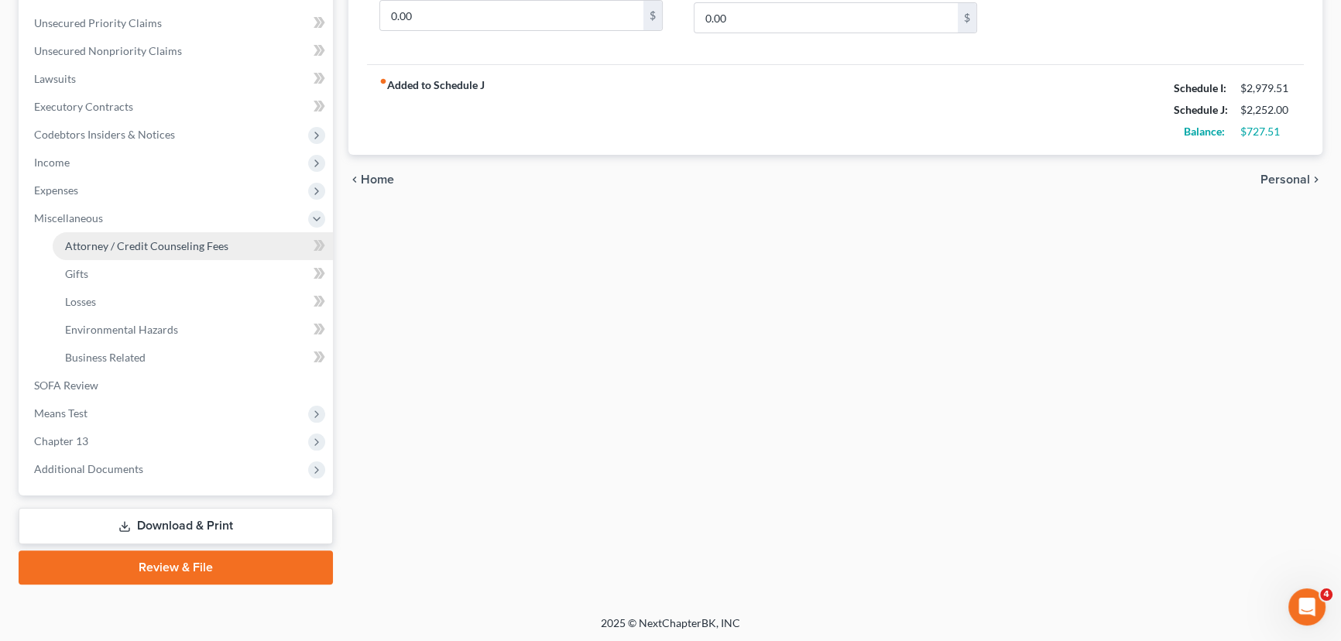
click at [114, 242] on span "Attorney / Credit Counseling Fees" at bounding box center [146, 245] width 163 height 13
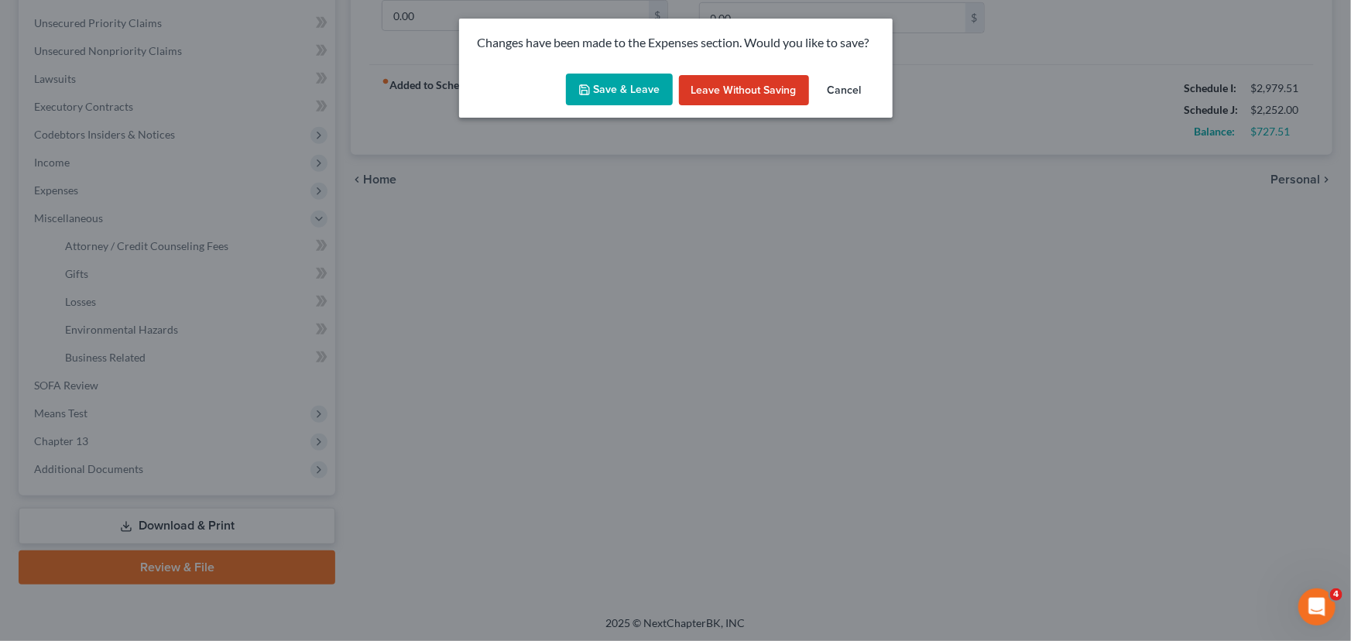
click at [588, 87] on icon "button" at bounding box center [584, 90] width 12 height 12
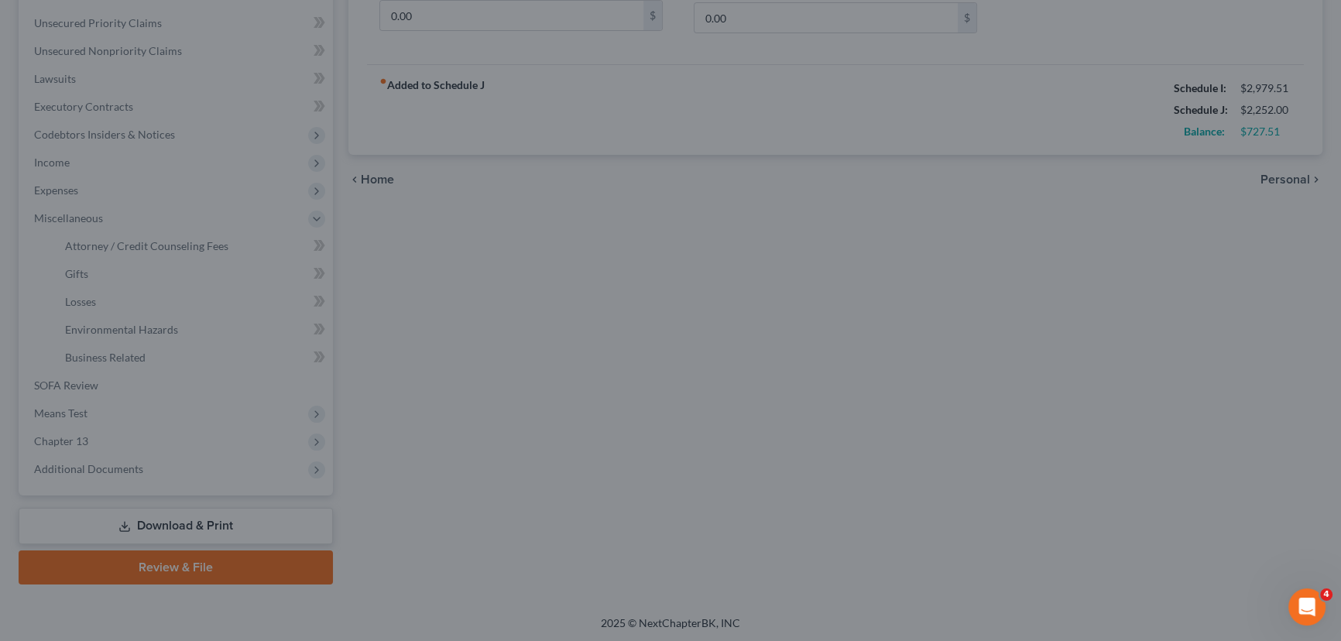
select select "1"
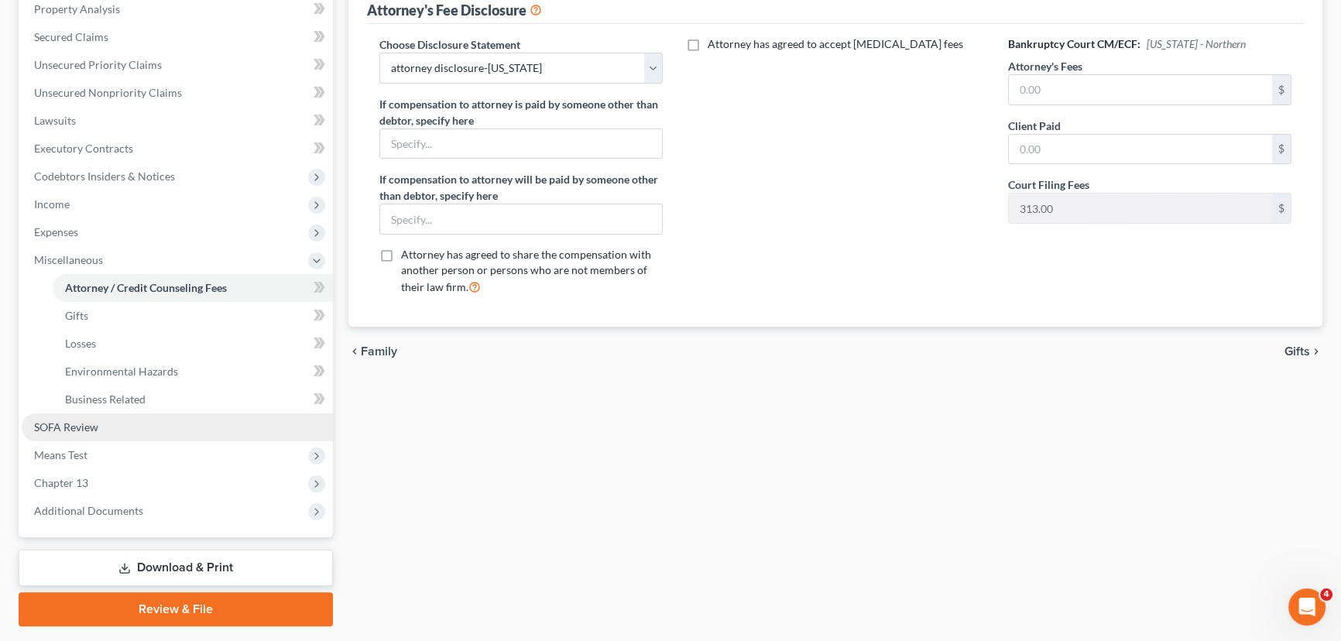
scroll to position [375, 0]
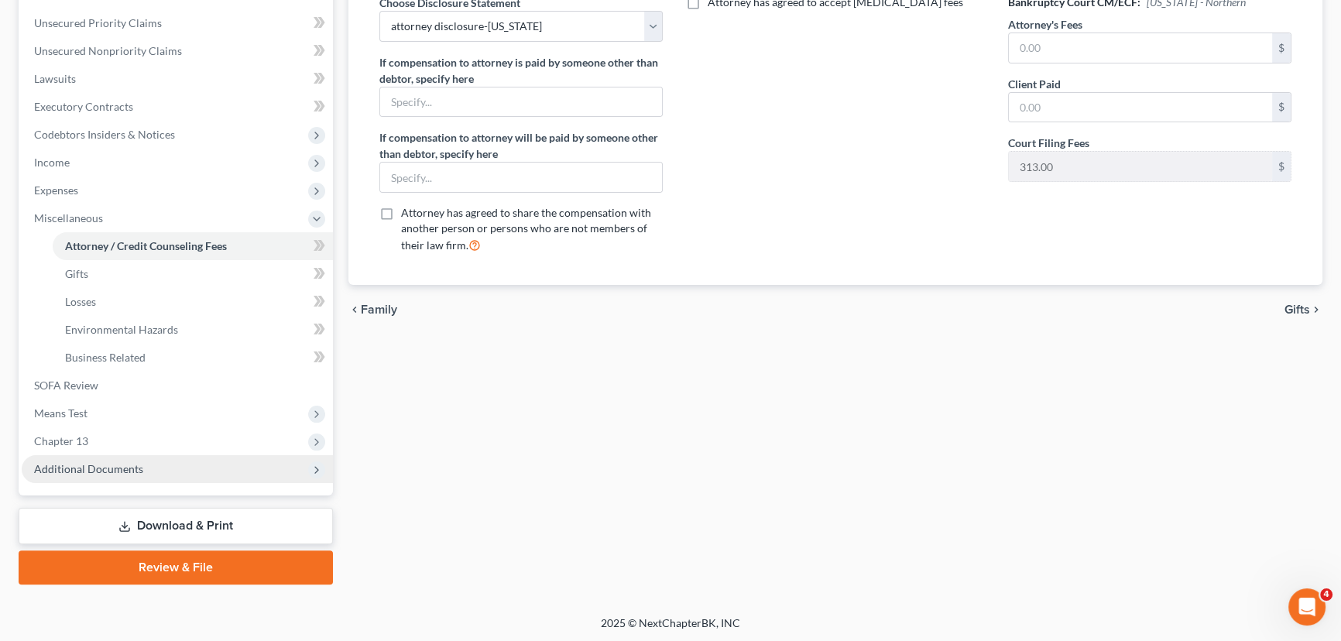
click at [53, 462] on span "Additional Documents" at bounding box center [88, 468] width 109 height 13
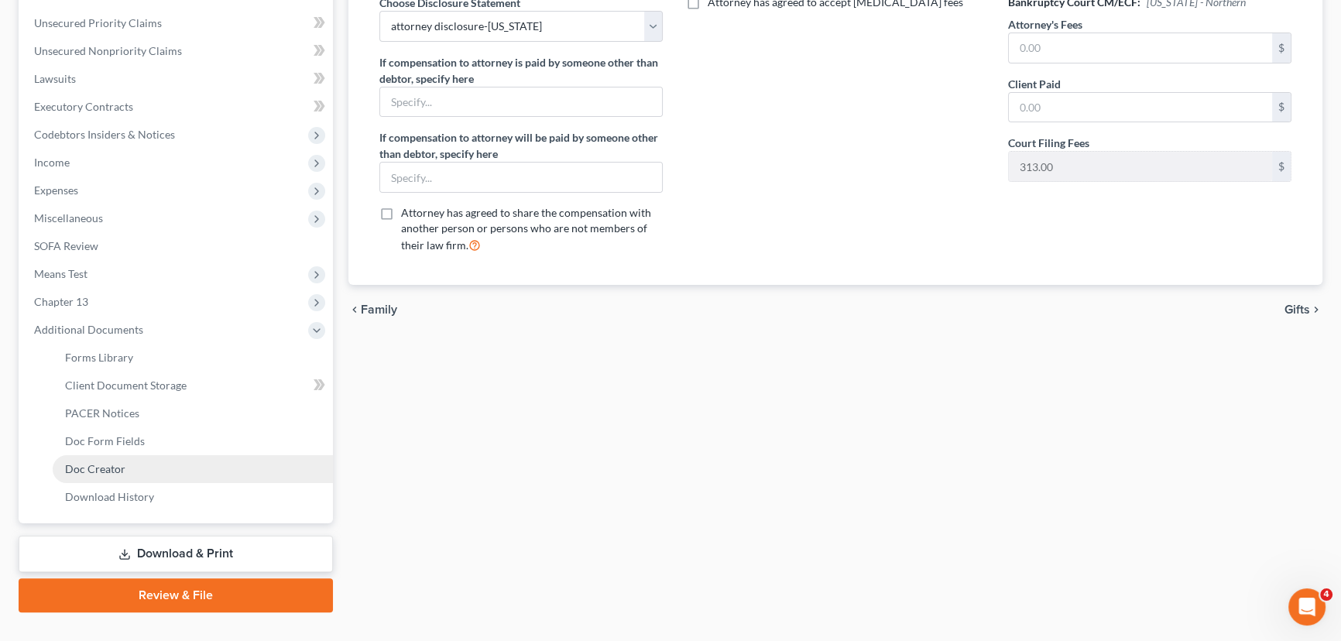
click at [101, 468] on span "Doc Creator" at bounding box center [95, 468] width 60 height 13
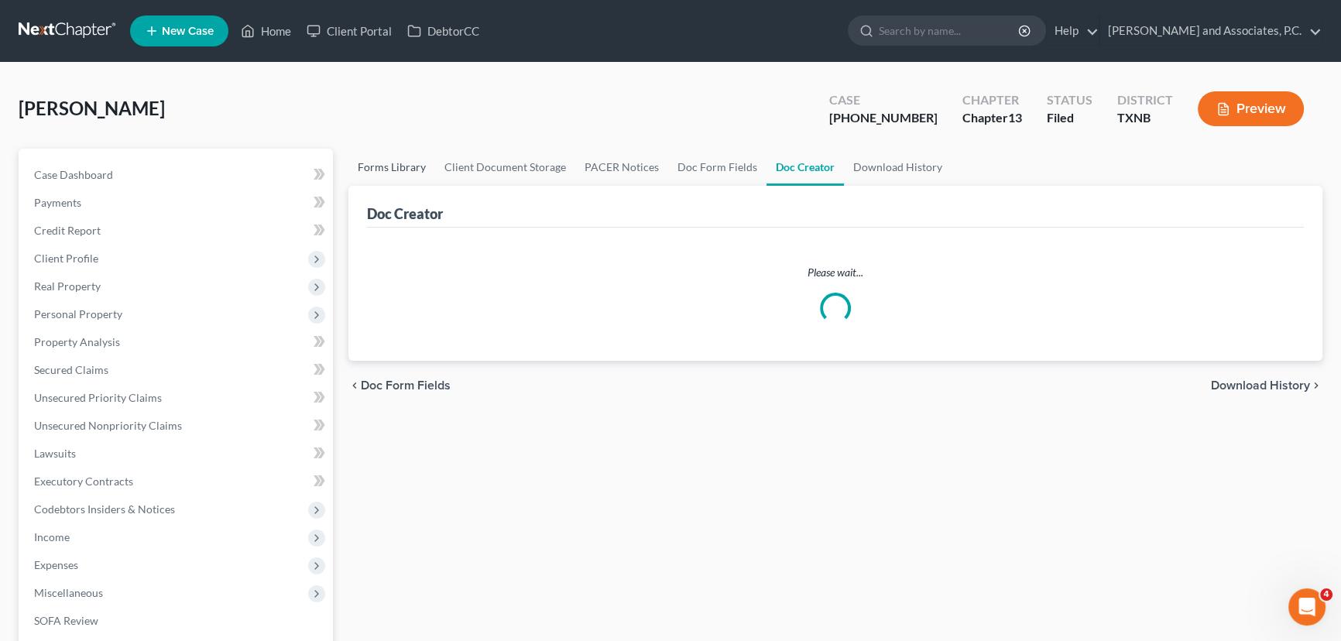
click at [389, 167] on link "Forms Library" at bounding box center [391, 167] width 87 height 37
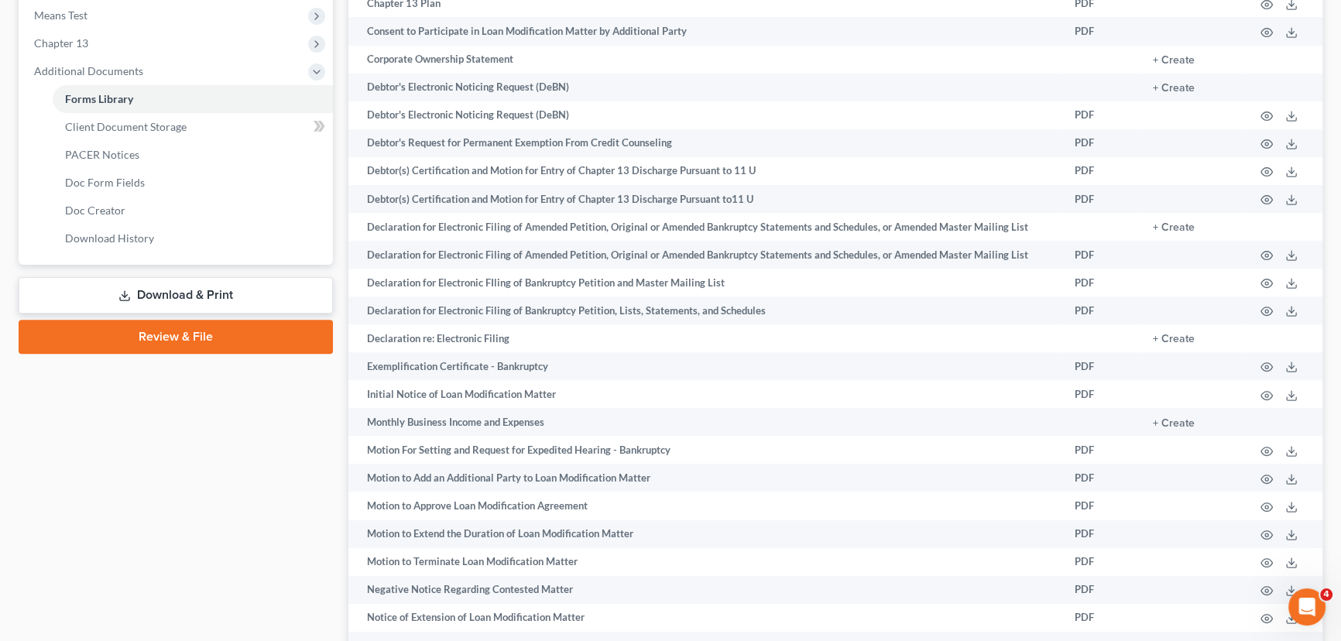
click at [135, 279] on link "Download & Print" at bounding box center [176, 295] width 314 height 36
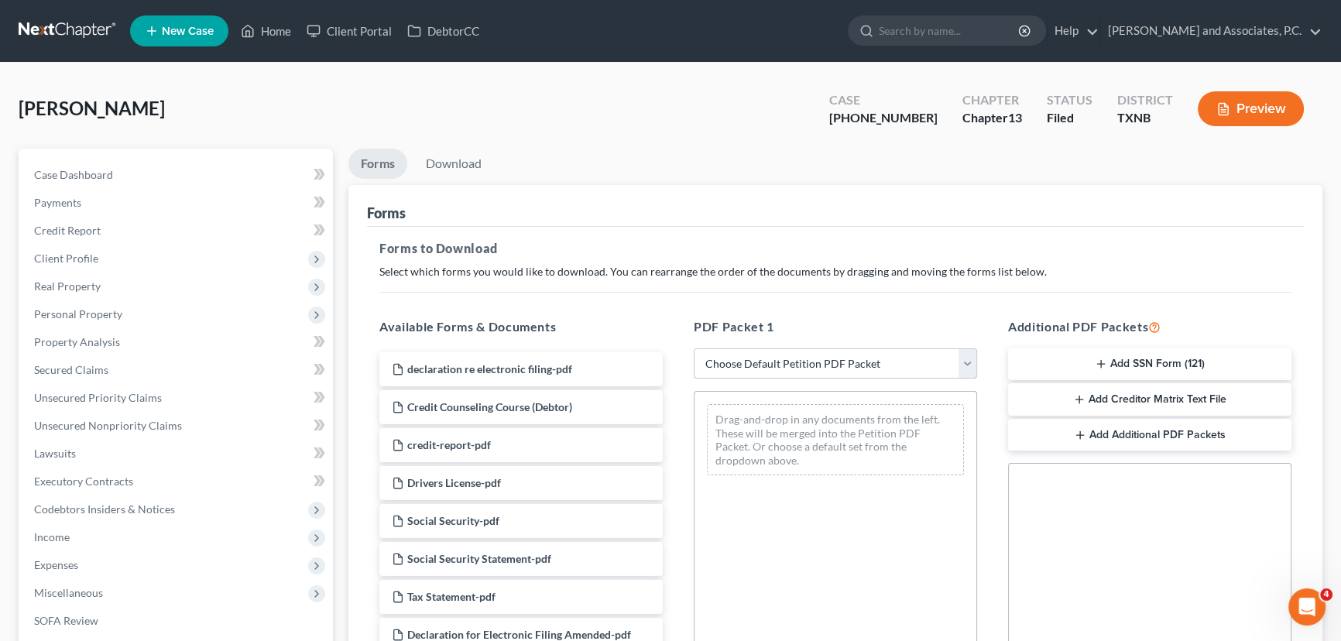
click at [828, 359] on select "Choose Default Petition PDF Packet Complete Bankruptcy Petition (all forms and …" at bounding box center [835, 363] width 283 height 31
select select "3"
click at [694, 348] on select "Choose Default Petition PDF Packet Complete Bankruptcy Petition (all forms and …" at bounding box center [835, 363] width 283 height 31
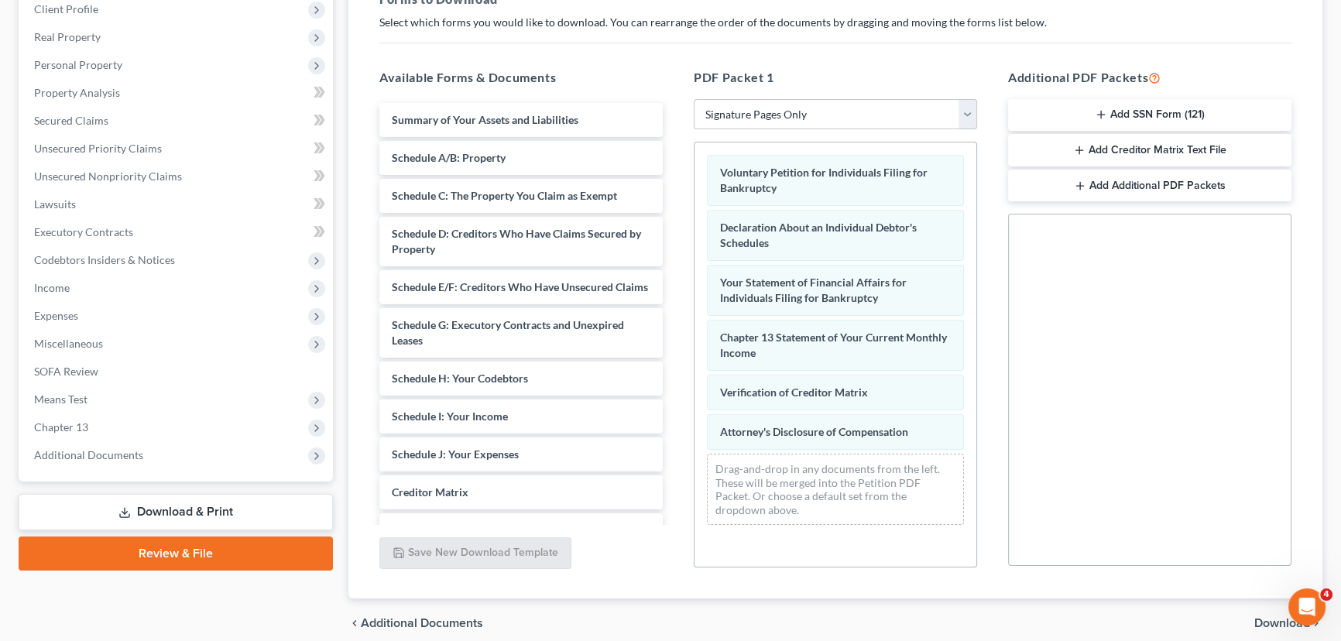
scroll to position [281, 0]
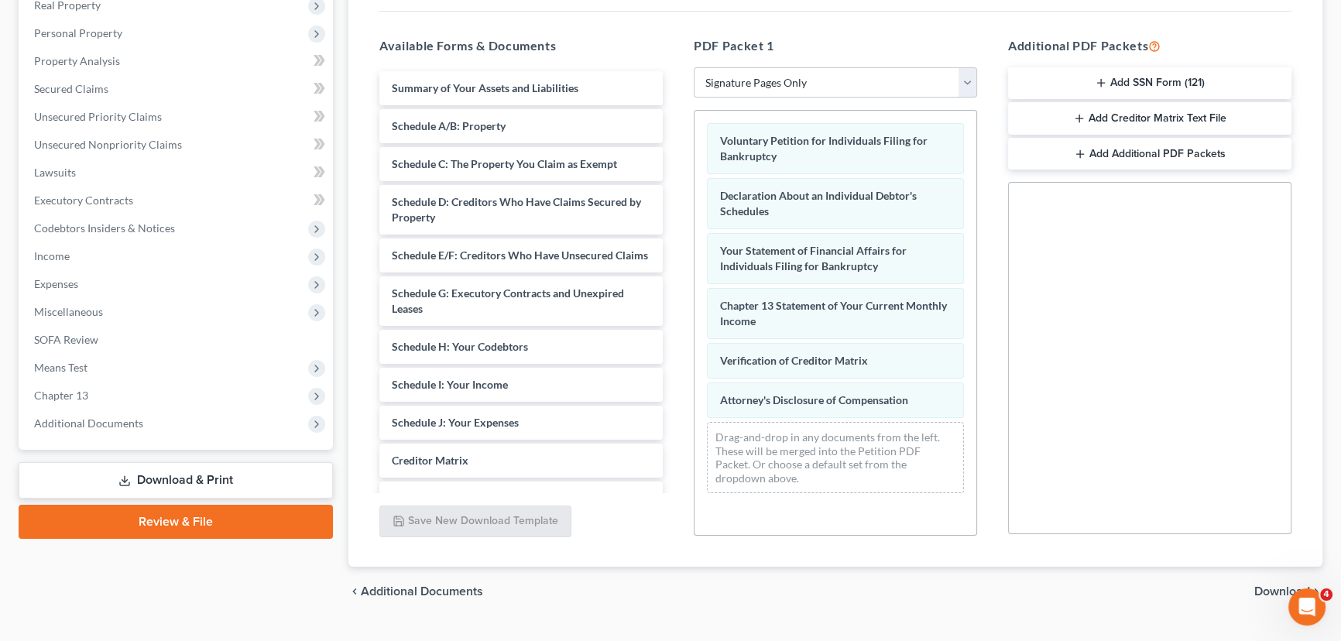
click at [1253, 596] on div "chevron_left Additional Documents Download chevron_right" at bounding box center [835, 592] width 974 height 50
click at [1255, 589] on span "Download" at bounding box center [1282, 591] width 56 height 12
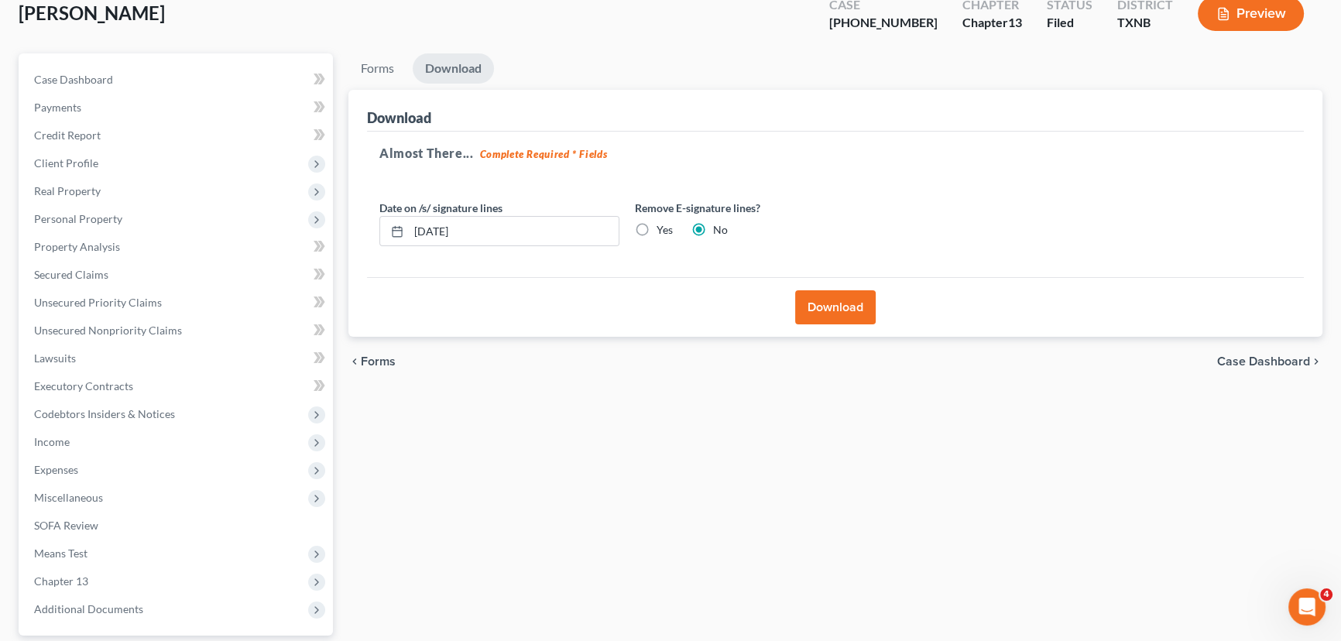
scroll to position [94, 0]
click at [657, 227] on label "Yes" at bounding box center [665, 230] width 16 height 15
click at [663, 227] on input "Yes" at bounding box center [668, 228] width 10 height 10
radio input "true"
radio input "false"
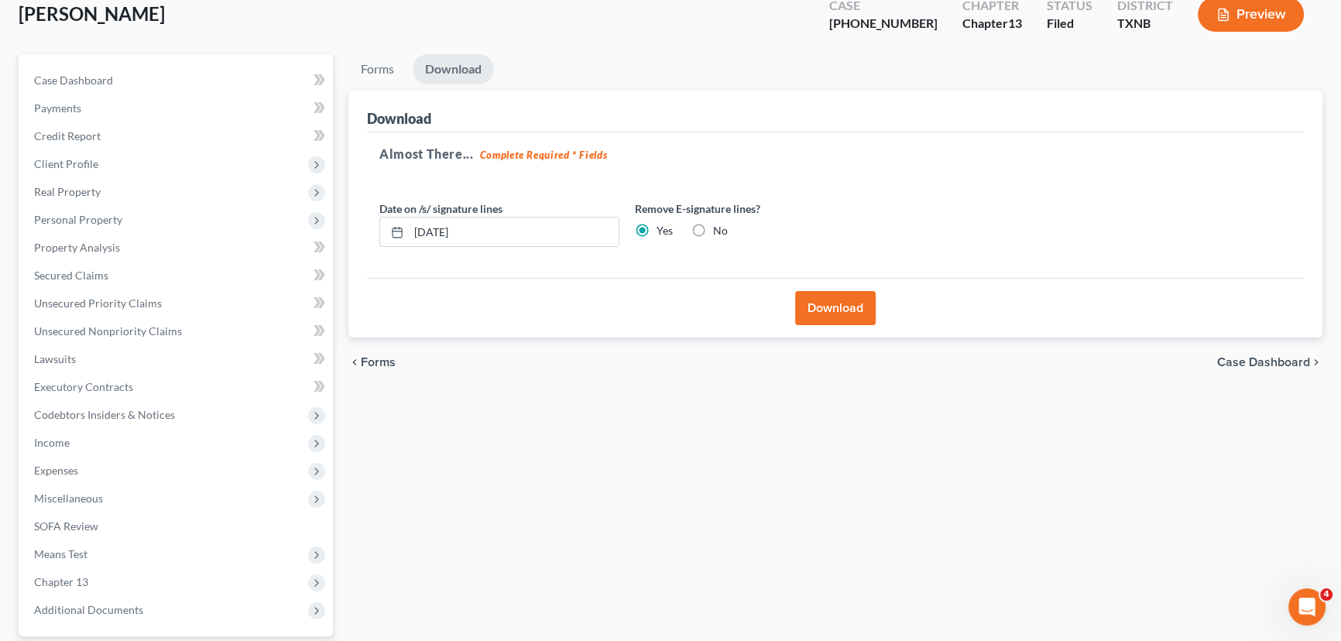
click at [812, 302] on button "Download" at bounding box center [835, 308] width 81 height 34
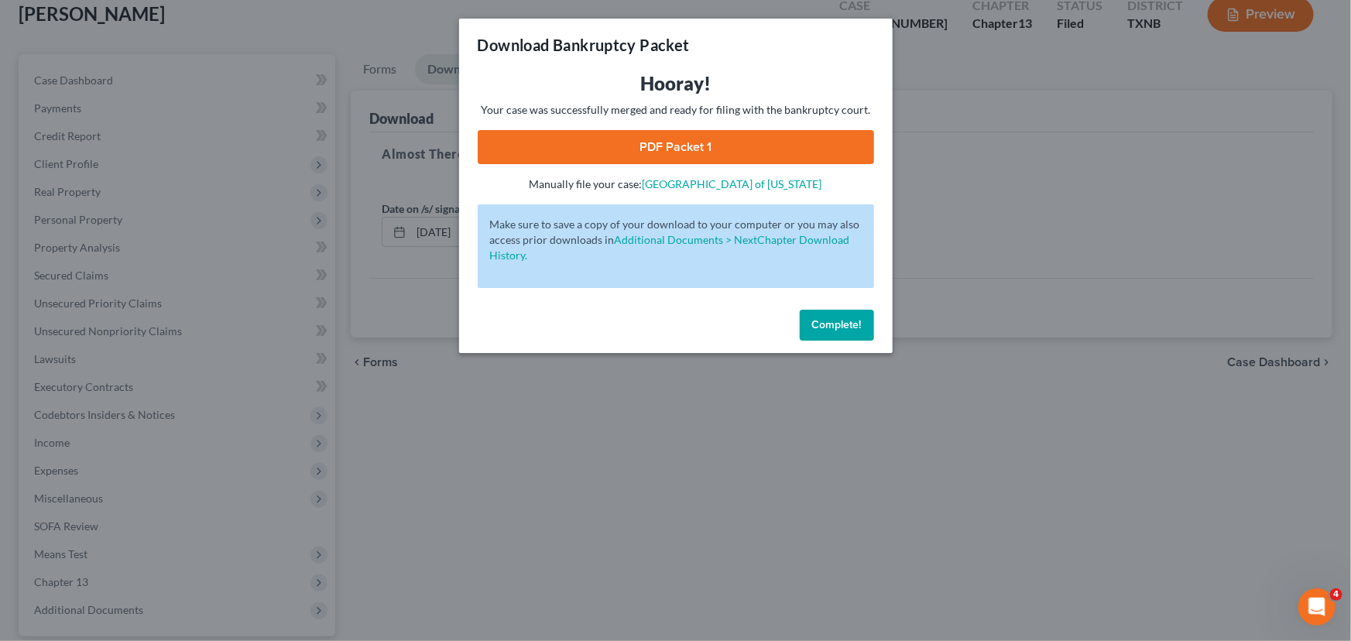
click at [696, 159] on link "PDF Packet 1" at bounding box center [676, 147] width 396 height 34
drag, startPoint x: 843, startPoint y: 319, endPoint x: 221, endPoint y: 132, distance: 650.1
click at [843, 319] on span "Complete!" at bounding box center [837, 324] width 50 height 13
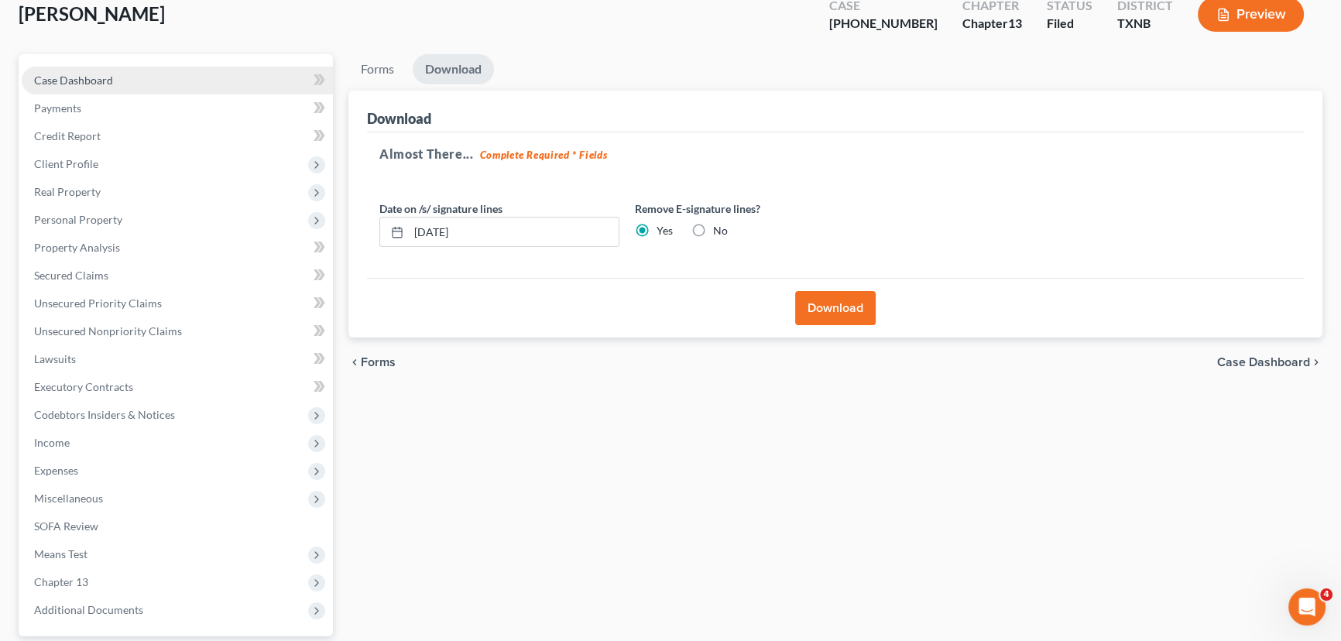
click at [164, 87] on link "Case Dashboard" at bounding box center [177, 81] width 311 height 28
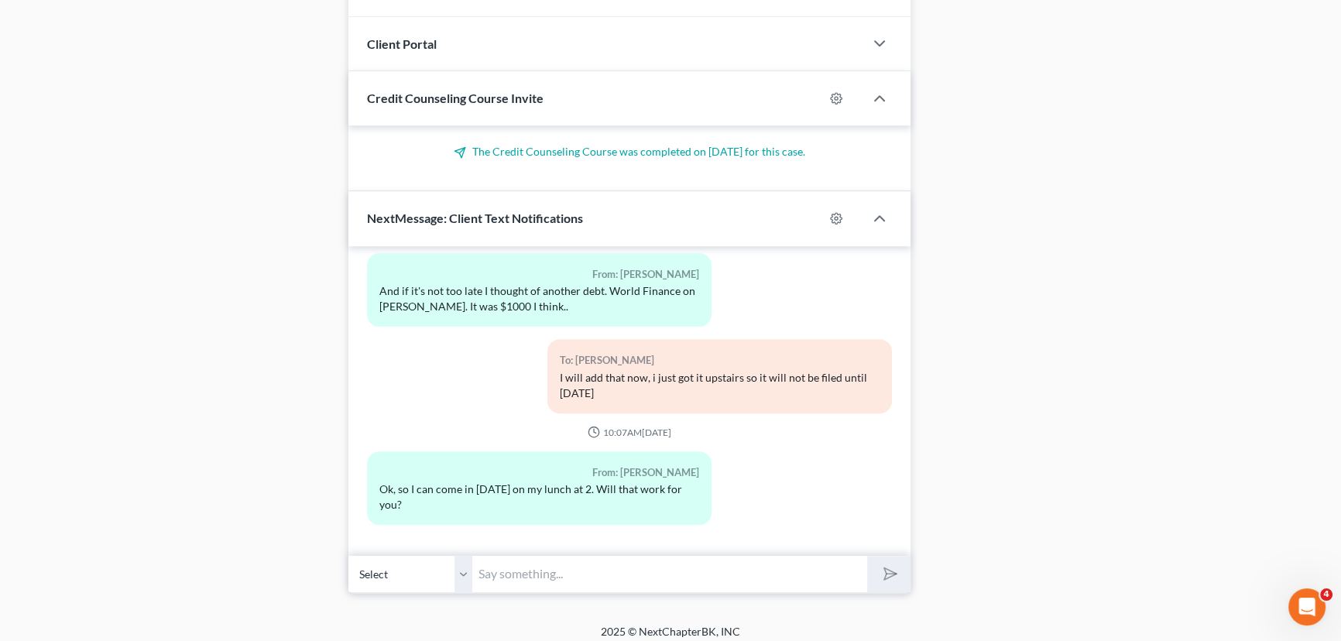
scroll to position [1432, 0]
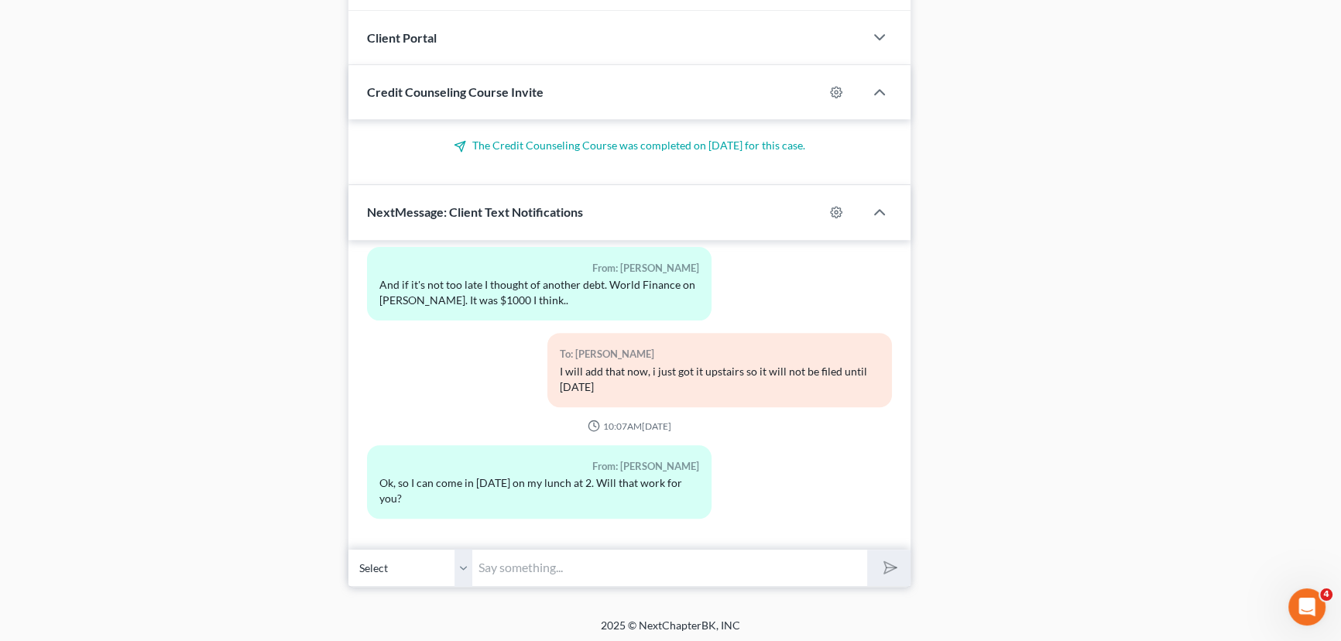
click at [520, 565] on input "text" at bounding box center [669, 568] width 395 height 38
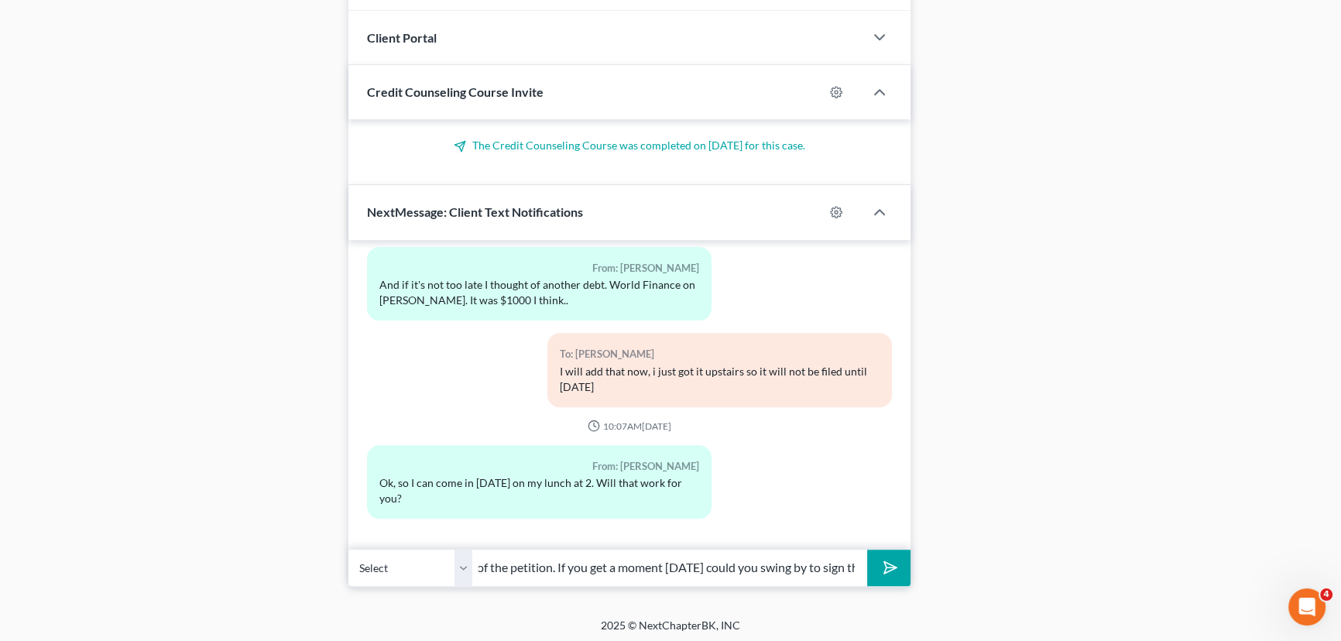
scroll to position [0, 441]
type input "[PERSON_NAME], I do apologize I missed 3 sheets for you to sign, they are all p…"
click at [867, 550] on button "submit" at bounding box center [888, 568] width 43 height 36
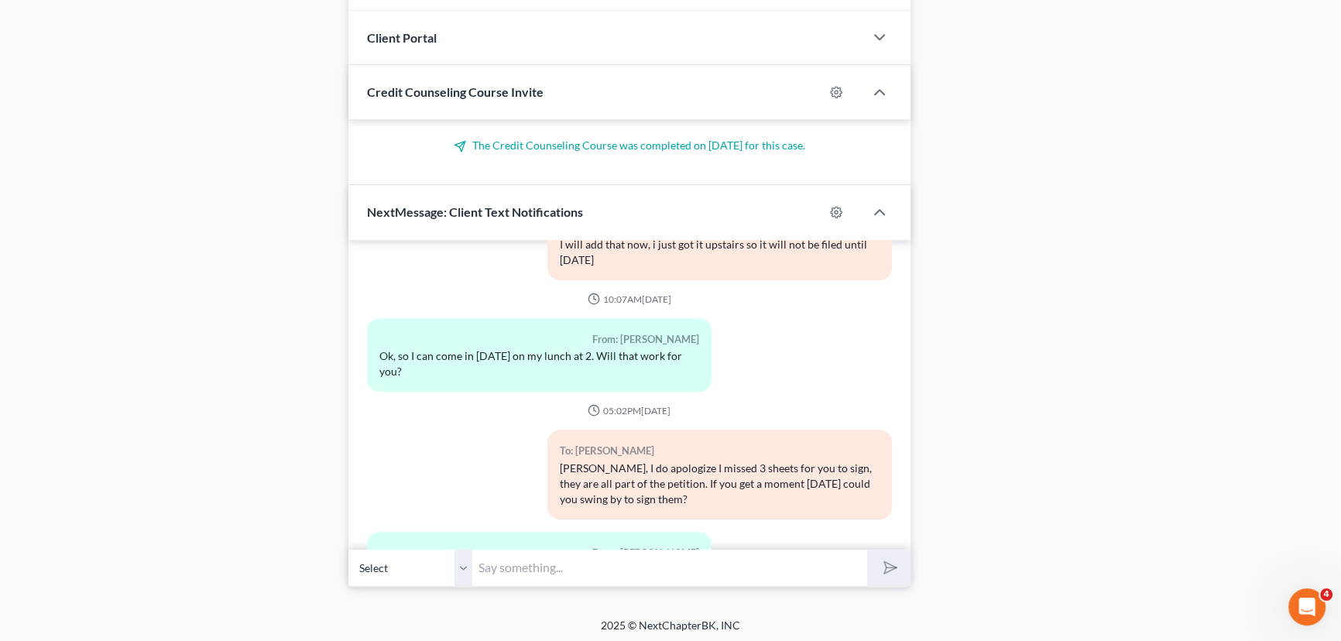
scroll to position [1042, 0]
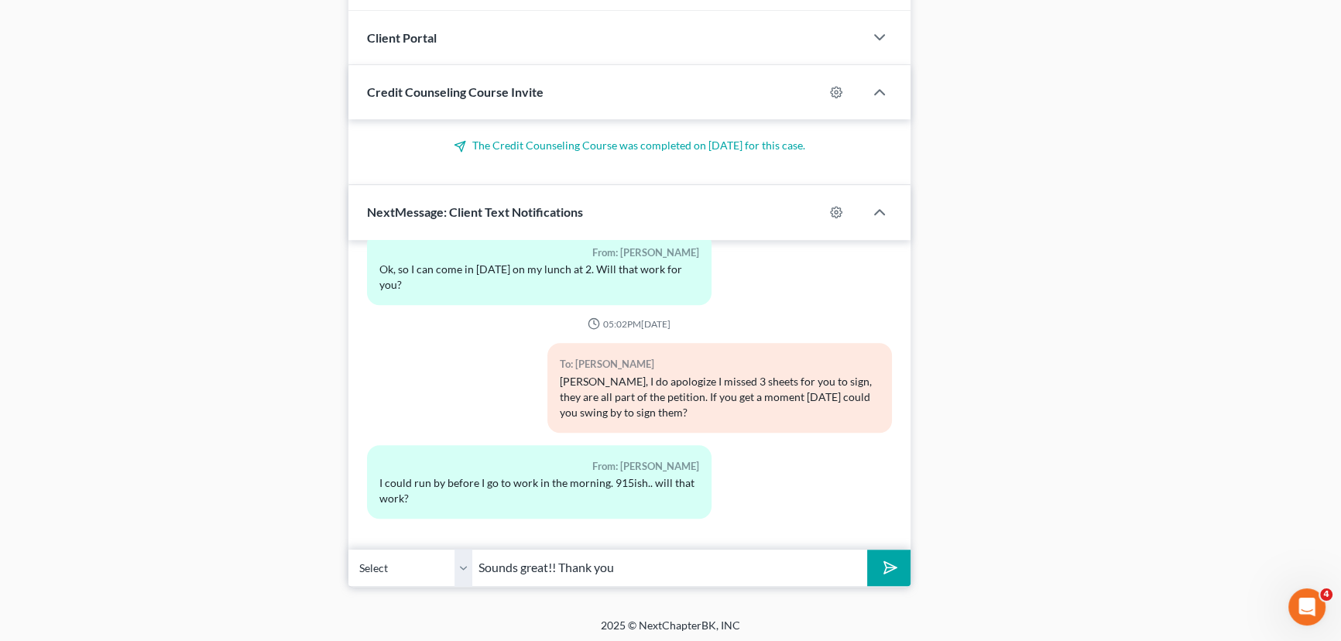
type input "Sounds great!! Thank you"
click at [867, 550] on button "submit" at bounding box center [888, 568] width 43 height 36
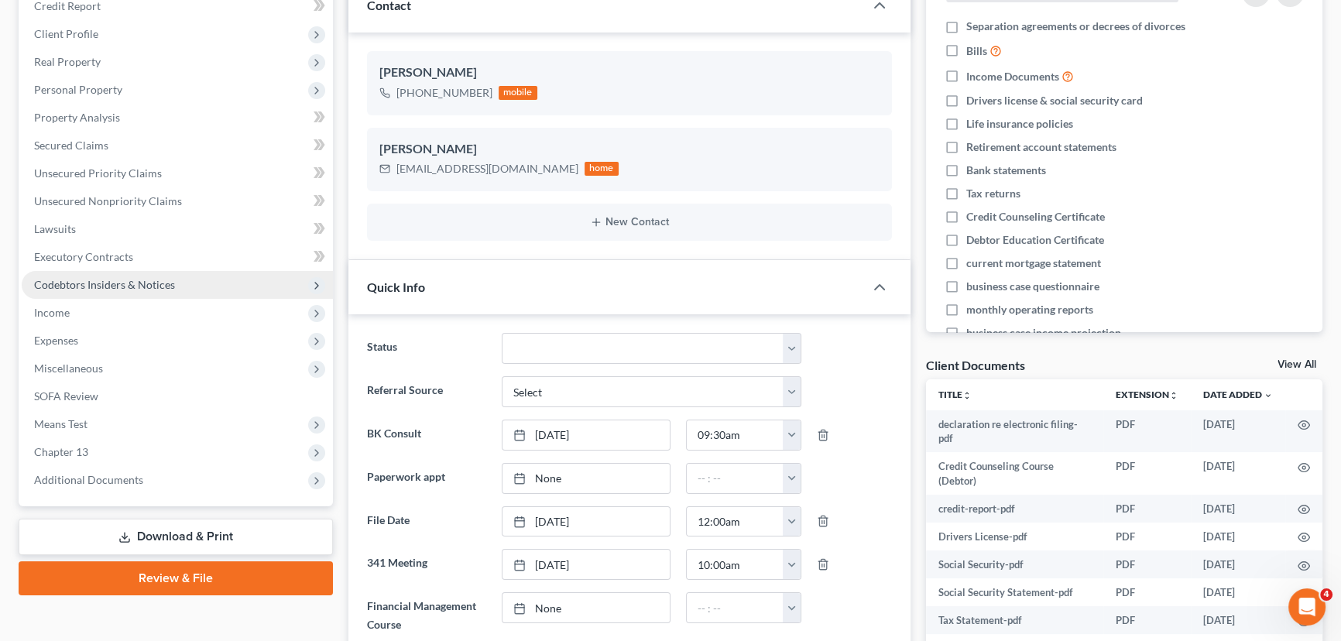
scroll to position [94, 0]
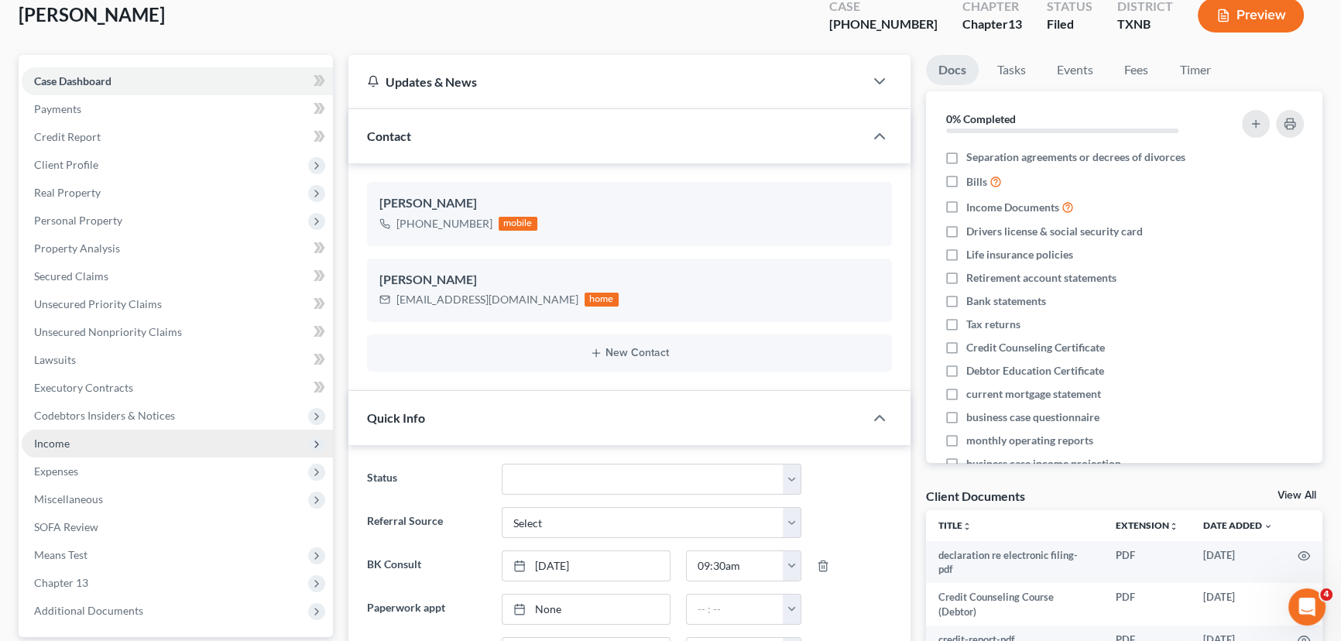
click at [65, 438] on span "Income" at bounding box center [52, 443] width 36 height 13
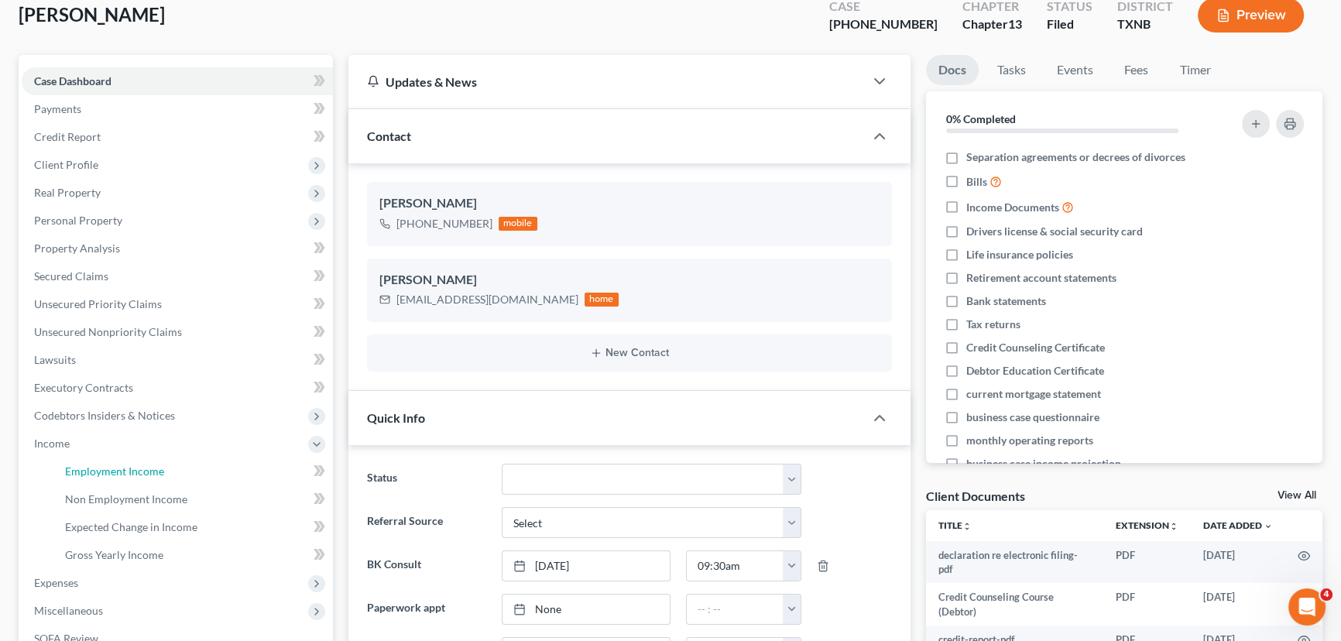
drag, startPoint x: 108, startPoint y: 472, endPoint x: 1287, endPoint y: 464, distance: 1178.5
click at [108, 472] on span "Employment Income" at bounding box center [114, 471] width 99 height 13
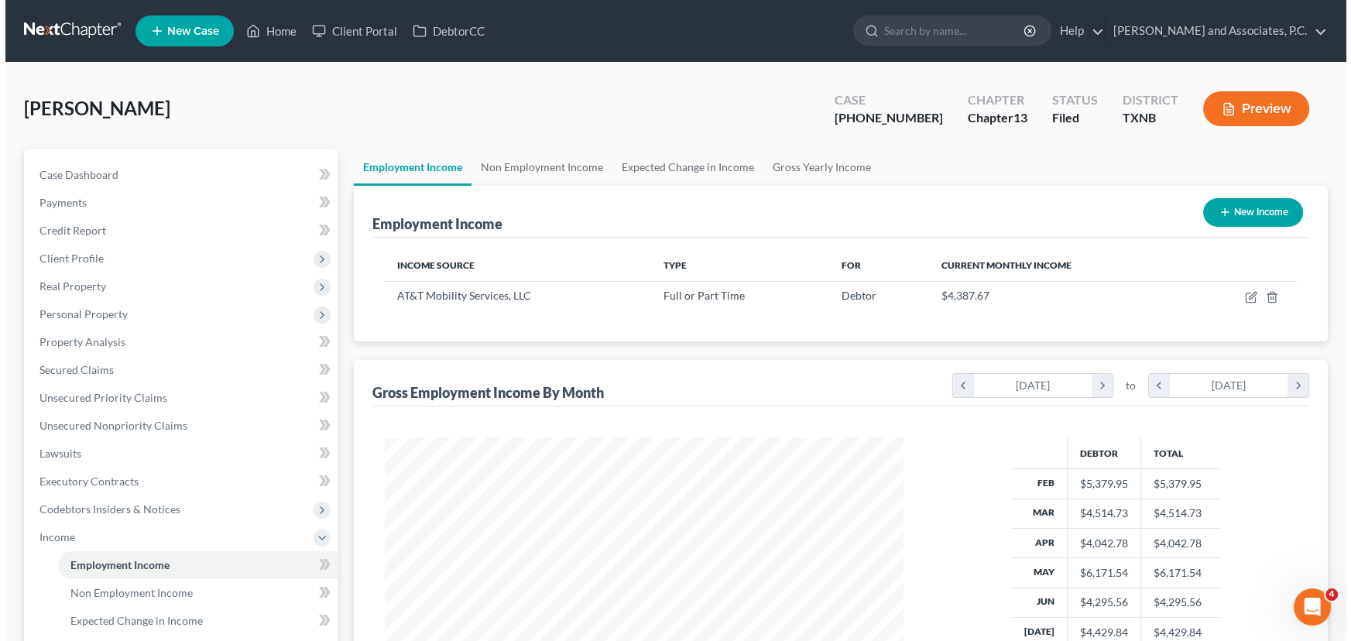
scroll to position [277, 550]
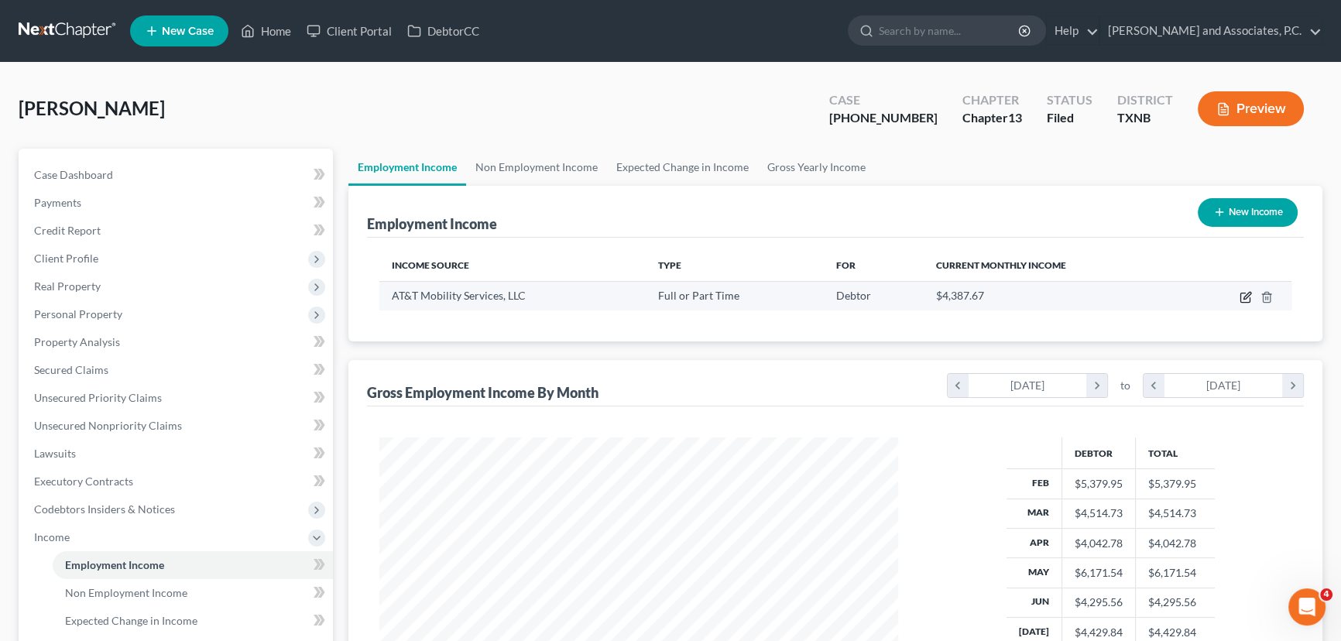
click at [1242, 294] on icon "button" at bounding box center [1246, 297] width 12 height 12
select select "0"
select select "26"
select select "2"
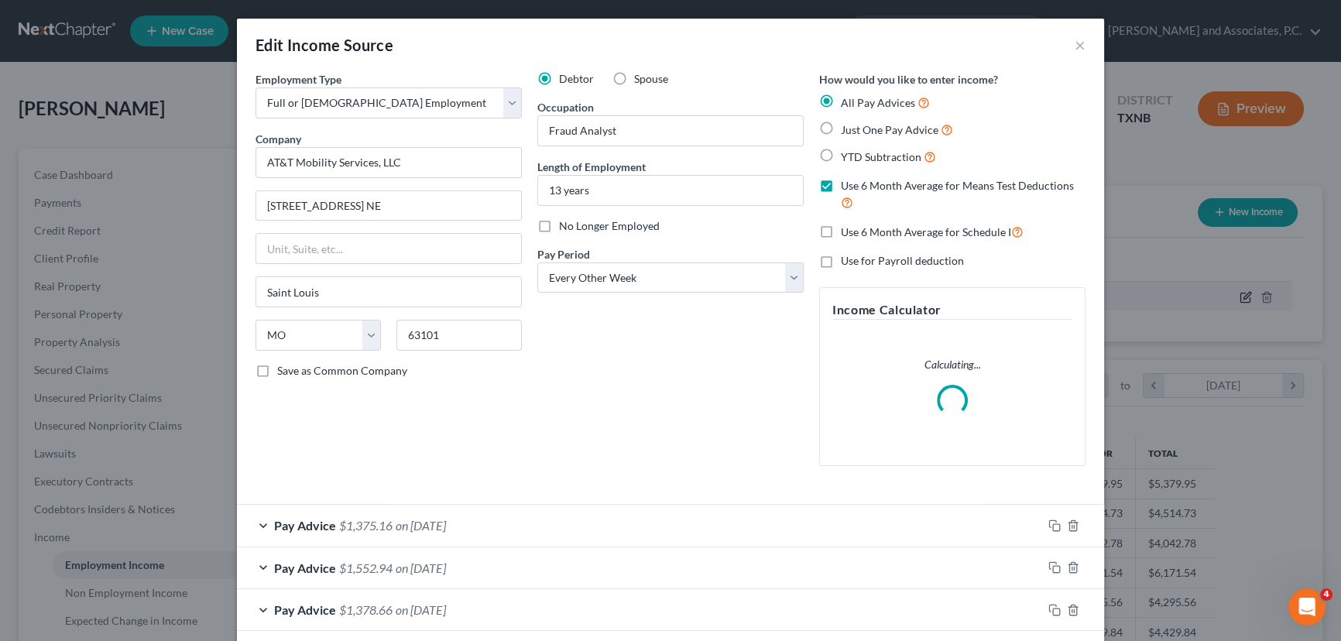
scroll to position [277, 554]
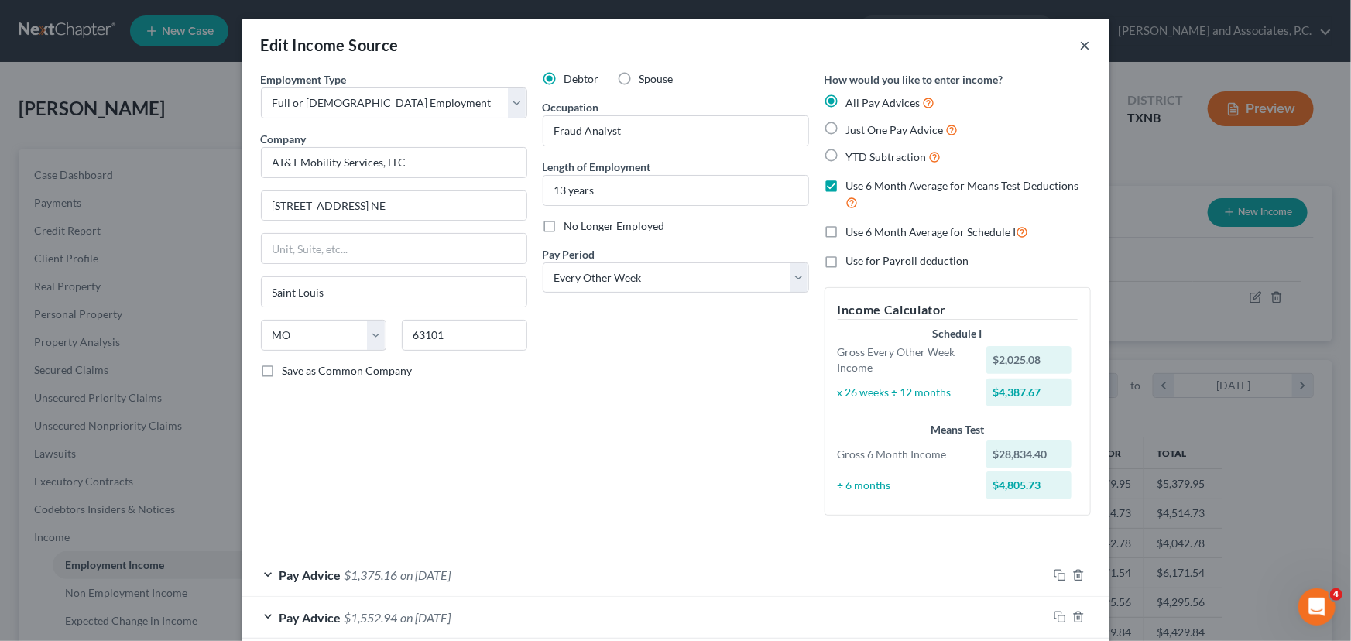
drag, startPoint x: 1077, startPoint y: 45, endPoint x: 142, endPoint y: 165, distance: 942.2
click at [1080, 45] on button "×" at bounding box center [1085, 45] width 11 height 19
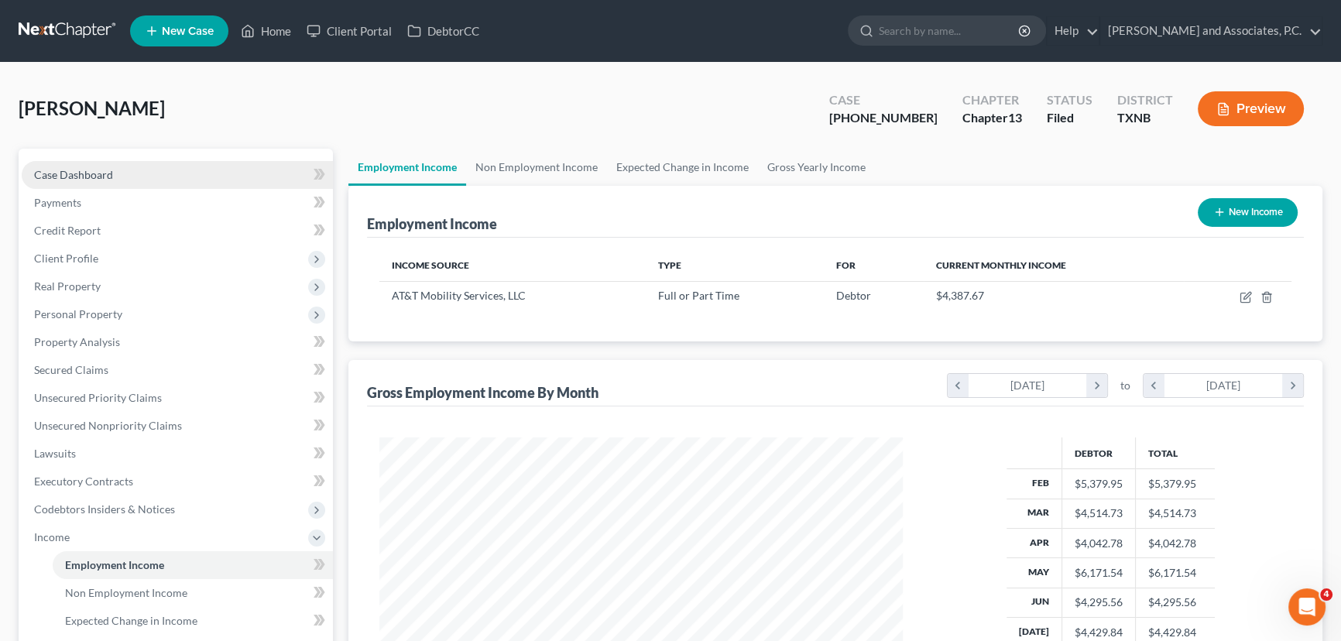
scroll to position [773992, 773719]
click at [101, 174] on span "Case Dashboard" at bounding box center [73, 174] width 79 height 13
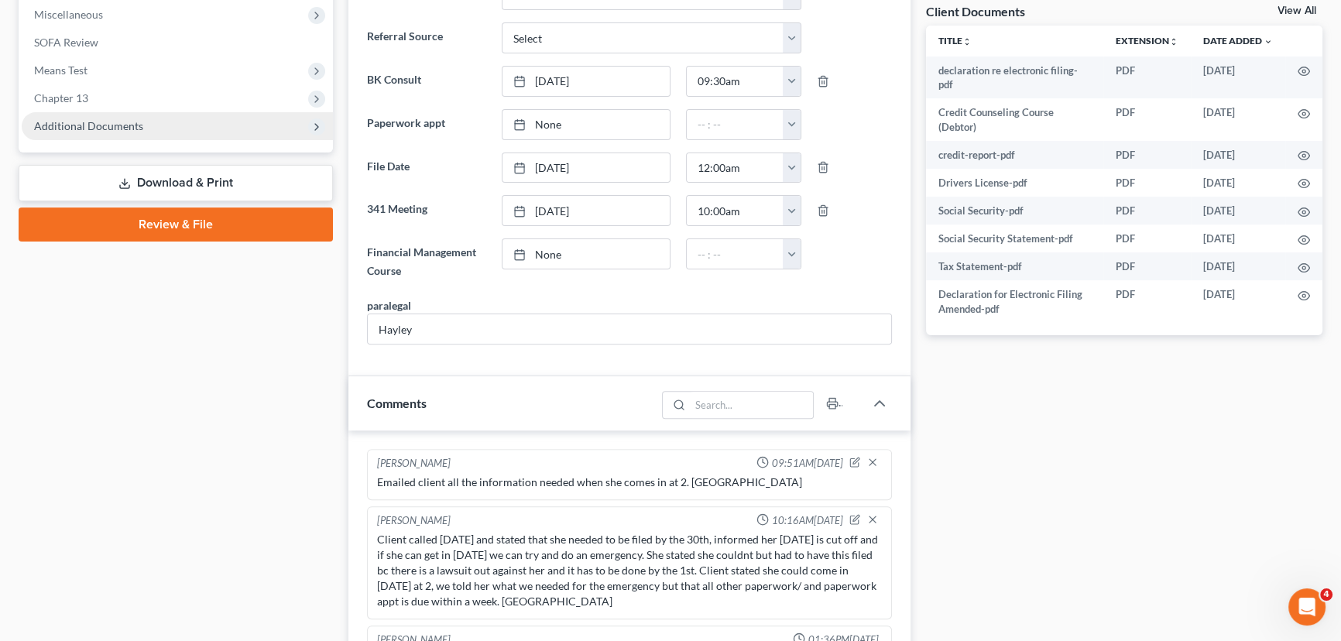
scroll to position [446, 0]
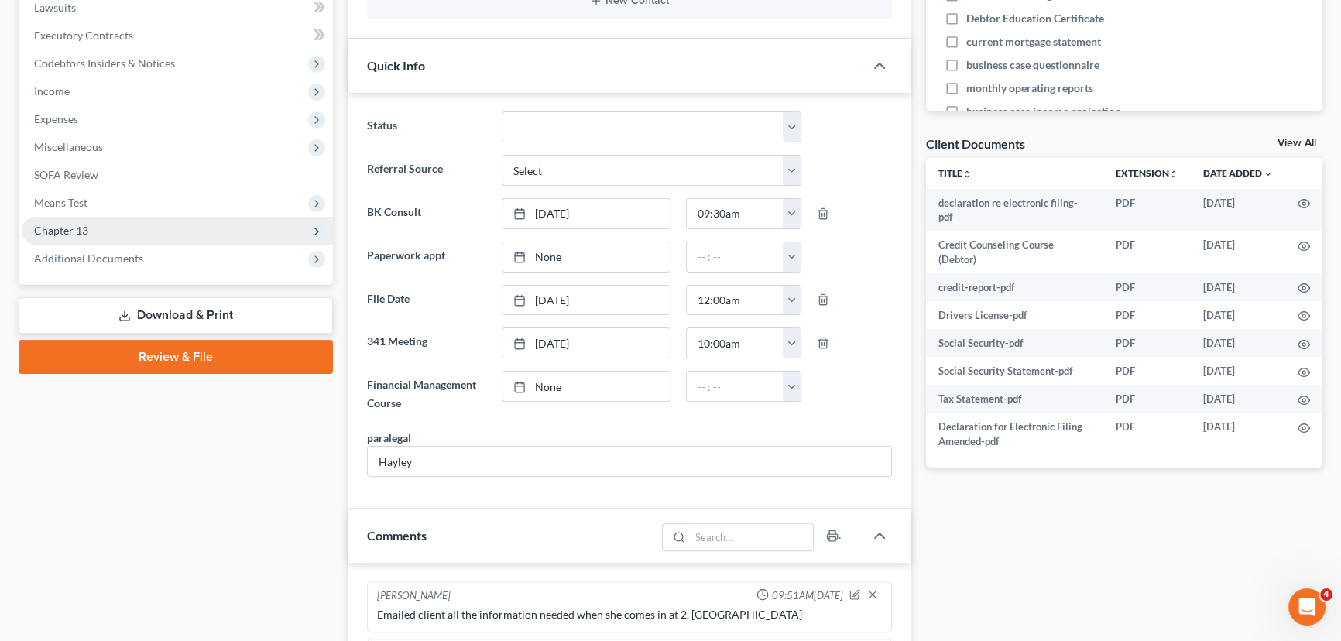
drag, startPoint x: 143, startPoint y: 266, endPoint x: 139, endPoint y: 232, distance: 33.5
click at [143, 266] on span "Additional Documents" at bounding box center [177, 259] width 311 height 28
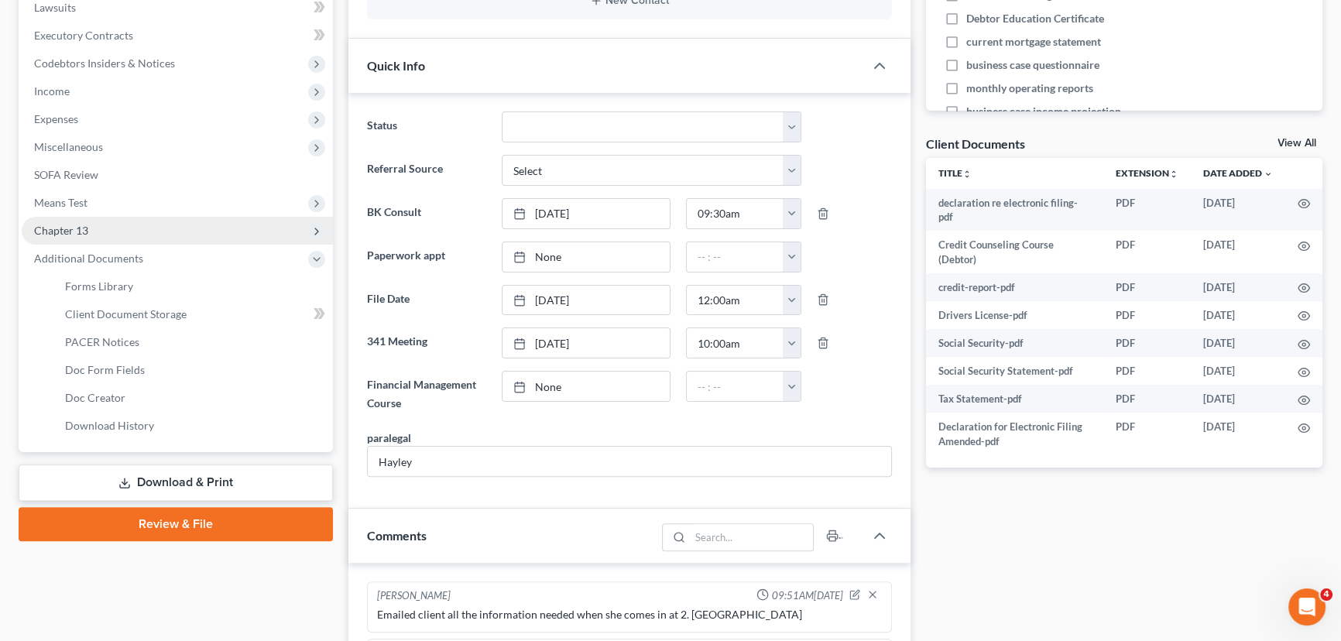
click at [140, 232] on span "Chapter 13" at bounding box center [177, 231] width 311 height 28
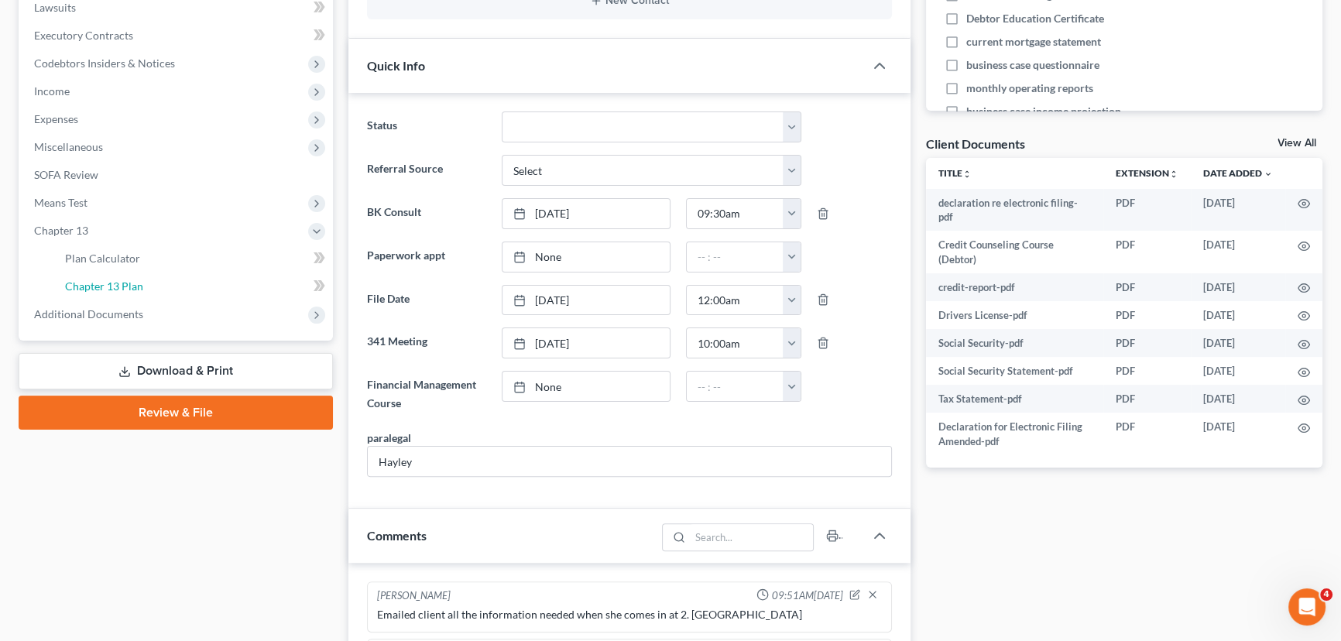
drag, startPoint x: 129, startPoint y: 279, endPoint x: 891, endPoint y: 159, distance: 772.0
click at [129, 280] on span "Chapter 13 Plan" at bounding box center [104, 286] width 78 height 13
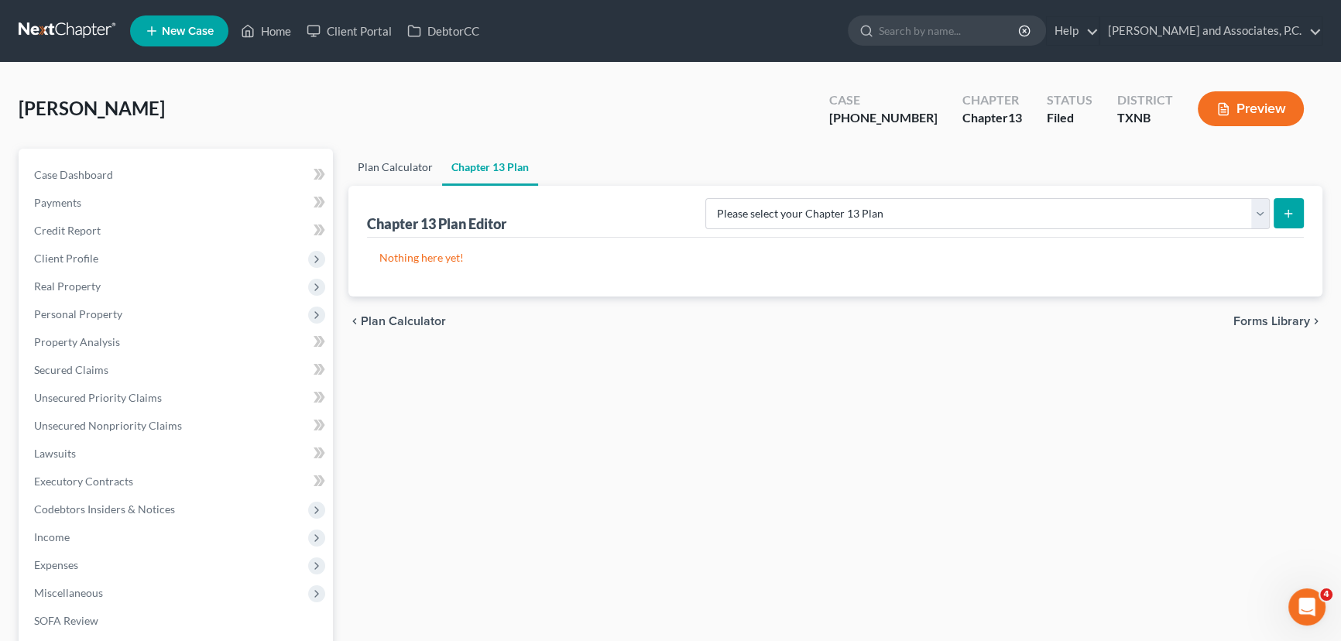
click at [396, 165] on link "Plan Calculator" at bounding box center [395, 167] width 94 height 37
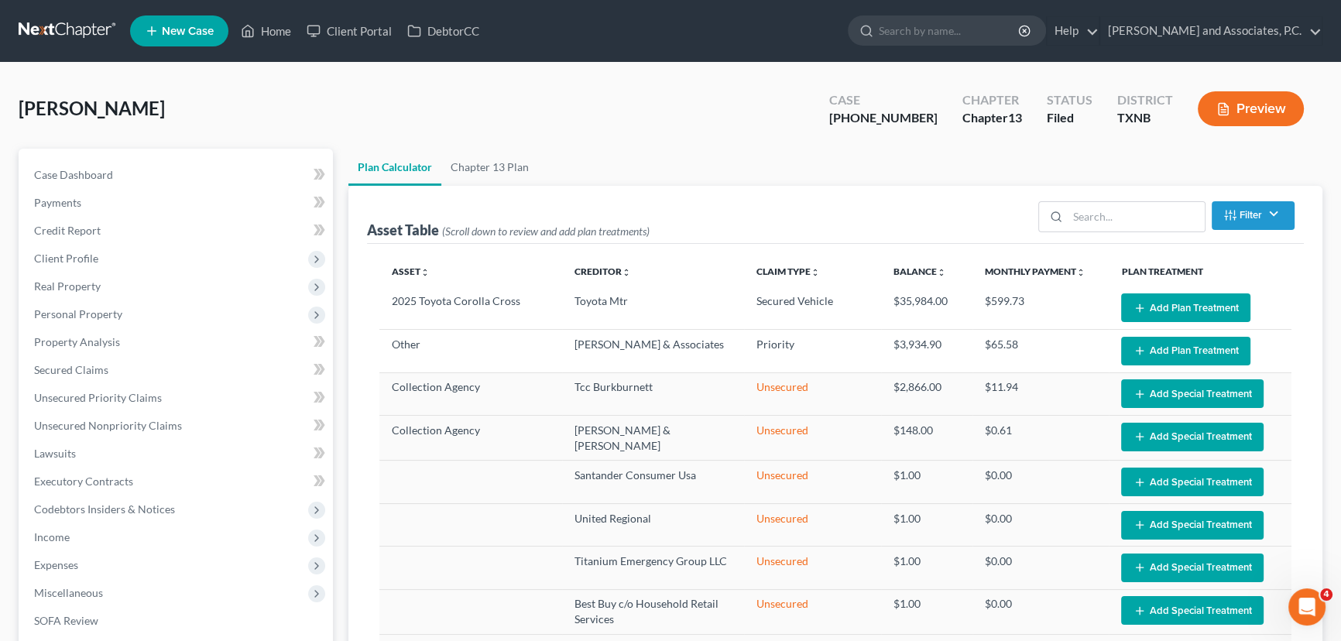
select select "59"
drag, startPoint x: 173, startPoint y: 167, endPoint x: 376, endPoint y: 226, distance: 211.2
click at [173, 167] on link "Case Dashboard" at bounding box center [177, 175] width 311 height 28
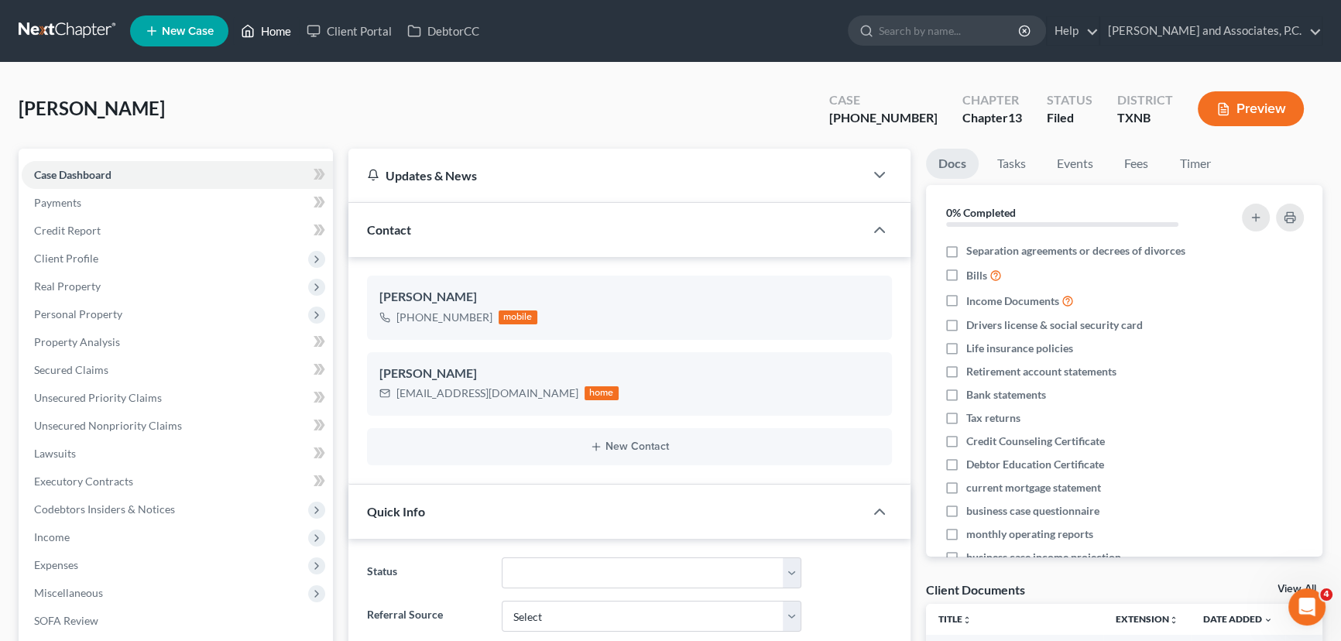
click at [248, 36] on icon at bounding box center [248, 32] width 11 height 12
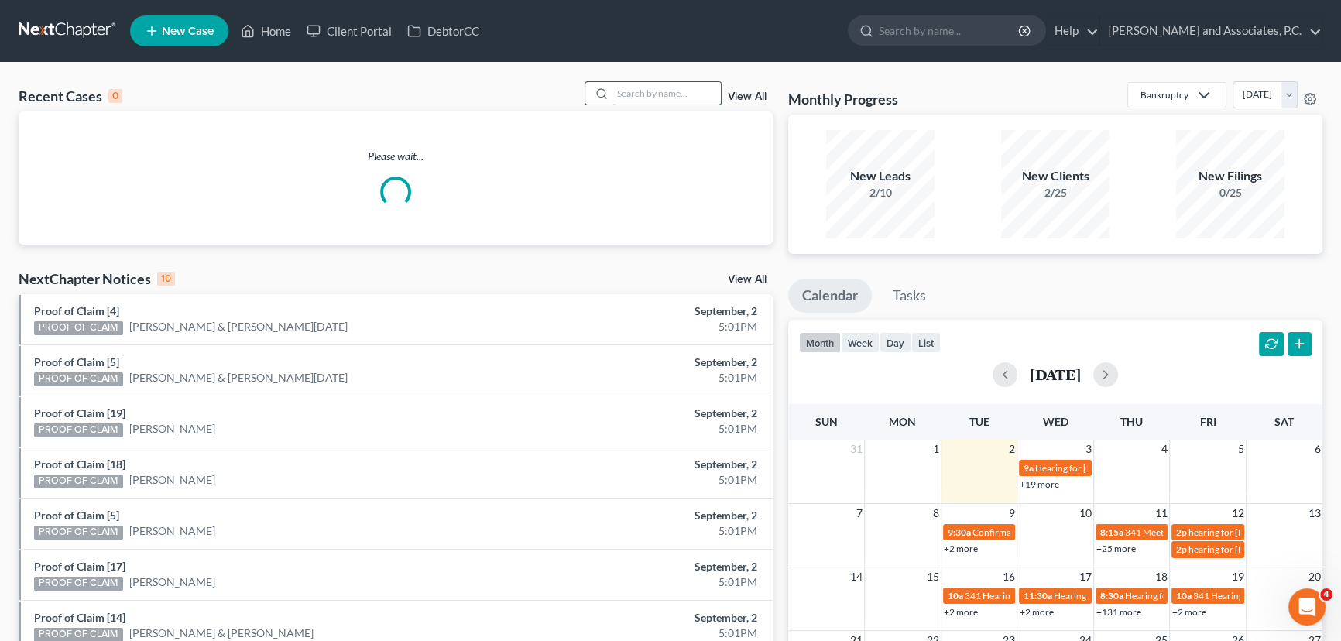
click at [670, 92] on input "search" at bounding box center [666, 93] width 108 height 22
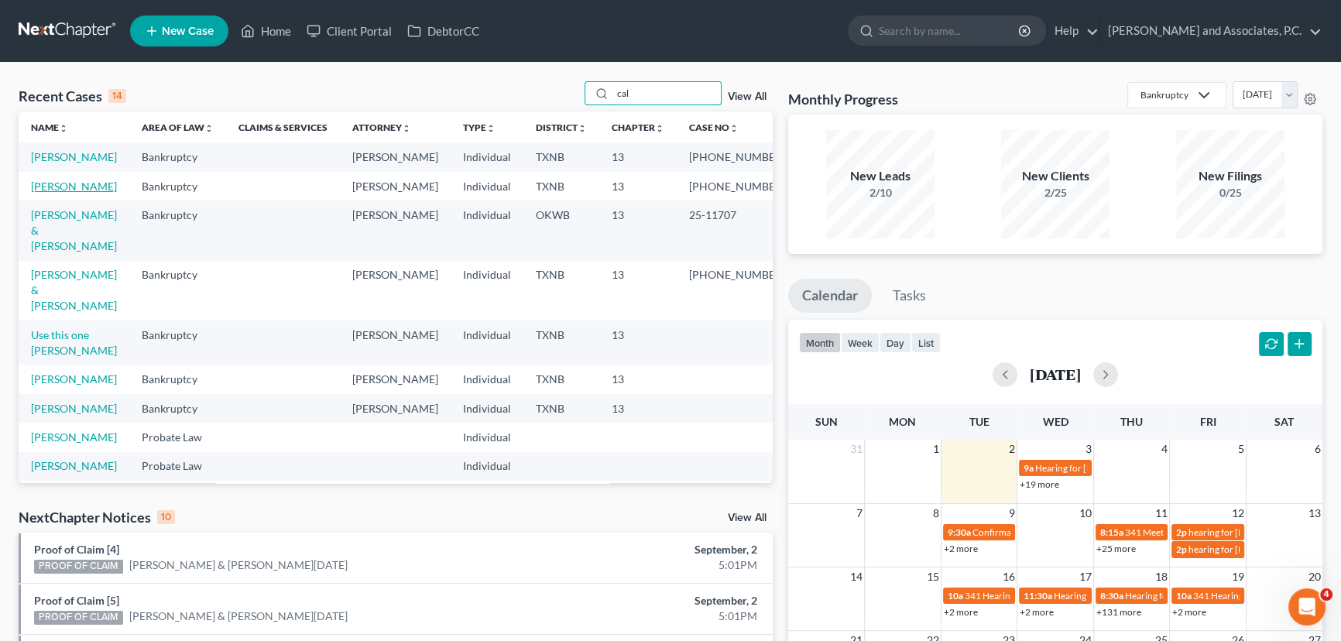
type input "cal"
click at [86, 193] on link "[PERSON_NAME]" at bounding box center [74, 186] width 86 height 13
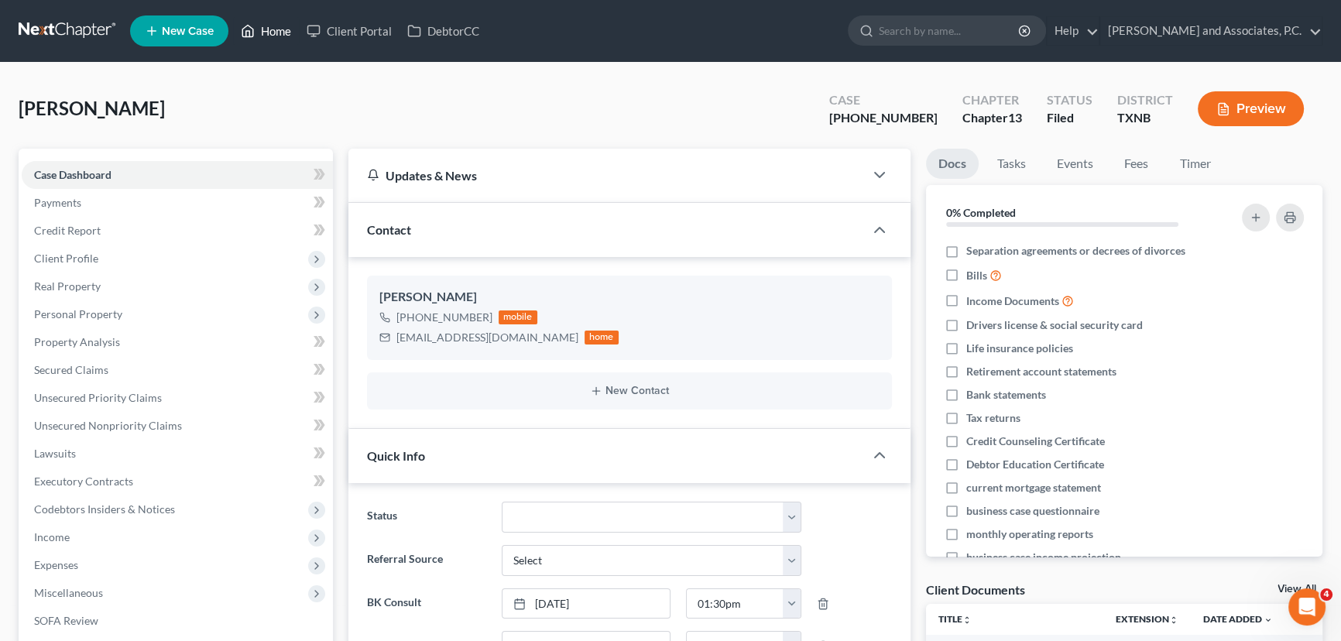
click at [259, 38] on link "Home" at bounding box center [266, 31] width 66 height 28
